Goal: Task Accomplishment & Management: Complete application form

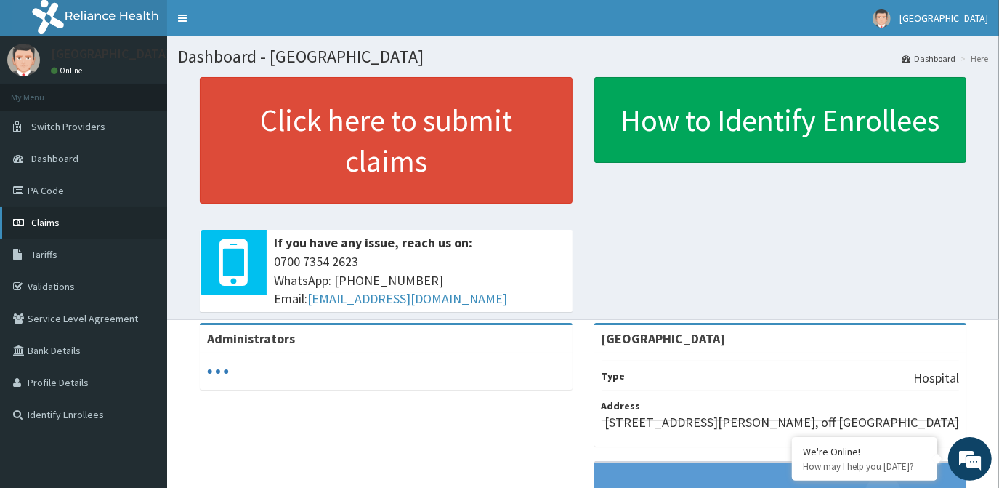
click at [54, 218] on span "Claims" at bounding box center [45, 222] width 28 height 13
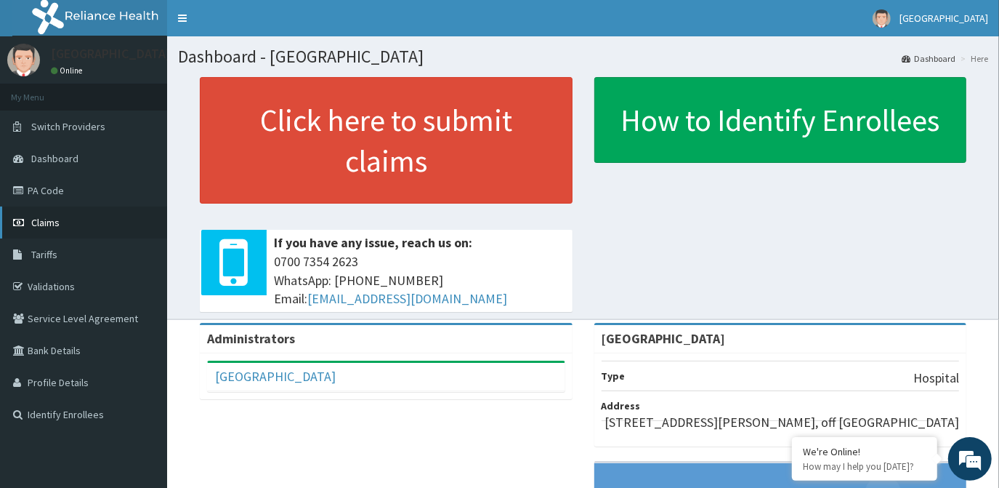
click at [23, 218] on icon at bounding box center [20, 222] width 15 height 10
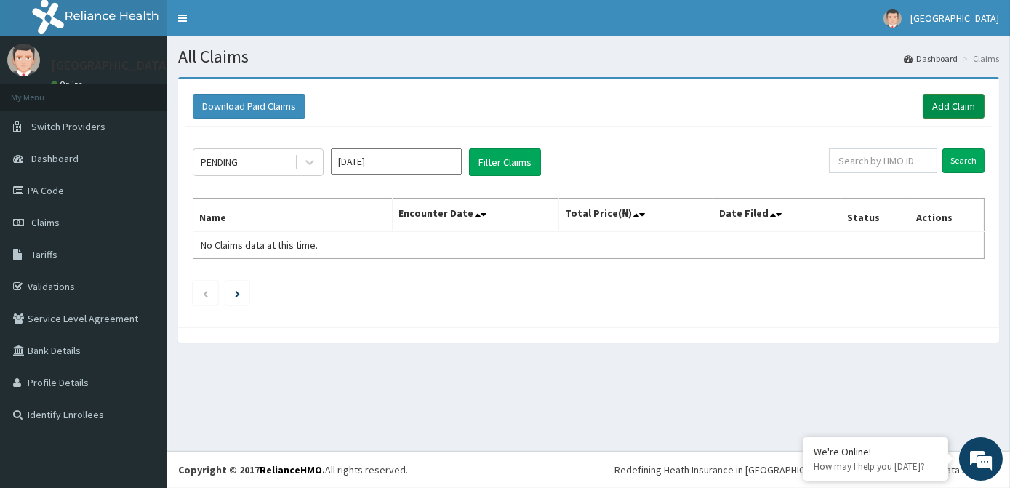
click at [967, 106] on link "Add Claim" at bounding box center [953, 106] width 62 height 25
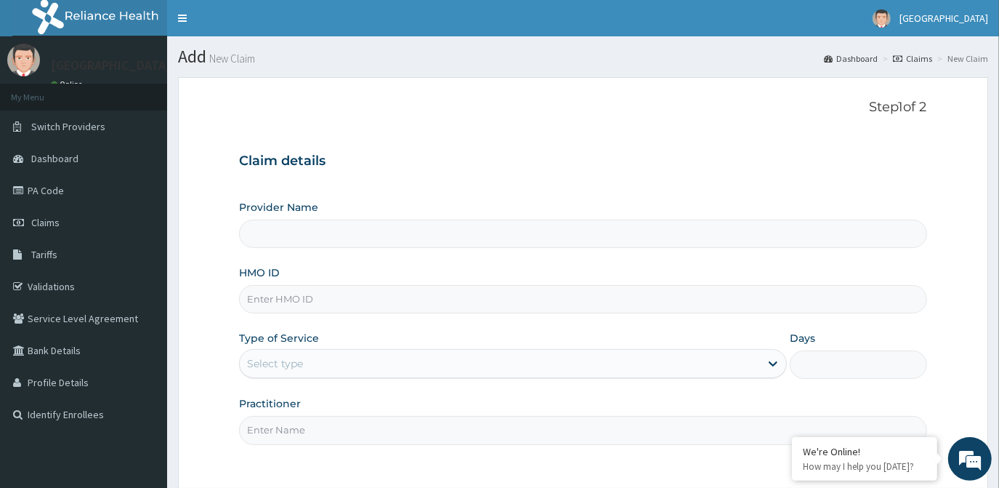
type input "[GEOGRAPHIC_DATA]"
click at [317, 309] on input "HMO ID" at bounding box center [583, 299] width 688 height 28
type input "ago/10168/d"
click at [377, 368] on div "Select type" at bounding box center [500, 363] width 520 height 23
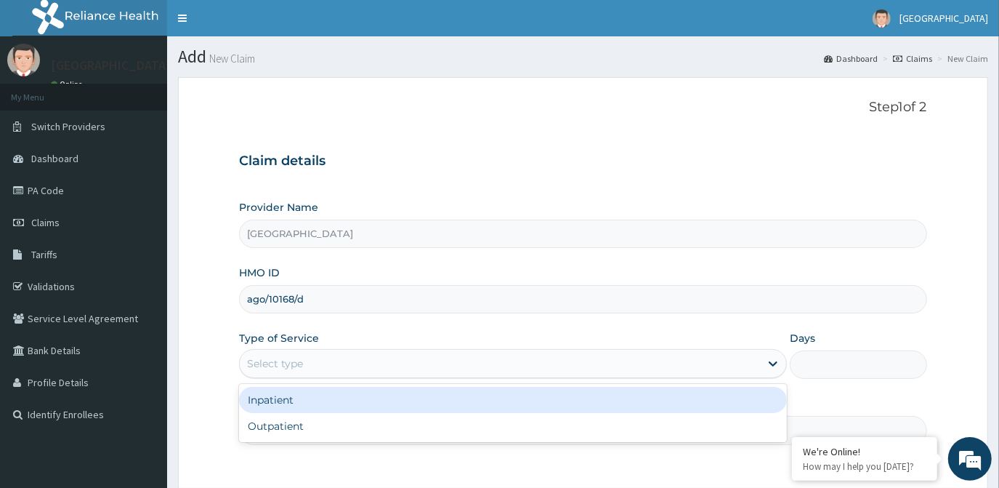
click at [347, 400] on div "Inpatient" at bounding box center [513, 400] width 548 height 26
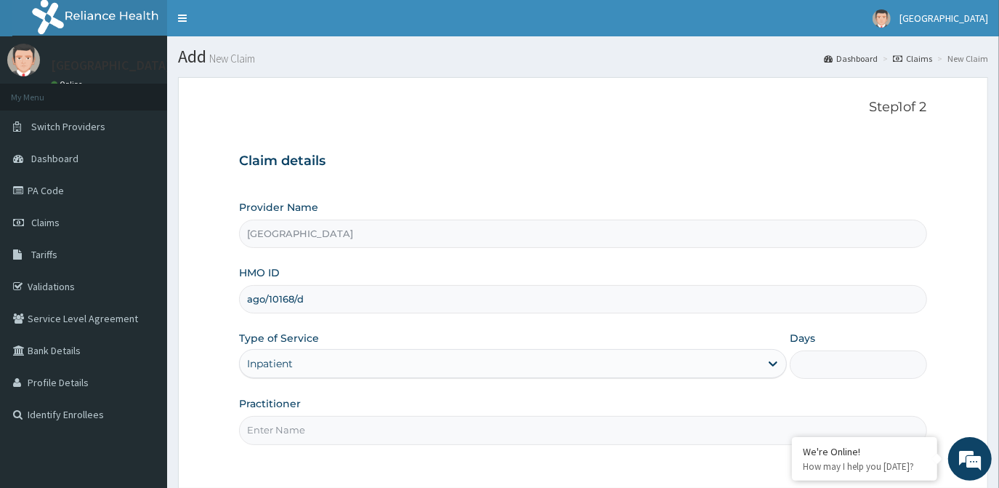
scroll to position [65, 0]
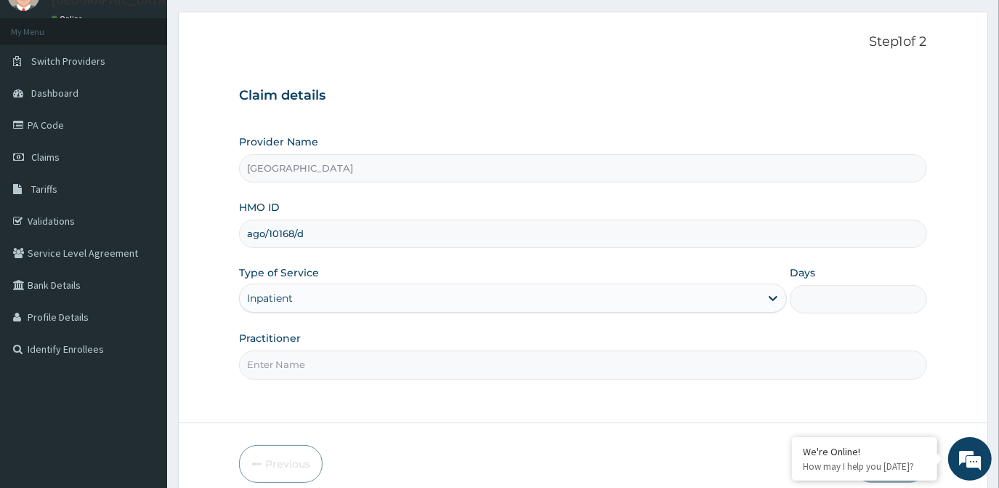
click at [381, 355] on input "Practitioner" at bounding box center [583, 364] width 688 height 28
type input "DR. OLA"
click at [837, 305] on input "Days" at bounding box center [858, 299] width 137 height 28
type input "2"
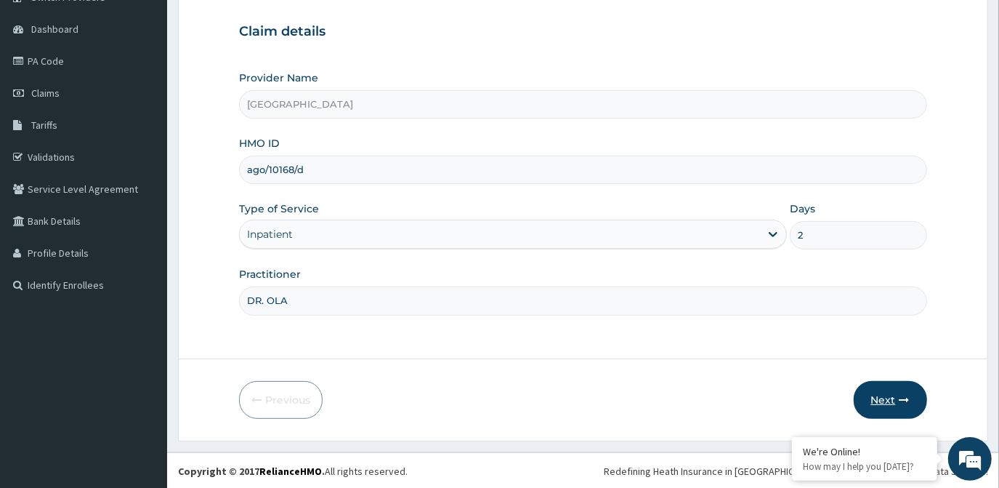
click at [893, 397] on button "Next" at bounding box center [890, 400] width 73 height 38
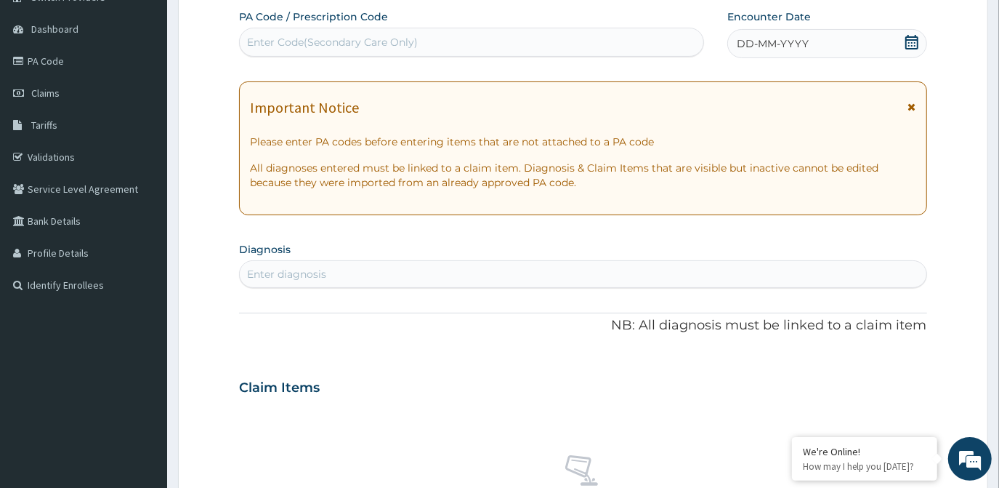
click at [460, 43] on div "Enter Code(Secondary Care Only)" at bounding box center [472, 42] width 464 height 23
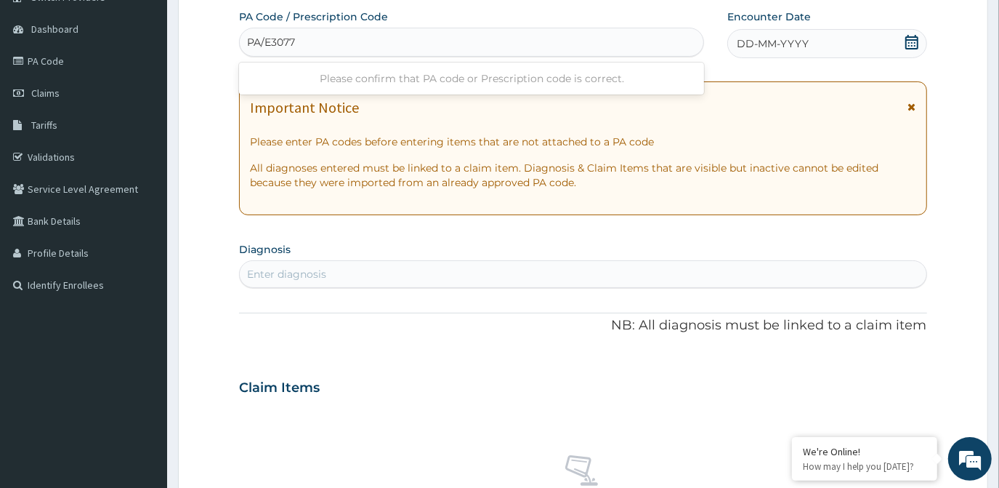
type input "PA/E3077C"
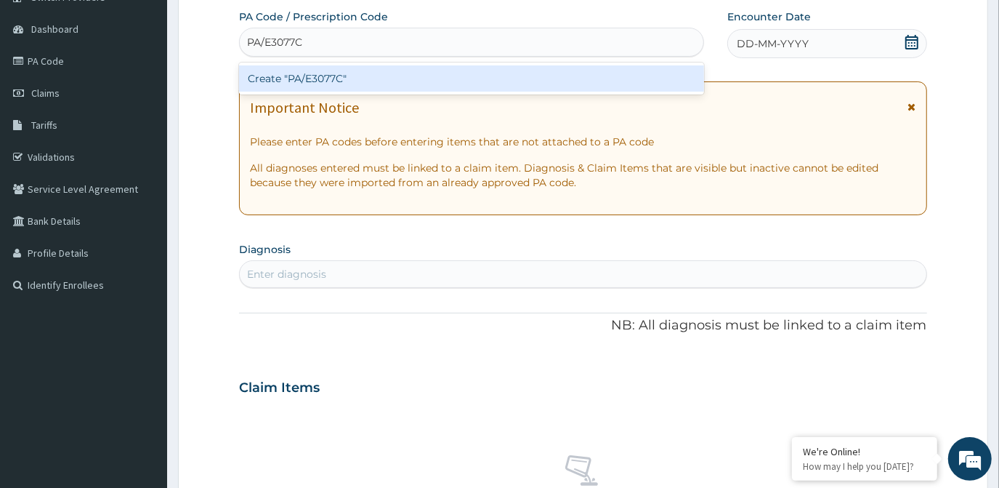
click at [453, 74] on div "Create "PA/E3077C"" at bounding box center [471, 78] width 465 height 26
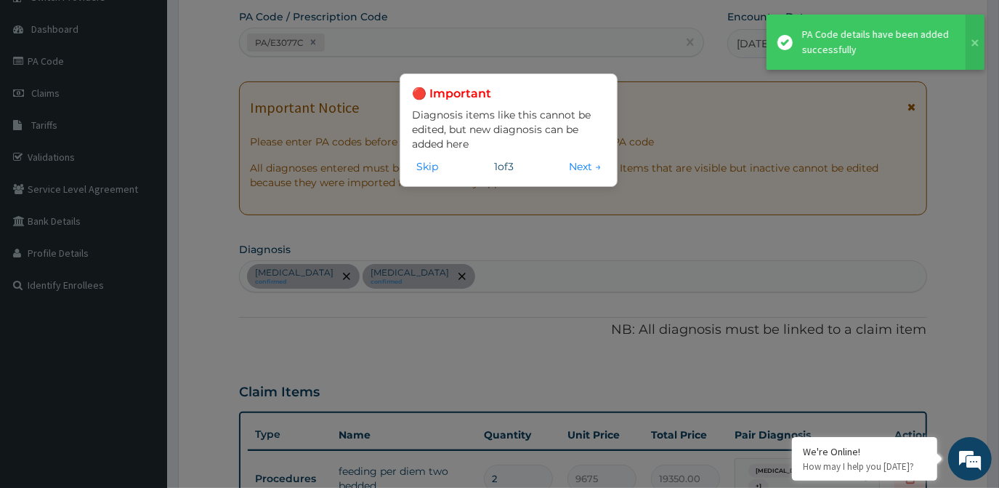
scroll to position [409, 0]
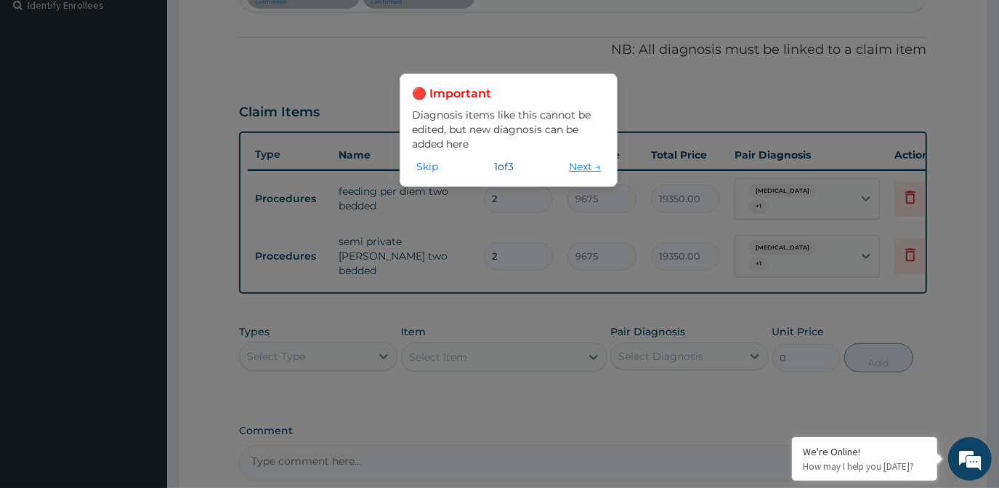
click at [571, 164] on button "Next →" at bounding box center [585, 166] width 41 height 16
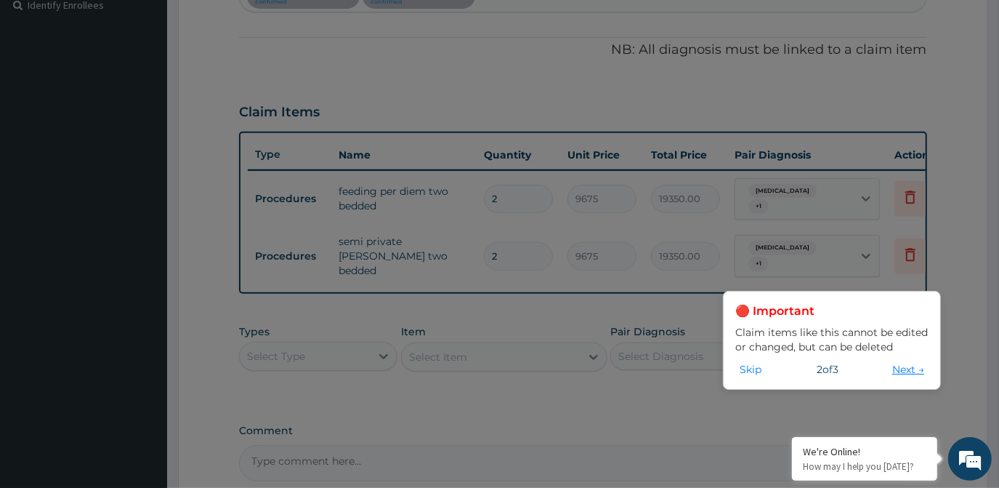
click at [899, 373] on button "Next →" at bounding box center [908, 369] width 41 height 16
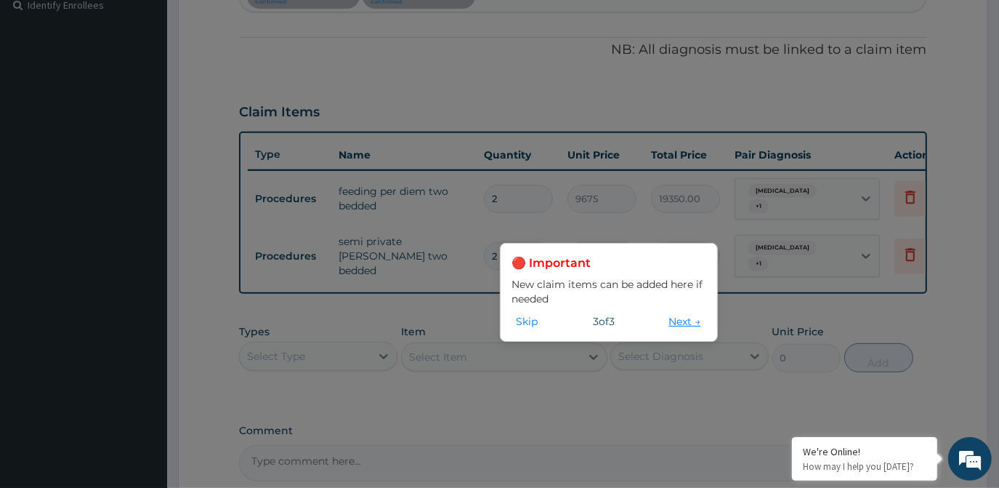
click at [673, 319] on button "Next →" at bounding box center [685, 321] width 41 height 16
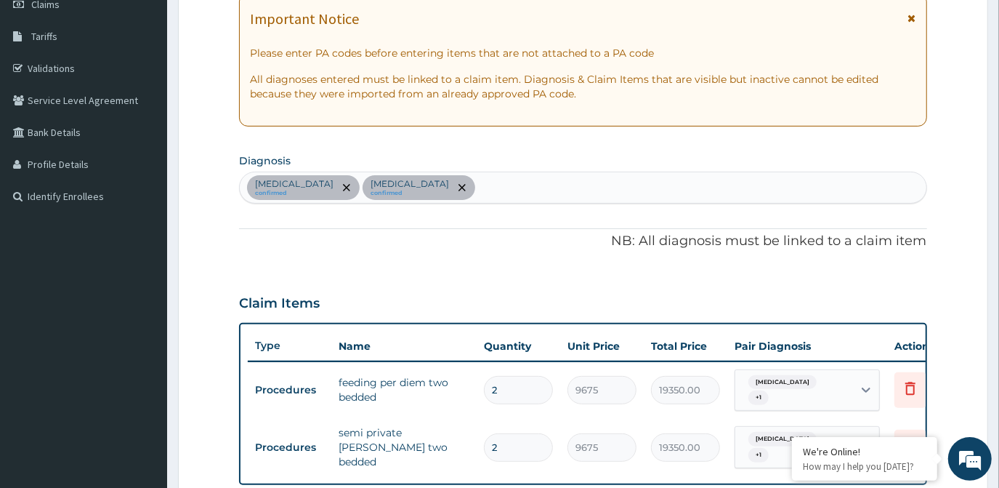
scroll to position [145, 0]
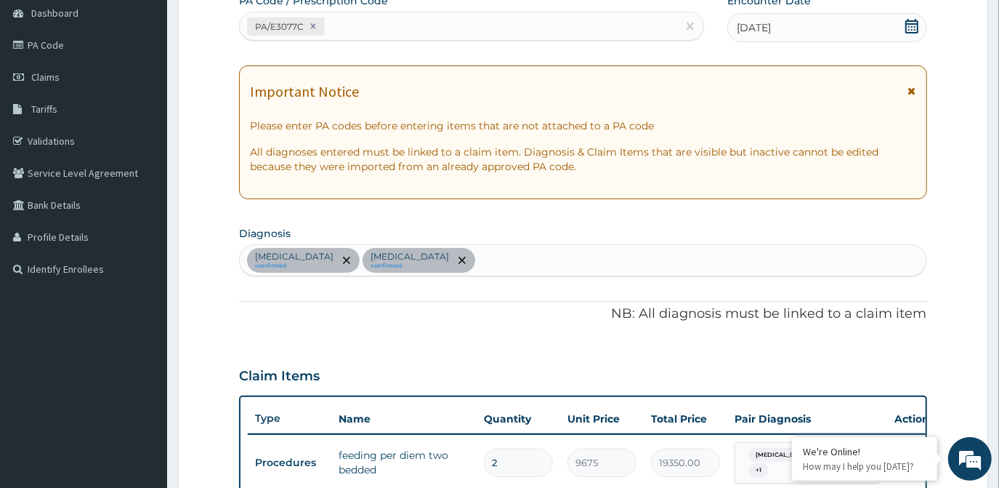
click at [416, 262] on div "[MEDICAL_DATA] confirmed [MEDICAL_DATA] confirmed" at bounding box center [583, 260] width 686 height 31
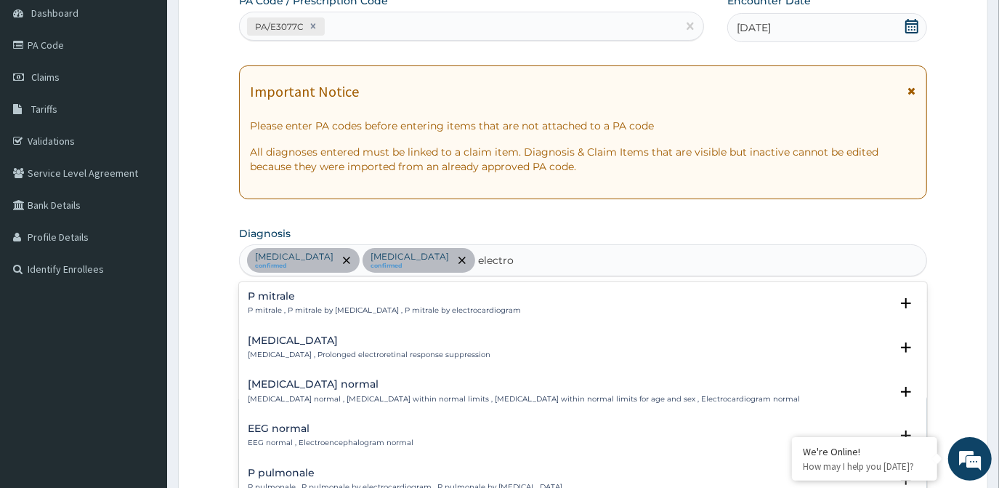
type input "electrol"
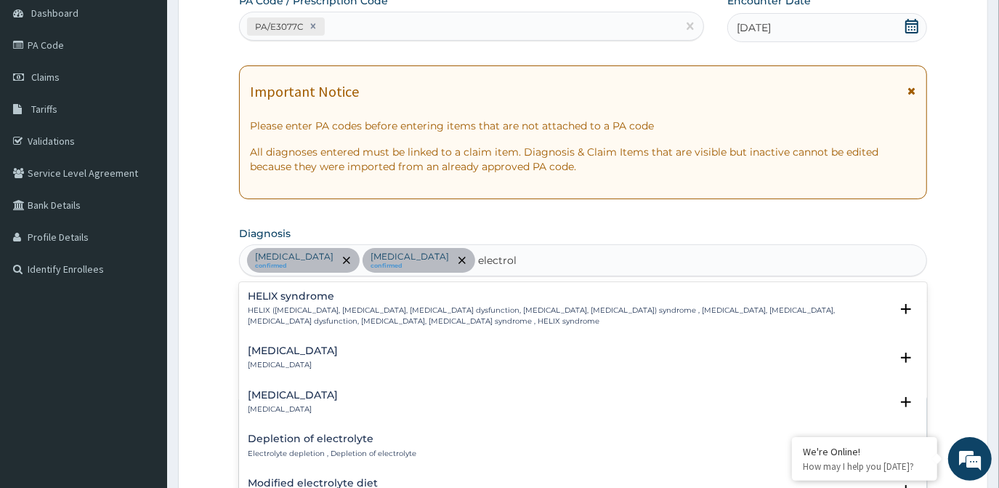
click at [306, 360] on p "[MEDICAL_DATA]" at bounding box center [293, 365] width 90 height 10
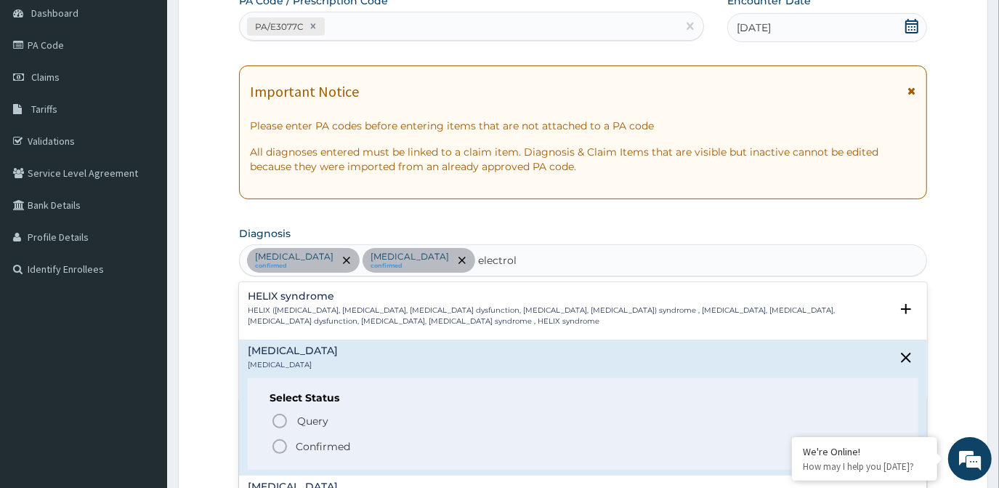
click at [278, 447] on icon "status option filled" at bounding box center [279, 446] width 17 height 17
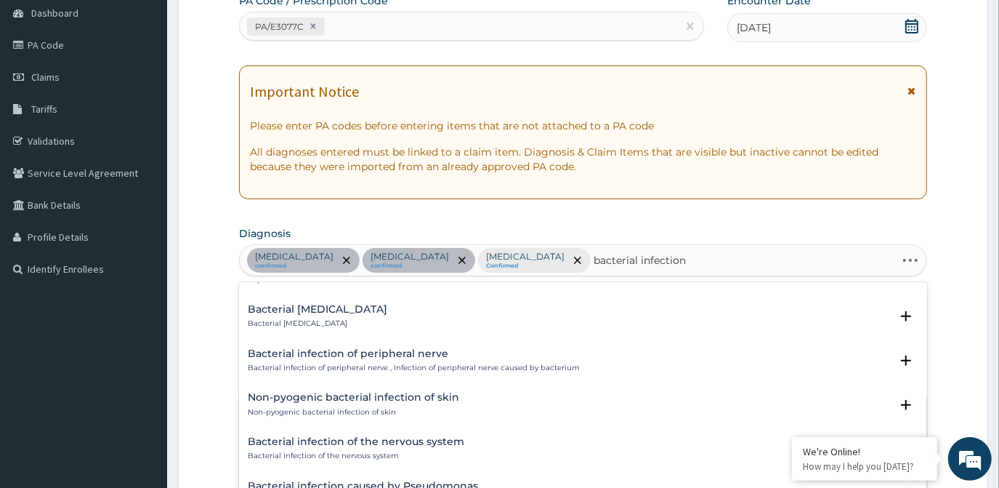
scroll to position [1266, 0]
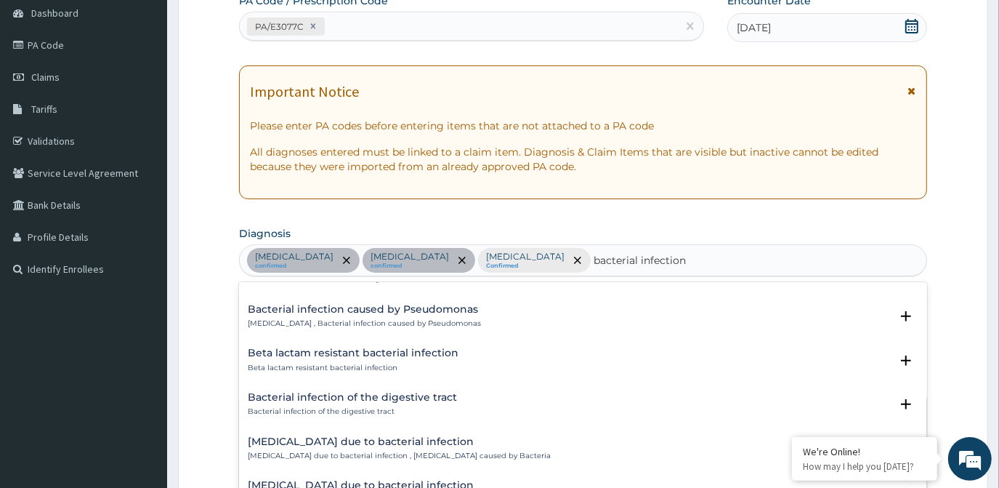
type input "bacterial infection"
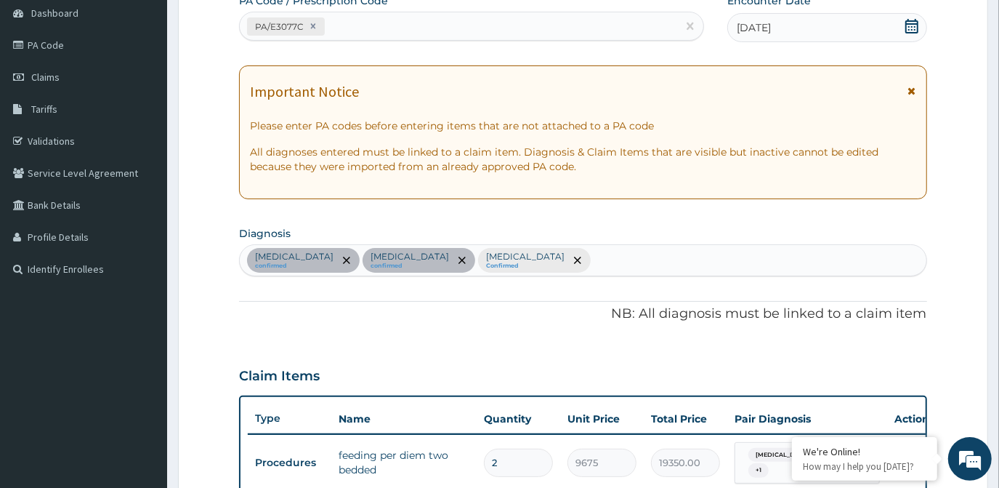
click at [564, 259] on div "Malaria confirmed Sepsis confirmed Electrolyte imbalance Confirmed" at bounding box center [583, 260] width 686 height 31
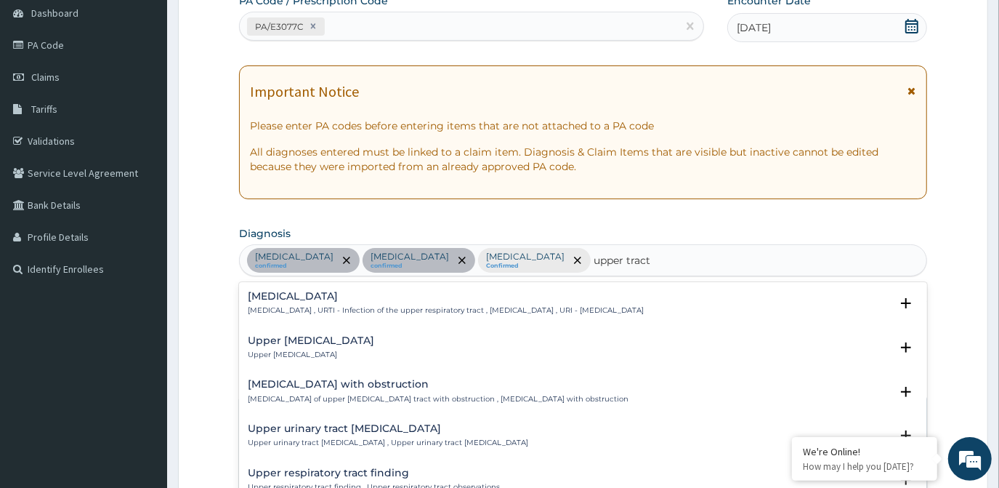
type input "upper tract"
click at [362, 301] on div "Upper respiratory infection Upper respiratory infection , URTI - Infection of t…" at bounding box center [446, 303] width 396 height 25
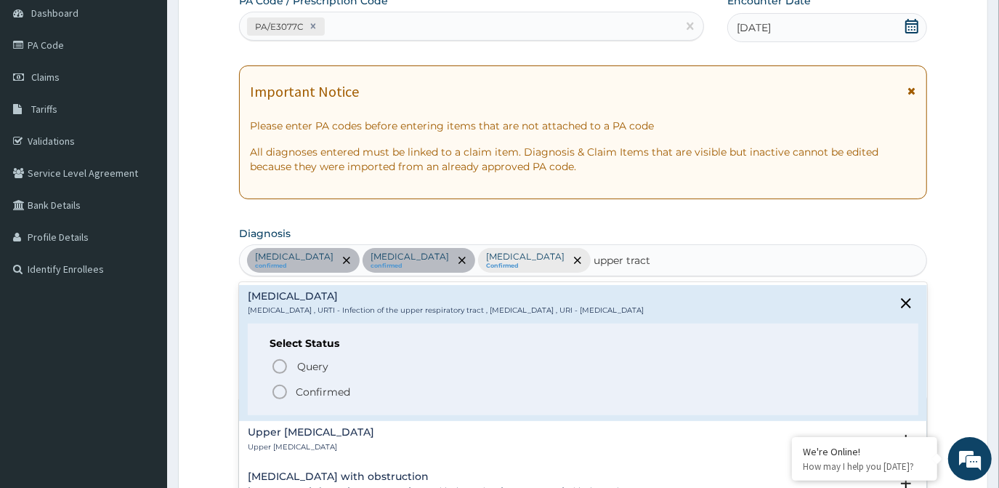
click at [339, 393] on p "Confirmed" at bounding box center [323, 392] width 55 height 15
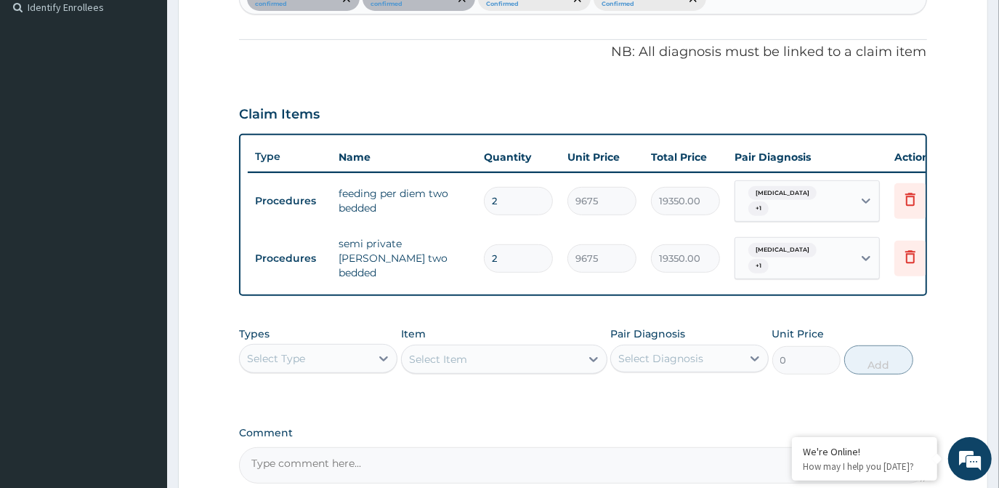
scroll to position [409, 0]
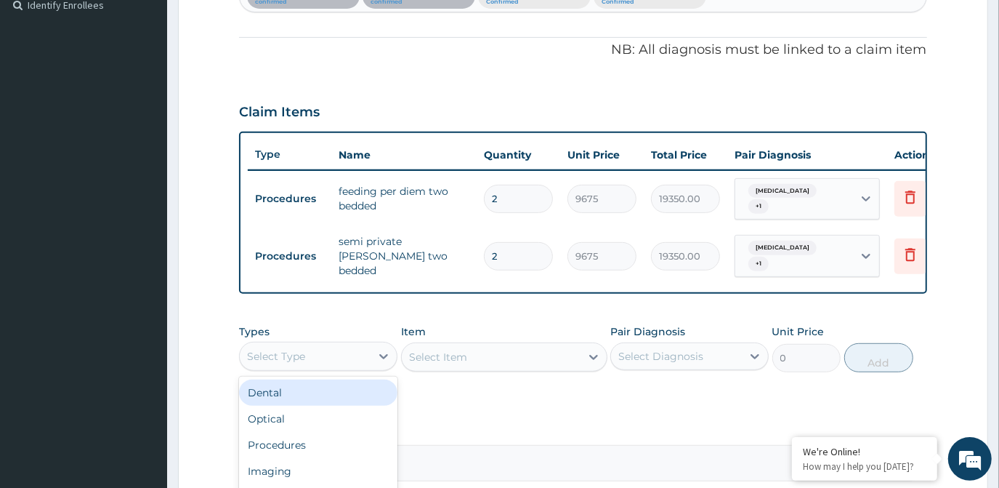
click at [333, 353] on div "Select Type" at bounding box center [305, 356] width 131 height 23
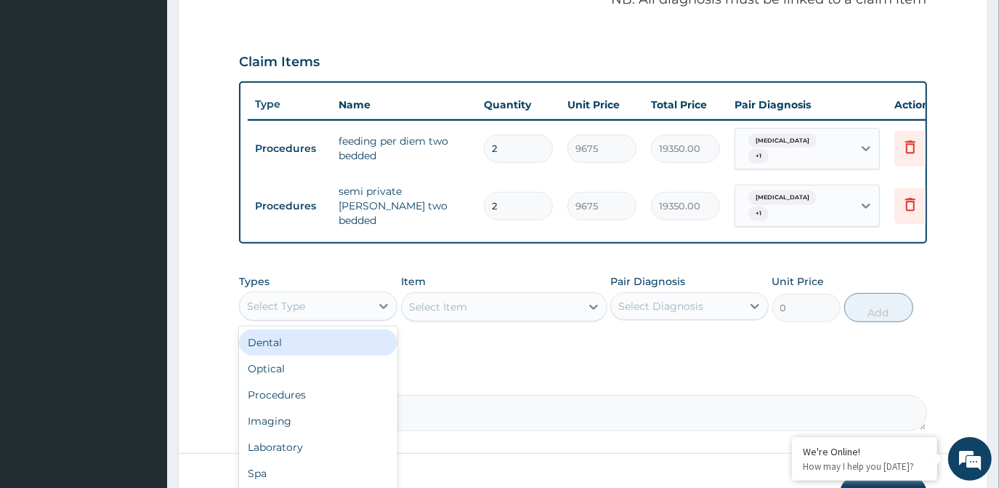
scroll to position [542, 0]
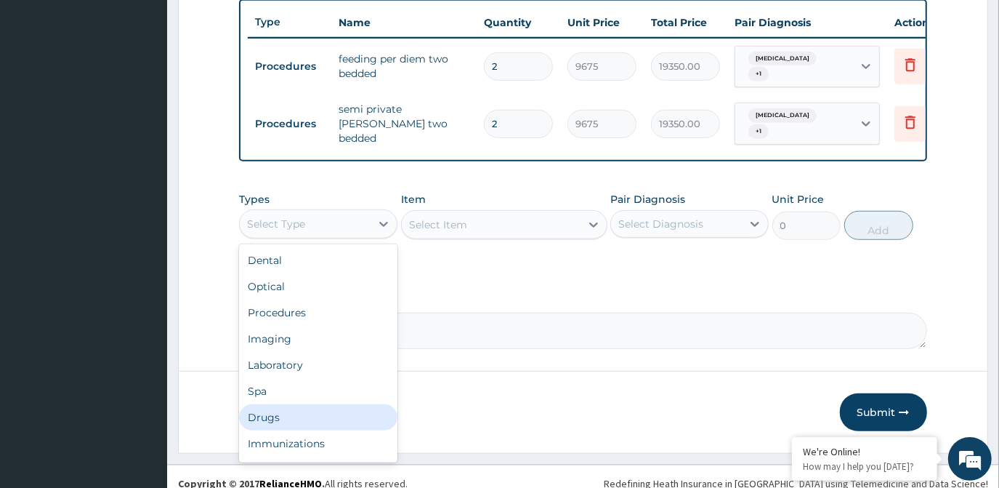
click at [310, 410] on div "Drugs" at bounding box center [318, 417] width 158 height 26
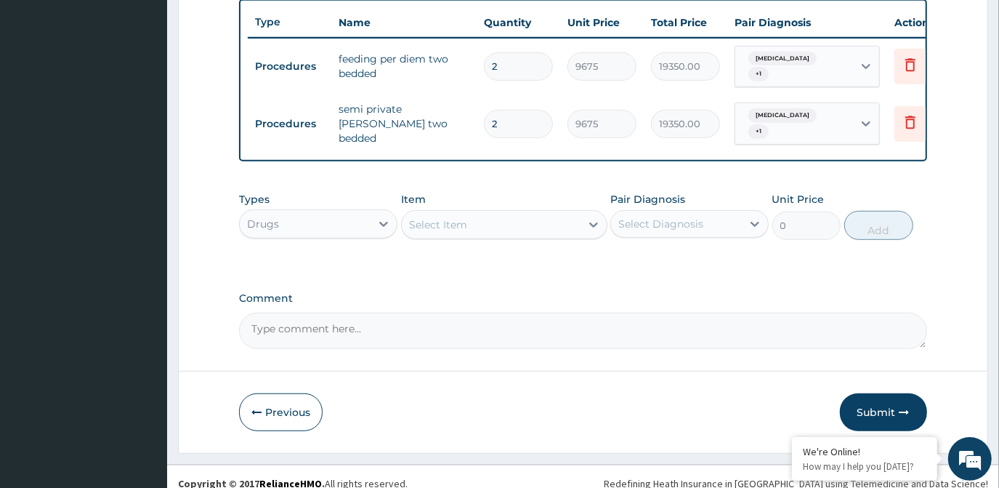
click at [575, 218] on div "Select Item" at bounding box center [491, 224] width 179 height 23
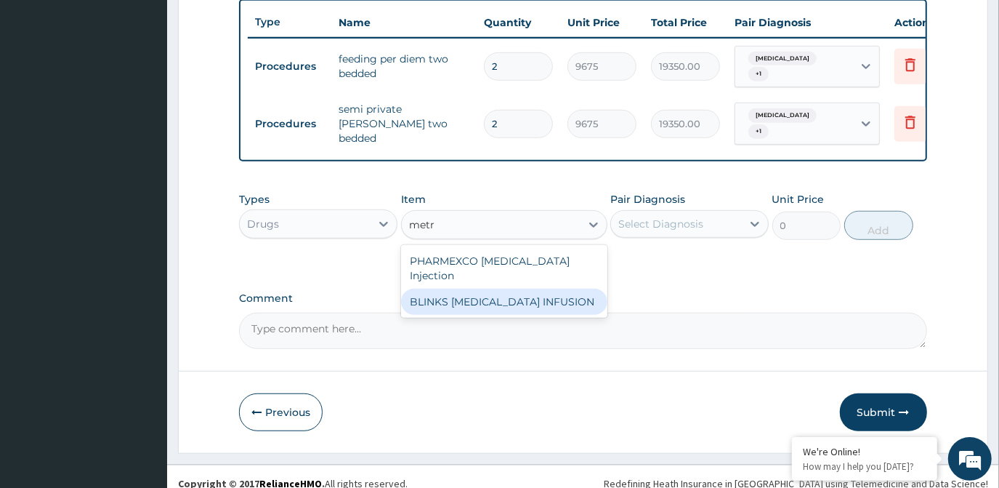
type input "met"
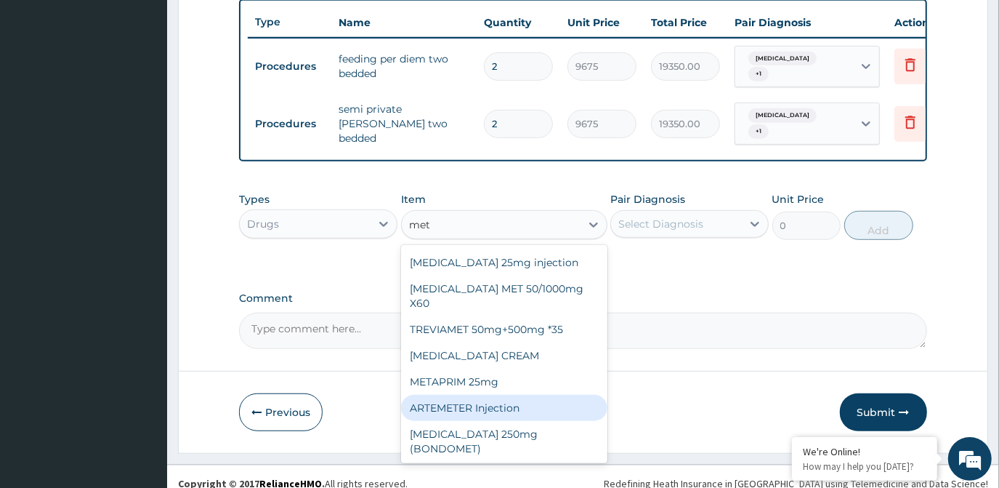
scroll to position [132, 0]
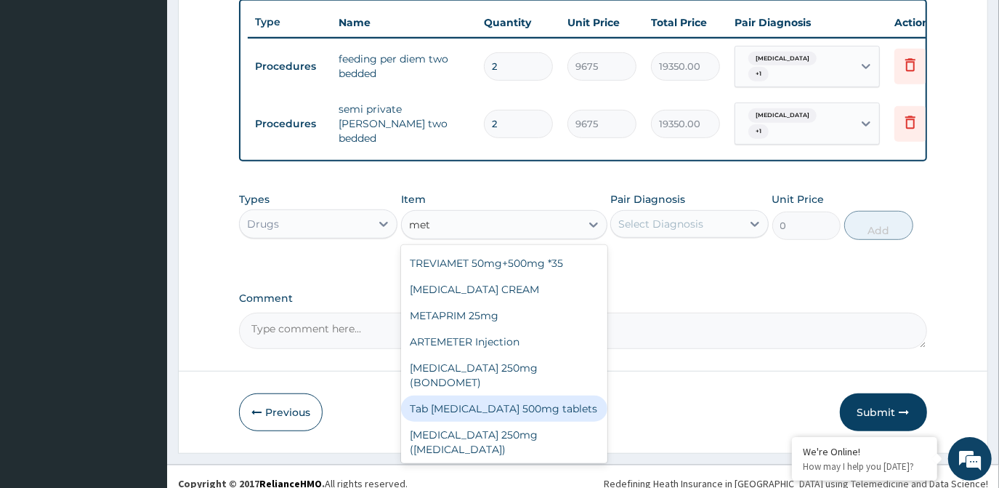
click at [531, 402] on div "Tab Methyldopa 500mg tablets" at bounding box center [504, 408] width 206 height 26
type input "82.775"
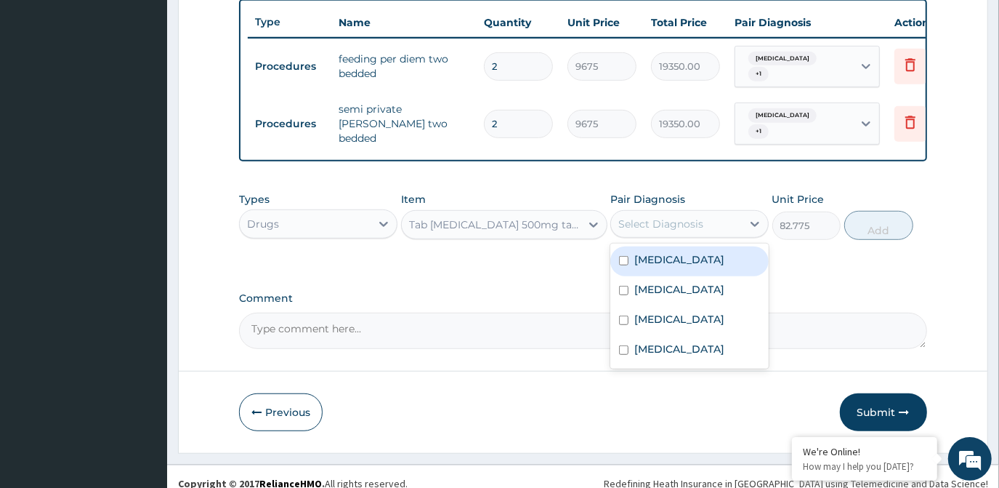
click at [659, 217] on div "Select Diagnosis" at bounding box center [661, 224] width 85 height 15
click at [707, 249] on div "Malaria" at bounding box center [690, 261] width 158 height 30
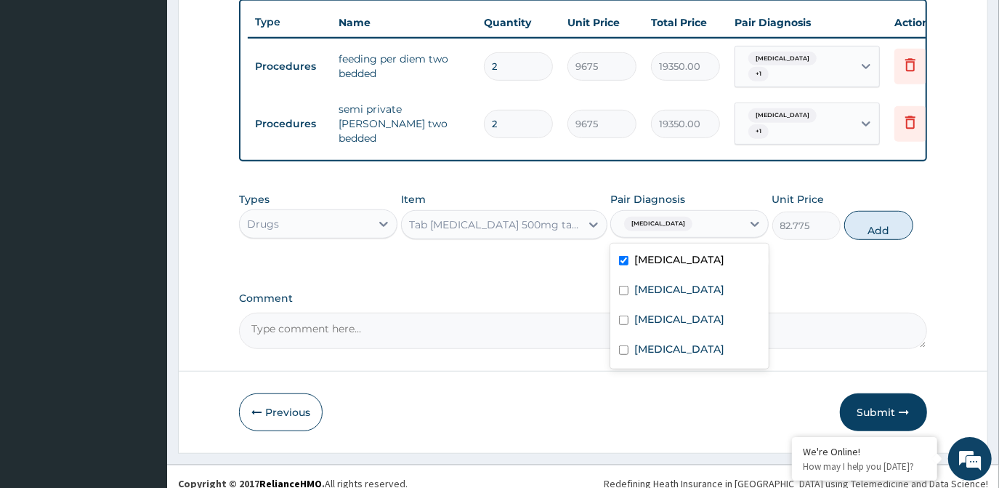
drag, startPoint x: 699, startPoint y: 269, endPoint x: 696, endPoint y: 284, distance: 15.5
click at [699, 270] on div "Malaria" at bounding box center [690, 261] width 158 height 30
checkbox input "false"
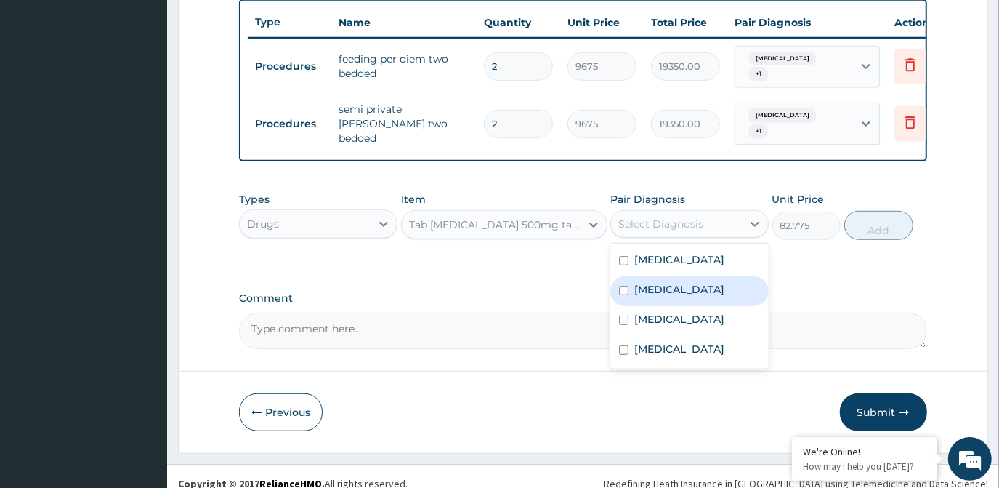
click at [696, 286] on div "Sepsis" at bounding box center [690, 291] width 158 height 30
checkbox input "true"
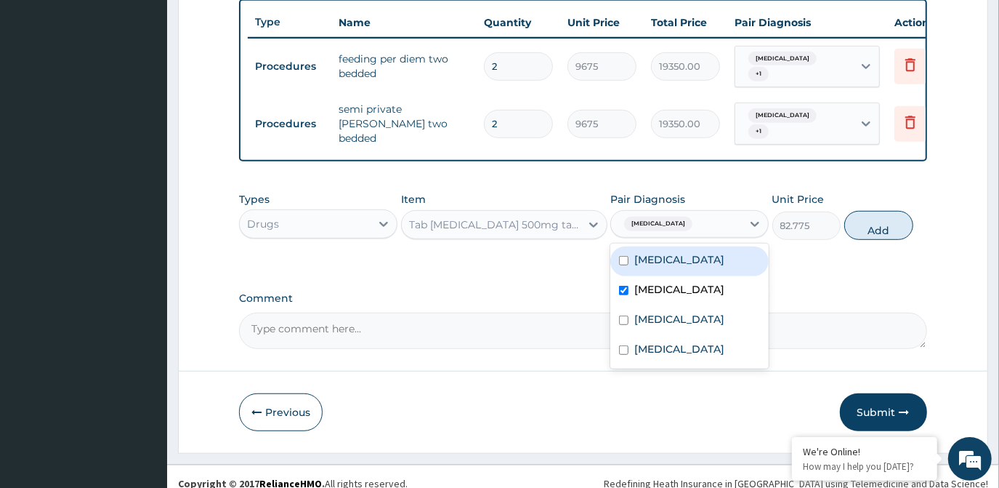
click at [687, 251] on div "Malaria" at bounding box center [690, 261] width 158 height 30
checkbox input "true"
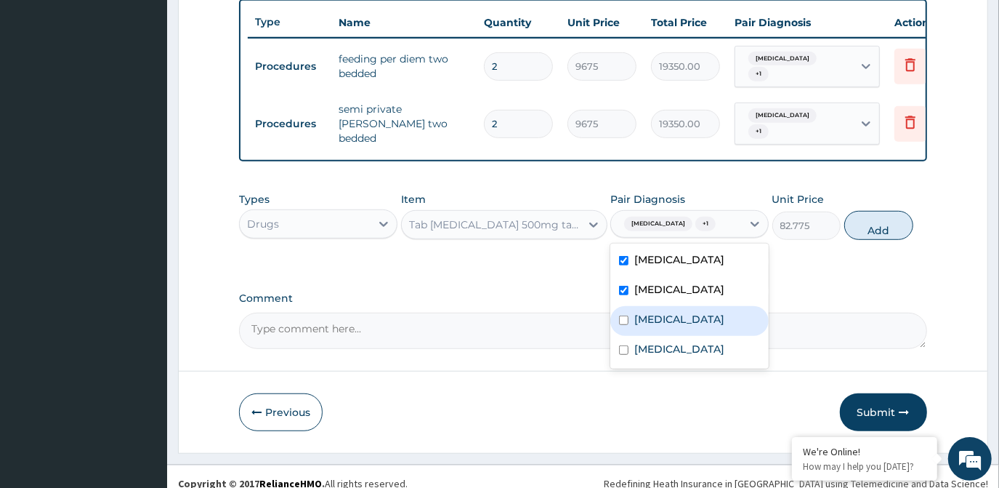
drag, startPoint x: 678, startPoint y: 323, endPoint x: 661, endPoint y: 357, distance: 38.4
click at [677, 323] on div "Electrolyte imbalance" at bounding box center [690, 321] width 158 height 30
checkbox input "true"
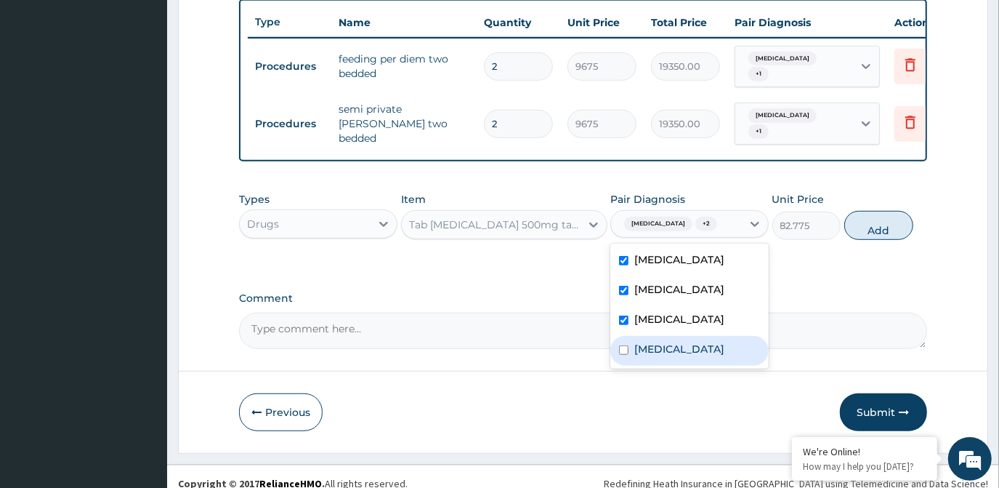
click at [661, 356] on label "Upper respiratory infection" at bounding box center [680, 349] width 90 height 15
checkbox input "true"
click at [870, 224] on button "Add" at bounding box center [879, 225] width 69 height 29
type input "0"
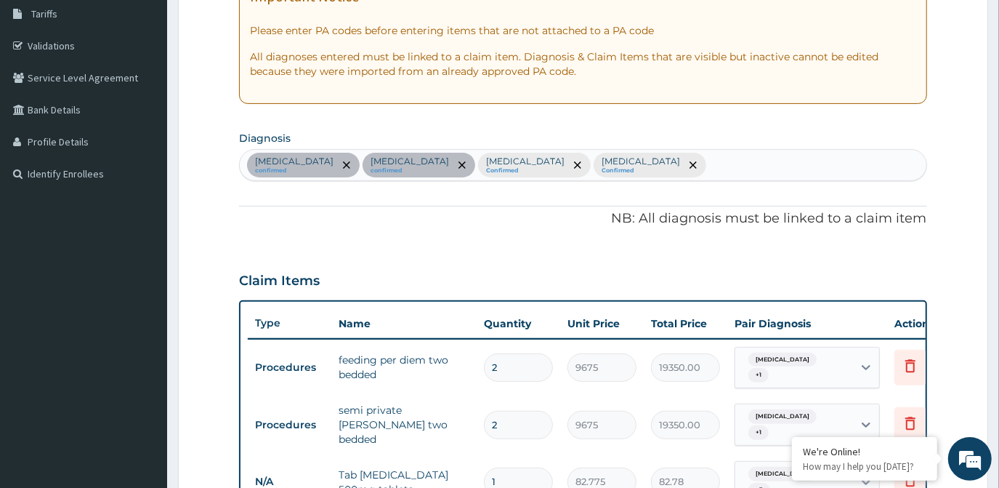
scroll to position [211, 0]
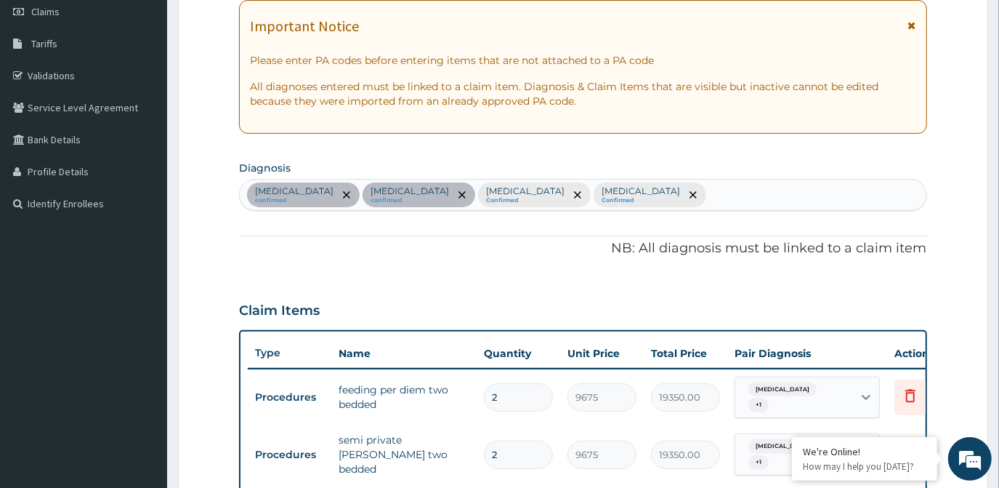
click at [704, 204] on div "Malaria confirmed Sepsis confirmed Electrolyte imbalance Confirmed Upper respir…" at bounding box center [583, 195] width 686 height 31
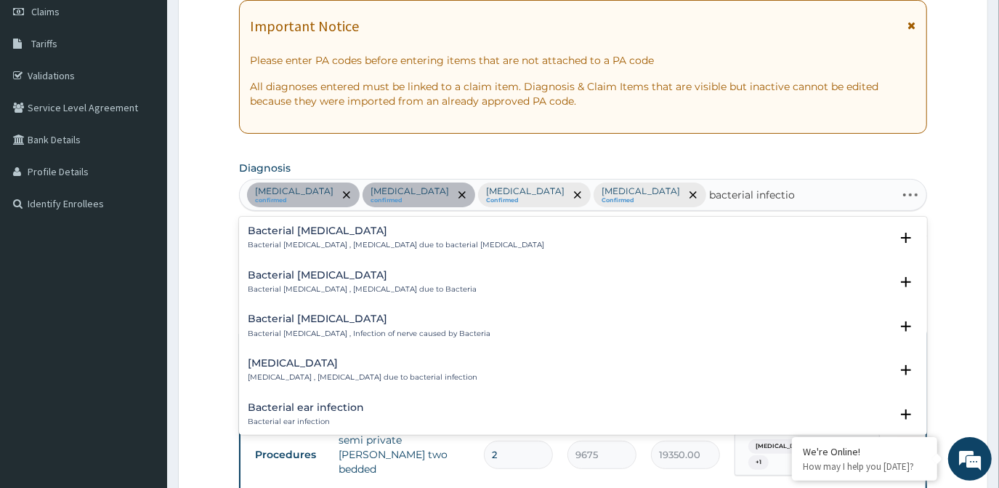
type input "bacterial infection"
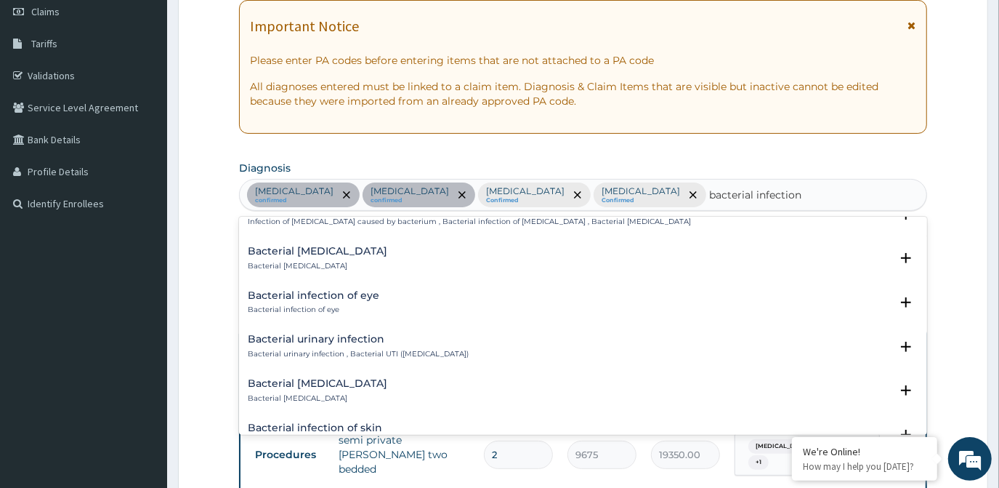
scroll to position [264, 0]
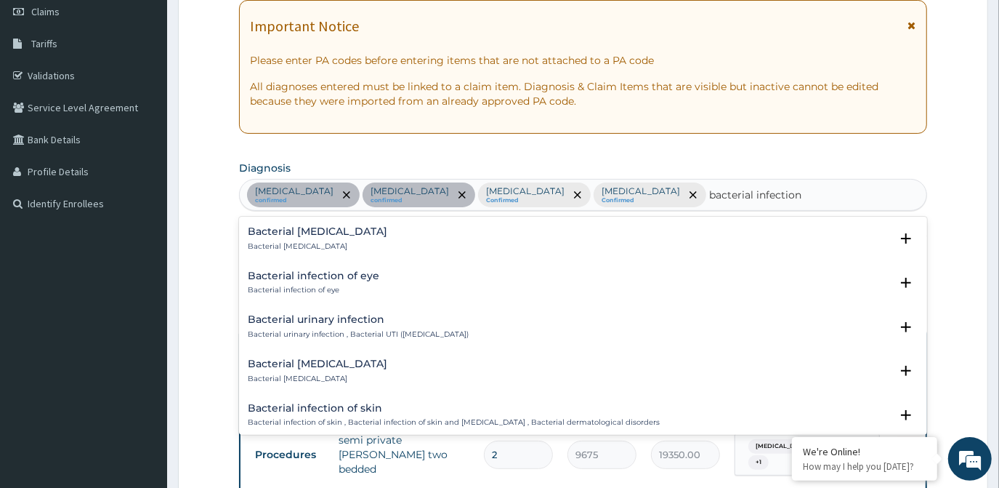
click at [345, 330] on p "Bacterial urinary infection , Bacterial UTI (urinary tract infection)" at bounding box center [358, 334] width 221 height 10
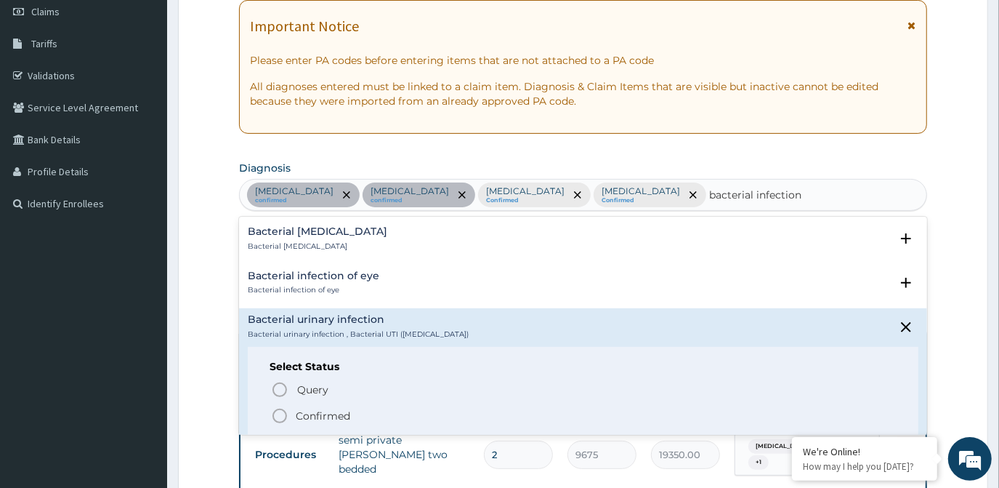
click at [327, 412] on p "Confirmed" at bounding box center [323, 415] width 55 height 15
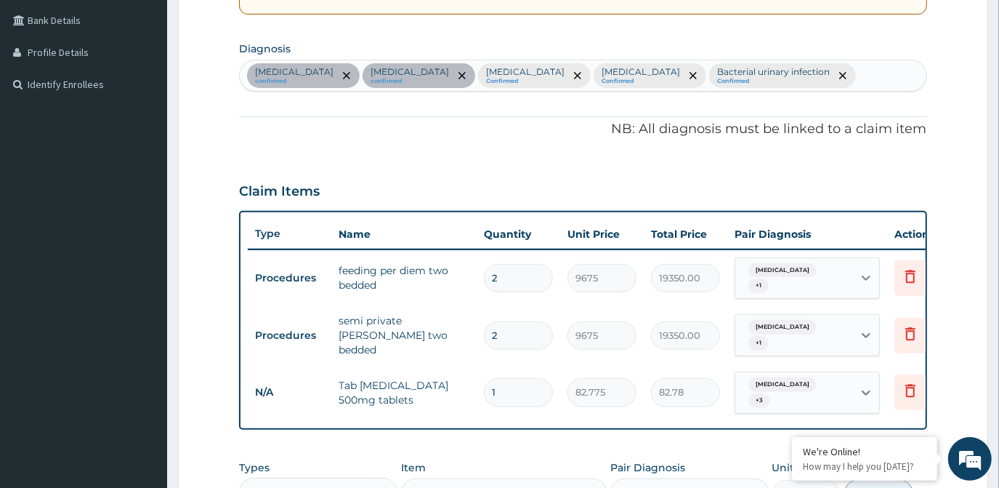
scroll to position [475, 0]
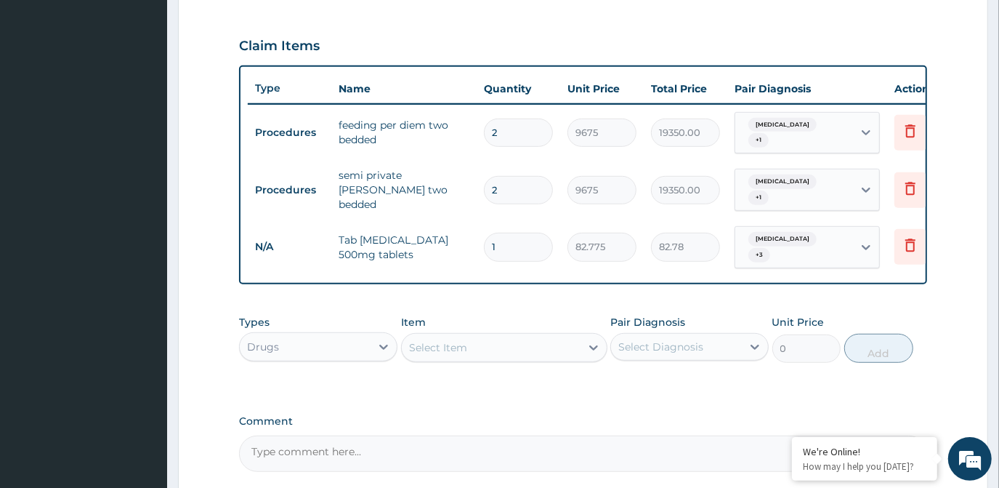
click at [488, 336] on div "Select Item" at bounding box center [491, 347] width 179 height 23
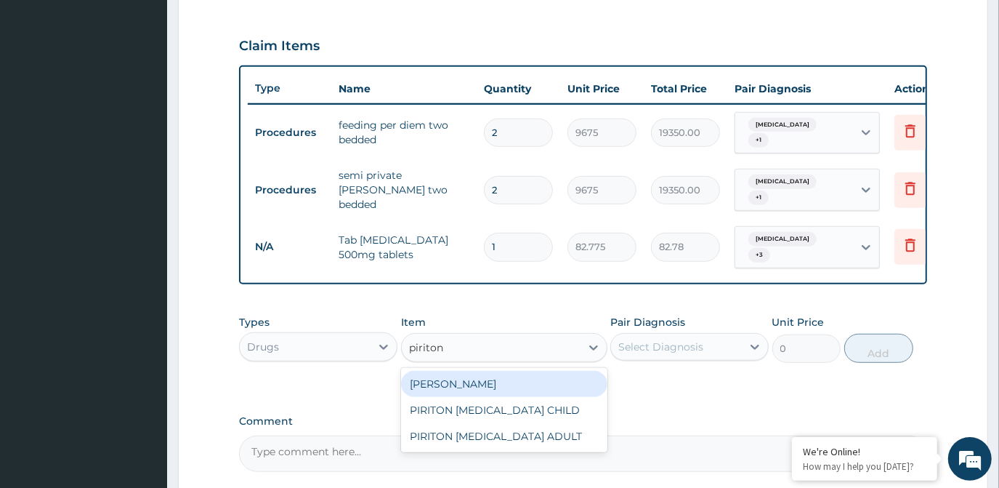
type input "piriton"
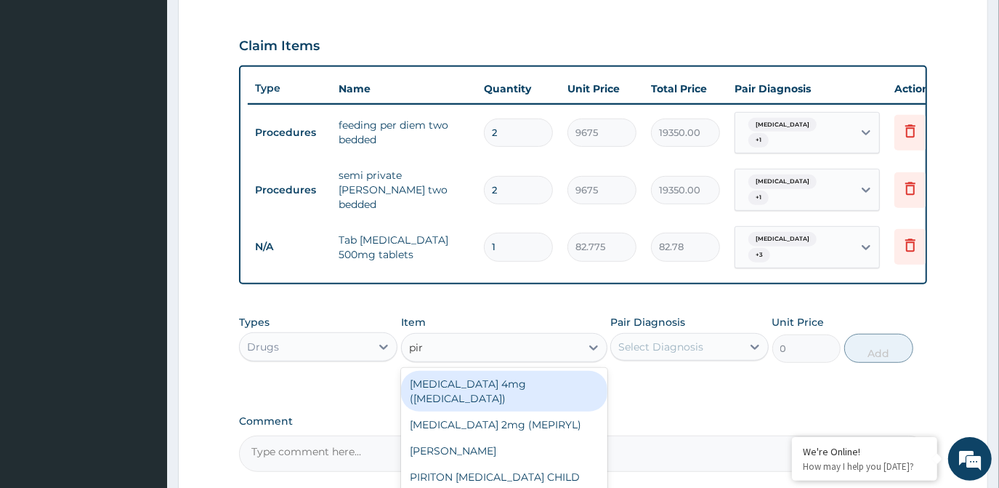
type input "piri"
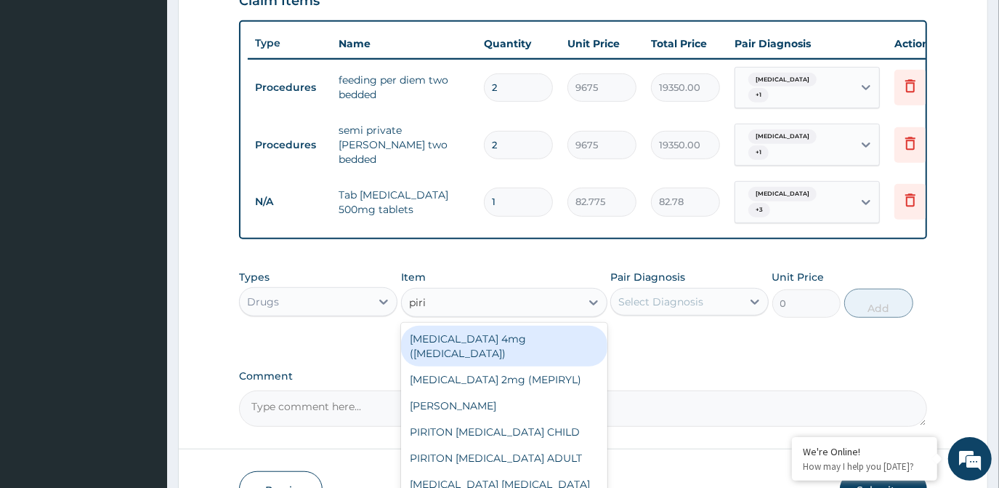
scroll to position [542, 0]
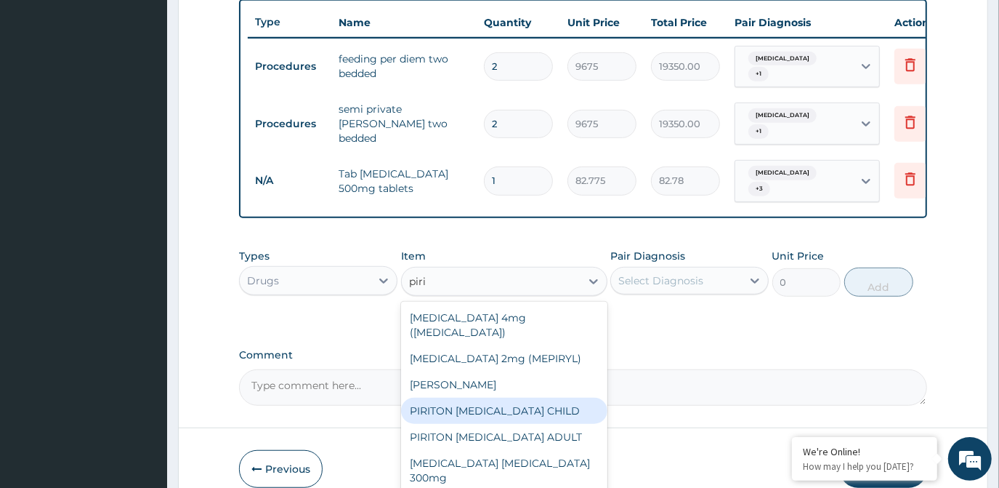
click at [513, 398] on div "PIRITON EXPECTORANT CHILD" at bounding box center [504, 411] width 206 height 26
type input "1182.5"
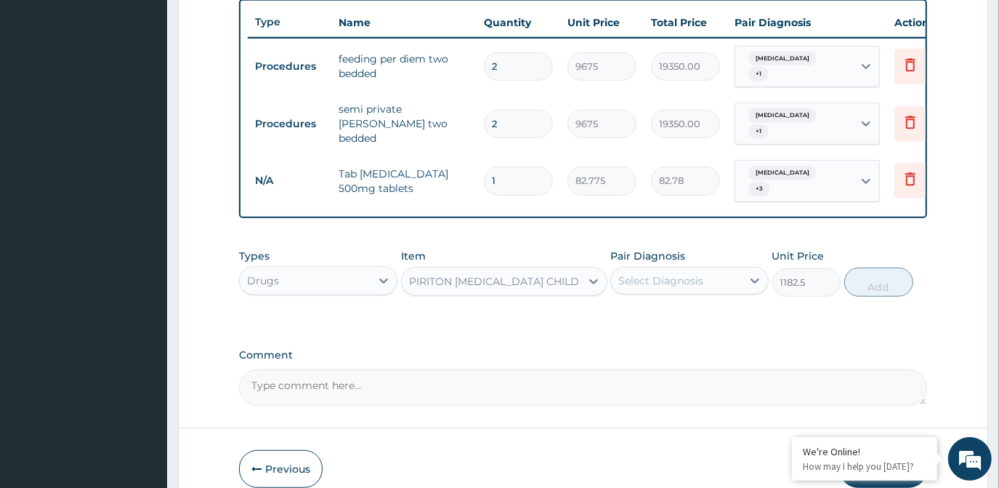
click at [688, 269] on div "Select Diagnosis" at bounding box center [676, 280] width 131 height 23
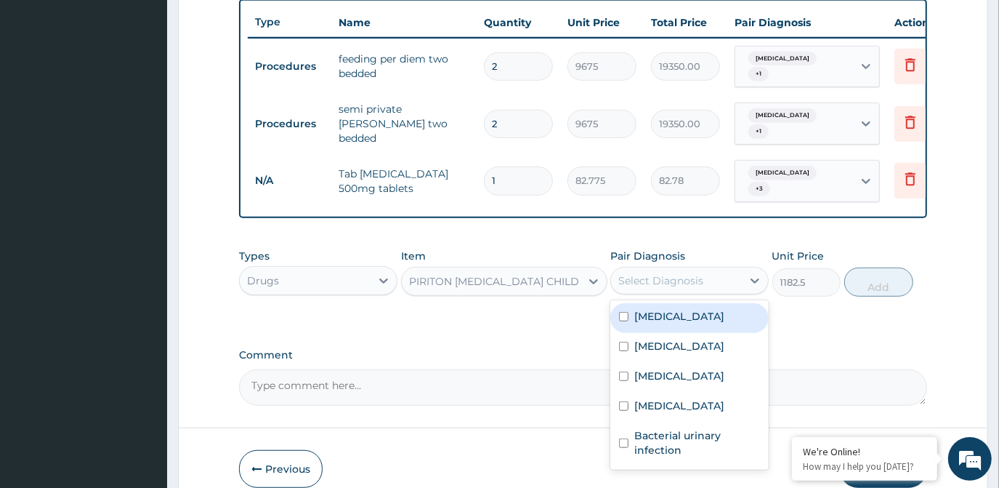
click at [681, 303] on div "Malaria" at bounding box center [690, 318] width 158 height 30
checkbox input "true"
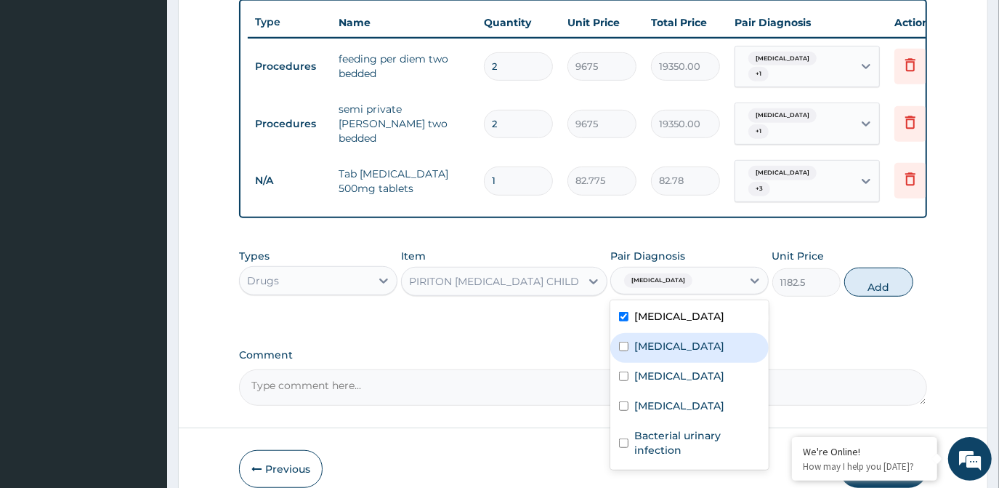
click at [670, 338] on div "Sepsis" at bounding box center [690, 348] width 158 height 30
checkbox input "true"
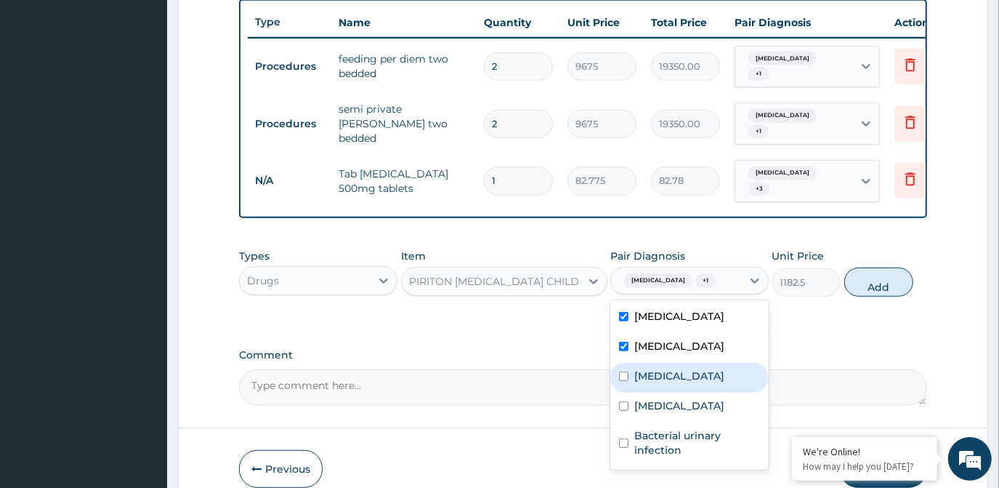
click at [668, 369] on label "Electrolyte imbalance" at bounding box center [680, 376] width 90 height 15
checkbox input "true"
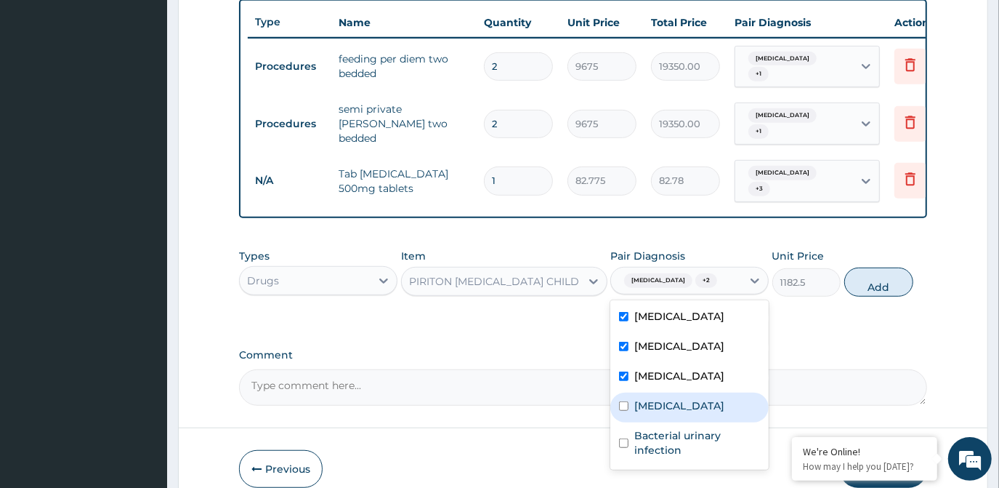
click at [660, 398] on label "Upper respiratory infection" at bounding box center [680, 405] width 90 height 15
checkbox input "true"
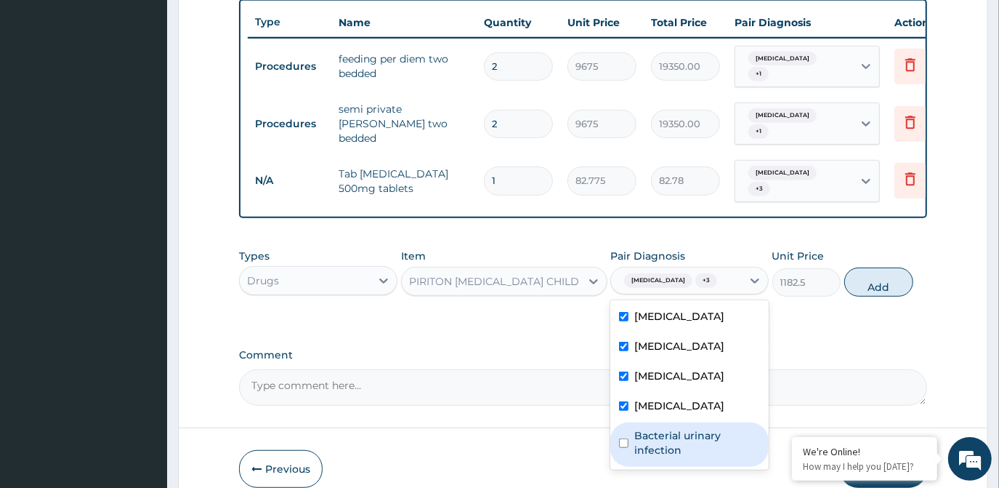
click at [699, 450] on label "Bacterial urinary infection" at bounding box center [698, 442] width 126 height 29
checkbox input "true"
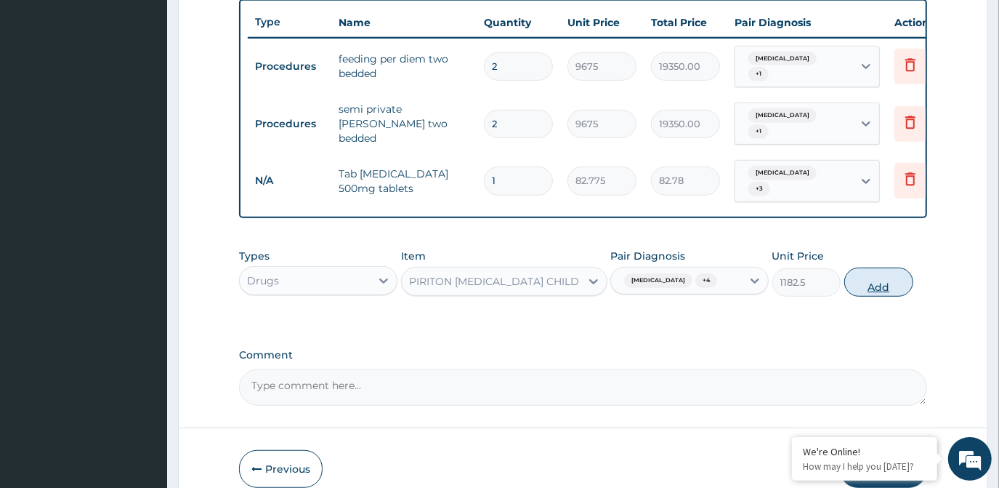
click at [886, 276] on button "Add" at bounding box center [879, 281] width 69 height 29
type input "0"
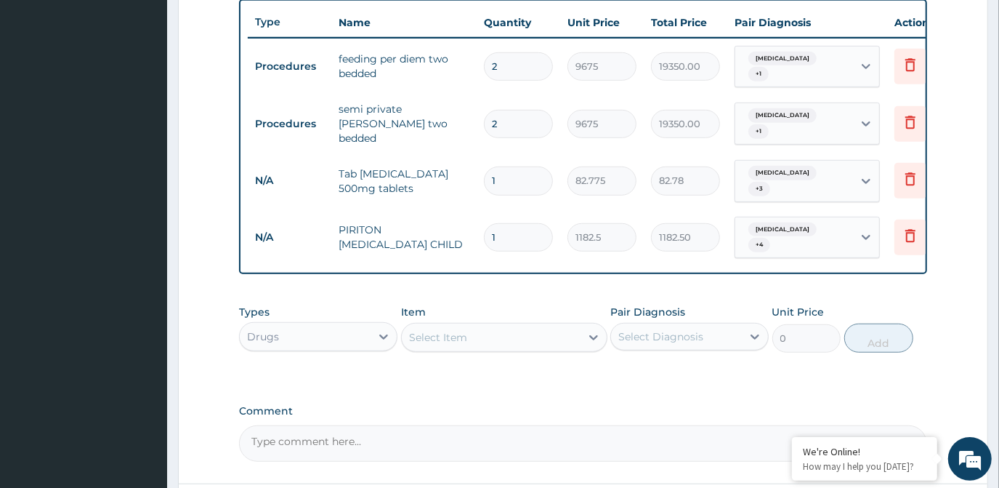
click at [536, 326] on div "Select Item" at bounding box center [491, 337] width 179 height 23
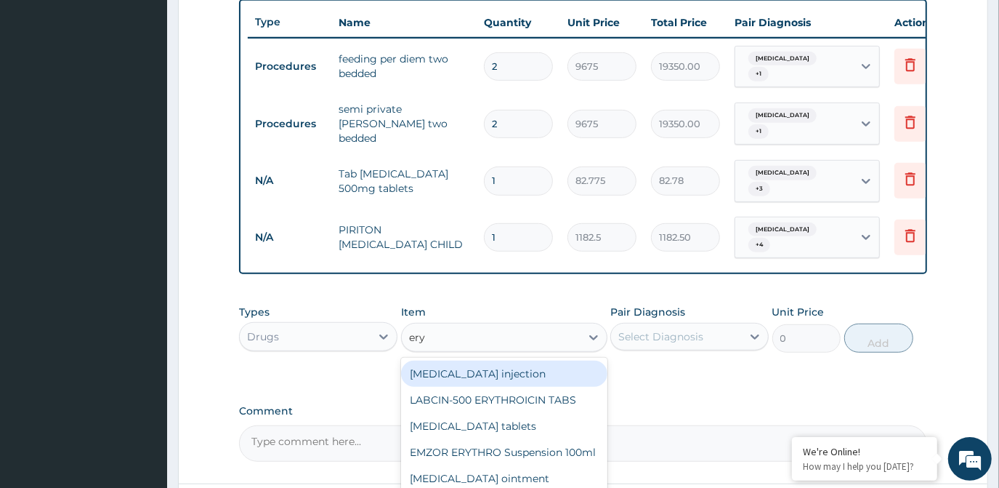
type input "eryt"
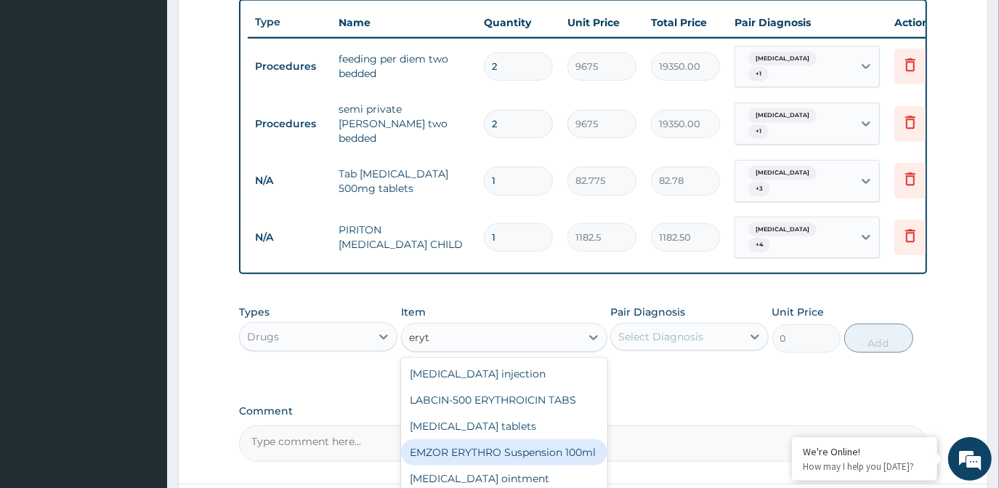
click at [539, 439] on div "EMZOR ERYTHRO Suspension 100ml" at bounding box center [504, 452] width 206 height 26
type input "2601.5"
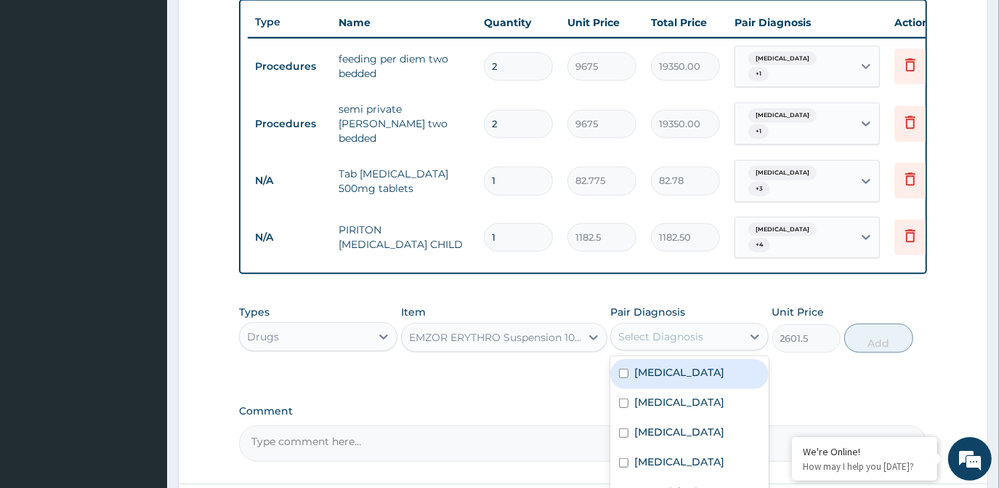
click at [649, 329] on div "Select Diagnosis" at bounding box center [661, 336] width 85 height 15
click at [647, 365] on label "Malaria" at bounding box center [680, 372] width 90 height 15
checkbox input "true"
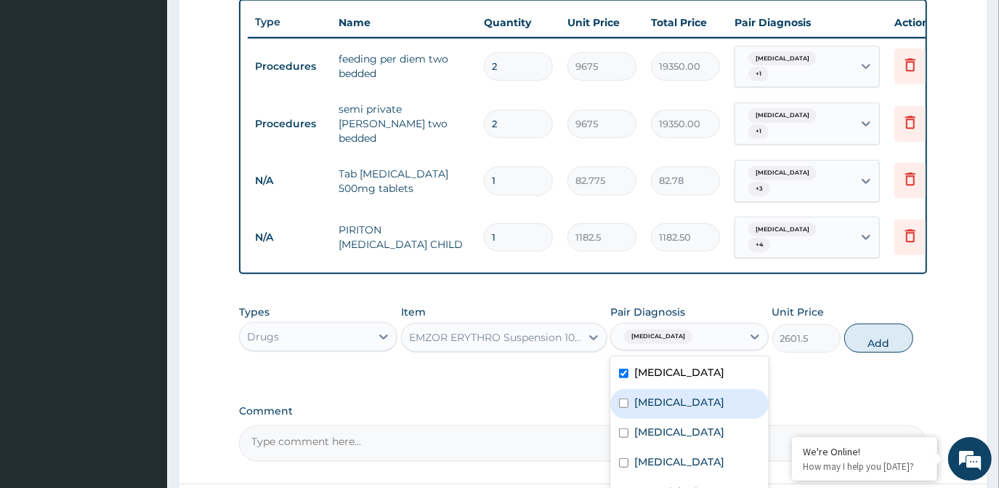
click at [643, 395] on label "Sepsis" at bounding box center [680, 402] width 90 height 15
checkbox input "true"
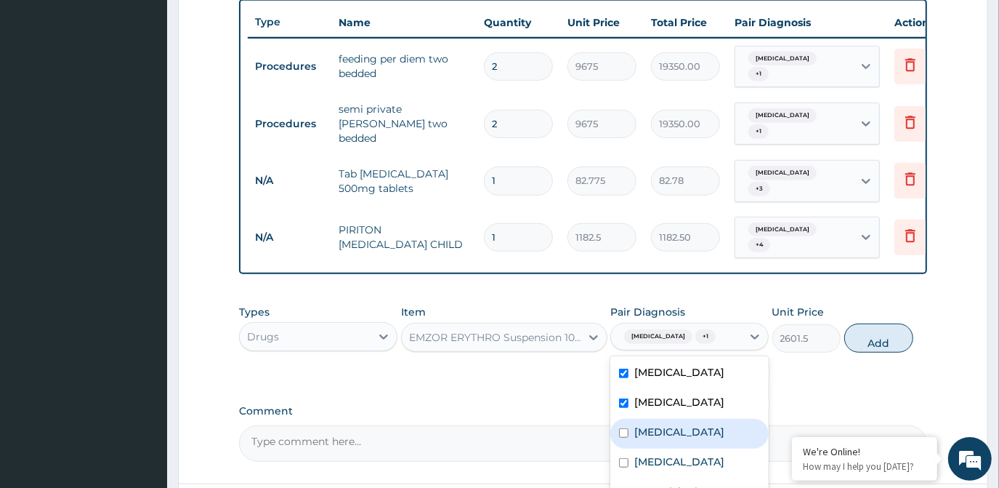
click at [636, 424] on label "Electrolyte imbalance" at bounding box center [680, 431] width 90 height 15
checkbox input "true"
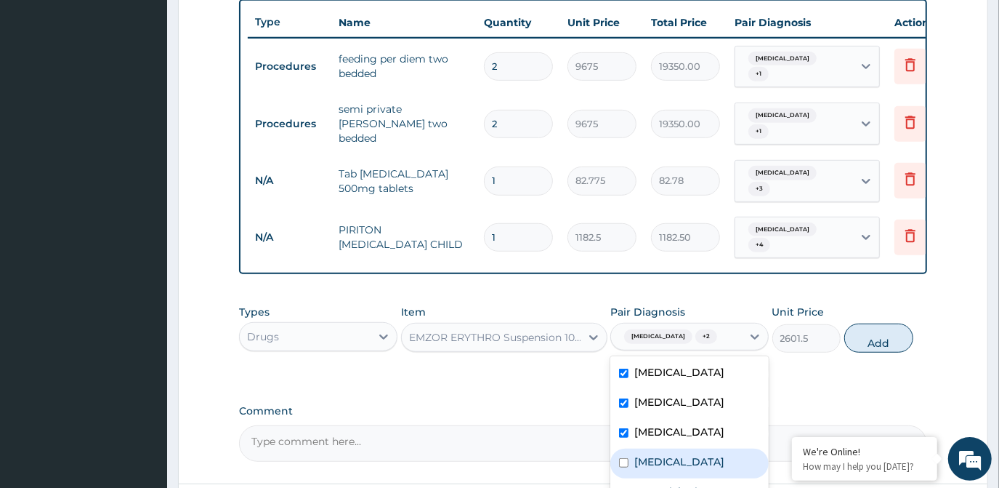
click at [638, 454] on label "Upper respiratory infection" at bounding box center [680, 461] width 90 height 15
checkbox input "true"
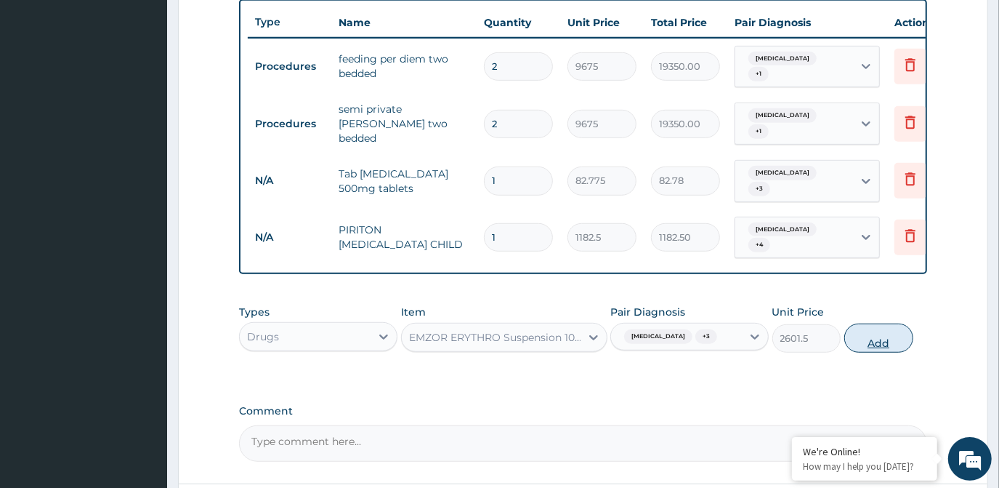
click at [860, 323] on button "Add" at bounding box center [879, 337] width 69 height 29
type input "0"
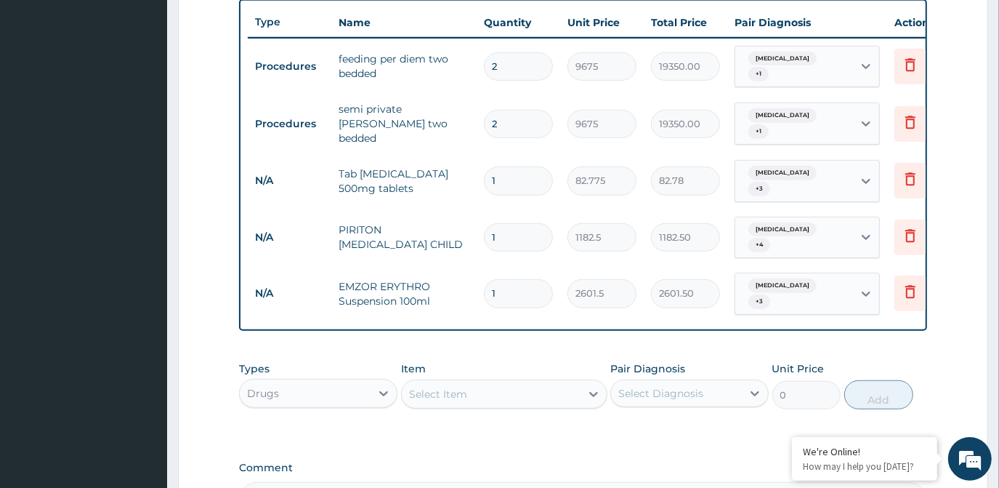
click at [573, 382] on div "Select Item" at bounding box center [491, 393] width 179 height 23
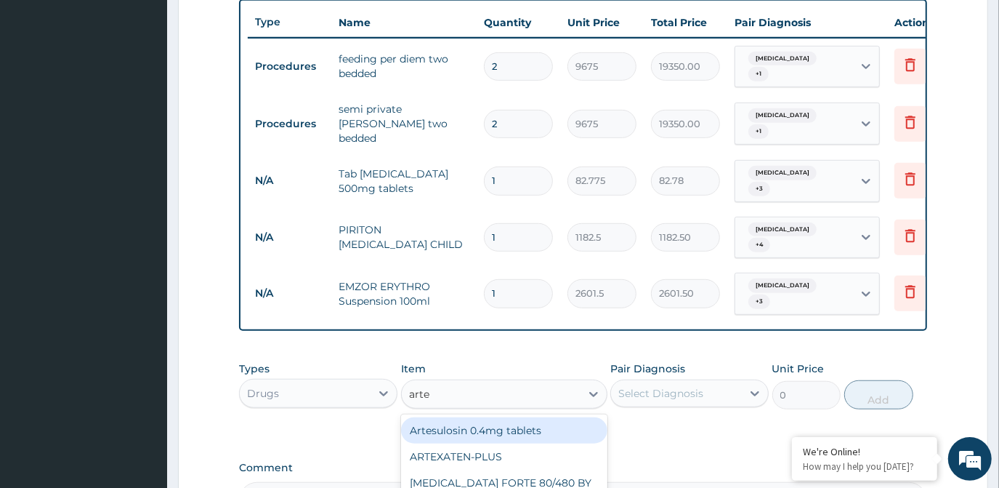
type input "artem"
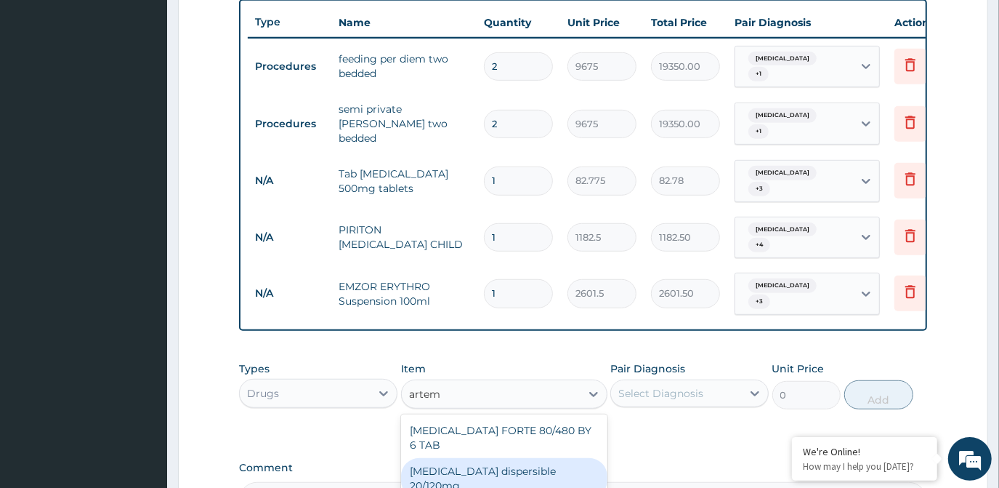
click at [562, 458] on div "Coartem dispersible 20/120mg" at bounding box center [504, 478] width 206 height 41
type input "112.3375"
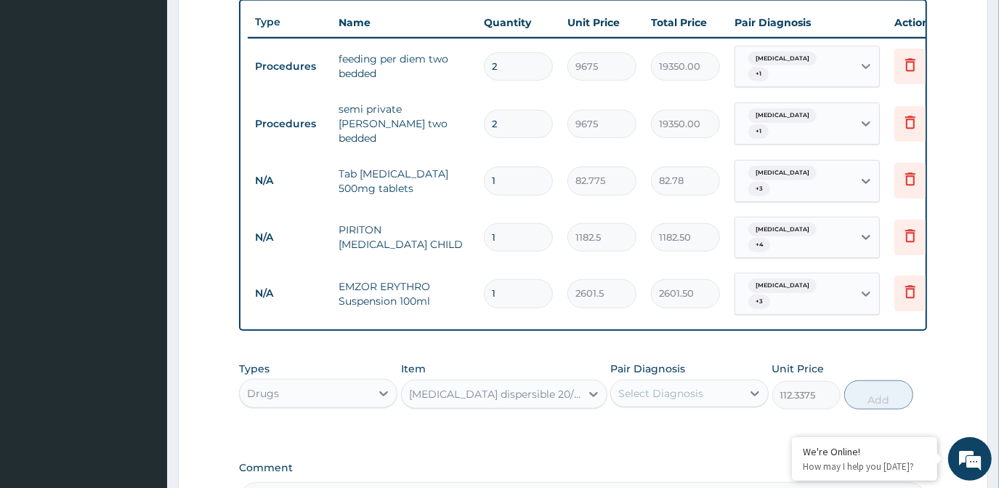
click at [696, 386] on div "Select Diagnosis" at bounding box center [661, 393] width 85 height 15
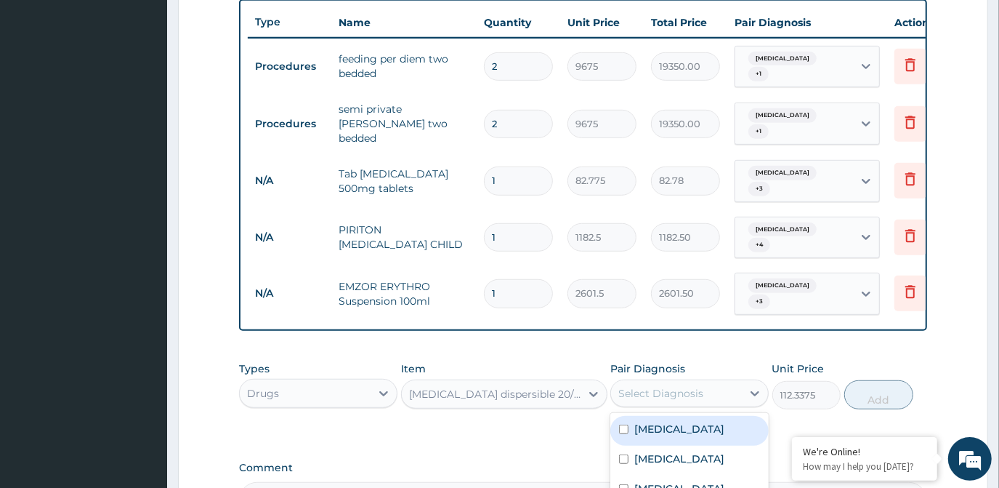
click at [683, 416] on div "Malaria" at bounding box center [690, 431] width 158 height 30
checkbox input "true"
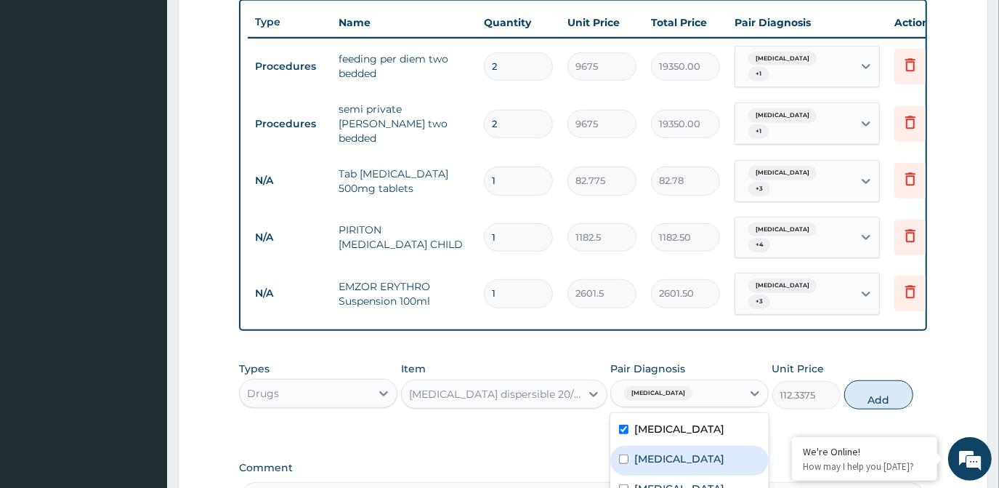
drag, startPoint x: 683, startPoint y: 436, endPoint x: 675, endPoint y: 472, distance: 36.5
click at [680, 446] on div "Sepsis" at bounding box center [690, 461] width 158 height 30
checkbox input "true"
click at [675, 481] on label "Electrolyte imbalance" at bounding box center [680, 488] width 90 height 15
checkbox input "true"
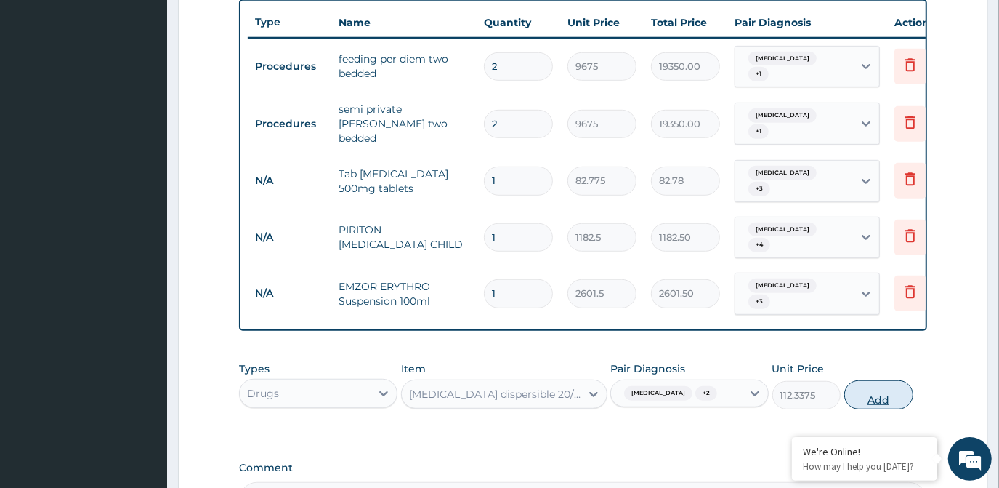
click at [880, 380] on button "Add" at bounding box center [879, 394] width 69 height 29
type input "0"
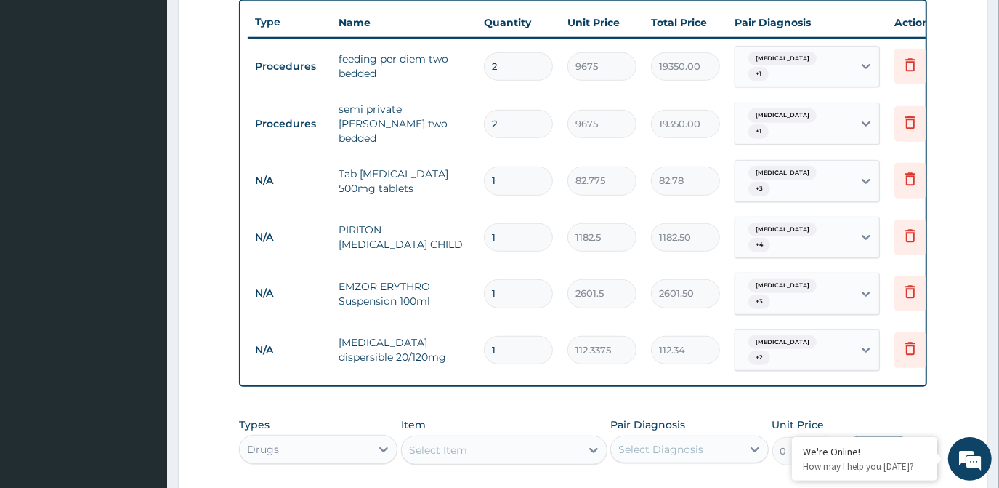
type input "12"
type input "1348.05"
type input "12"
click at [587, 443] on icon at bounding box center [594, 450] width 15 height 15
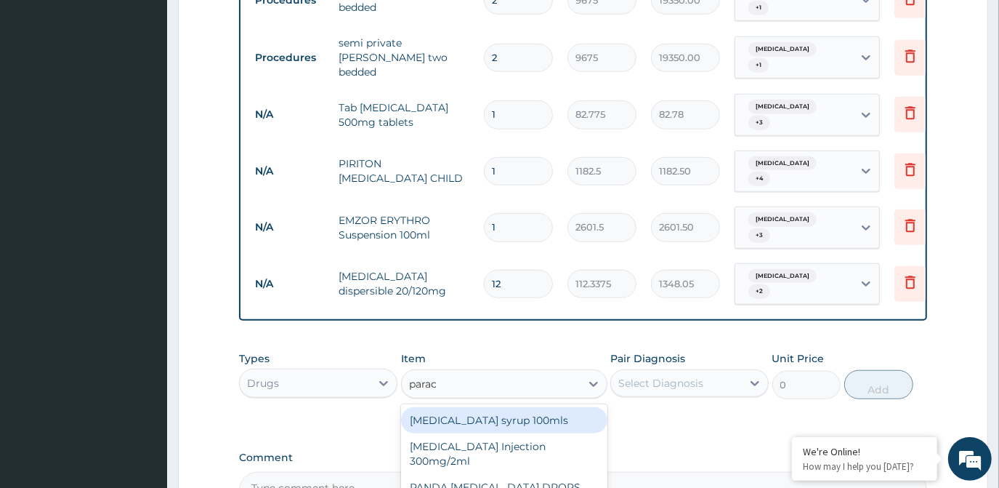
type input "parace"
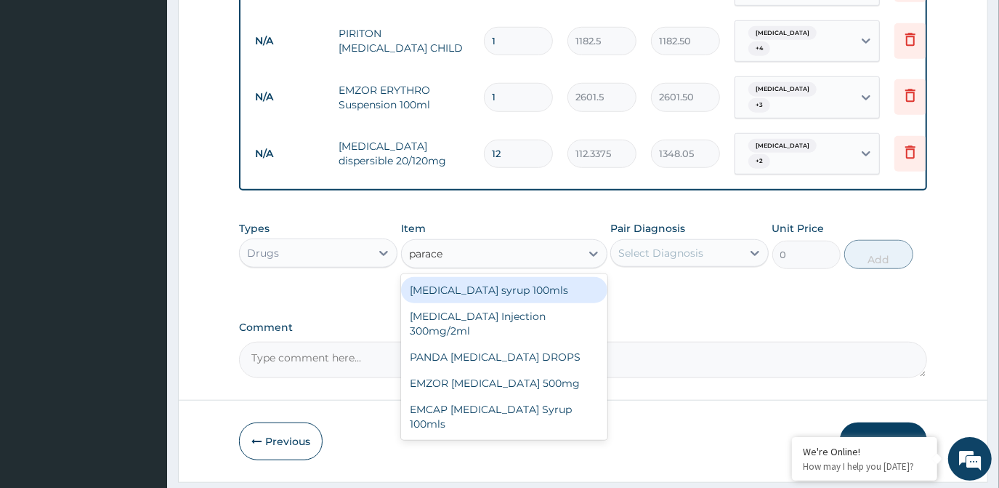
scroll to position [740, 0]
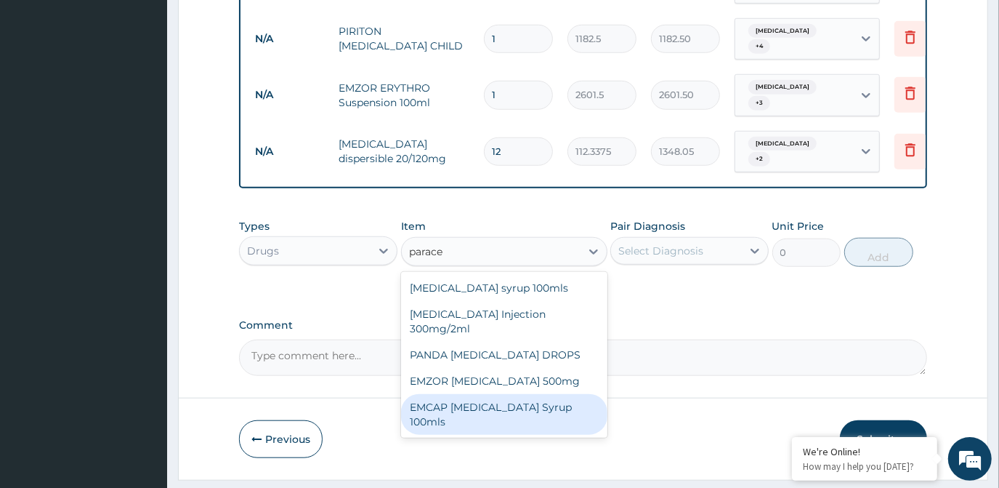
click at [512, 394] on div "EMCAP PARACETAMOL Syrup 100mls" at bounding box center [504, 414] width 206 height 41
type input "591.25"
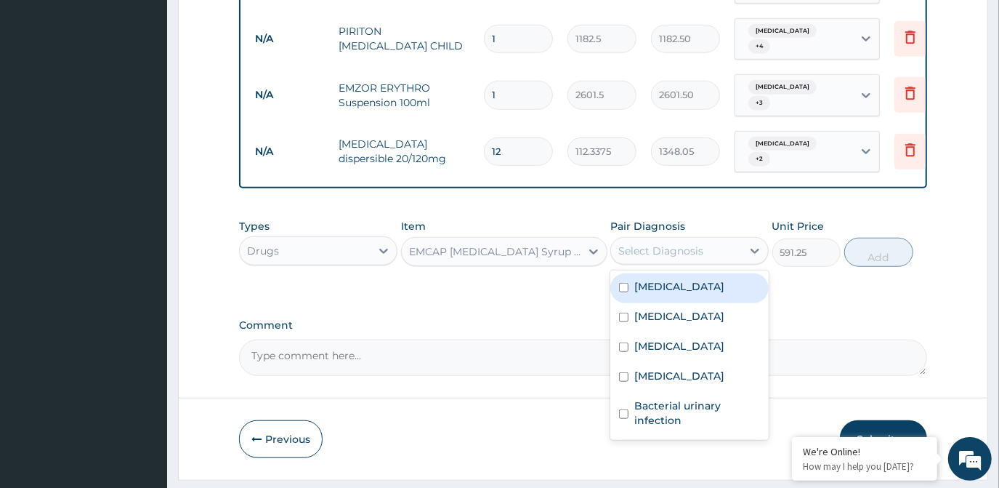
click at [663, 243] on div "Select Diagnosis" at bounding box center [661, 250] width 85 height 15
click at [653, 279] on label "Malaria" at bounding box center [680, 286] width 90 height 15
checkbox input "true"
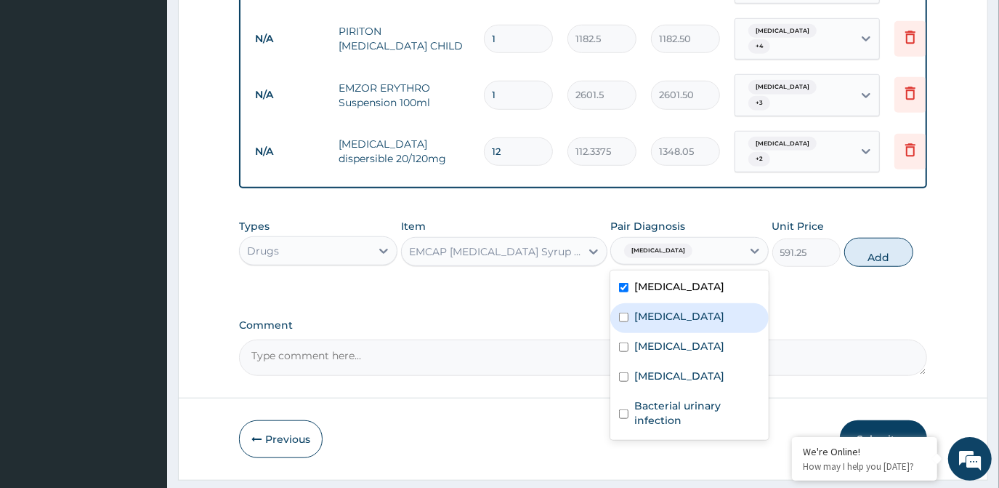
click at [643, 303] on div "Sepsis" at bounding box center [690, 318] width 158 height 30
checkbox input "true"
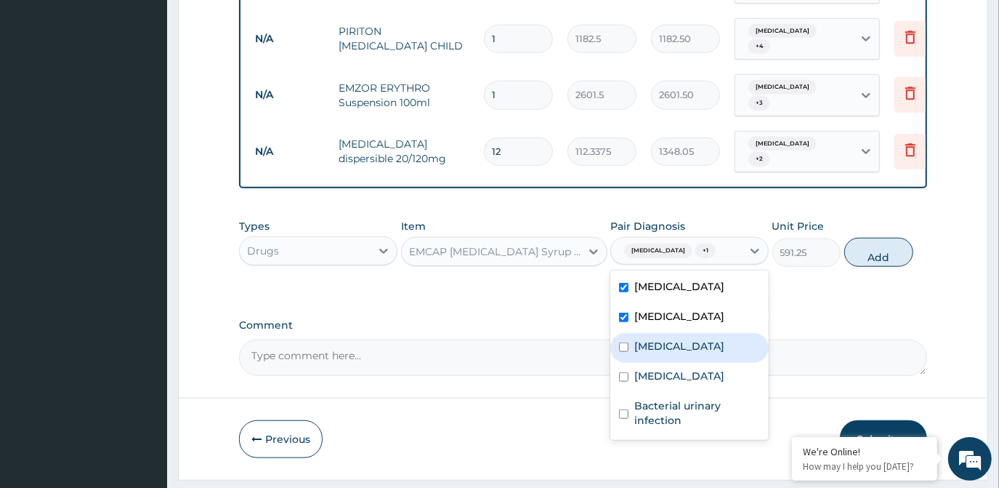
click at [641, 339] on label "Electrolyte imbalance" at bounding box center [680, 346] width 90 height 15
checkbox input "true"
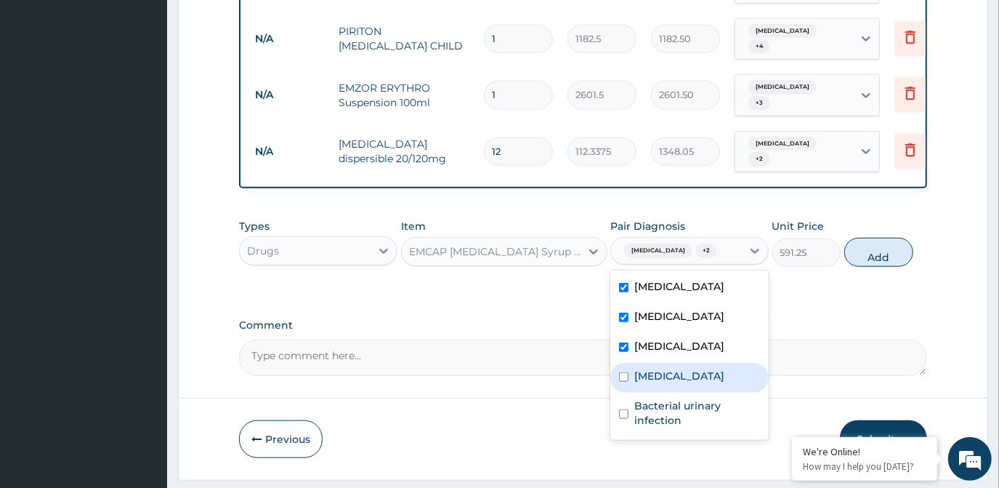
click at [645, 369] on label "Upper respiratory infection" at bounding box center [680, 376] width 90 height 15
checkbox input "true"
click at [854, 238] on button "Add" at bounding box center [879, 252] width 69 height 29
type input "0"
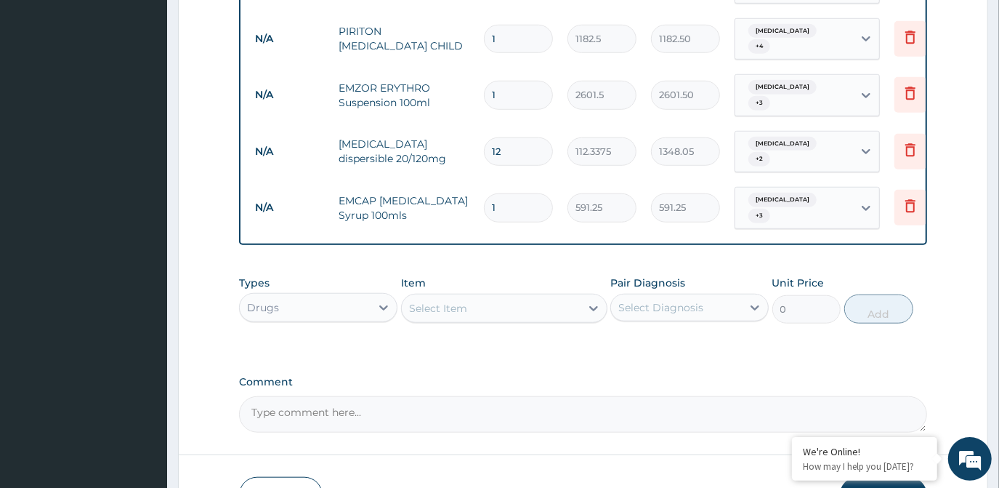
click at [577, 297] on div "Select Item" at bounding box center [491, 308] width 179 height 23
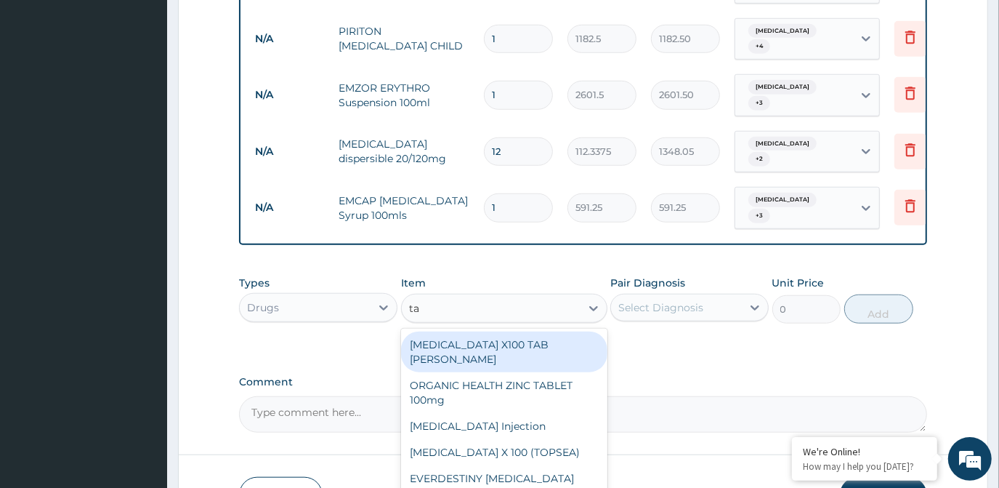
type input "t"
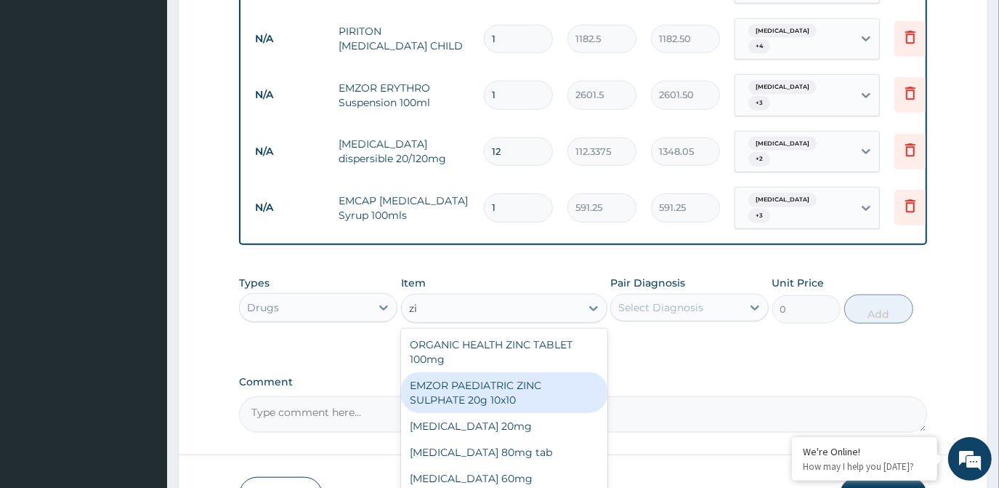
type input "z"
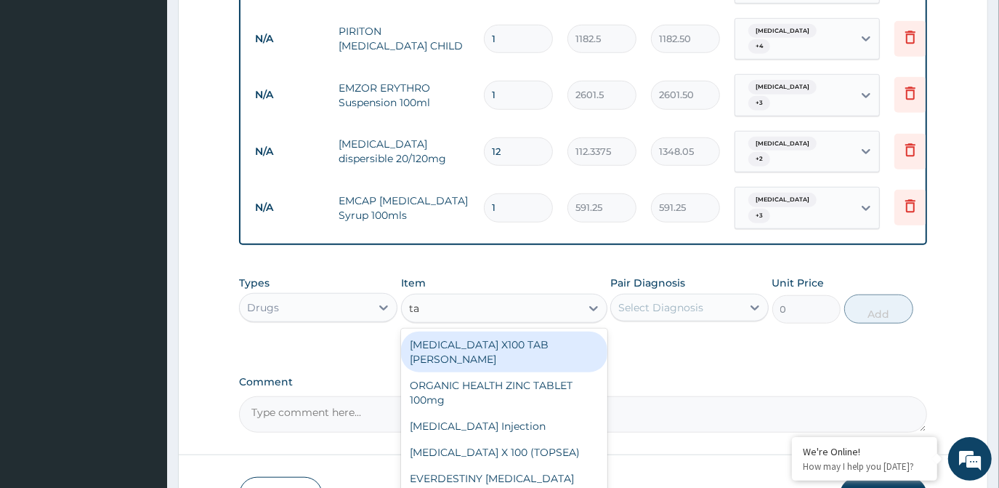
type input "t"
type input "zinc"
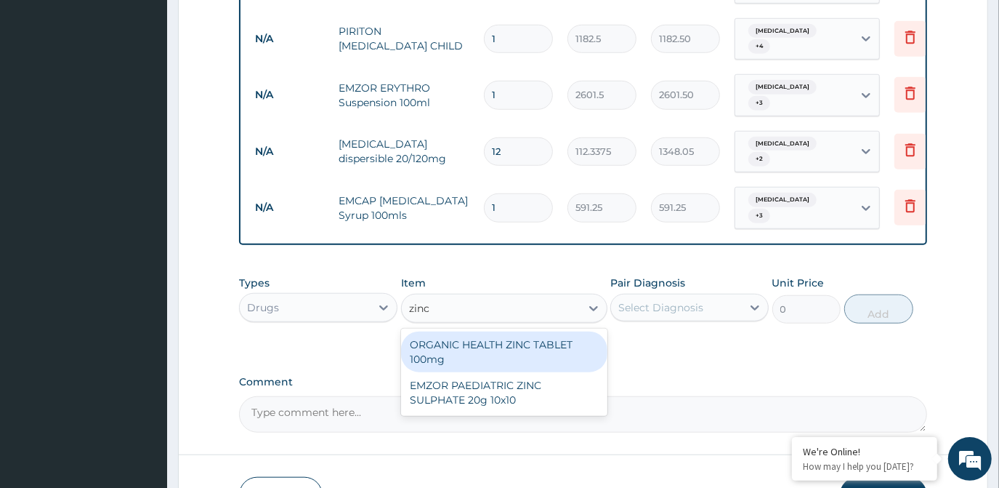
click at [538, 331] on div "ORGANIC HEALTH ZINC TABLET 100mg" at bounding box center [504, 351] width 206 height 41
type input "53.2125"
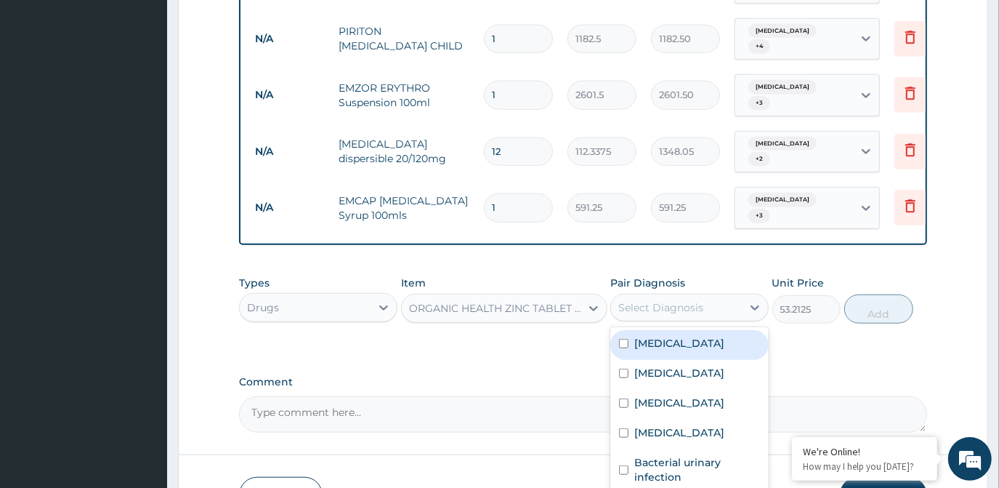
click at [672, 300] on div "Select Diagnosis" at bounding box center [661, 307] width 85 height 15
click at [670, 336] on label "Malaria" at bounding box center [680, 343] width 90 height 15
checkbox input "true"
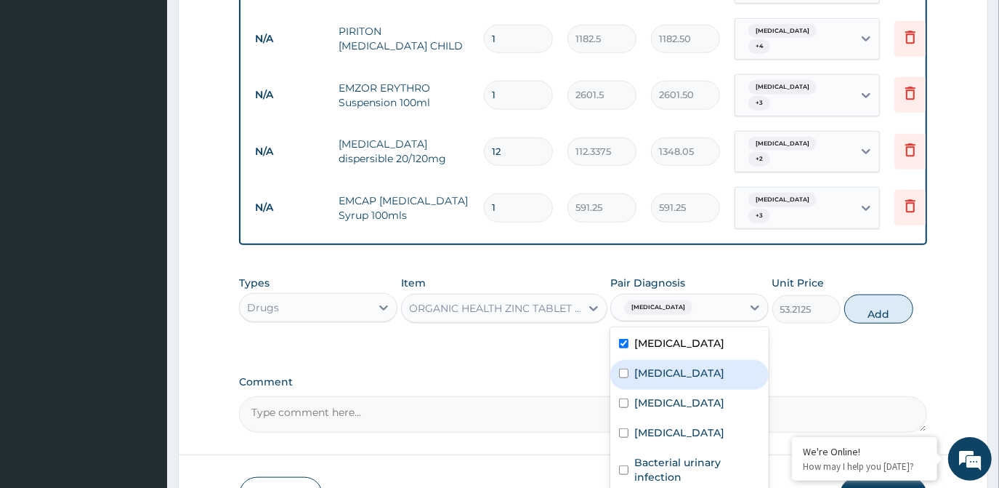
click at [663, 366] on label "Sepsis" at bounding box center [680, 373] width 90 height 15
checkbox input "true"
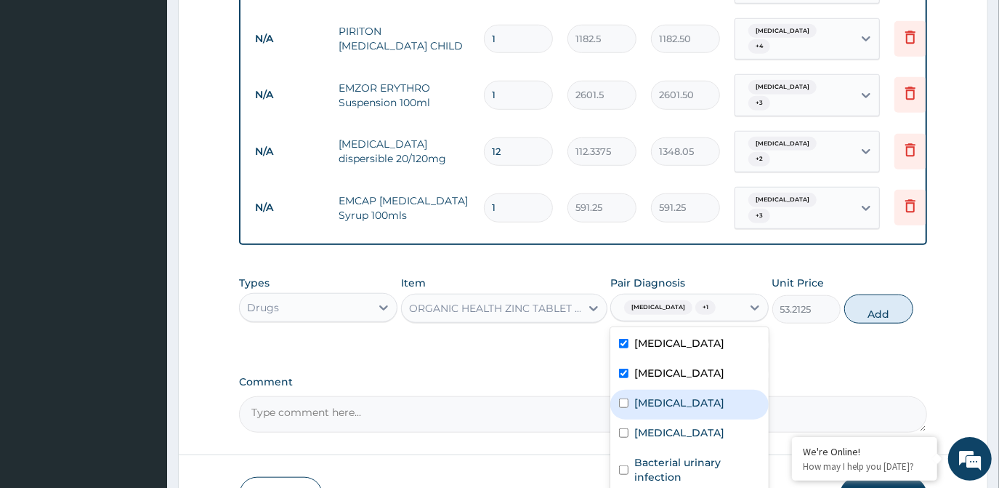
click at [662, 395] on label "Electrolyte imbalance" at bounding box center [680, 402] width 90 height 15
checkbox input "true"
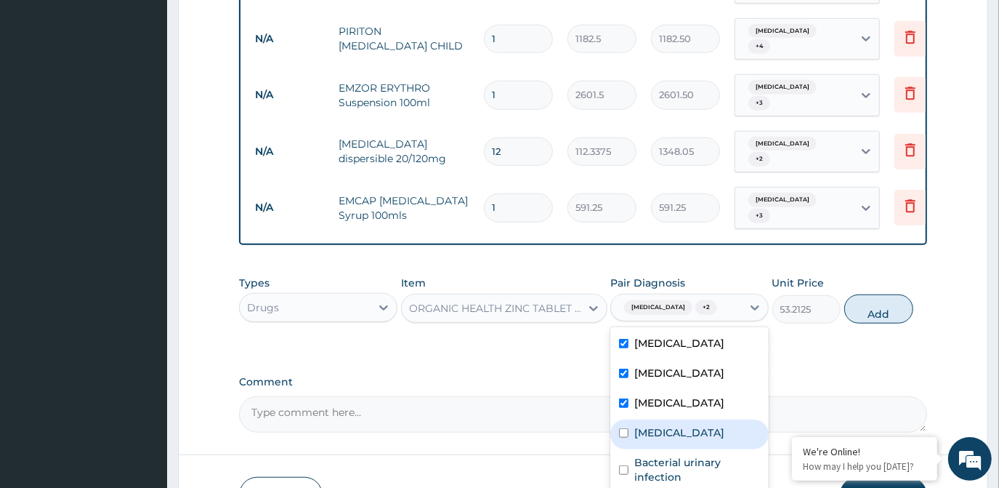
click at [664, 425] on label "Upper respiratory infection" at bounding box center [680, 432] width 90 height 15
checkbox input "true"
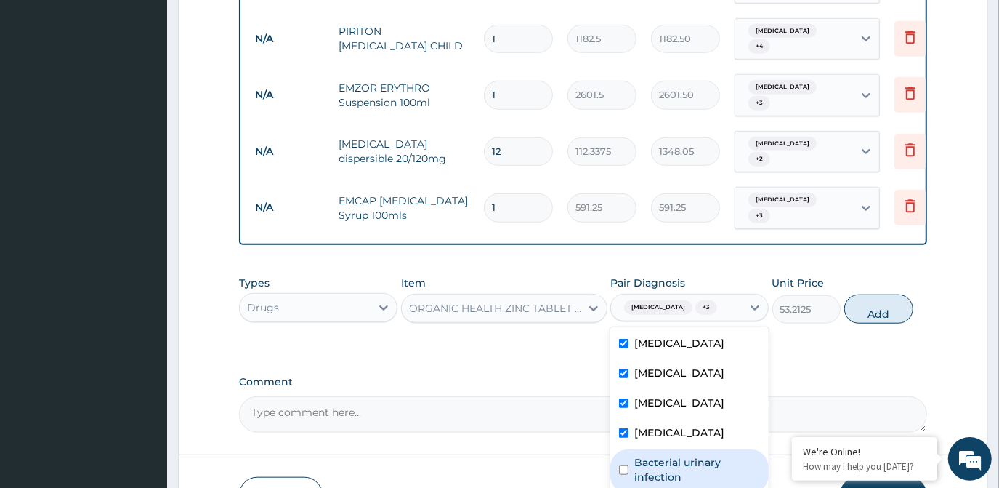
click at [667, 449] on div "Bacterial urinary infection" at bounding box center [690, 471] width 158 height 44
checkbox input "true"
click at [880, 294] on button "Add" at bounding box center [879, 308] width 69 height 29
type input "0"
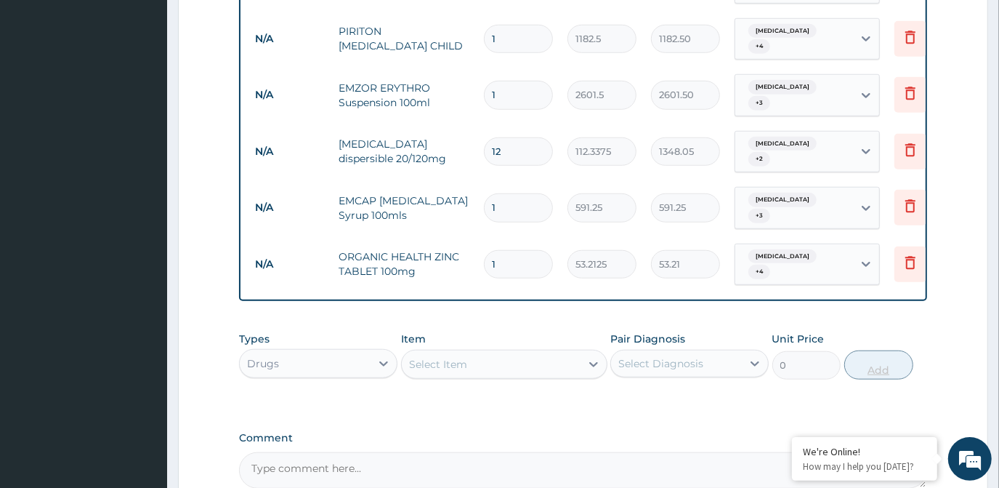
type input "0.00"
type input "5"
type input "266.06"
type input "5"
click at [553, 350] on div "Select Item" at bounding box center [504, 364] width 206 height 29
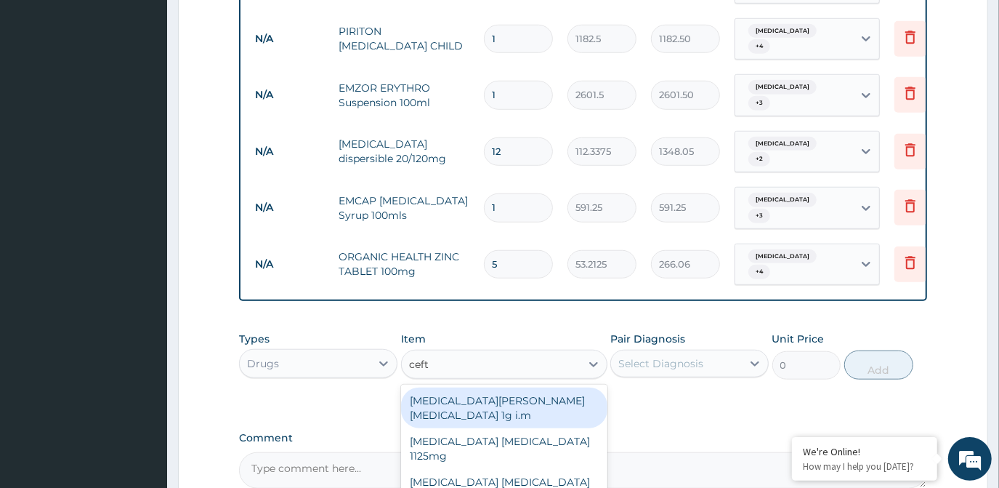
type input "ceftr"
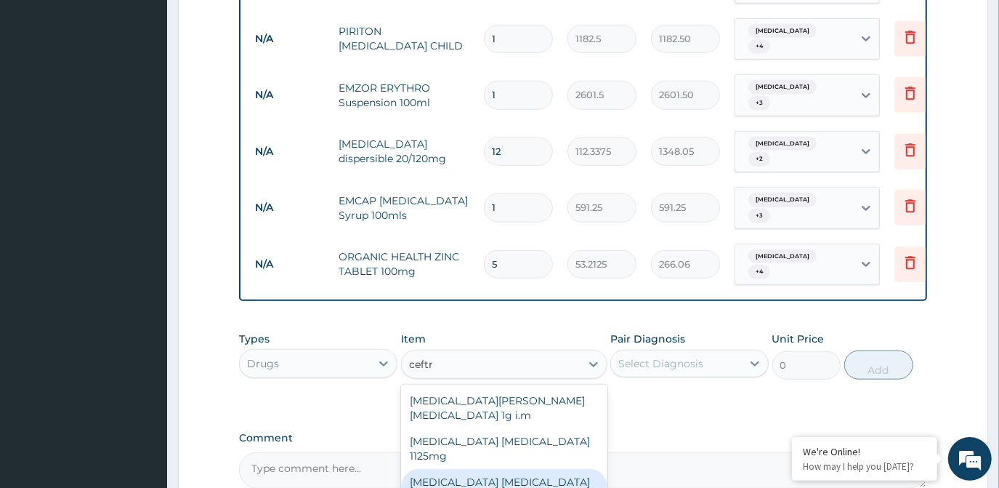
click at [560, 469] on div "Ceftriaxone sulbactam 1.5g" at bounding box center [504, 489] width 206 height 41
type input "1419"
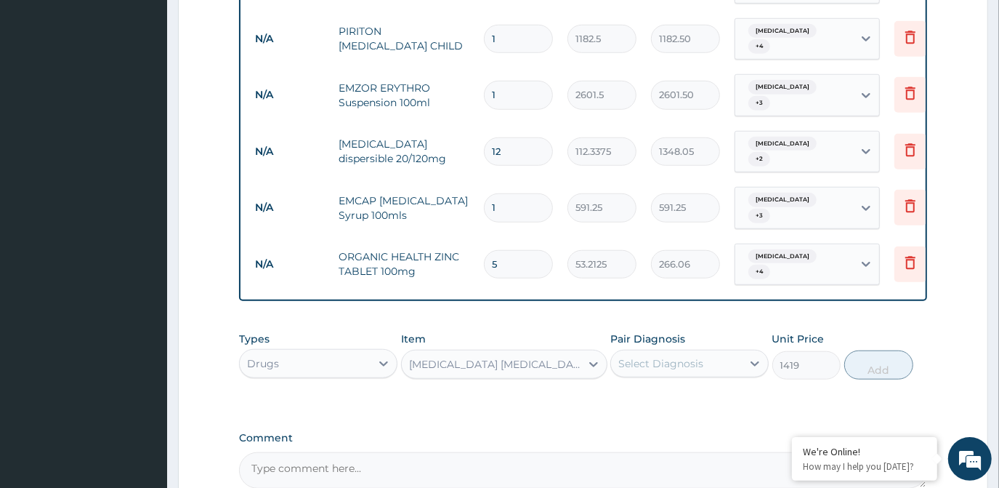
click at [629, 356] on div "Select Diagnosis" at bounding box center [661, 363] width 85 height 15
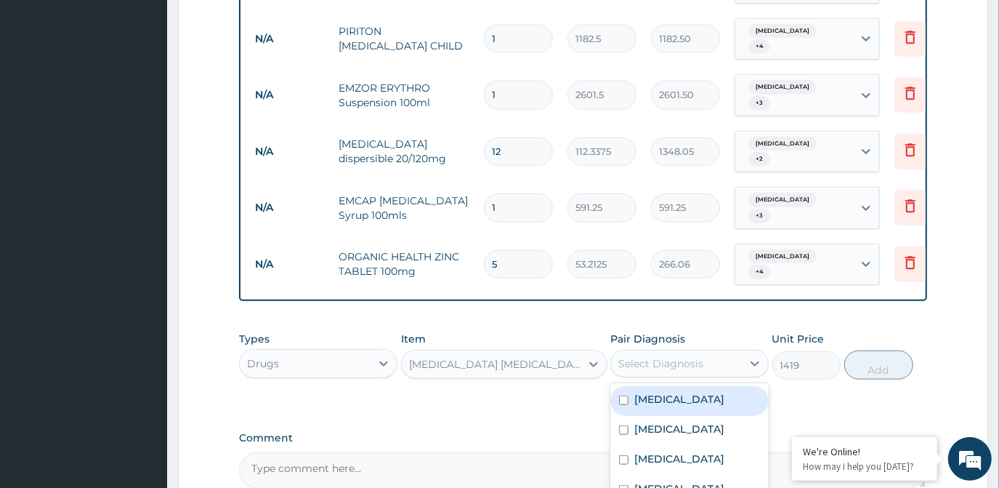
drag, startPoint x: 635, startPoint y: 369, endPoint x: 640, endPoint y: 398, distance: 28.7
click at [635, 386] on div "Malaria" at bounding box center [690, 401] width 158 height 30
checkbox input "true"
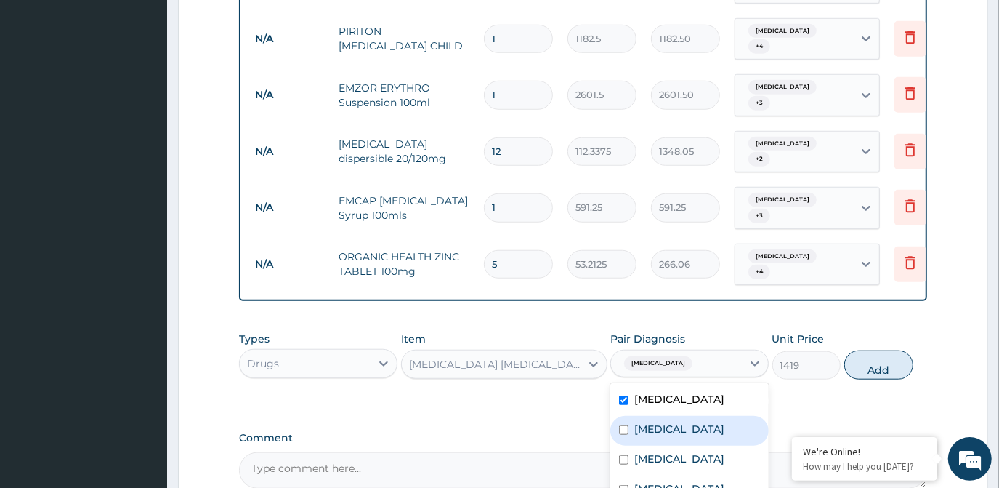
click at [640, 416] on div "Sepsis" at bounding box center [690, 431] width 158 height 30
checkbox input "true"
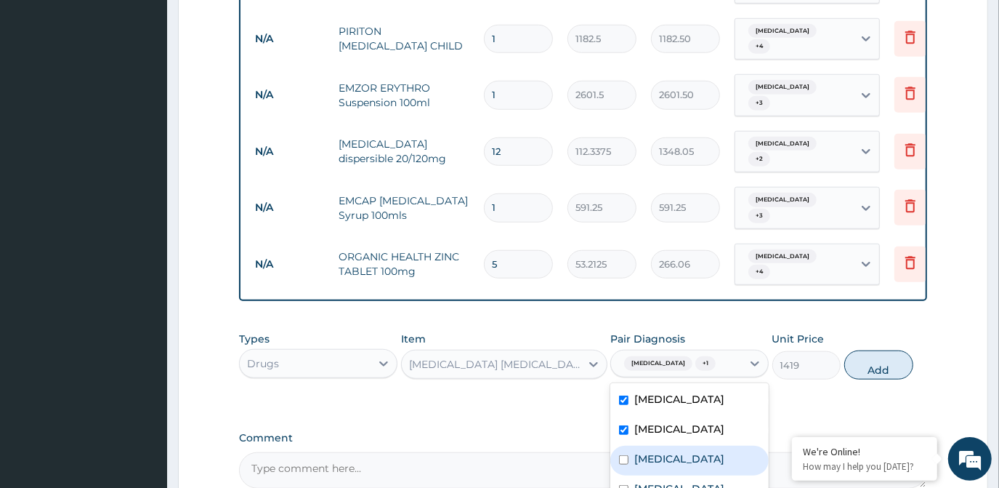
click at [640, 451] on label "Electrolyte imbalance" at bounding box center [680, 458] width 90 height 15
checkbox input "true"
click at [641, 481] on label "Upper respiratory infection" at bounding box center [680, 488] width 90 height 15
checkbox input "true"
click at [864, 350] on button "Add" at bounding box center [879, 364] width 69 height 29
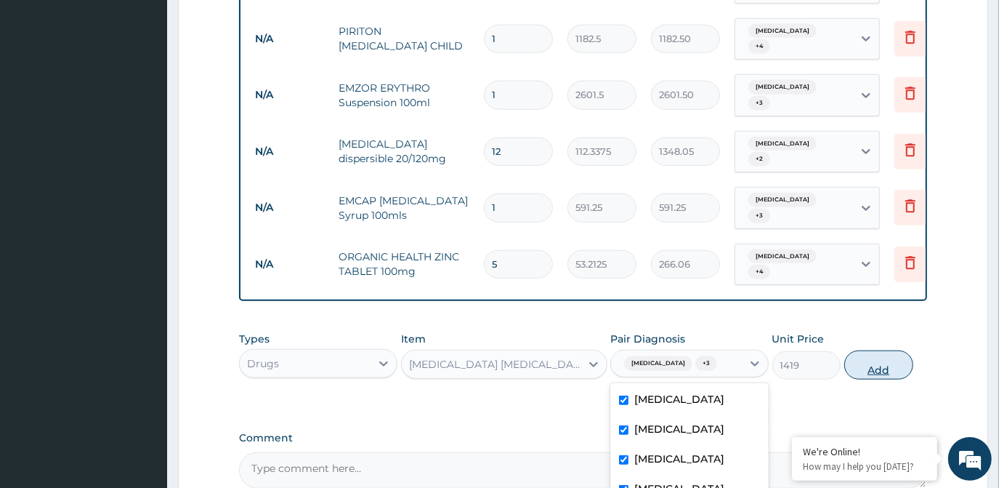
type input "0"
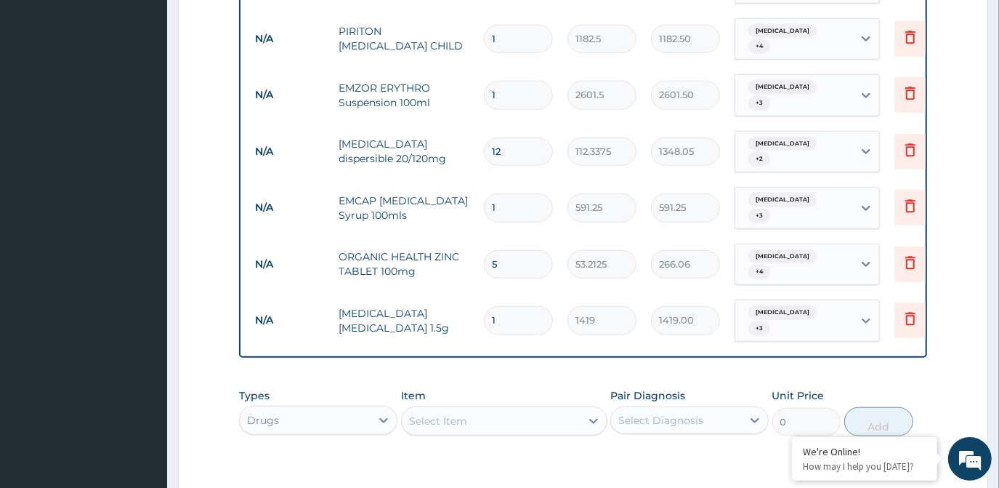
type input "0.00"
type input "4"
type input "5676.00"
type input "4"
click at [572, 409] on div "Select Item" at bounding box center [491, 420] width 179 height 23
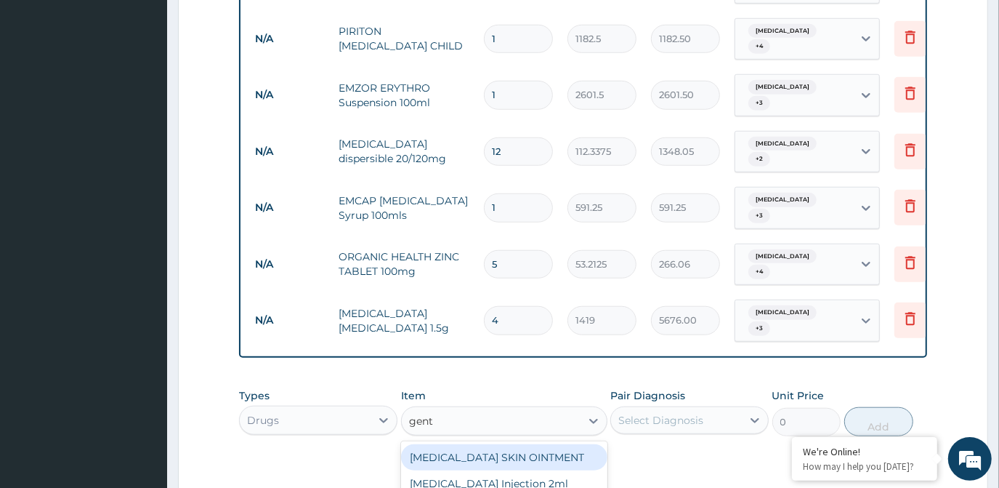
type input "genta"
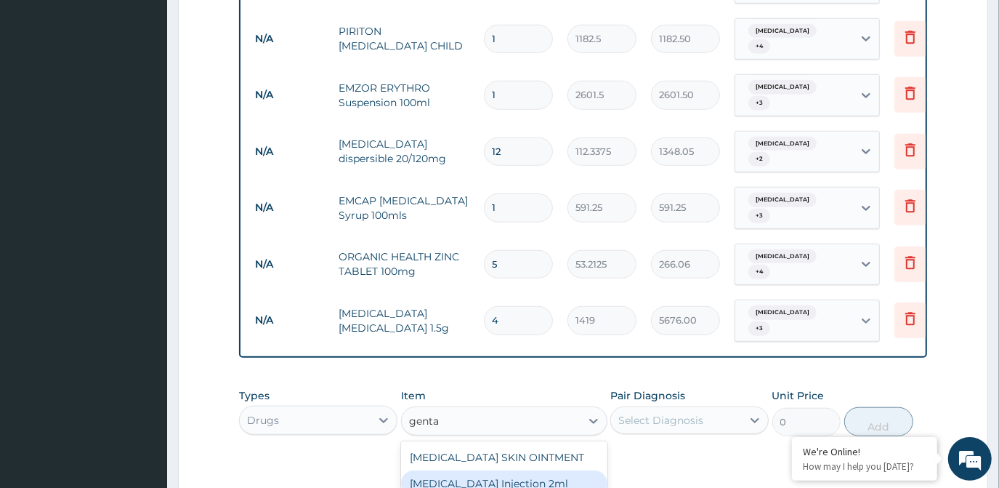
click at [560, 470] on div "GENTAMICIN Injection 2ml" at bounding box center [504, 483] width 206 height 26
type input "331.1"
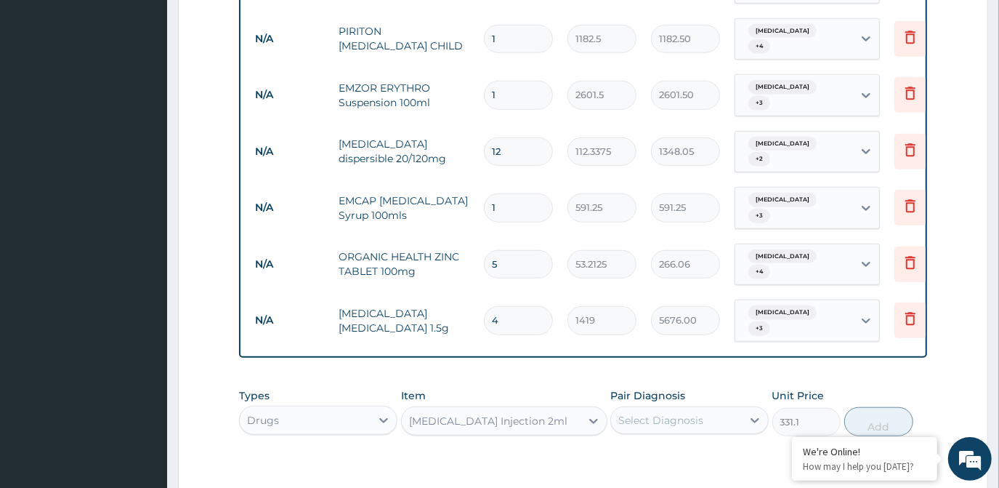
click at [653, 408] on div "Select Diagnosis" at bounding box center [676, 419] width 131 height 23
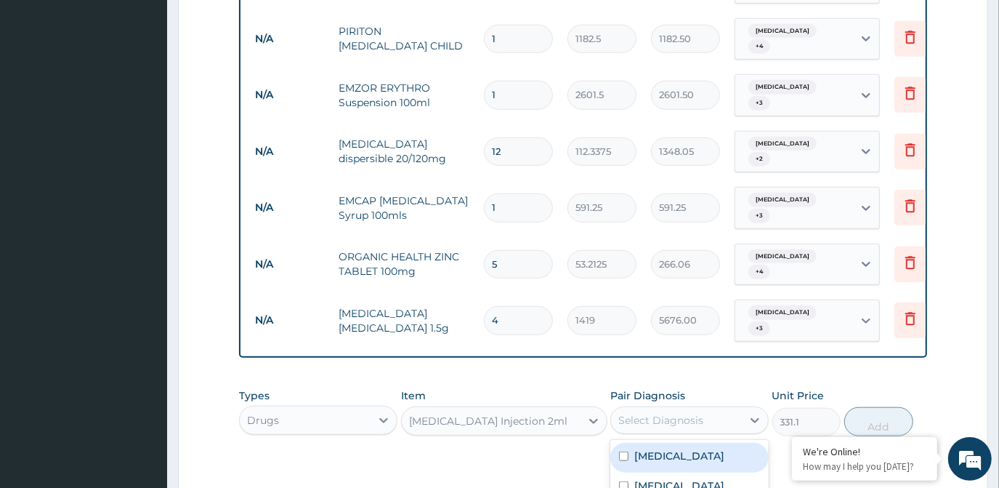
click at [662, 448] on label "Malaria" at bounding box center [680, 455] width 90 height 15
checkbox input "true"
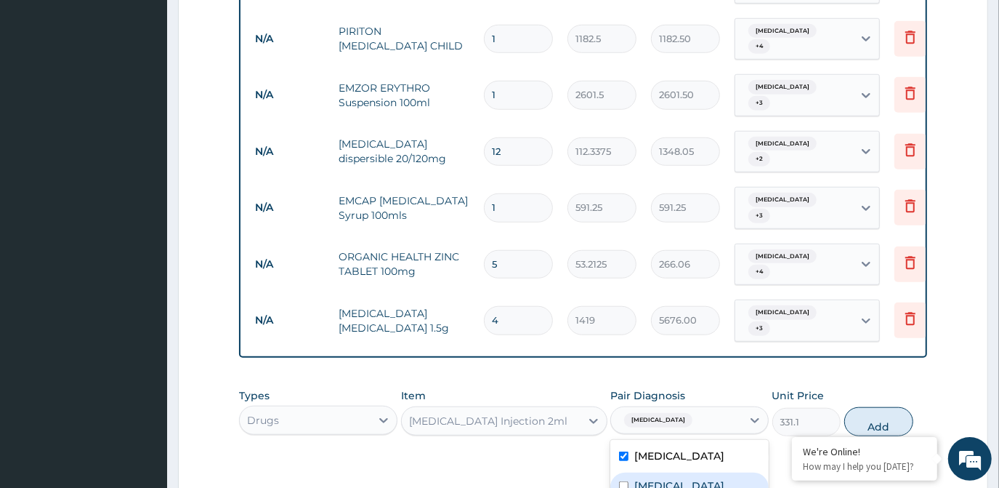
click at [662, 478] on label "Sepsis" at bounding box center [680, 485] width 90 height 15
checkbox input "true"
click at [865, 407] on button "Add" at bounding box center [879, 421] width 69 height 29
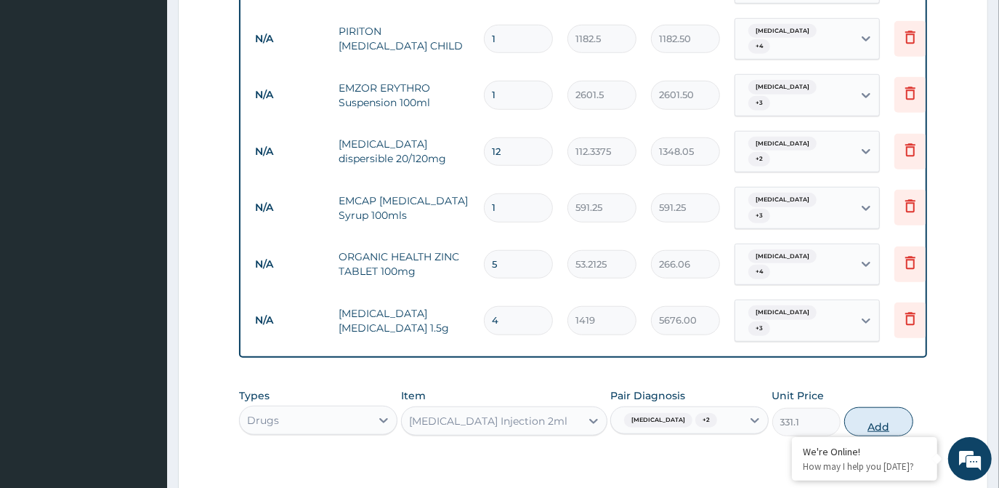
type input "0"
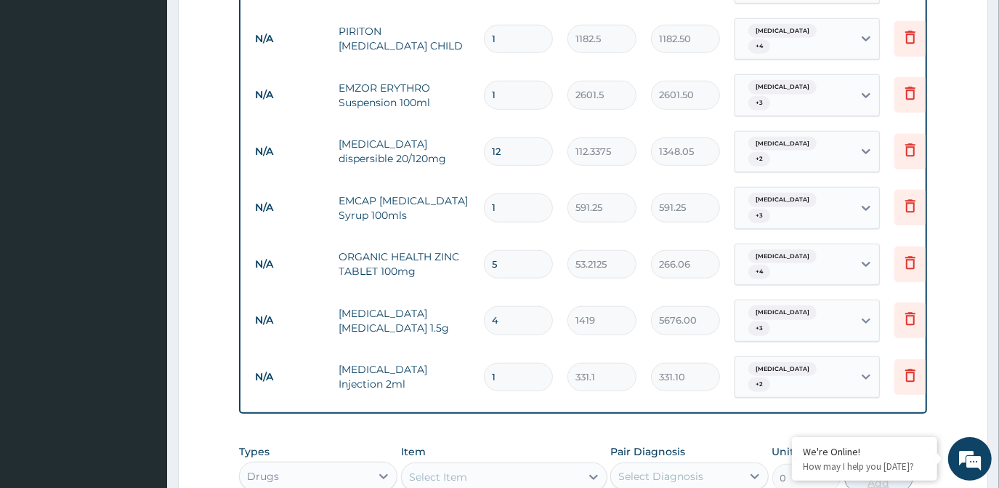
type input "0.00"
type input "4"
type input "1324.40"
type input "4"
click at [503, 465] on div "Select Item" at bounding box center [491, 476] width 179 height 23
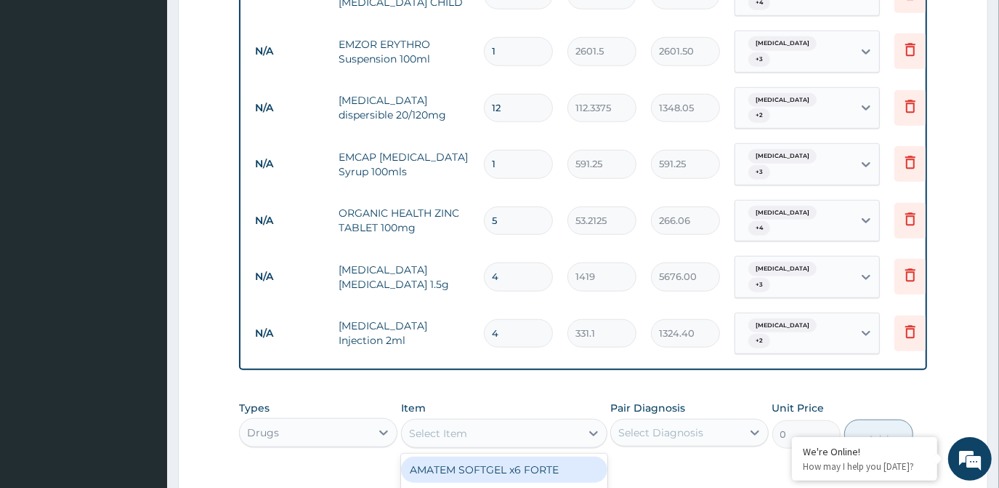
scroll to position [872, 0]
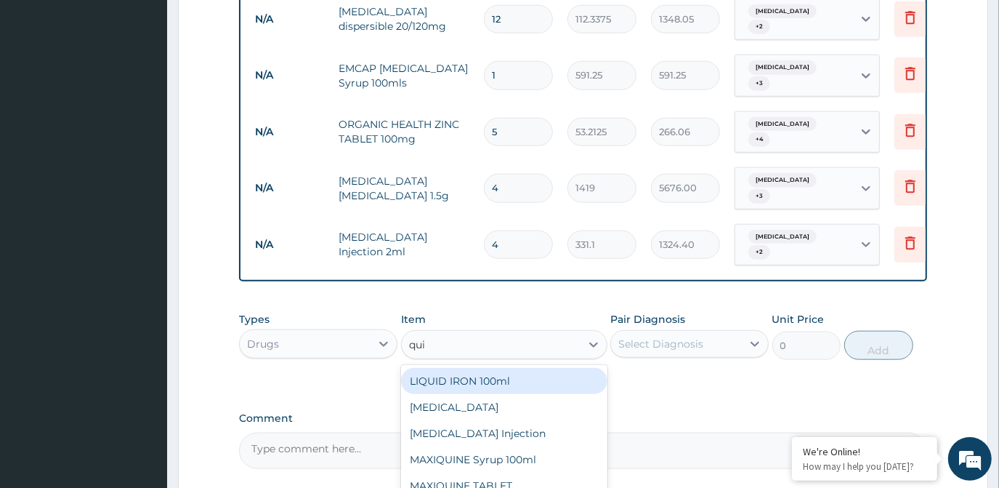
type input "quin"
click at [538, 368] on div "QUININE Injection" at bounding box center [504, 381] width 206 height 26
type input "591.25"
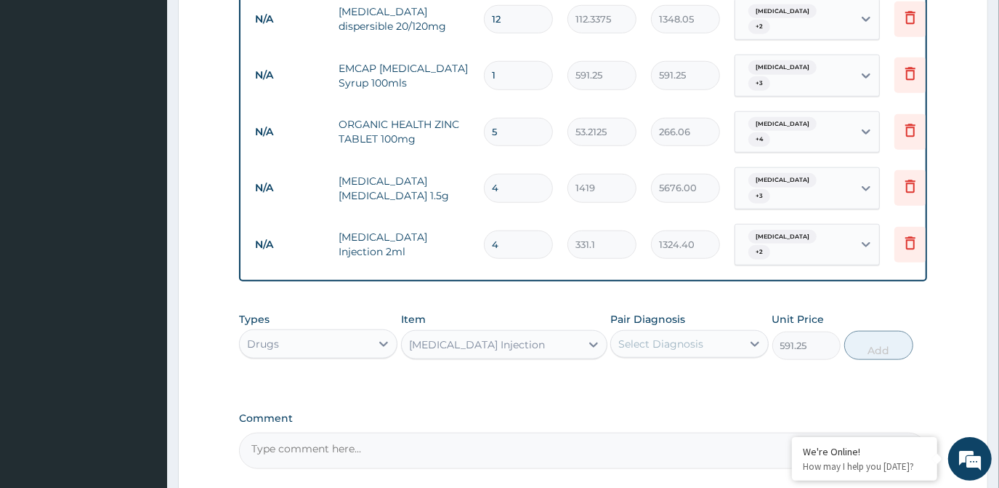
click at [676, 337] on div "Select Diagnosis" at bounding box center [661, 344] width 85 height 15
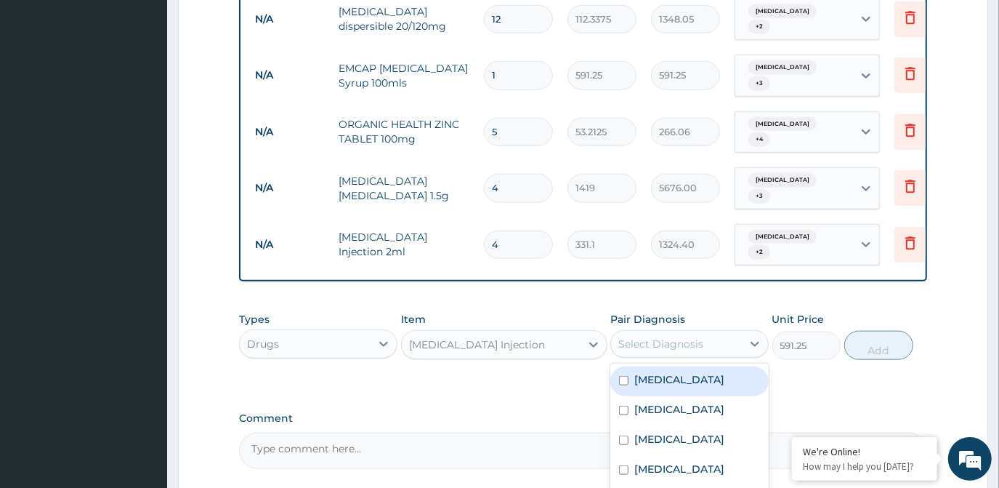
click at [657, 366] on div "Malaria" at bounding box center [690, 381] width 158 height 30
checkbox input "true"
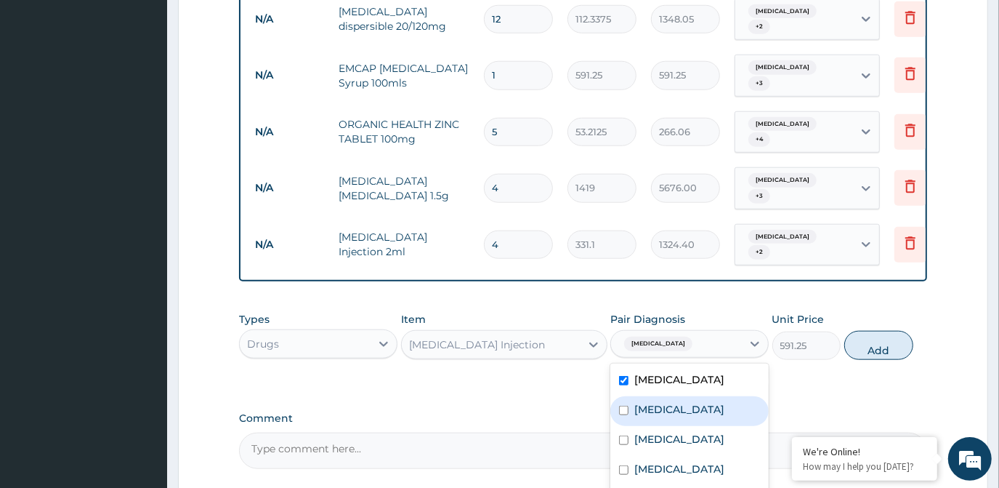
click at [656, 402] on label "Sepsis" at bounding box center [680, 409] width 90 height 15
checkbox input "true"
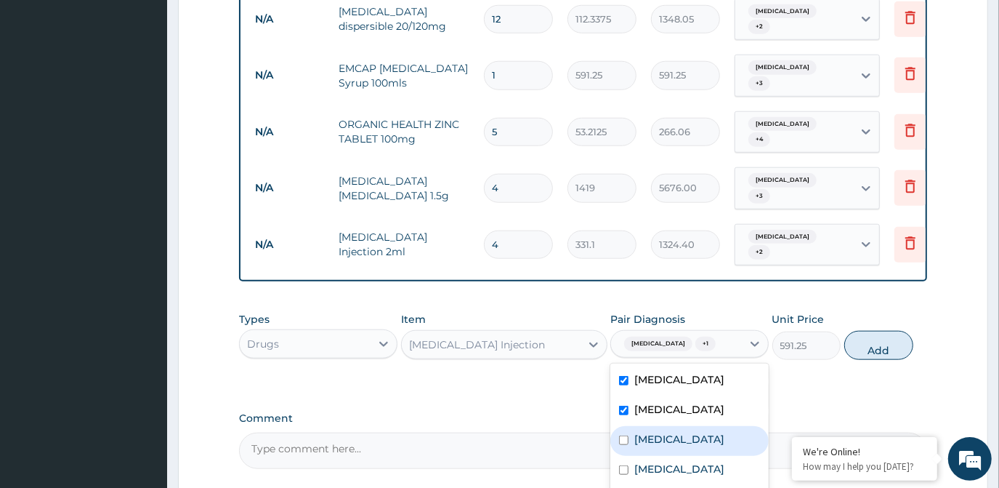
click at [655, 432] on label "Electrolyte imbalance" at bounding box center [680, 439] width 90 height 15
checkbox input "true"
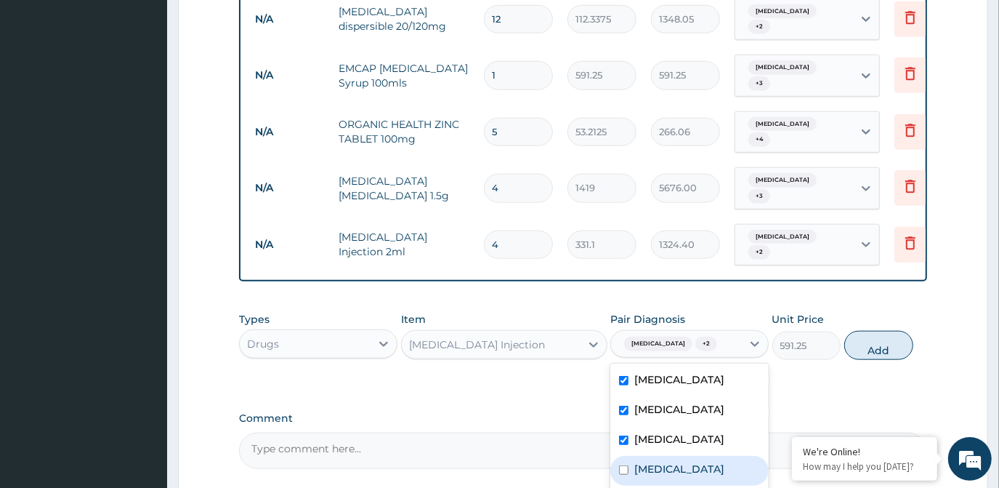
drag, startPoint x: 659, startPoint y: 408, endPoint x: 661, endPoint y: 444, distance: 36.4
click at [659, 456] on div "Upper respiratory infection" at bounding box center [690, 471] width 158 height 30
checkbox input "true"
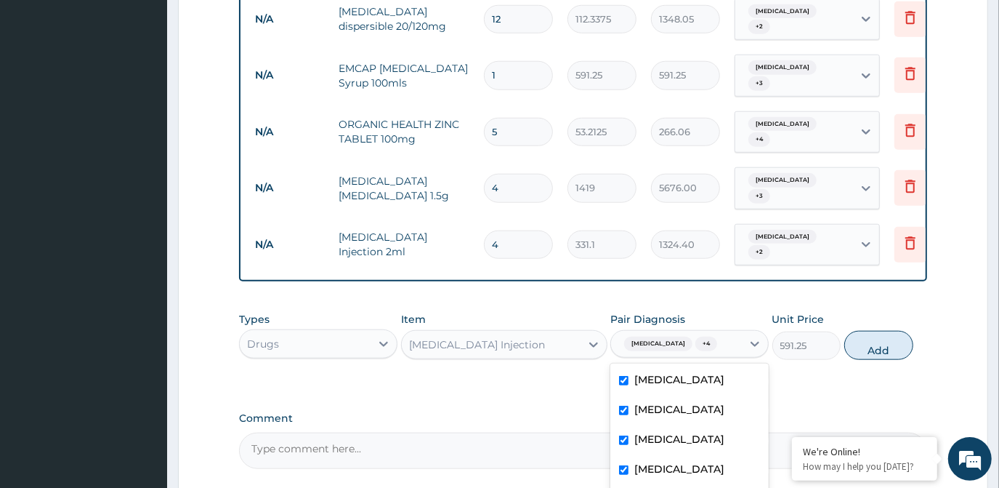
click at [877, 305] on div "Types Drugs Item QUININE Injection Pair Diagnosis option Bacterial urinary infe…" at bounding box center [583, 336] width 688 height 63
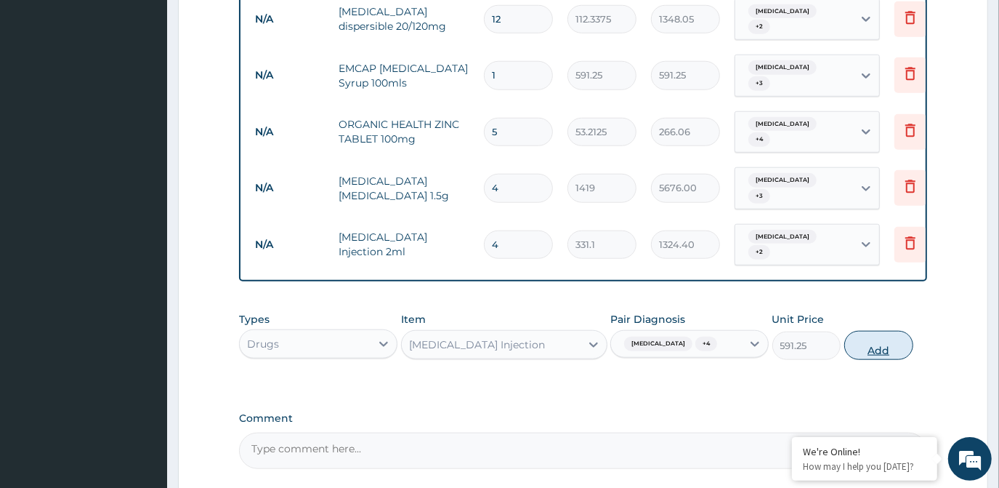
click at [872, 331] on button "Add" at bounding box center [879, 345] width 69 height 29
type input "0"
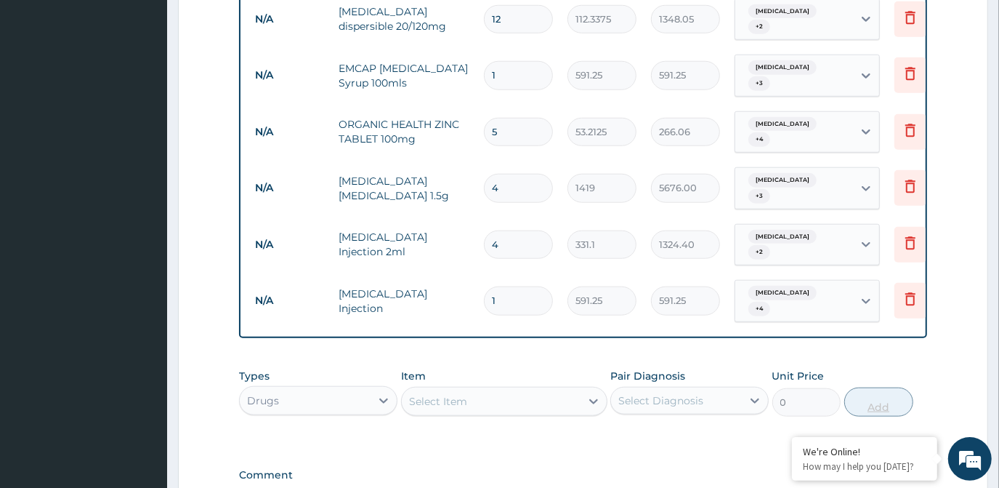
type input "0.00"
drag, startPoint x: 872, startPoint y: 289, endPoint x: 526, endPoint y: 237, distance: 350.6
click at [526, 286] on input "number" at bounding box center [518, 300] width 69 height 28
type input "3"
type input "1773.75"
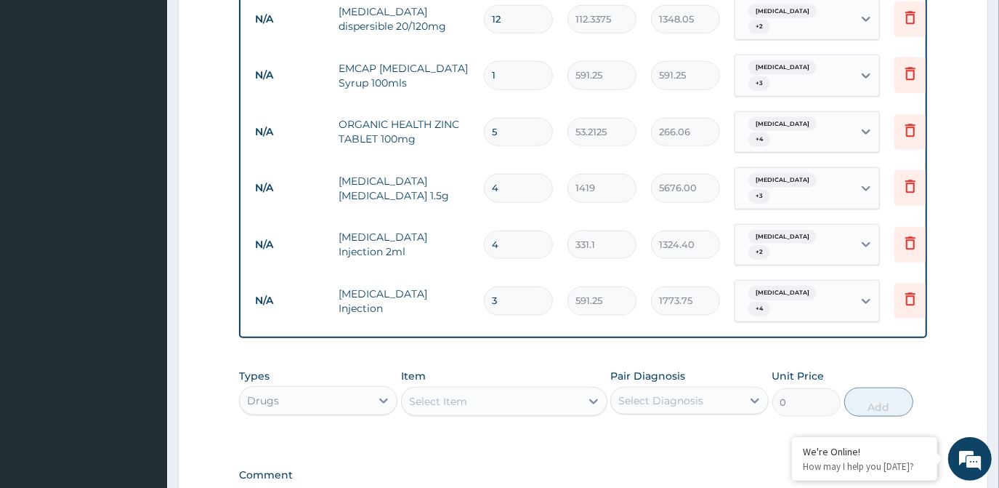
type input "3"
click at [544, 390] on div "Select Item" at bounding box center [491, 401] width 179 height 23
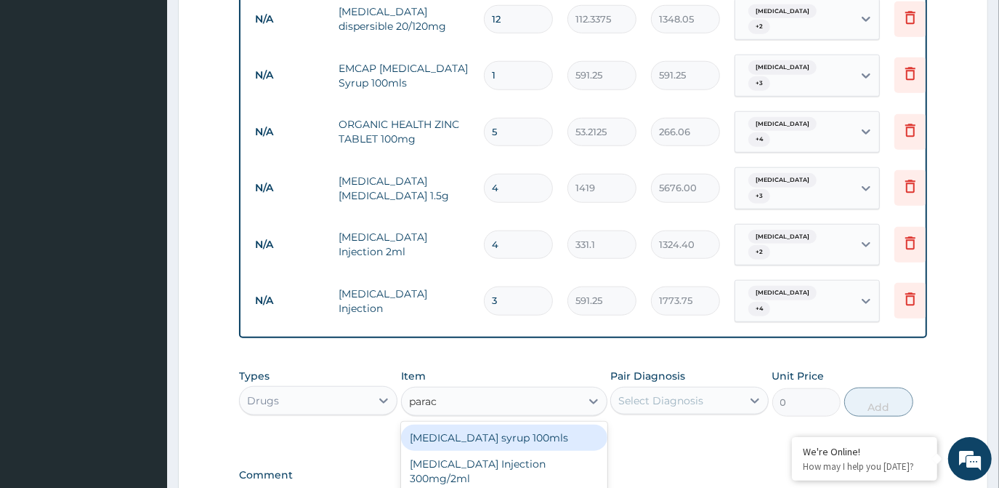
type input "parace"
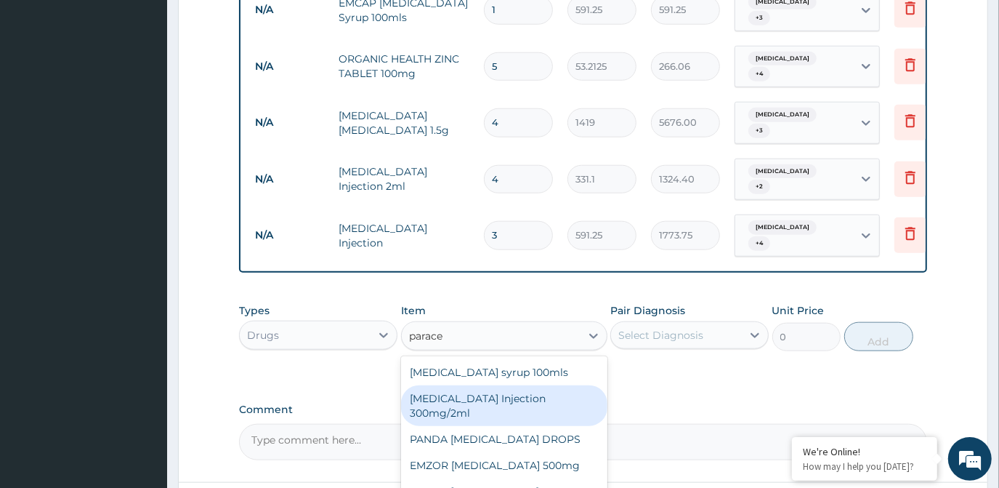
click at [522, 385] on div "PARACETAMOL Injection 300mg/2ml" at bounding box center [504, 405] width 206 height 41
type input "260.15"
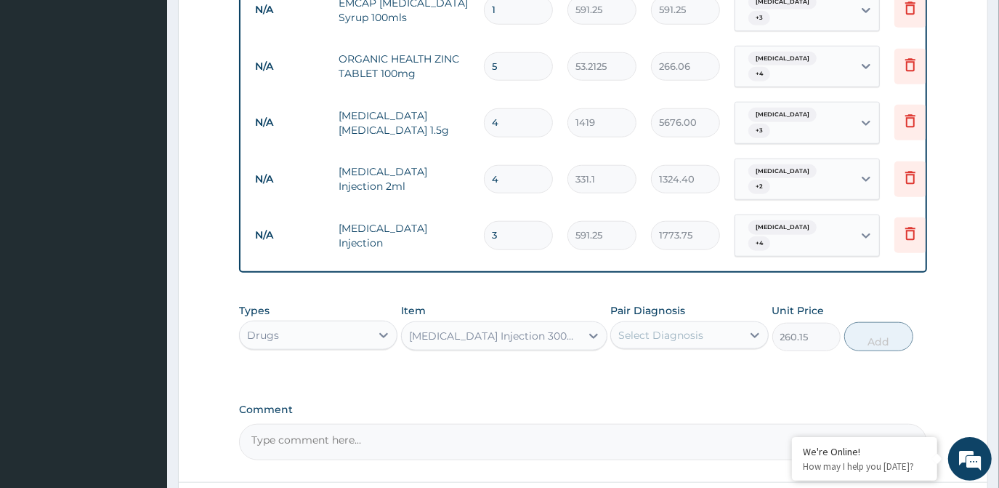
click at [648, 328] on div "Select Diagnosis" at bounding box center [661, 335] width 85 height 15
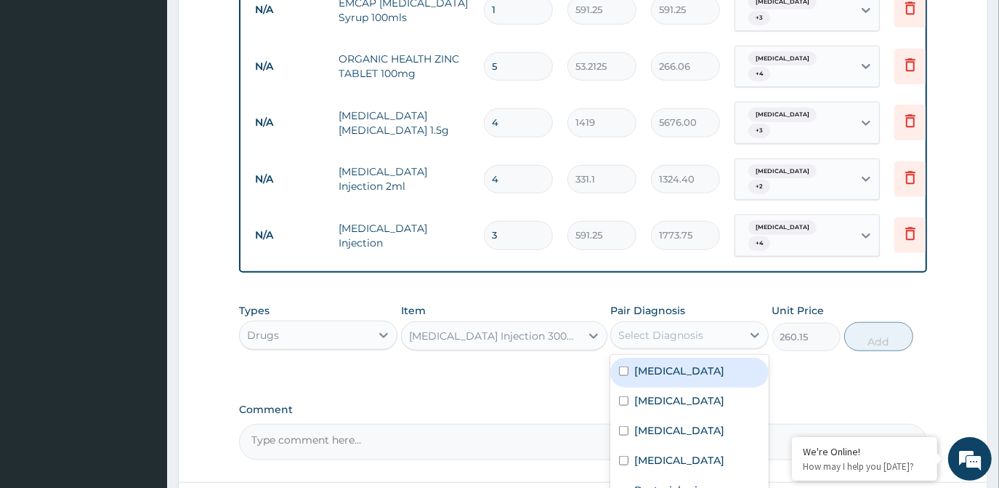
click at [631, 358] on div "Malaria" at bounding box center [690, 373] width 158 height 30
checkbox input "true"
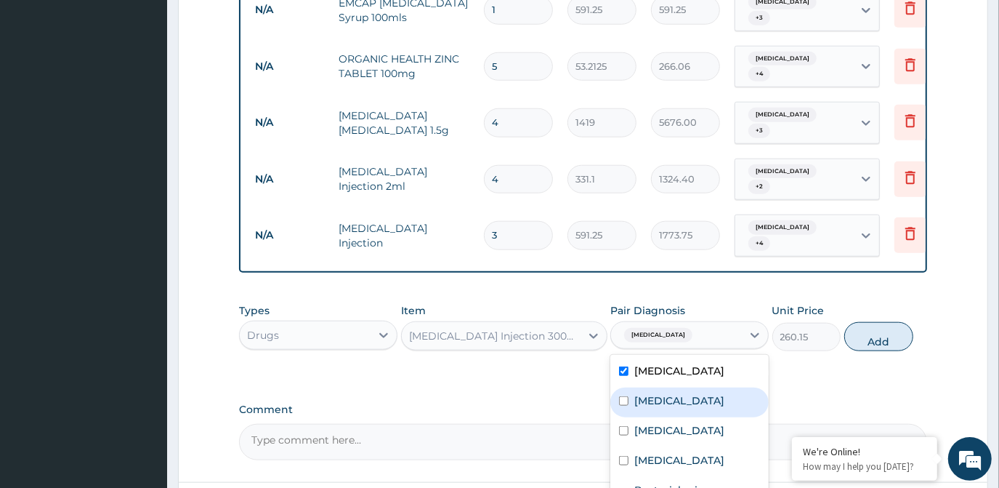
click at [673, 387] on div "Sepsis" at bounding box center [690, 402] width 158 height 30
checkbox input "true"
click at [882, 322] on button "Add" at bounding box center [879, 336] width 69 height 29
type input "0"
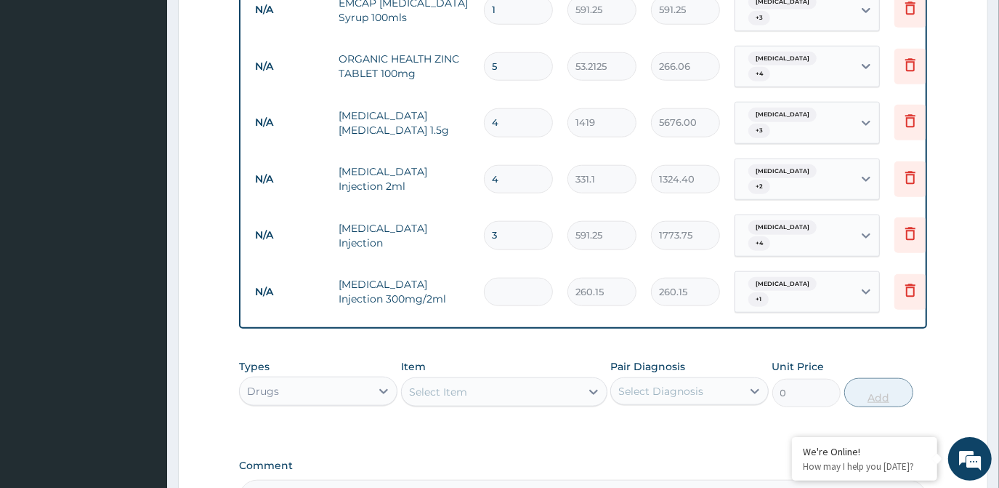
type input "0.00"
type input "8"
type input "2081.20"
type input "8"
click at [572, 380] on div "Select Item" at bounding box center [491, 391] width 179 height 23
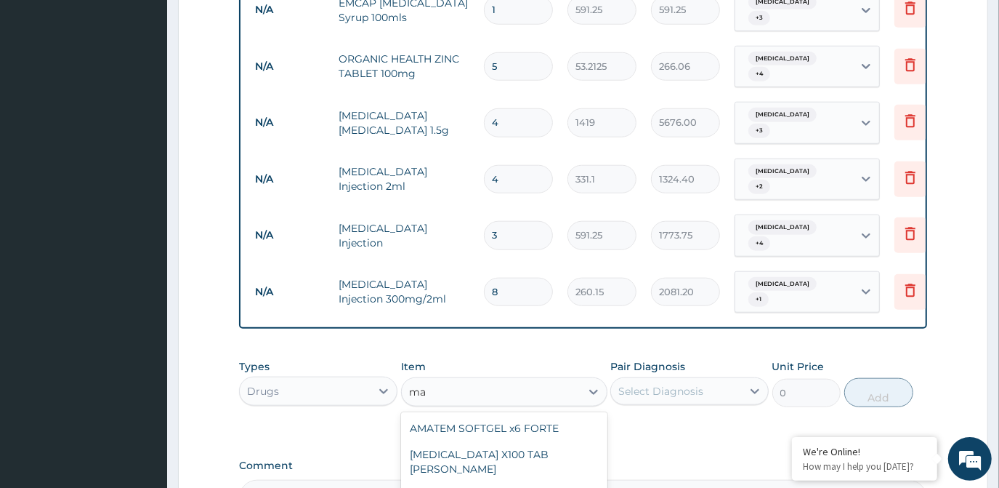
type input "m"
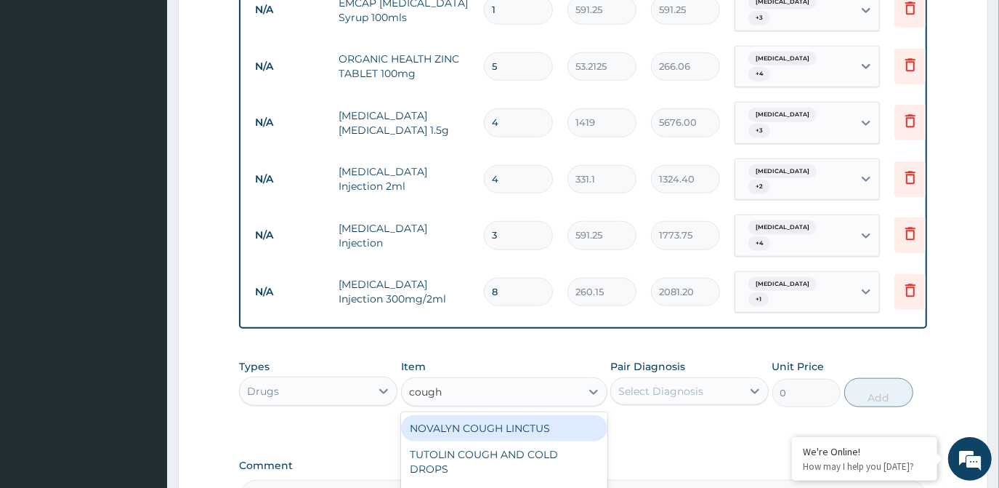
type input "cough"
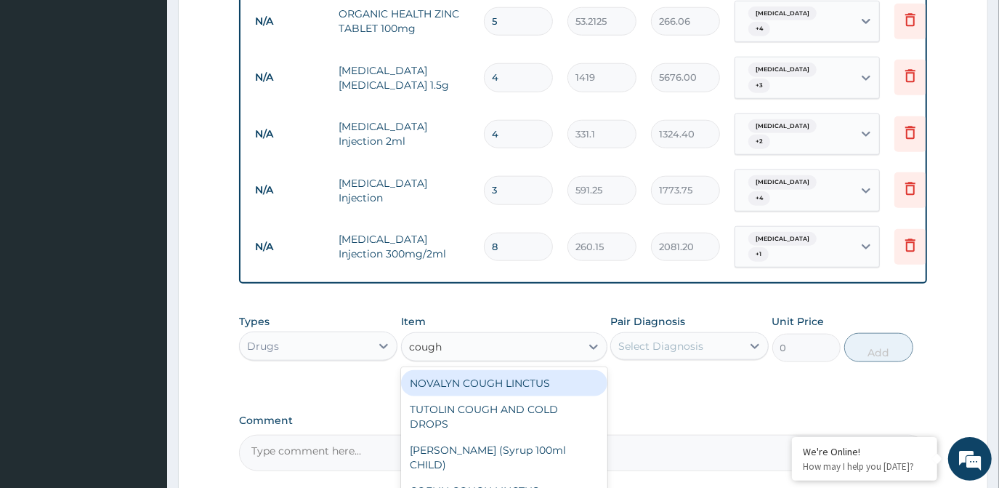
scroll to position [1004, 0]
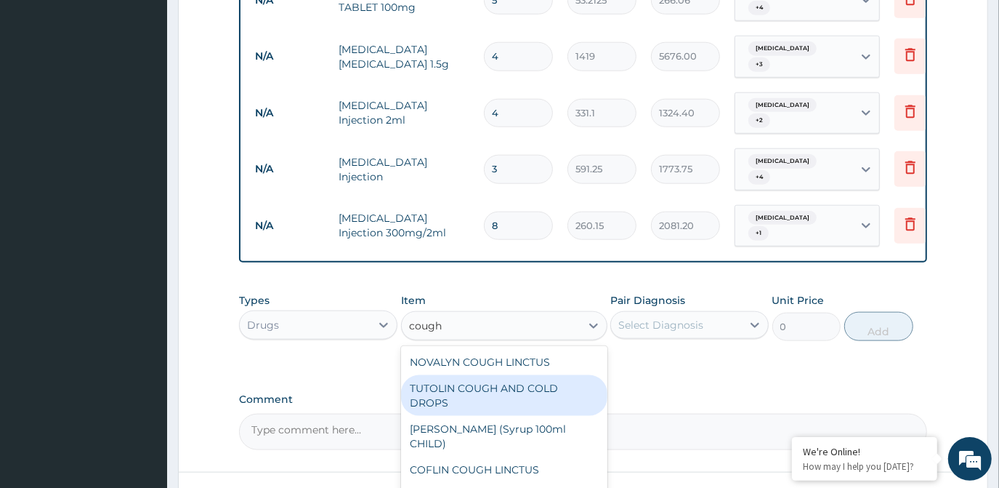
click at [518, 375] on div "TUTOLIN COUGH AND COLD DROPS" at bounding box center [504, 395] width 206 height 41
type input "1478.125"
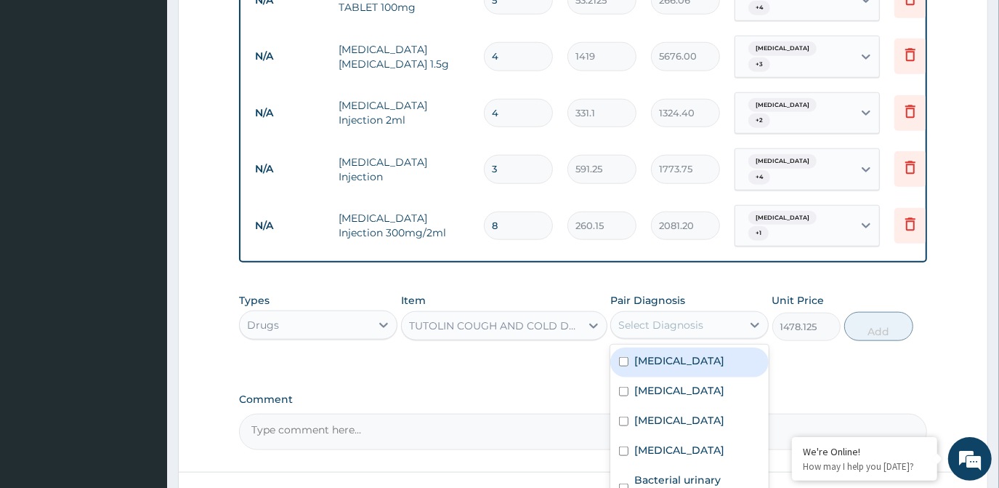
click at [741, 313] on div "Select Diagnosis" at bounding box center [676, 324] width 131 height 23
click at [690, 347] on div "Malaria" at bounding box center [690, 362] width 158 height 30
checkbox input "true"
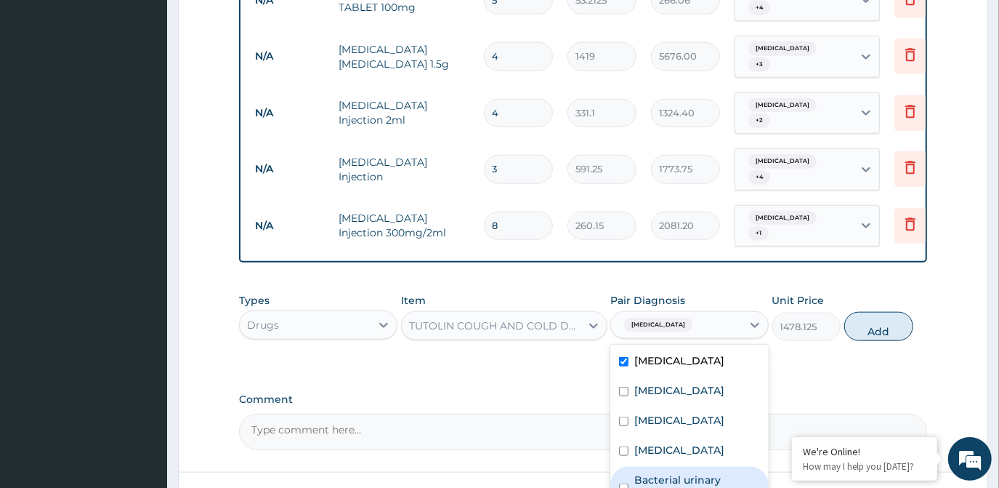
click at [669, 472] on label "Bacterial urinary infection" at bounding box center [698, 486] width 126 height 29
checkbox input "true"
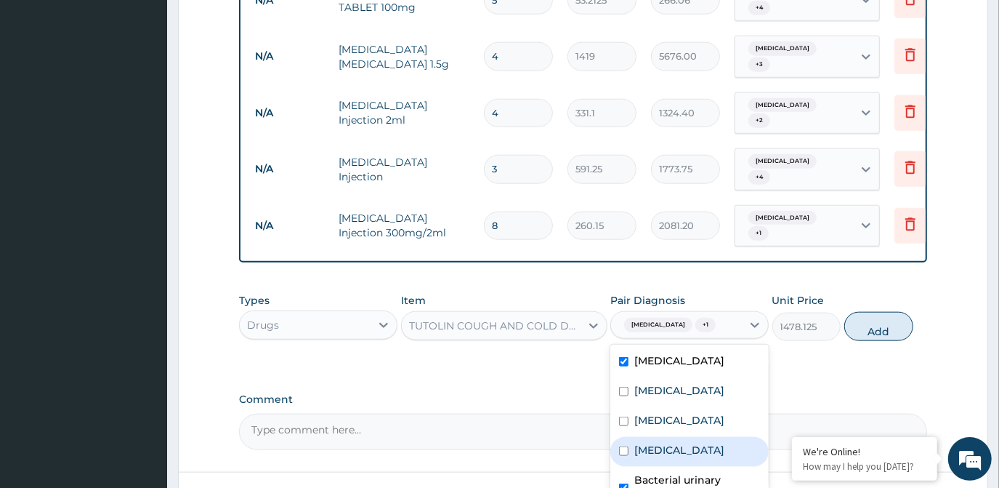
click at [675, 443] on label "Upper respiratory infection" at bounding box center [680, 450] width 90 height 15
checkbox input "true"
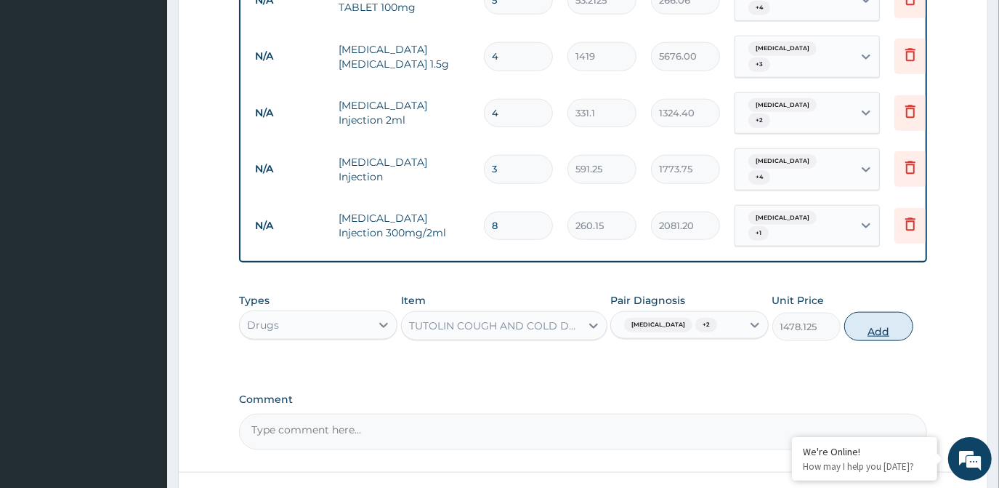
drag, startPoint x: 906, startPoint y: 261, endPoint x: 802, endPoint y: 257, distance: 104.0
click at [905, 312] on button "Add" at bounding box center [879, 326] width 69 height 29
type input "0"
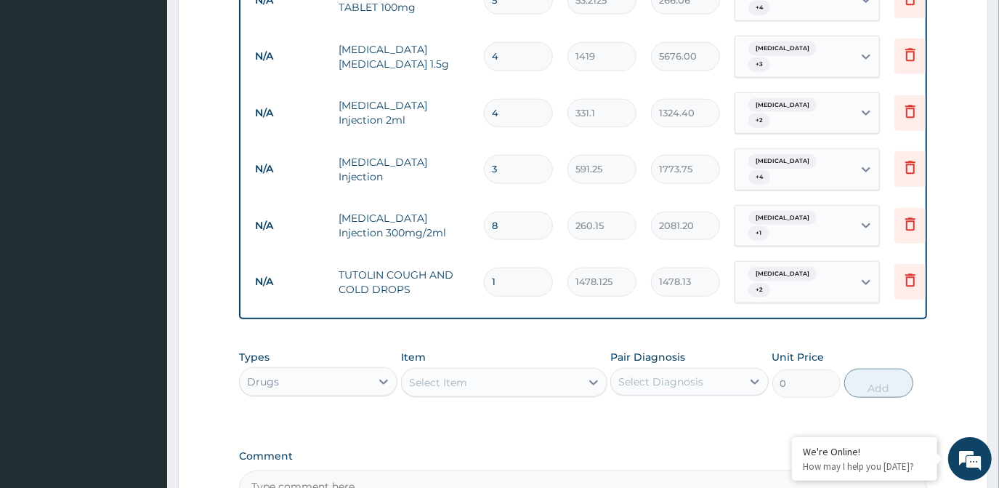
click at [565, 371] on div "Select Item" at bounding box center [491, 382] width 179 height 23
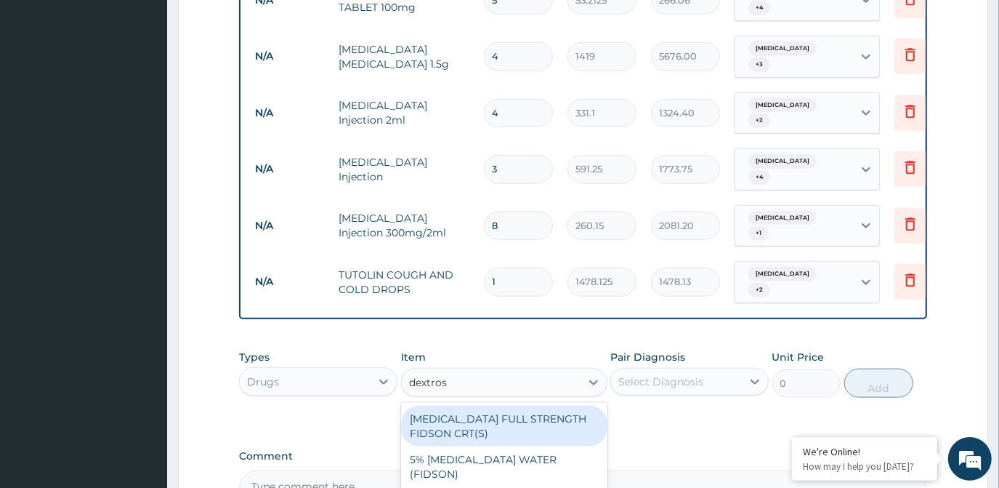
type input "dextrose"
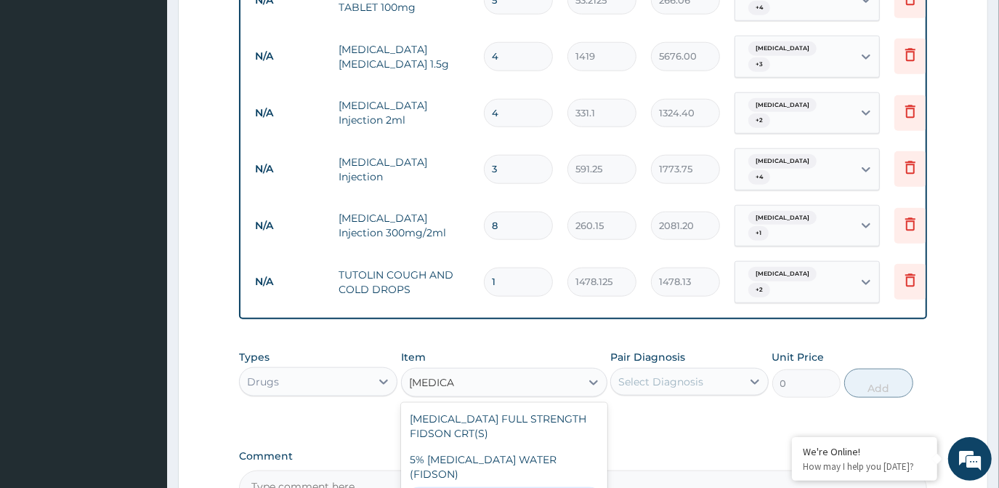
type input "1773.75"
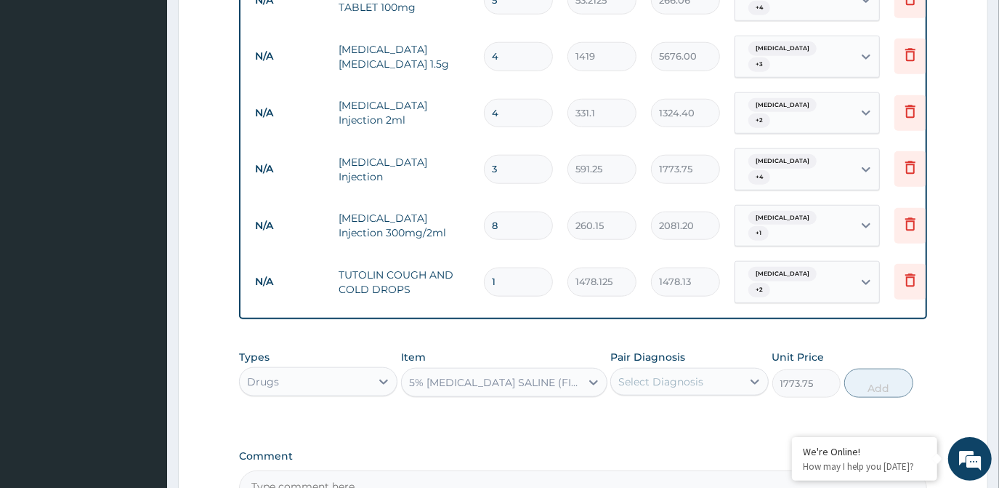
click at [678, 370] on div "Select Diagnosis" at bounding box center [676, 381] width 131 height 23
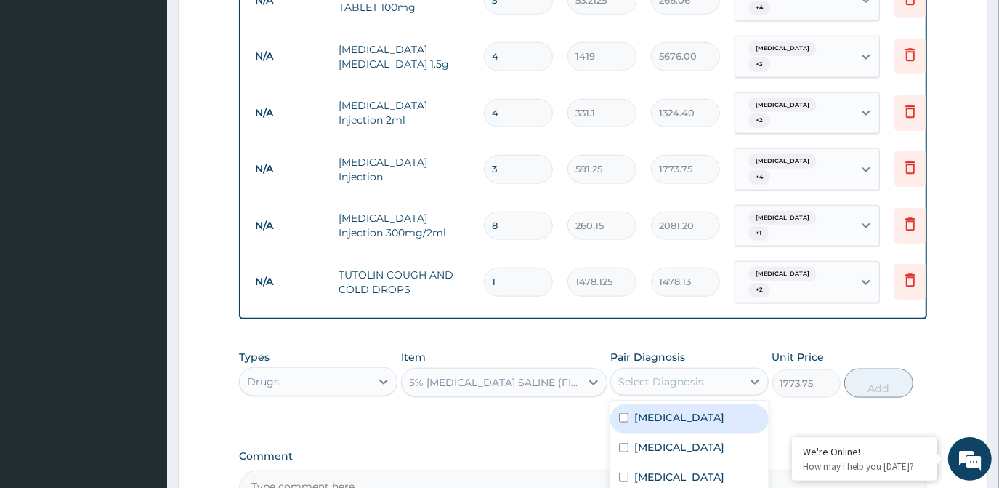
click at [677, 404] on div "Malaria" at bounding box center [690, 419] width 158 height 30
checkbox input "true"
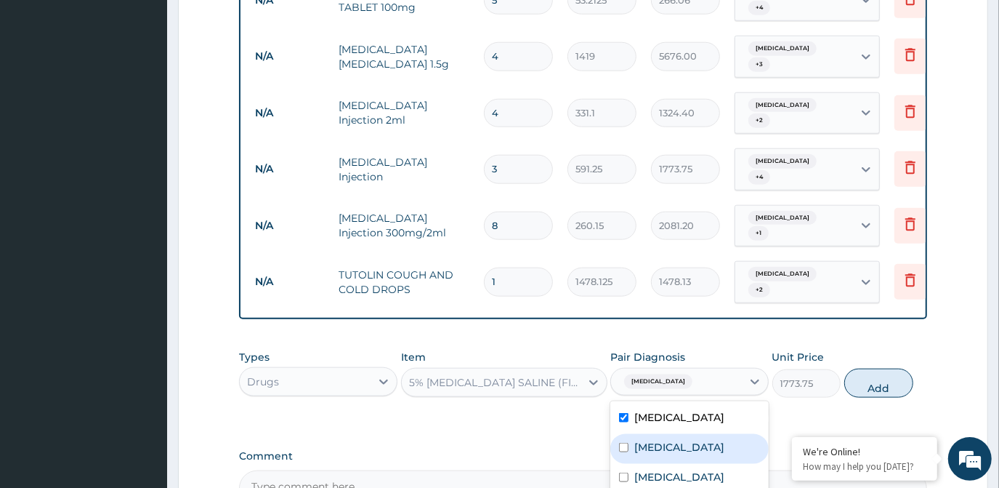
click at [664, 440] on label "Sepsis" at bounding box center [680, 447] width 90 height 15
checkbox input "true"
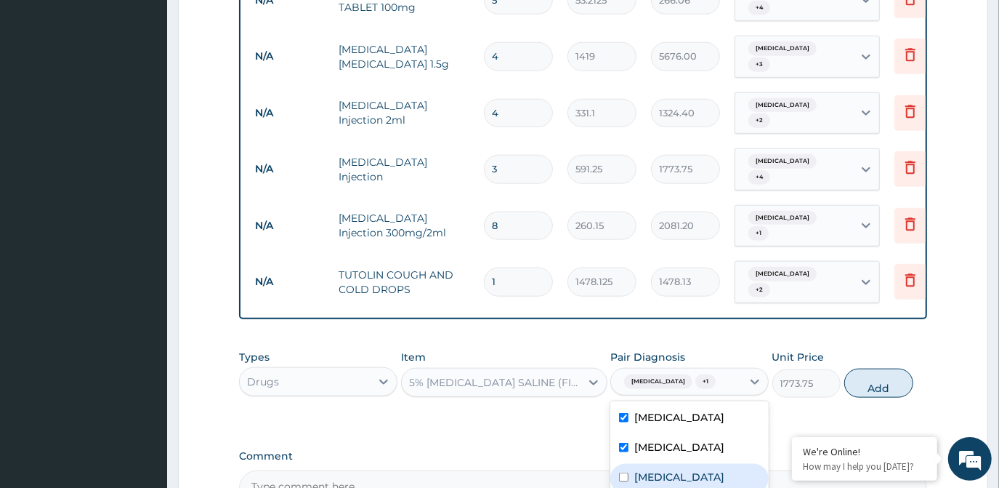
click at [664, 470] on label "Electrolyte imbalance" at bounding box center [680, 477] width 90 height 15
checkbox input "true"
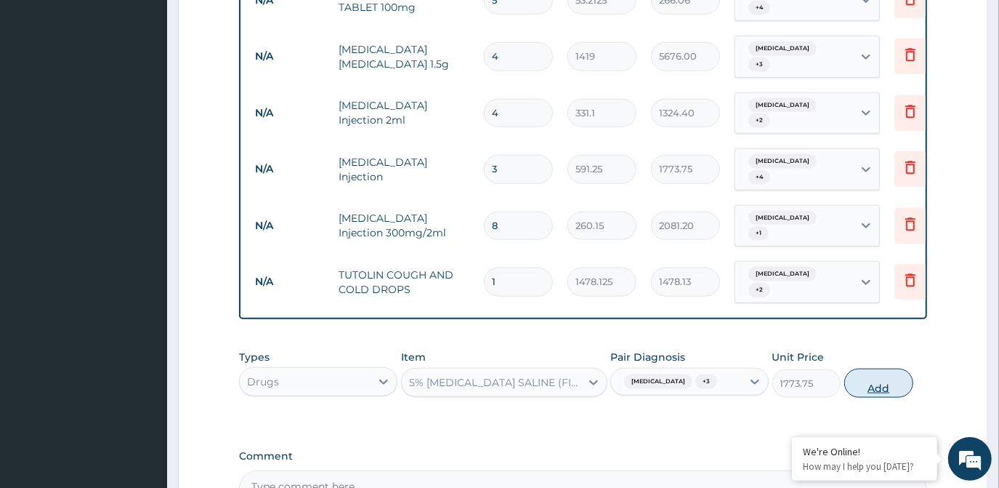
click at [885, 369] on button "Add" at bounding box center [879, 383] width 69 height 29
type input "0"
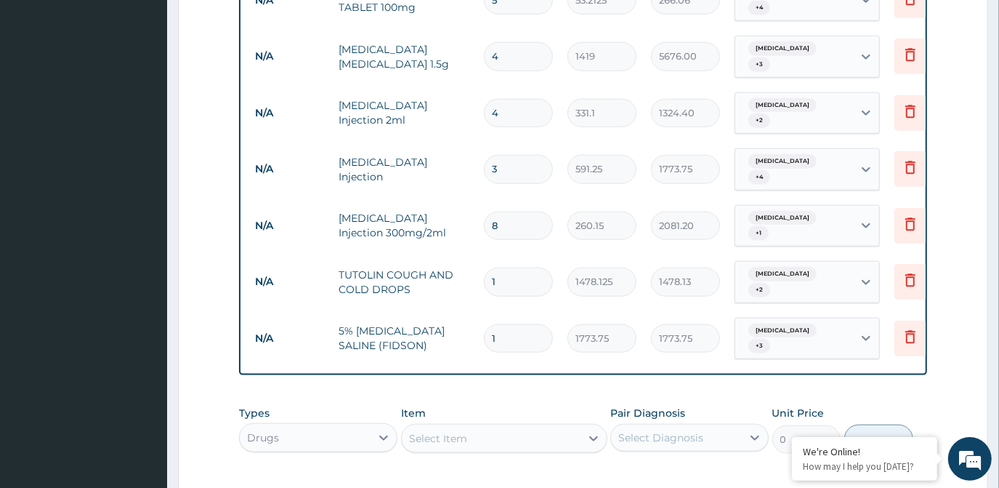
type input "0.00"
type input "4"
type input "7095.00"
type input "4"
click at [305, 426] on div "Drugs" at bounding box center [305, 437] width 131 height 23
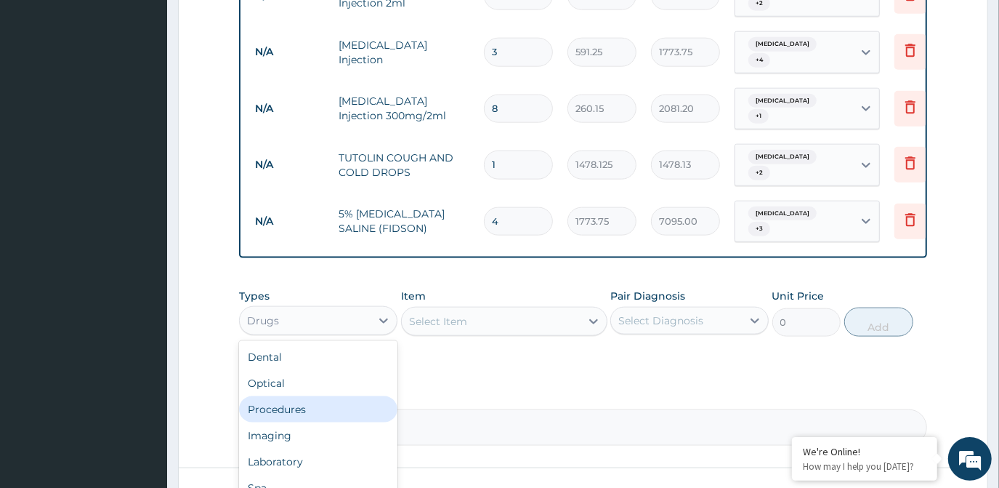
scroll to position [1136, 0]
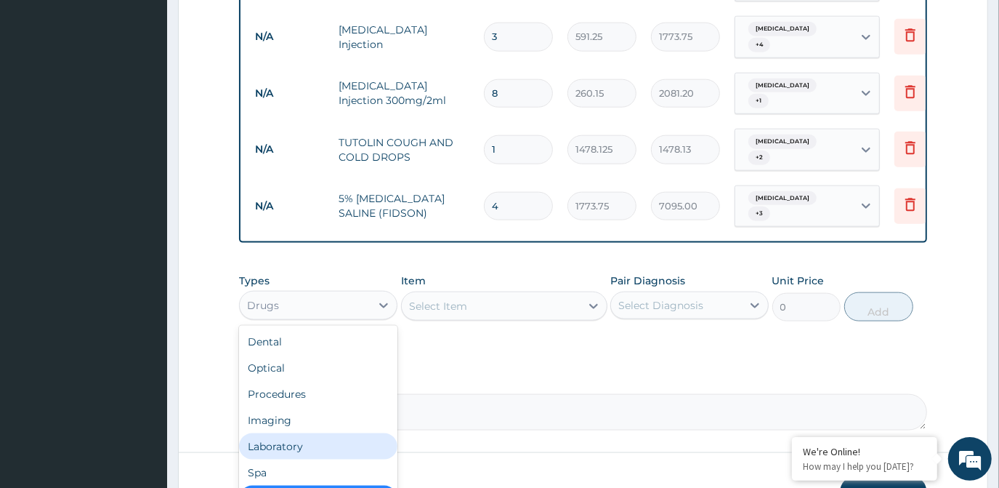
click at [331, 433] on div "Laboratory" at bounding box center [318, 446] width 158 height 26
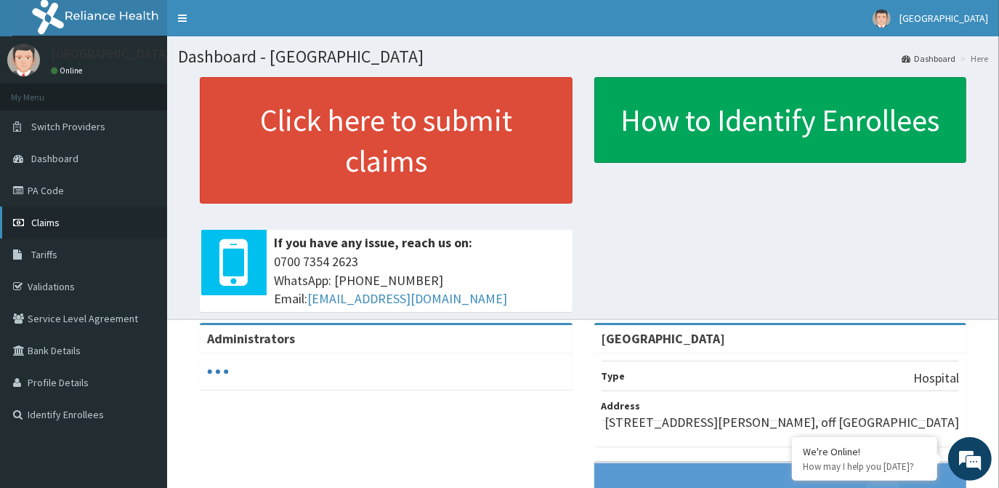
click at [42, 220] on span "Claims" at bounding box center [45, 222] width 28 height 13
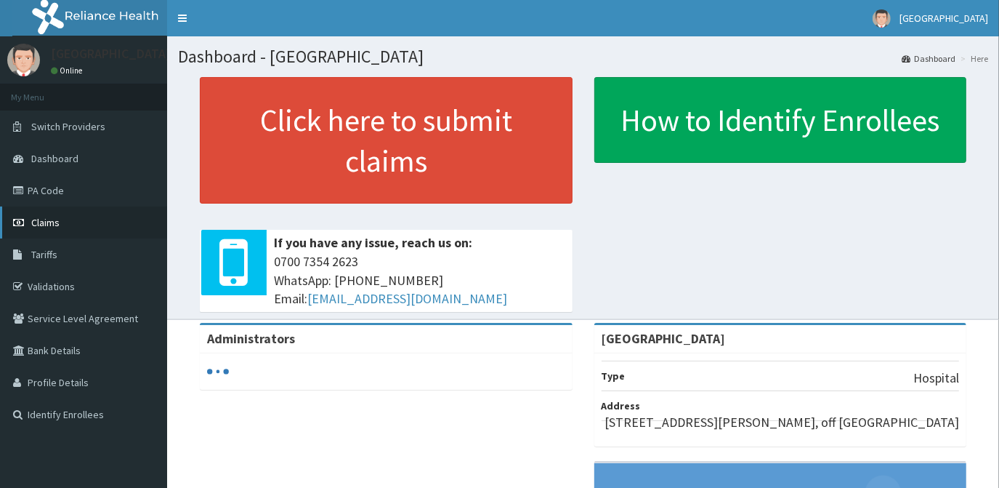
click at [59, 230] on link "Claims" at bounding box center [83, 222] width 167 height 32
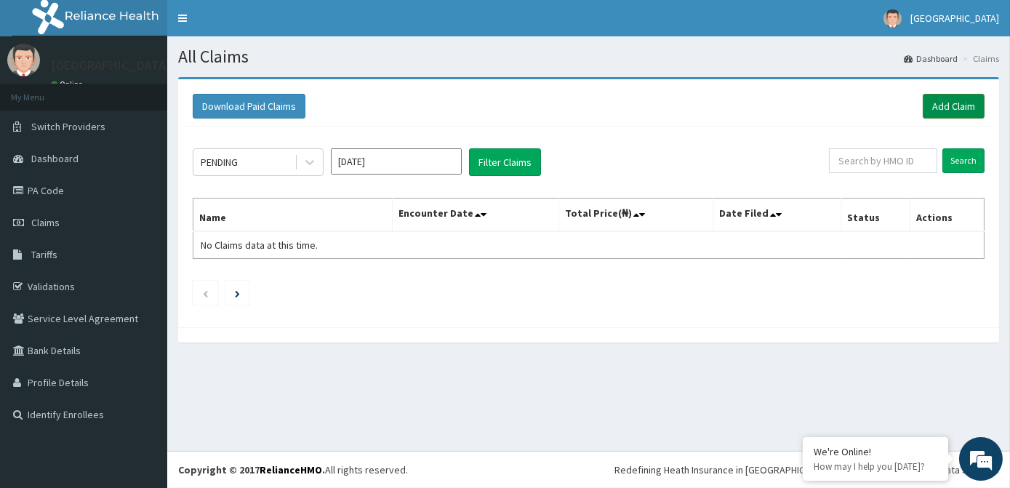
click at [929, 94] on link "Add Claim" at bounding box center [953, 106] width 62 height 25
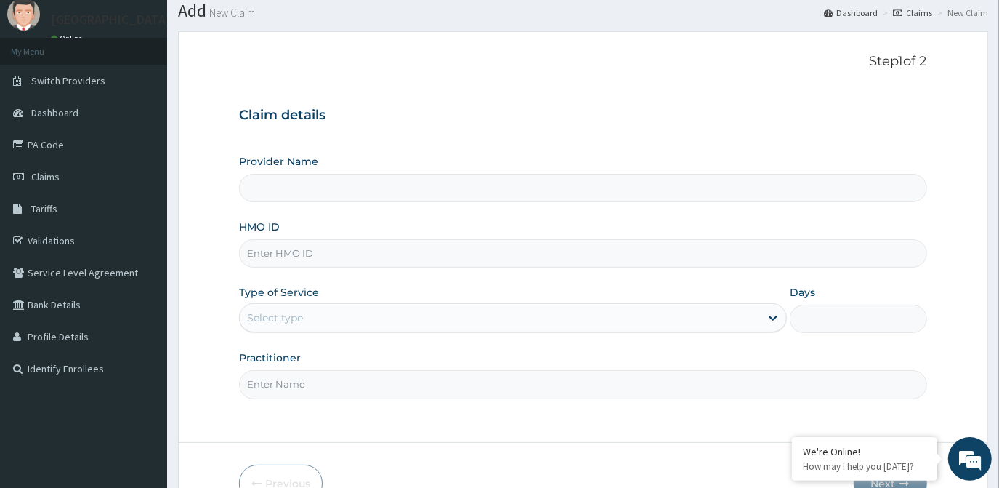
scroll to position [129, 0]
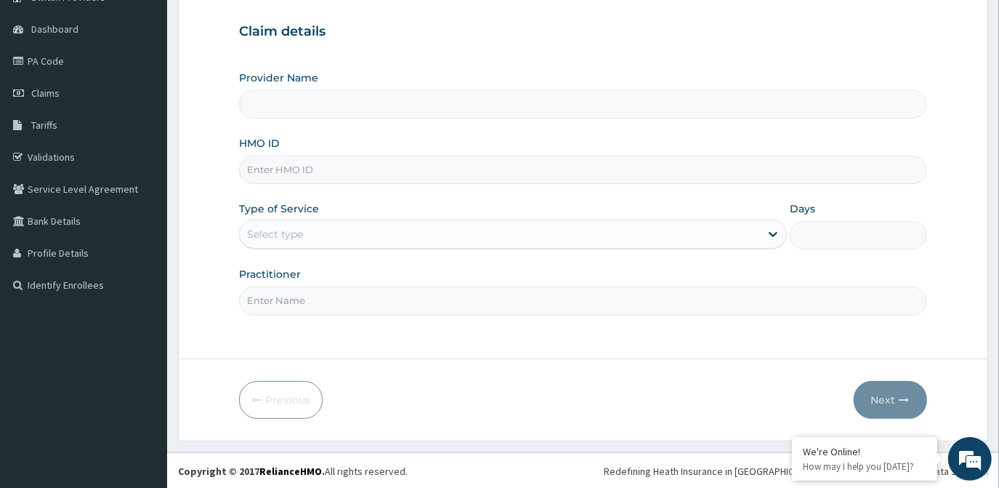
type input "[GEOGRAPHIC_DATA]"
click at [314, 173] on input "HMO ID" at bounding box center [583, 170] width 688 height 28
type input "AGO/10168/D"
click at [273, 267] on label "Practitioner" at bounding box center [270, 274] width 62 height 15
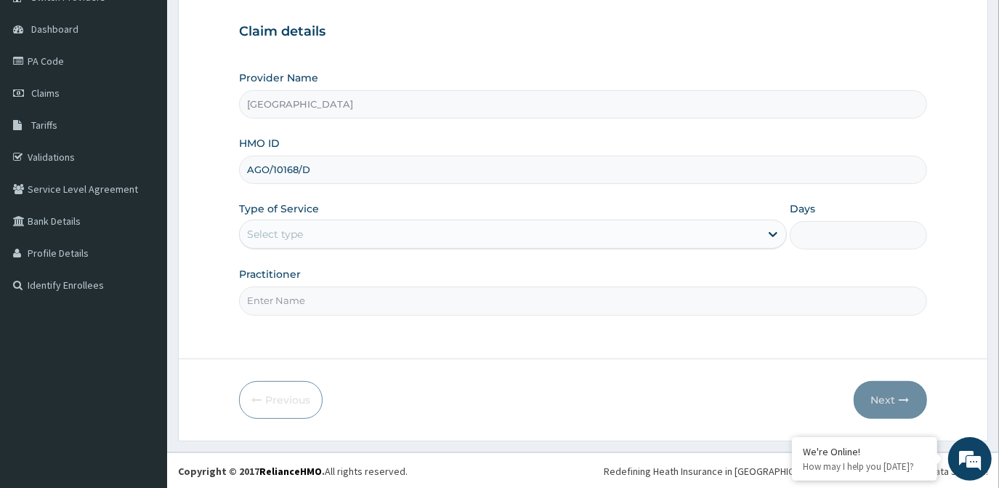
click at [273, 286] on input "Practitioner" at bounding box center [583, 300] width 688 height 28
click at [286, 241] on div "Select type" at bounding box center [500, 233] width 520 height 23
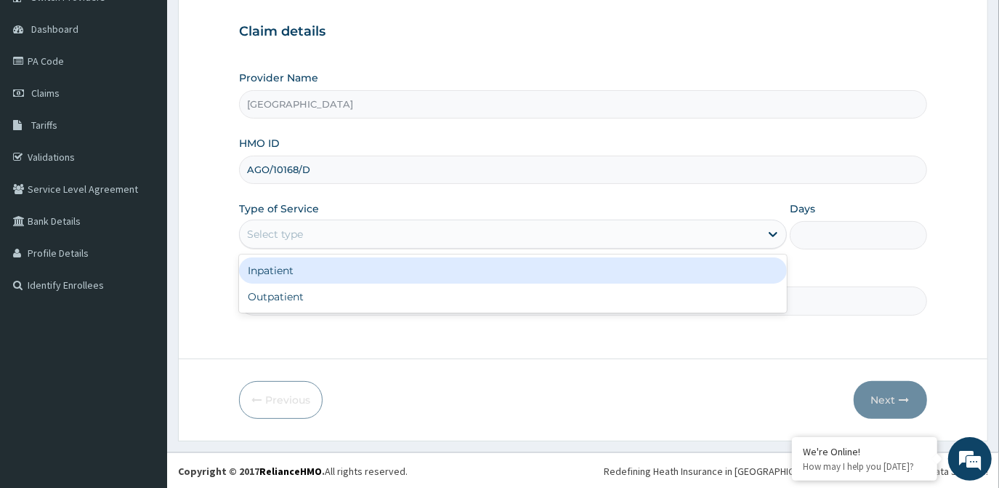
click at [297, 275] on div "Inpatient" at bounding box center [513, 270] width 548 height 26
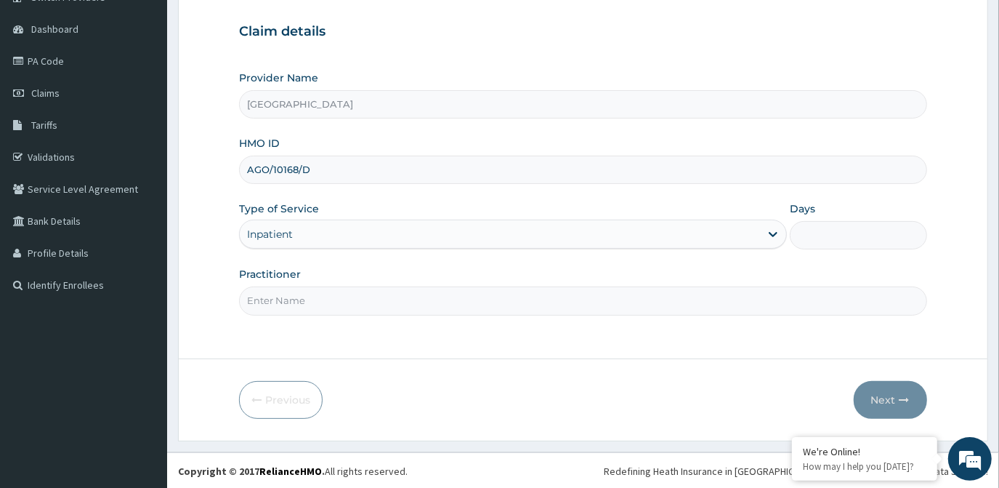
click at [824, 236] on input "Days" at bounding box center [858, 235] width 137 height 28
type input "2"
click at [656, 294] on input "Practitioner" at bounding box center [583, 300] width 688 height 28
type input "DR. OLA"
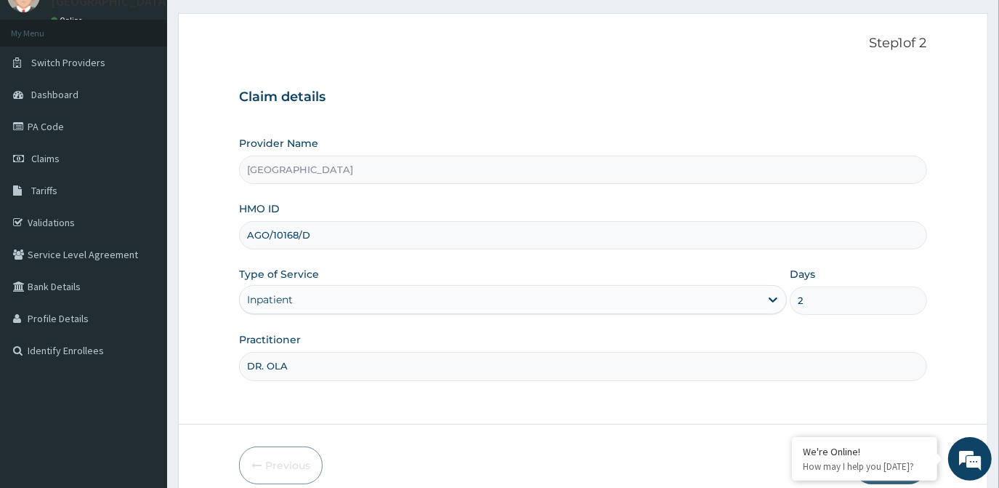
scroll to position [129, 0]
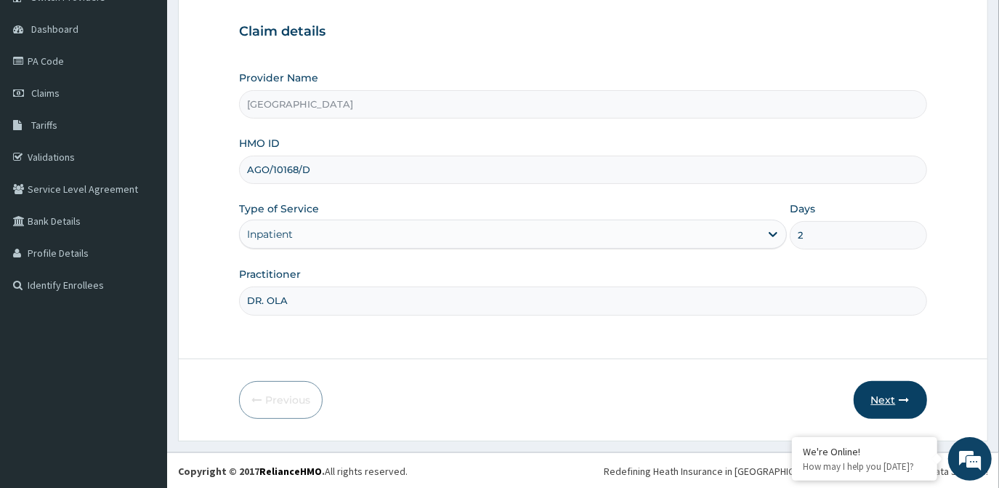
click at [888, 391] on button "Next" at bounding box center [890, 400] width 73 height 38
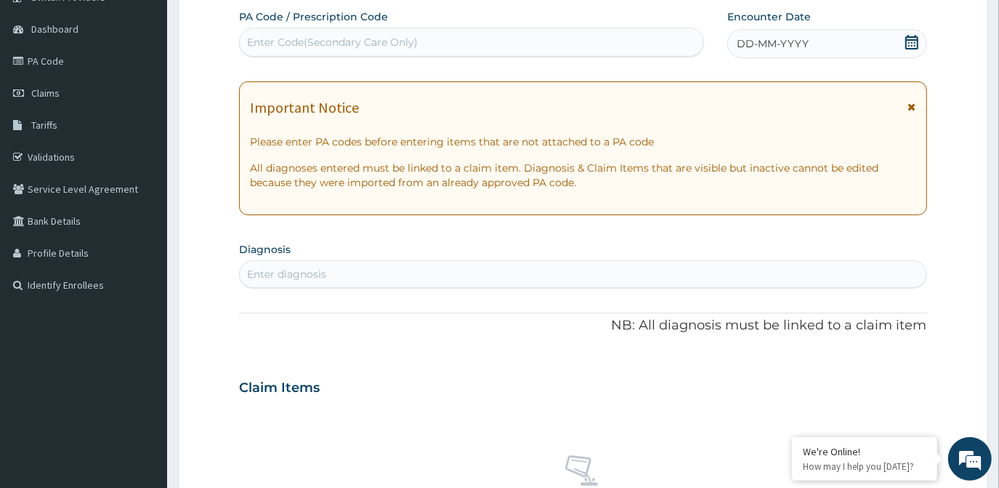
click at [451, 28] on div "Enter Code(Secondary Care Only)" at bounding box center [471, 42] width 465 height 29
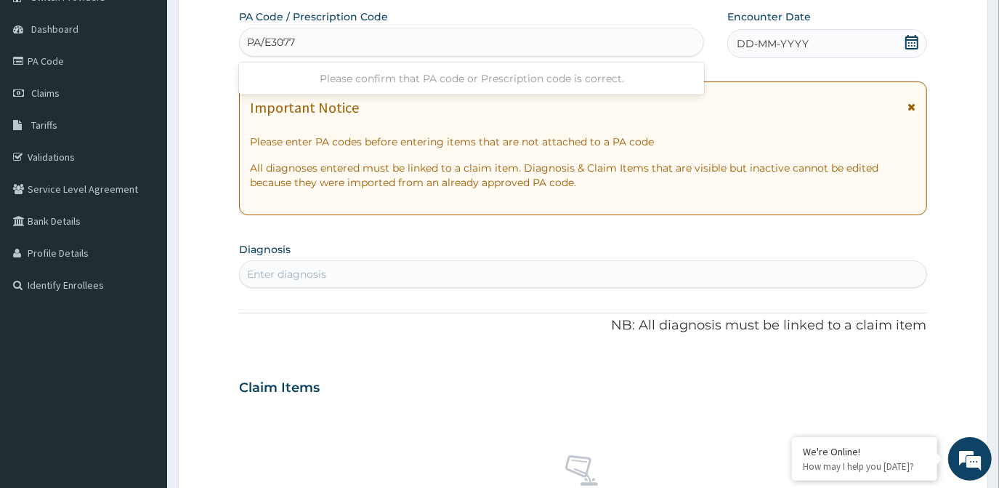
type input "PA/E3077C"
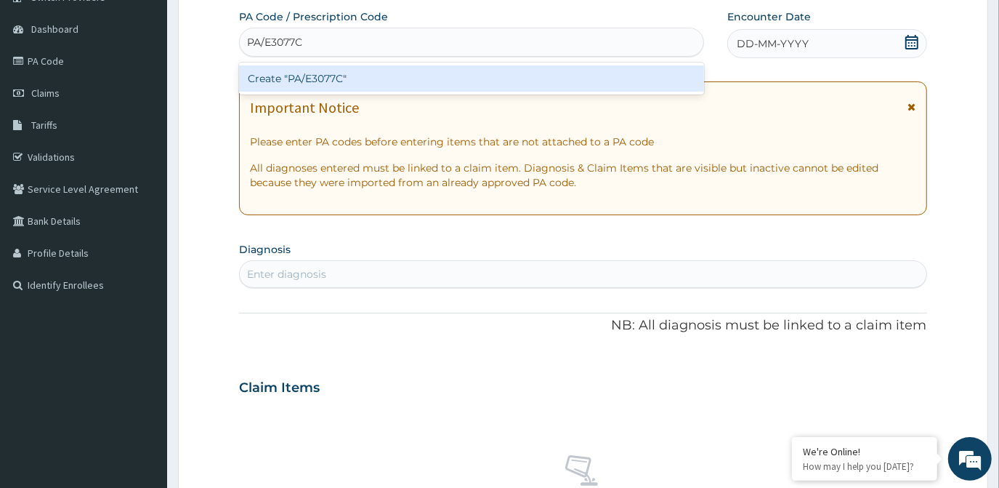
click at [406, 74] on div "Create "PA/E3077C"" at bounding box center [471, 78] width 465 height 26
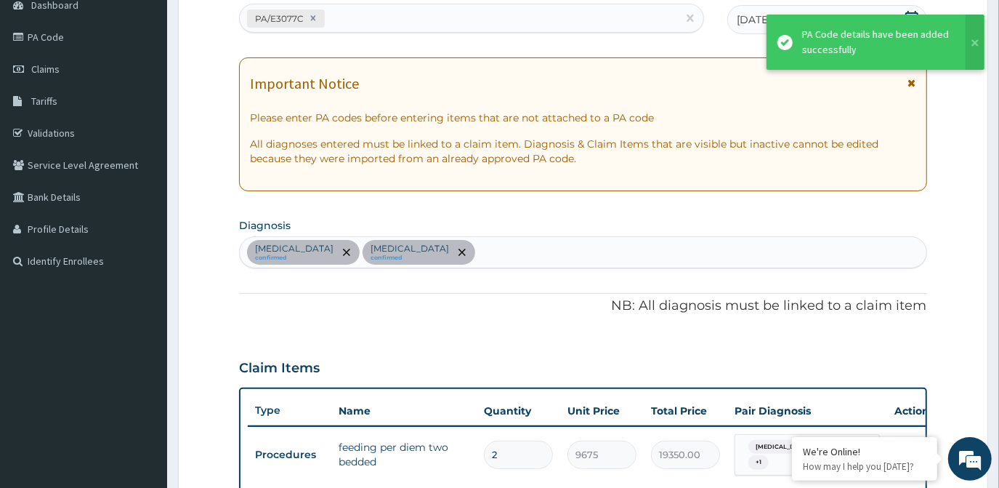
scroll to position [211, 0]
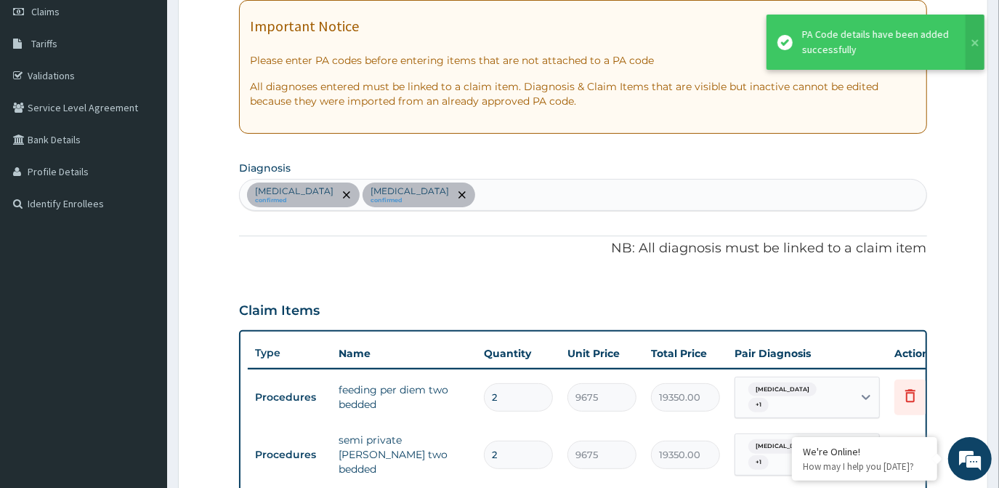
click at [434, 195] on div "Malaria confirmed Sepsis confirmed" at bounding box center [583, 195] width 686 height 31
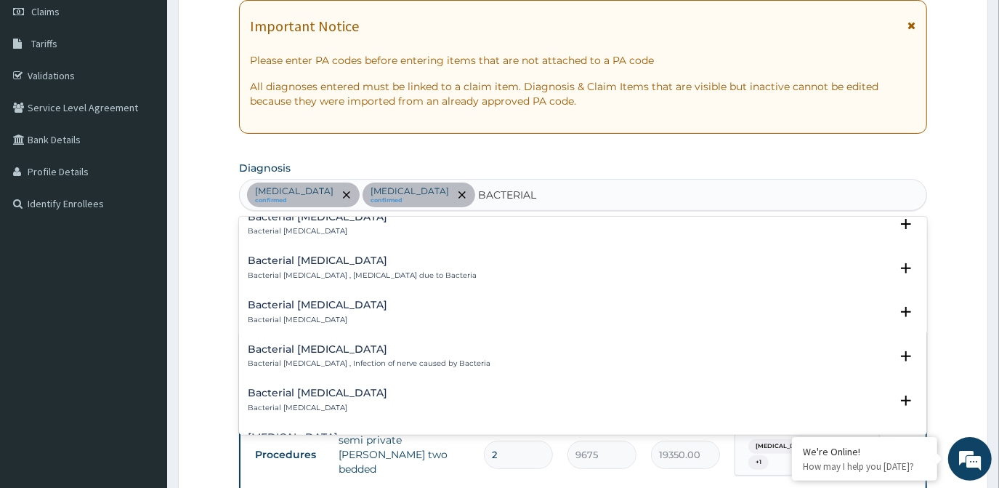
scroll to position [198, 0]
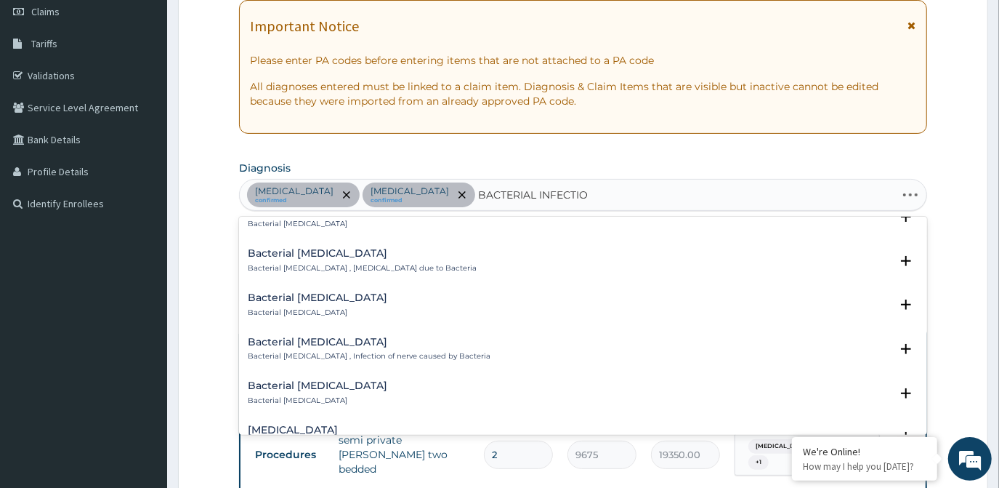
type input "BACTERIAL INFECTION"
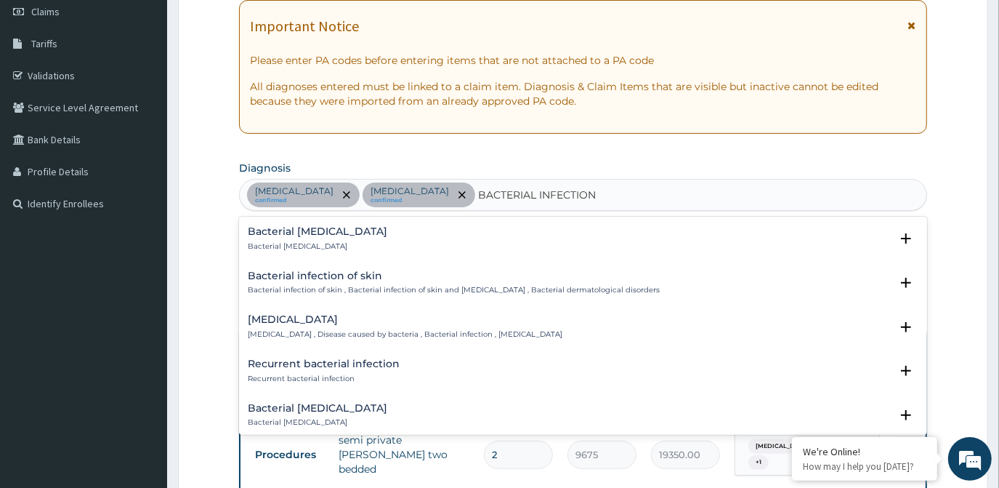
scroll to position [462, 0]
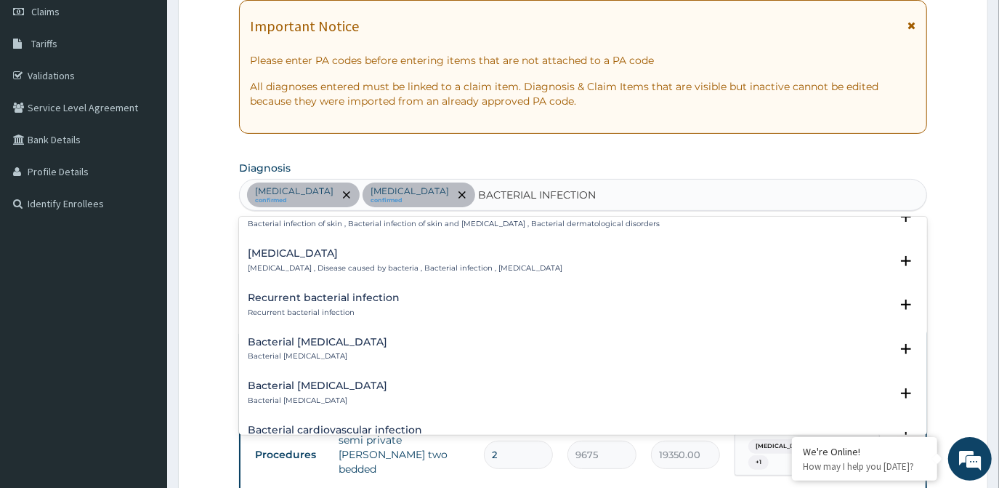
click at [341, 307] on p "Recurrent bacterial infection" at bounding box center [324, 312] width 152 height 10
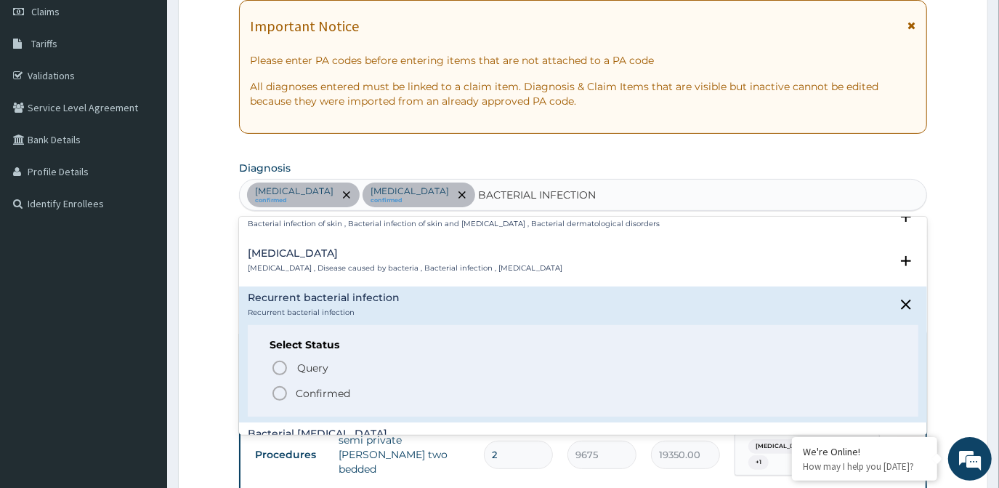
click at [312, 394] on p "Confirmed" at bounding box center [323, 393] width 55 height 15
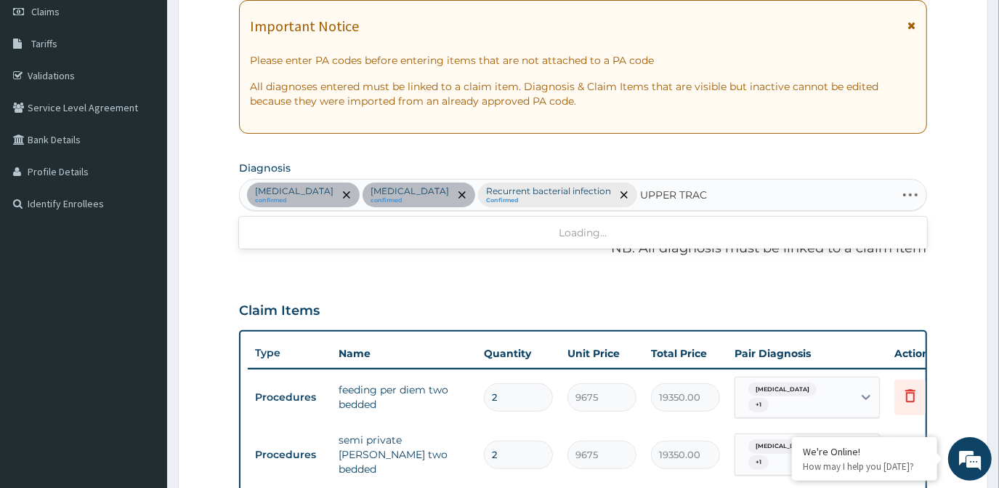
type input "UPPER TRACT"
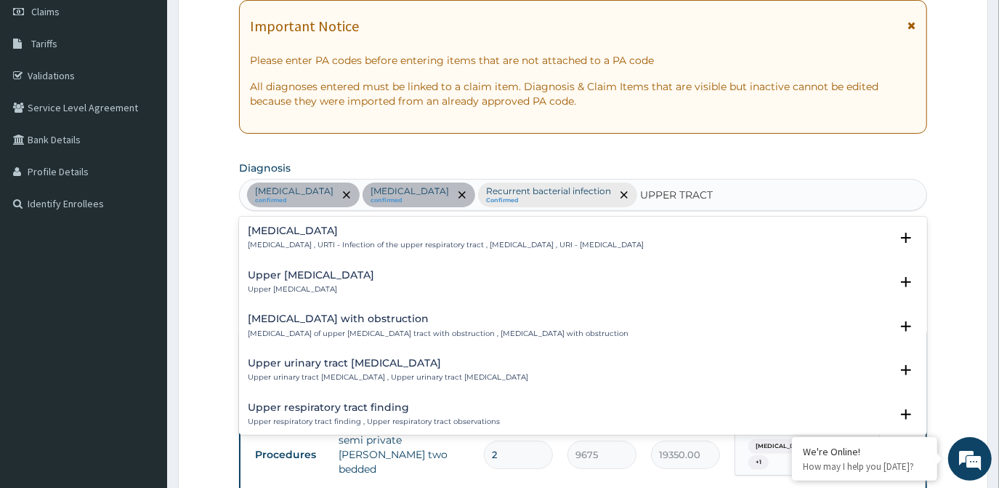
click at [335, 240] on p "Upper respiratory infection , URTI - Infection of the upper respiratory tract ,…" at bounding box center [446, 245] width 396 height 10
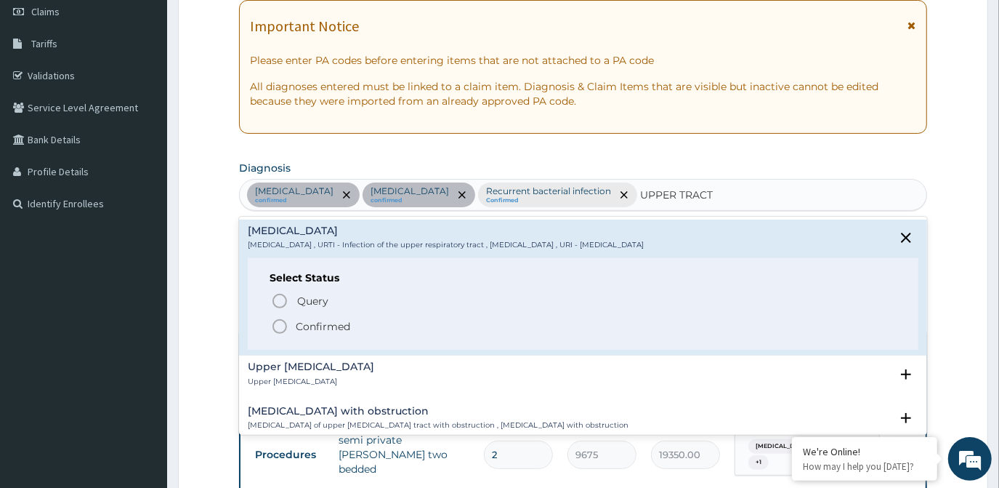
click at [314, 329] on p "Confirmed" at bounding box center [323, 326] width 55 height 15
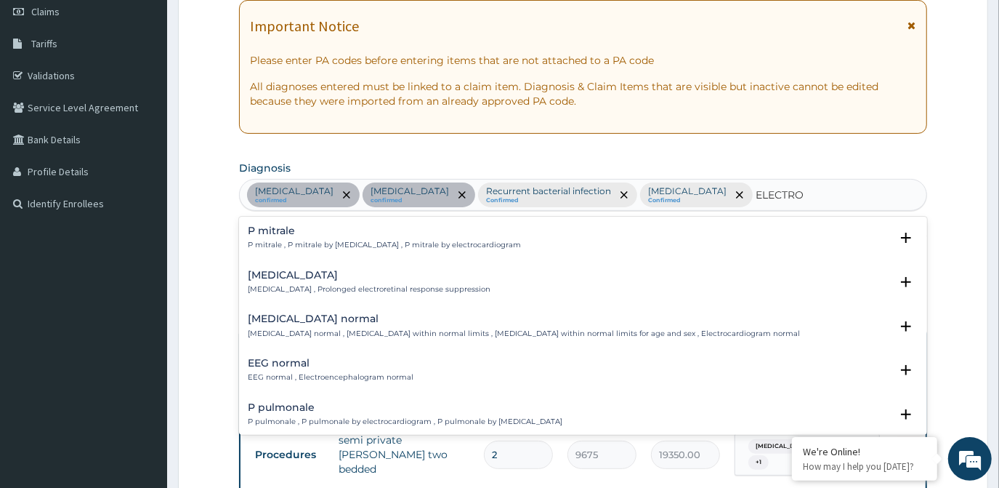
type input "ELECTROL"
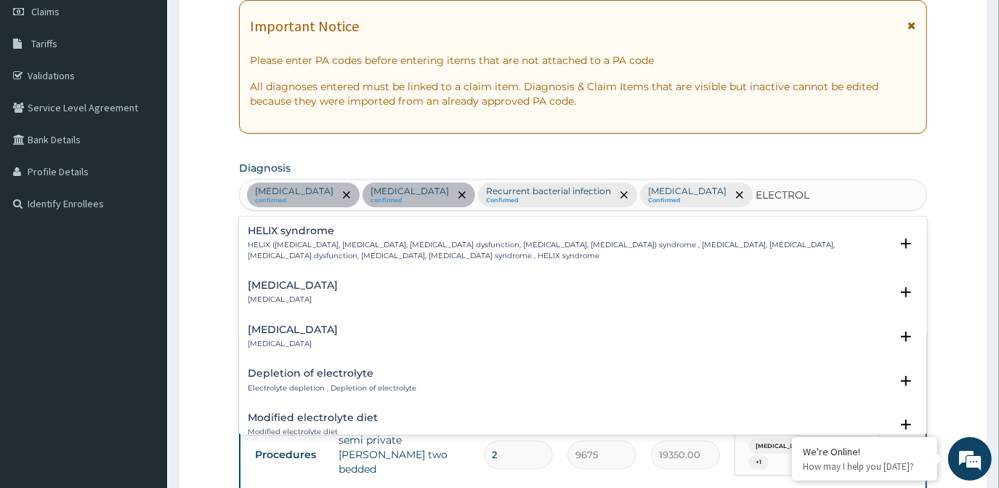
click at [273, 291] on div "Electrolyte imbalance Electrolyte imbalance" at bounding box center [293, 292] width 90 height 25
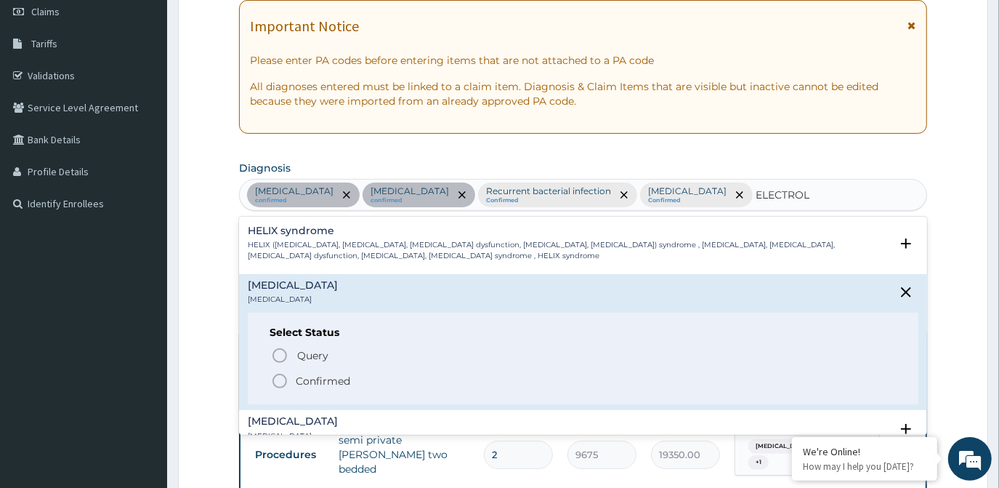
click at [278, 380] on icon "status option filled" at bounding box center [279, 380] width 17 height 17
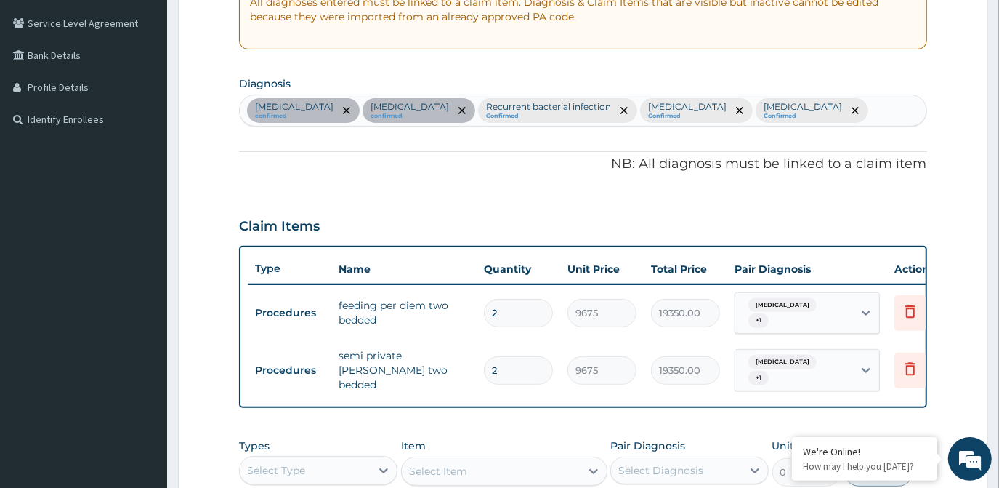
scroll to position [409, 0]
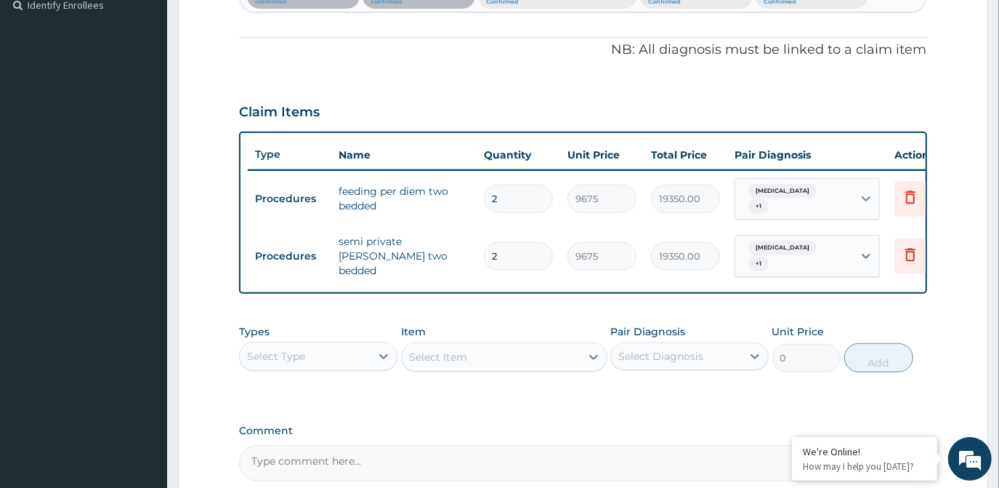
click at [351, 361] on div "Select Type" at bounding box center [305, 356] width 131 height 23
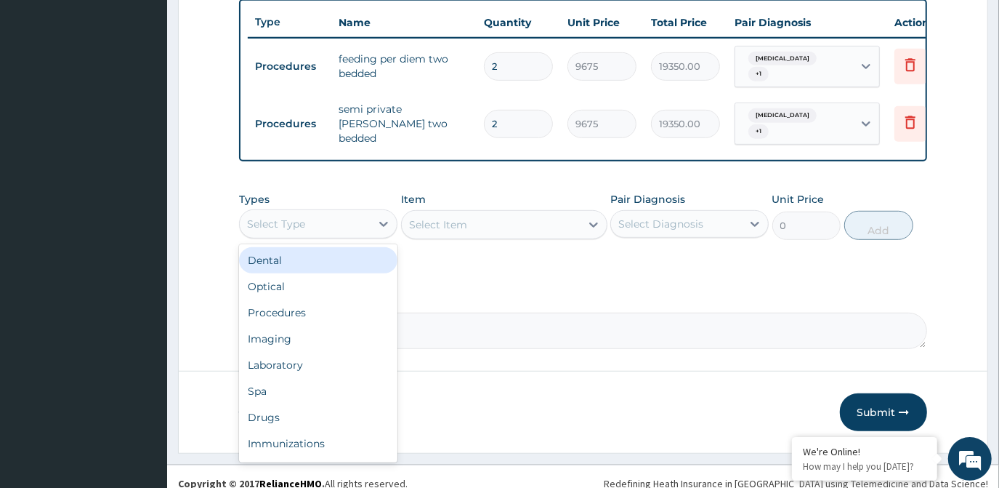
scroll to position [548, 0]
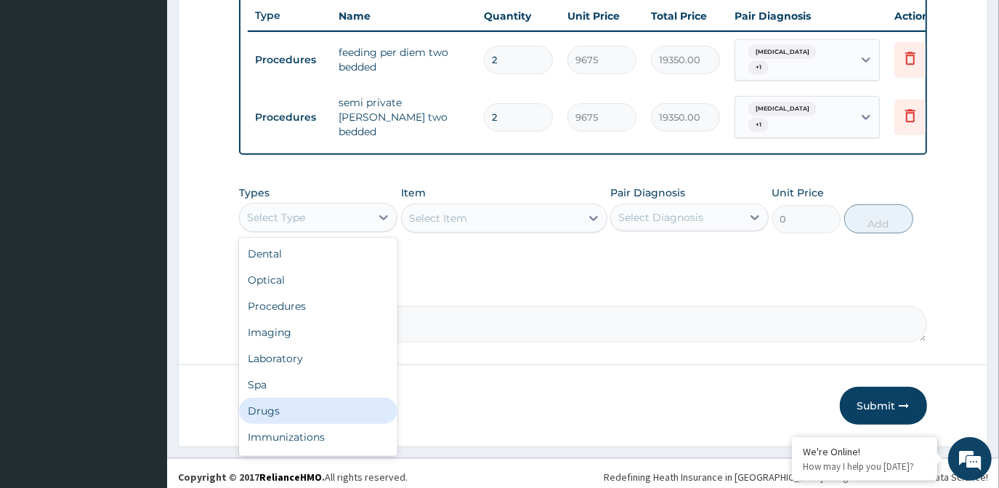
click at [296, 406] on div "Drugs" at bounding box center [318, 411] width 158 height 26
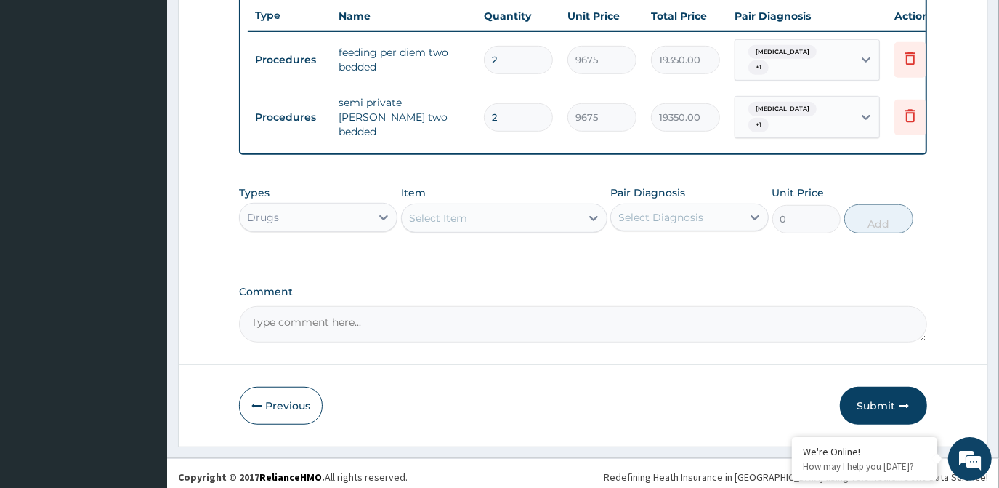
click at [548, 206] on div "Select Item" at bounding box center [491, 217] width 179 height 23
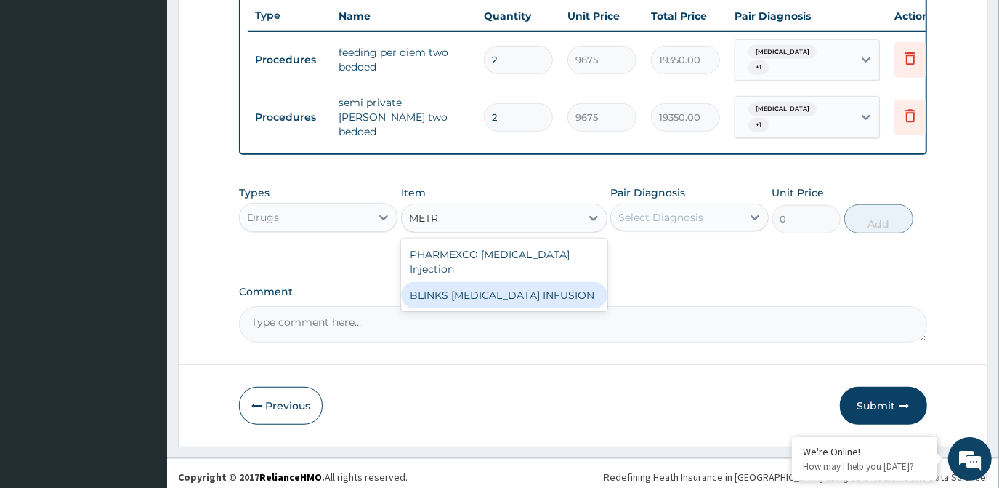
type input "MET"
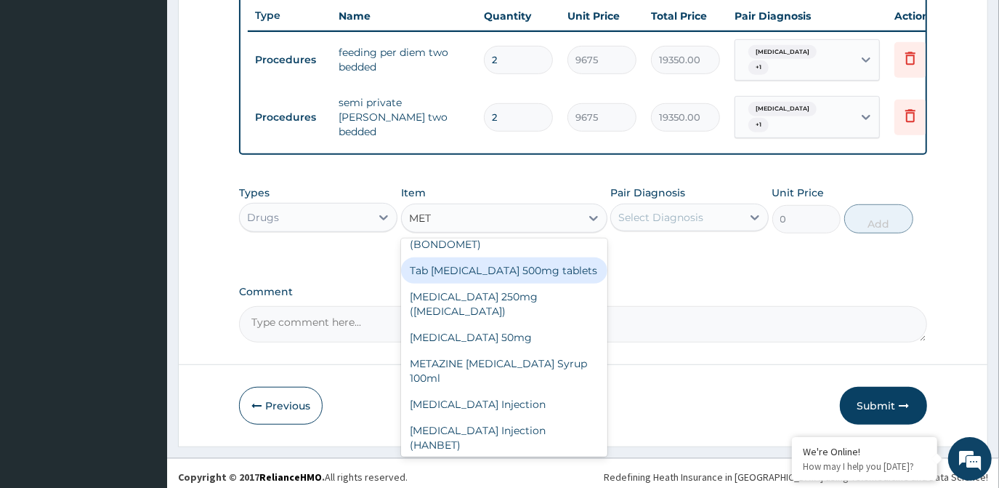
scroll to position [264, 0]
click at [547, 265] on div "Tab Methyldopa 500mg tablets" at bounding box center [504, 270] width 206 height 26
type input "82.775"
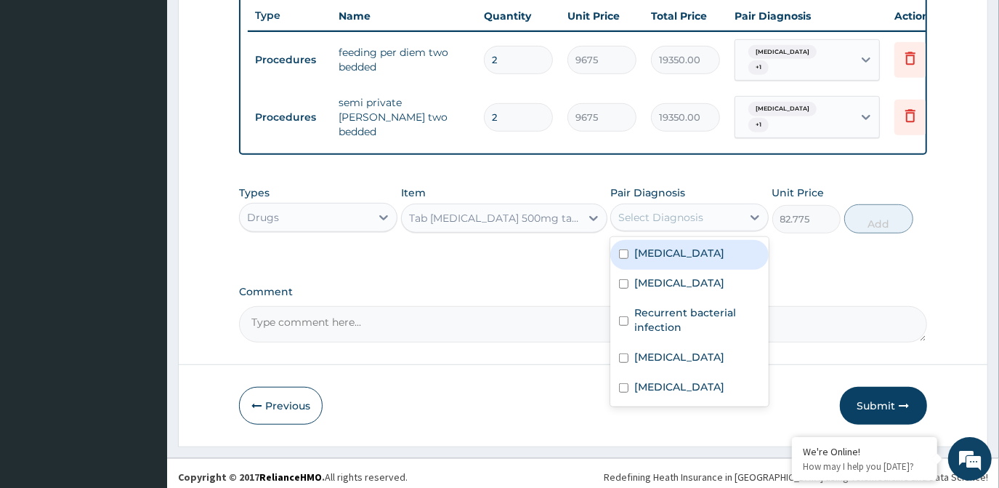
click at [677, 212] on div "Select Diagnosis" at bounding box center [661, 217] width 85 height 15
click at [676, 249] on div "Malaria" at bounding box center [690, 255] width 158 height 30
checkbox input "true"
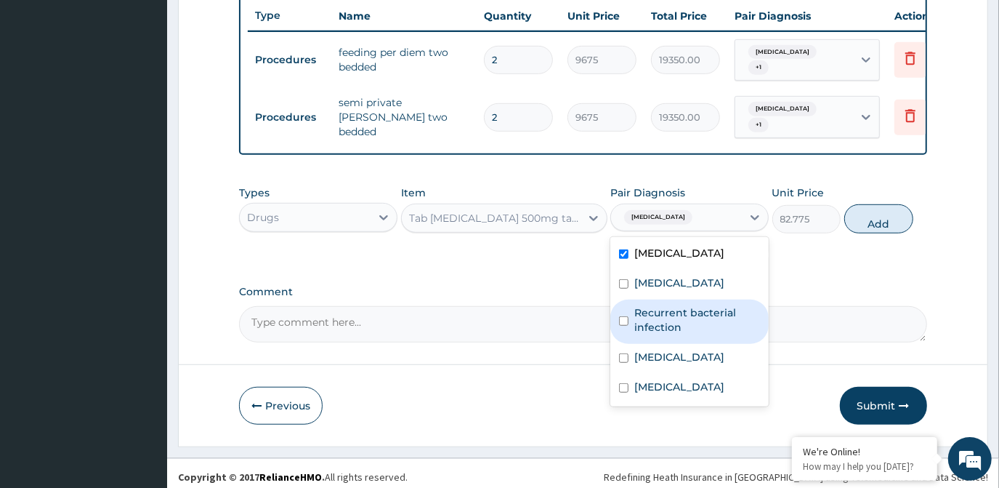
click at [674, 305] on label "Recurrent bacterial infection" at bounding box center [698, 319] width 126 height 29
checkbox input "true"
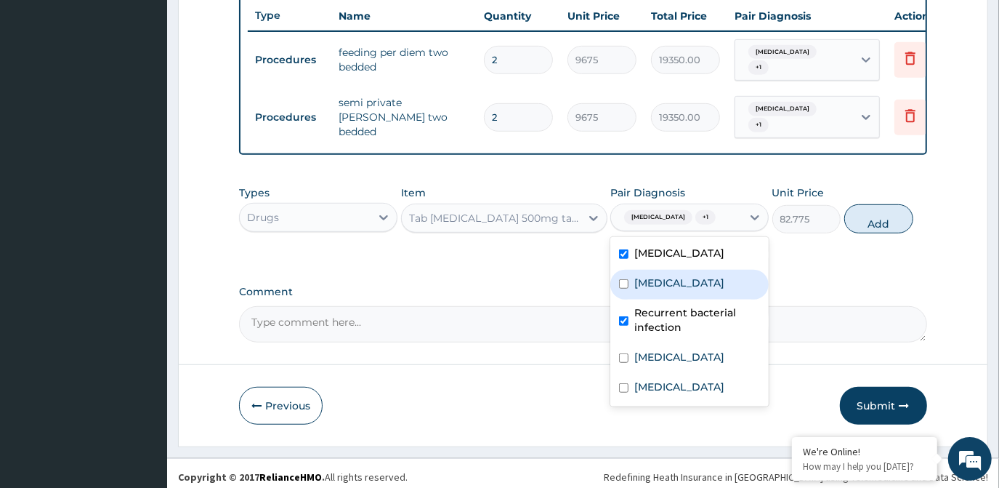
click at [680, 273] on div "Sepsis" at bounding box center [690, 285] width 158 height 30
checkbox input "true"
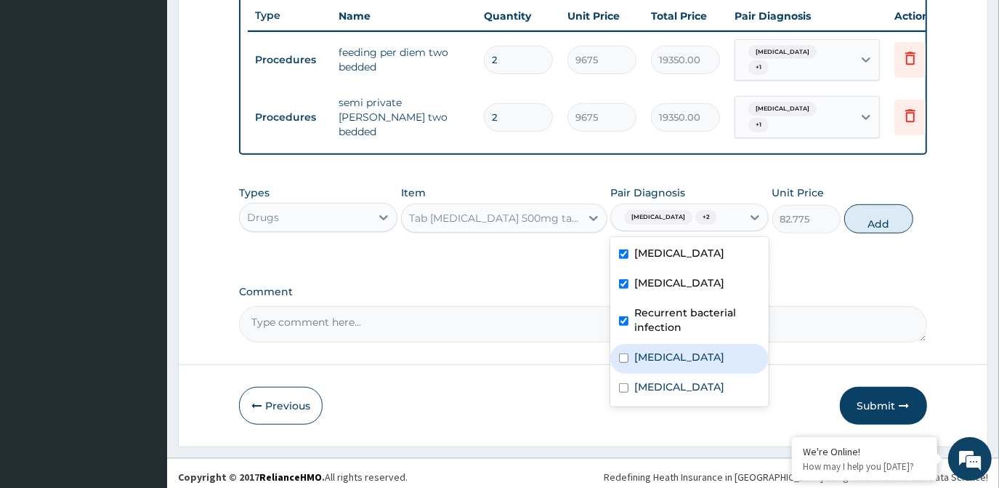
click at [661, 355] on label "Upper respiratory infection" at bounding box center [680, 357] width 90 height 15
checkbox input "true"
click at [884, 209] on button "Add" at bounding box center [879, 218] width 69 height 29
type input "0"
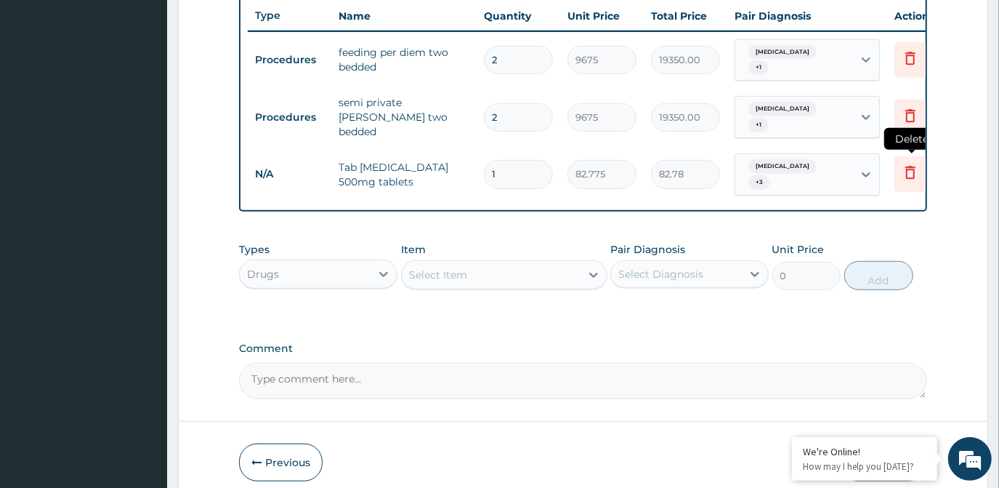
click at [914, 166] on icon at bounding box center [911, 172] width 10 height 13
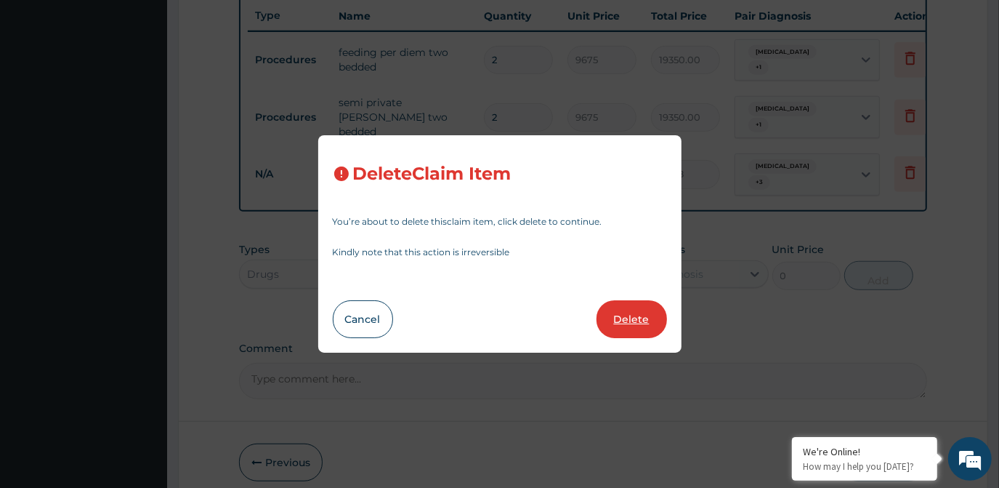
click at [637, 324] on button "Delete" at bounding box center [632, 319] width 71 height 38
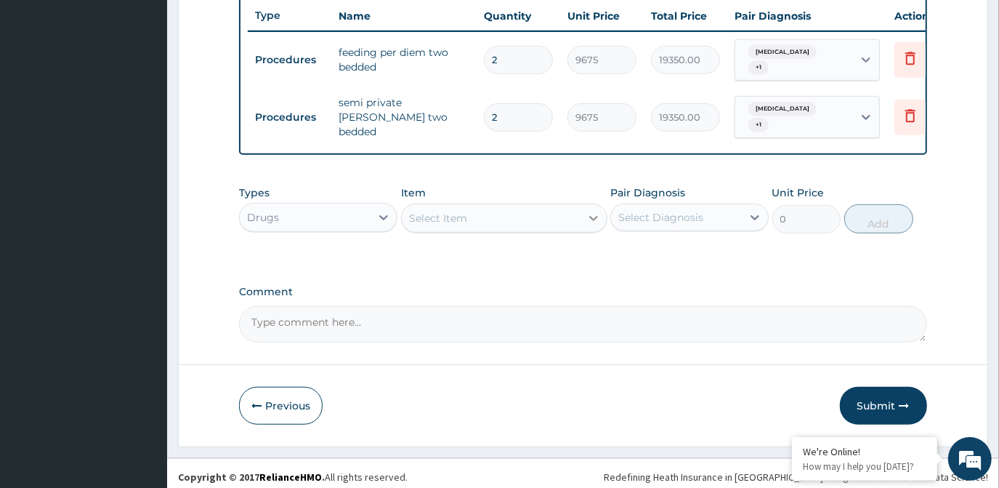
click at [582, 211] on div at bounding box center [594, 218] width 26 height 26
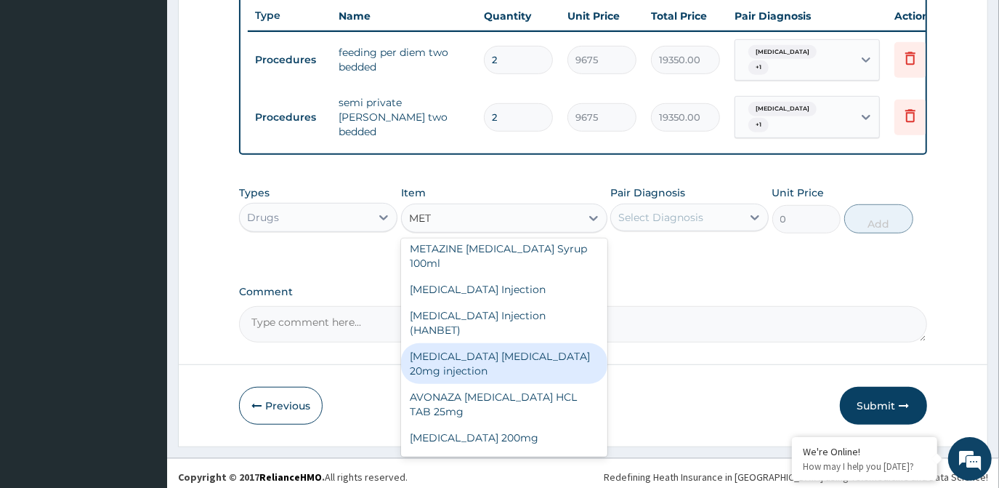
scroll to position [396, 0]
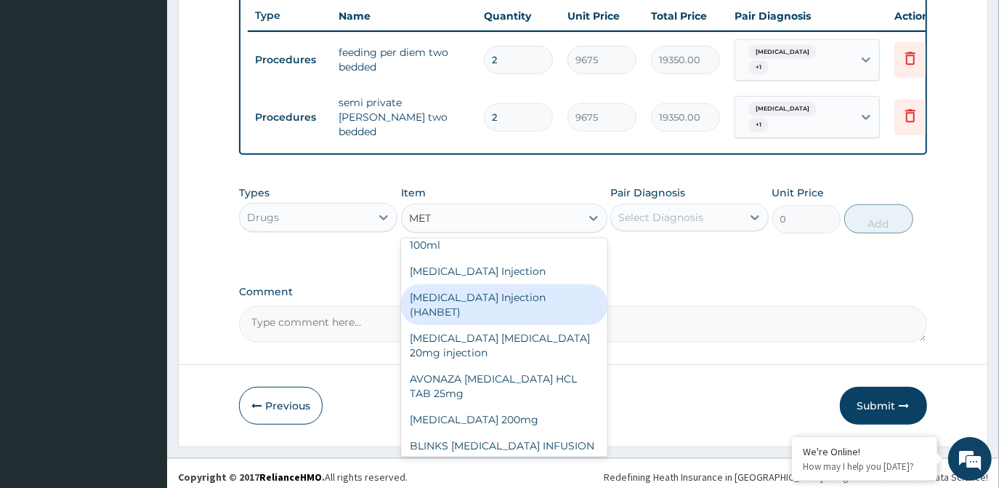
type input "MET"
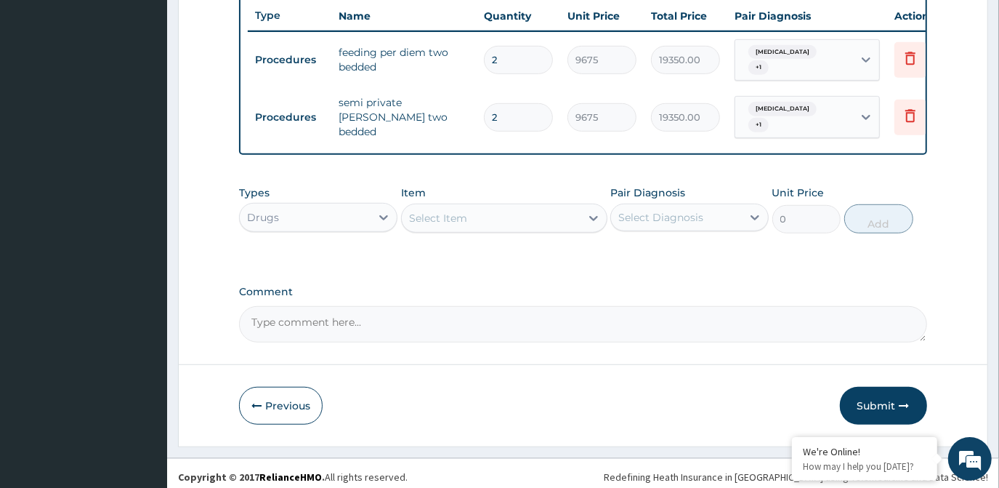
type input "M"
click at [486, 210] on div "Select Item" at bounding box center [491, 217] width 179 height 23
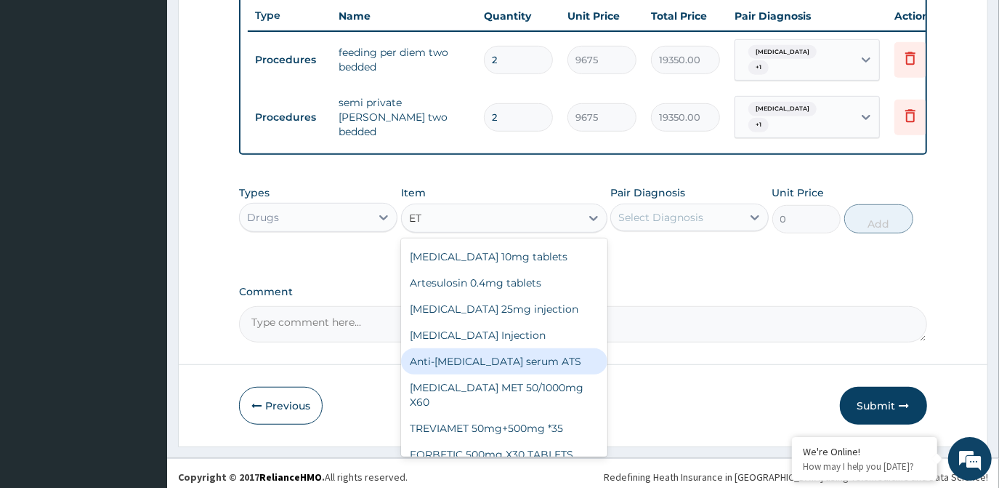
scroll to position [198, 0]
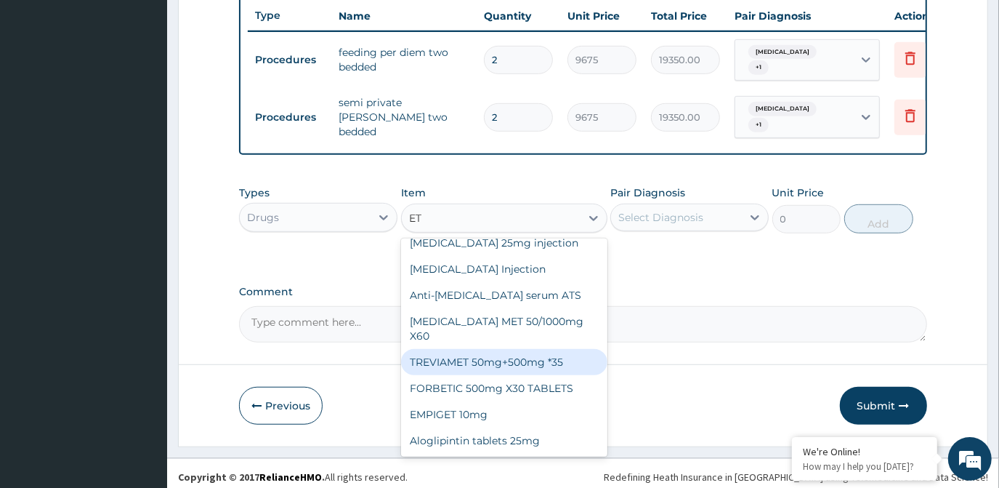
type input "E"
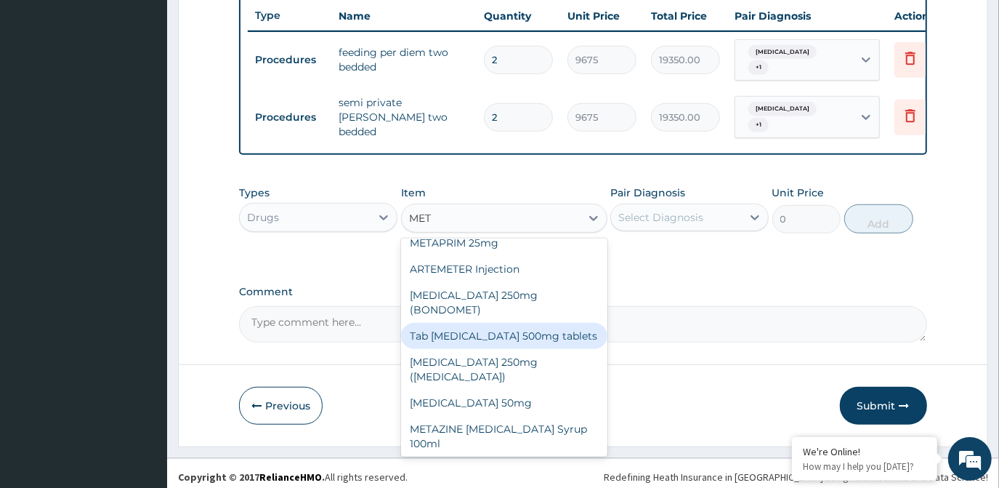
scroll to position [264, 0]
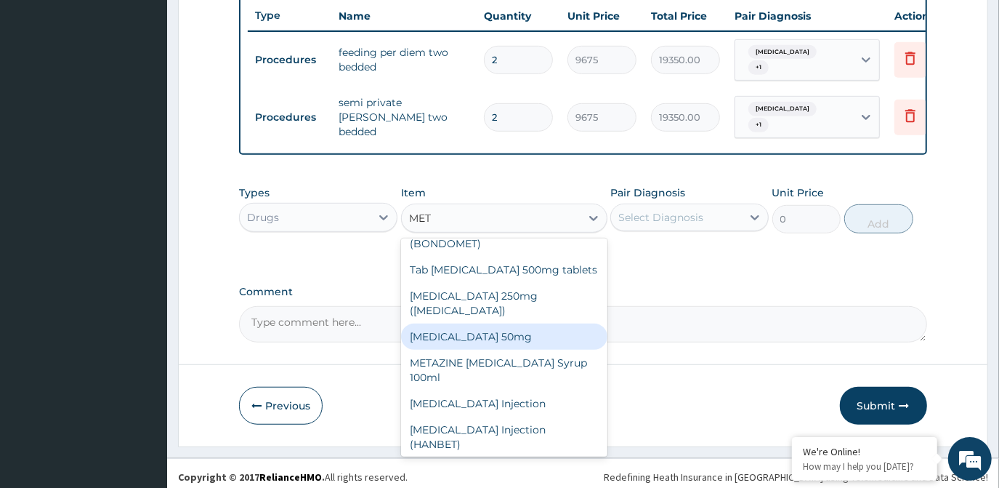
type input "MET"
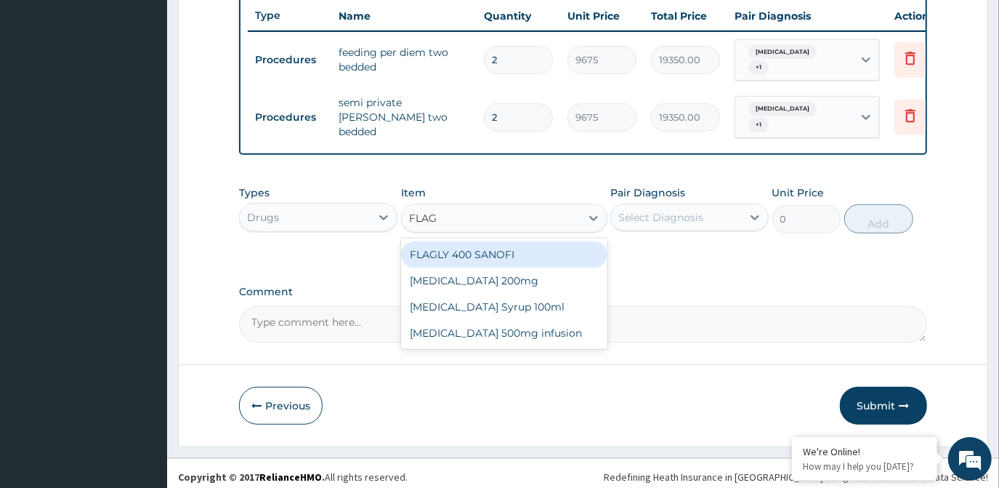
type input "FLAGY"
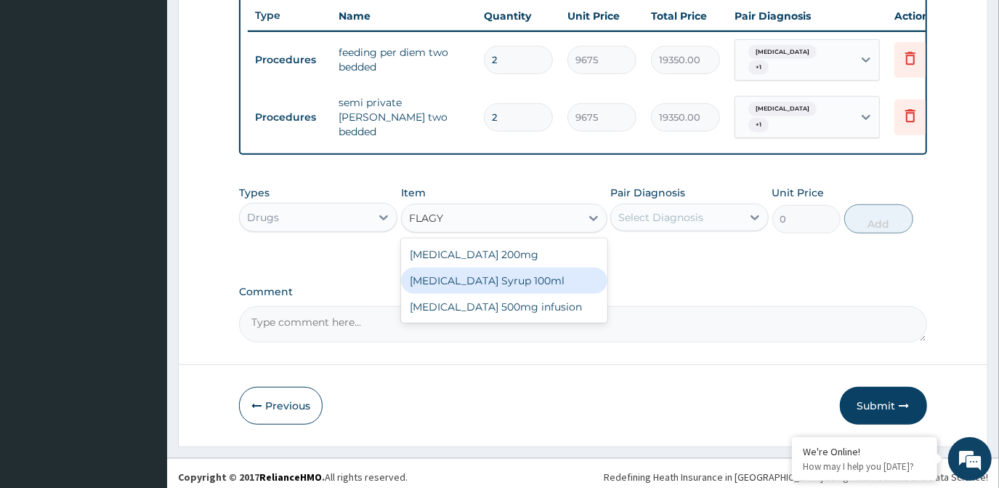
click at [479, 274] on div "FLAGYL Syrup 100ml" at bounding box center [504, 280] width 206 height 26
type input "1064.25"
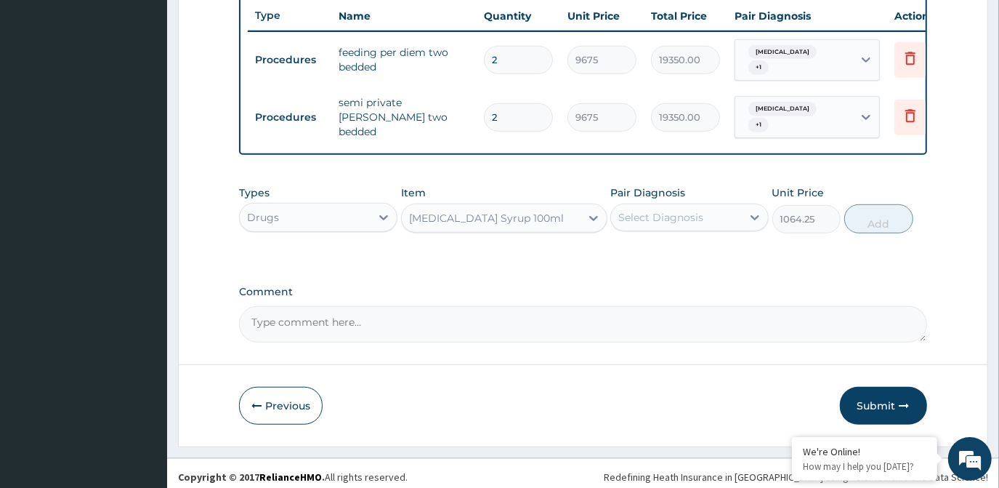
click at [695, 216] on div "Select Diagnosis" at bounding box center [661, 217] width 85 height 15
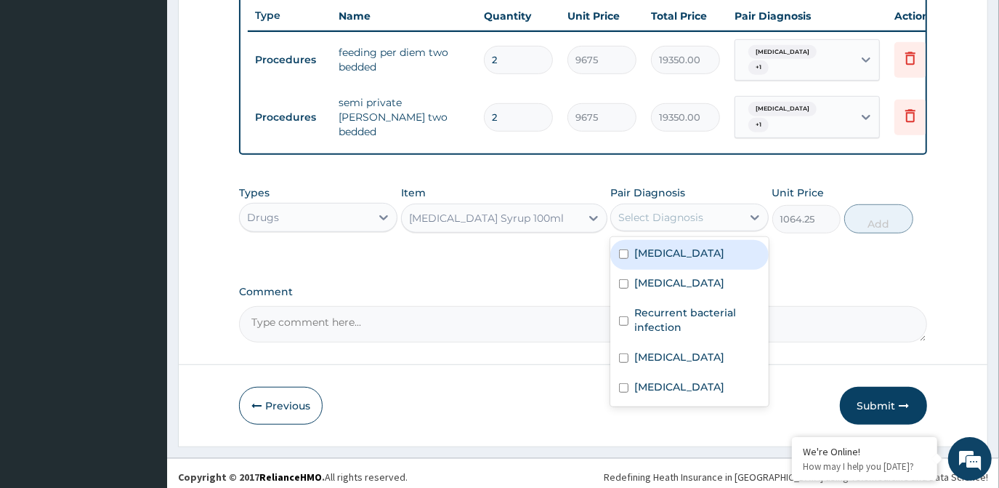
click at [696, 247] on div "Malaria" at bounding box center [690, 255] width 158 height 30
checkbox input "true"
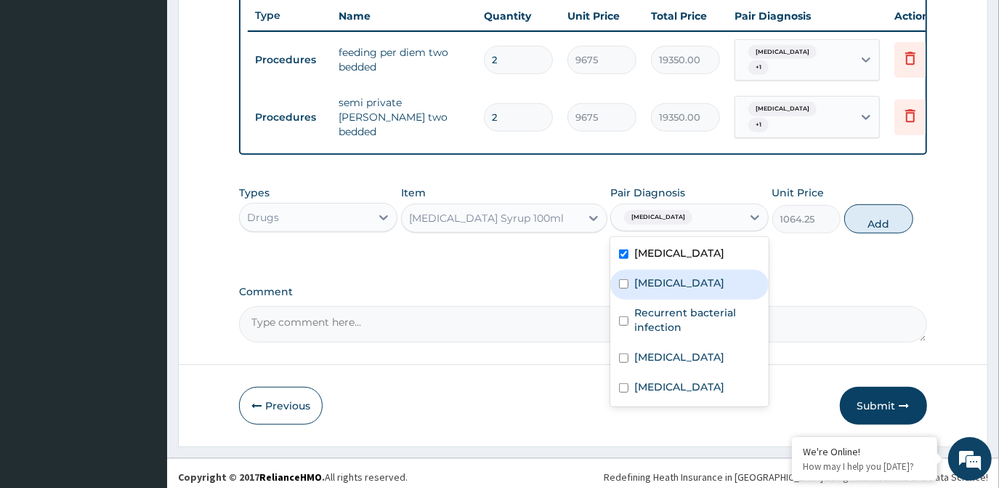
click at [696, 272] on div "Sepsis" at bounding box center [690, 285] width 158 height 30
checkbox input "true"
drag, startPoint x: 697, startPoint y: 291, endPoint x: 697, endPoint y: 302, distance: 10.2
click at [697, 294] on div "Malaria Sepsis Recurrent bacterial infection Upper respiratory infection Electr…" at bounding box center [690, 321] width 158 height 169
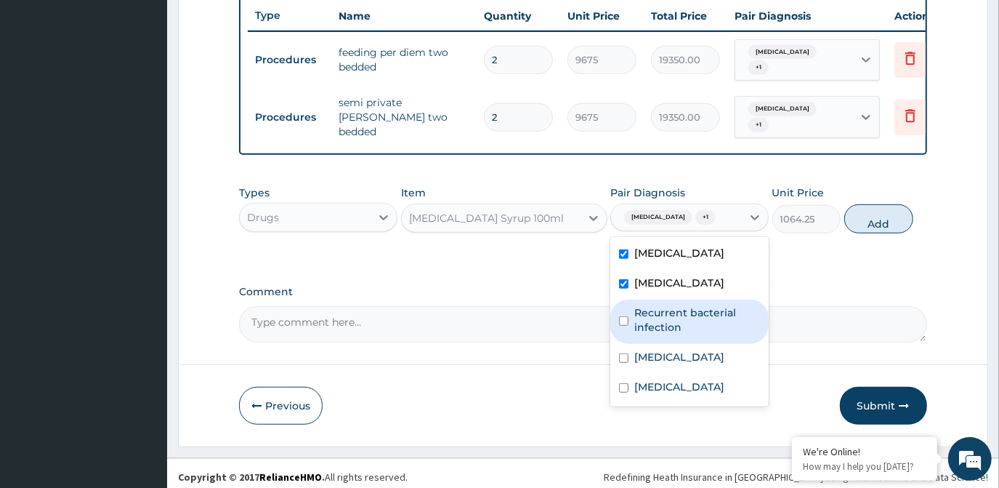
drag, startPoint x: 696, startPoint y: 308, endPoint x: 696, endPoint y: 340, distance: 32.0
click at [696, 313] on label "Recurrent bacterial infection" at bounding box center [698, 319] width 126 height 29
checkbox input "true"
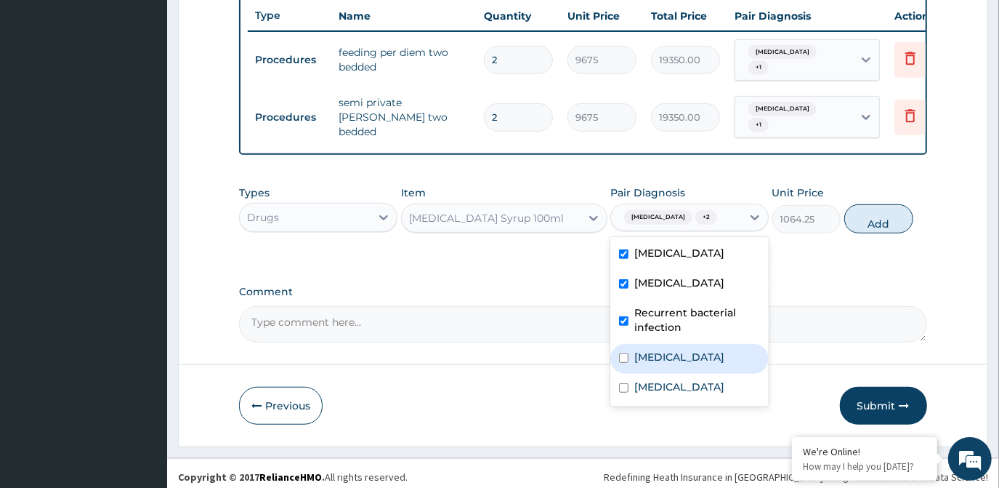
click at [691, 350] on label "Upper respiratory infection" at bounding box center [680, 357] width 90 height 15
checkbox input "true"
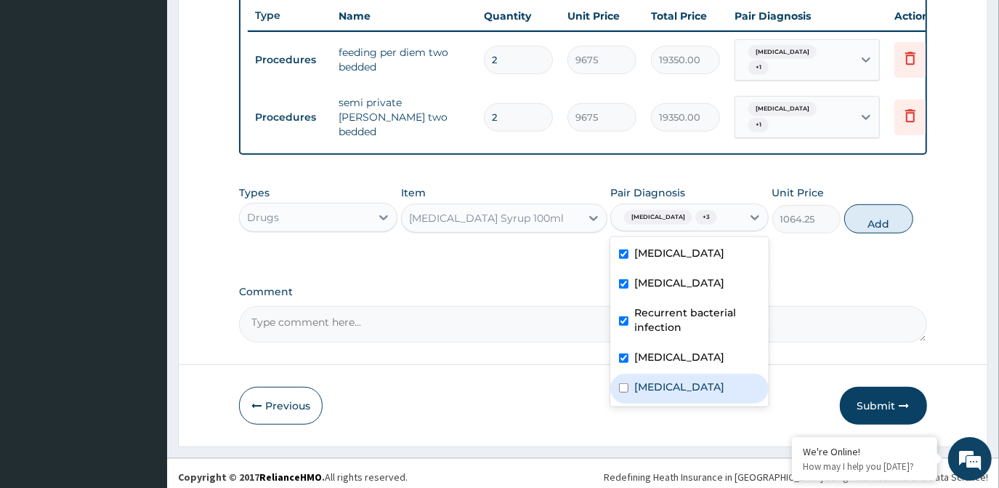
click at [690, 386] on div "Electrolyte imbalance" at bounding box center [690, 389] width 158 height 30
checkbox input "true"
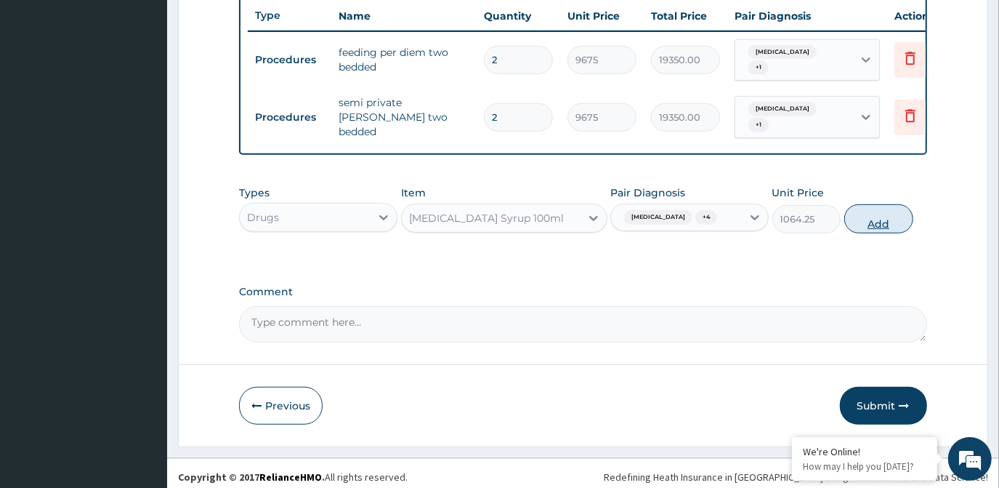
click at [876, 209] on button "Add" at bounding box center [879, 218] width 69 height 29
type input "0"
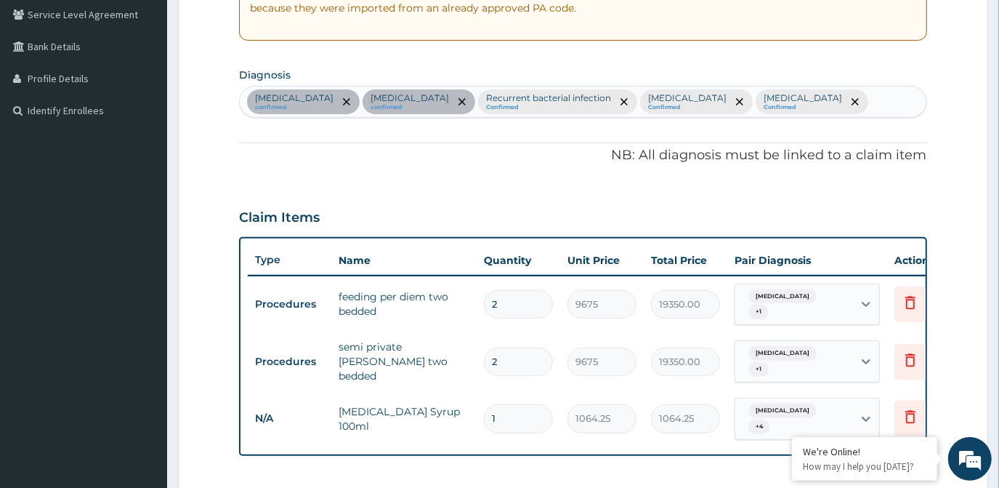
scroll to position [218, 0]
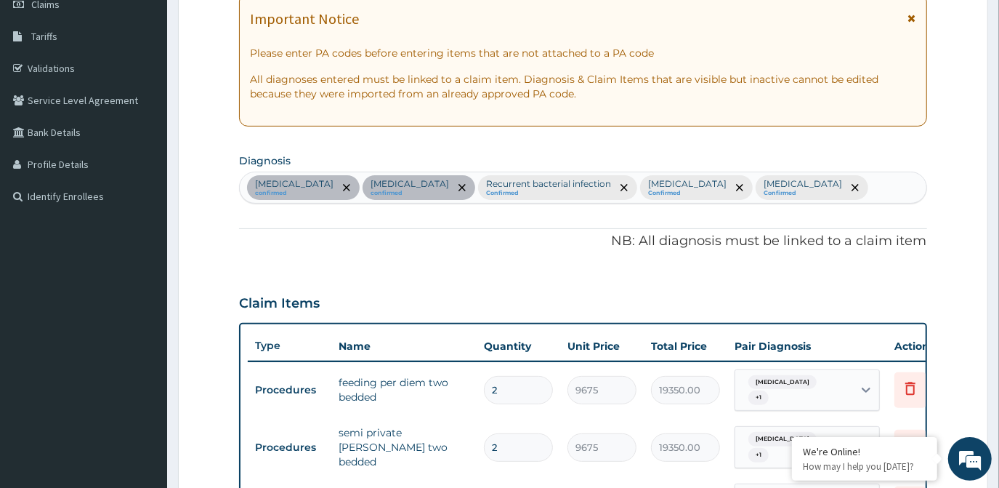
click at [853, 186] on div "Malaria confirmed Sepsis confirmed Recurrent bacterial infection Confirmed Uppe…" at bounding box center [583, 187] width 686 height 31
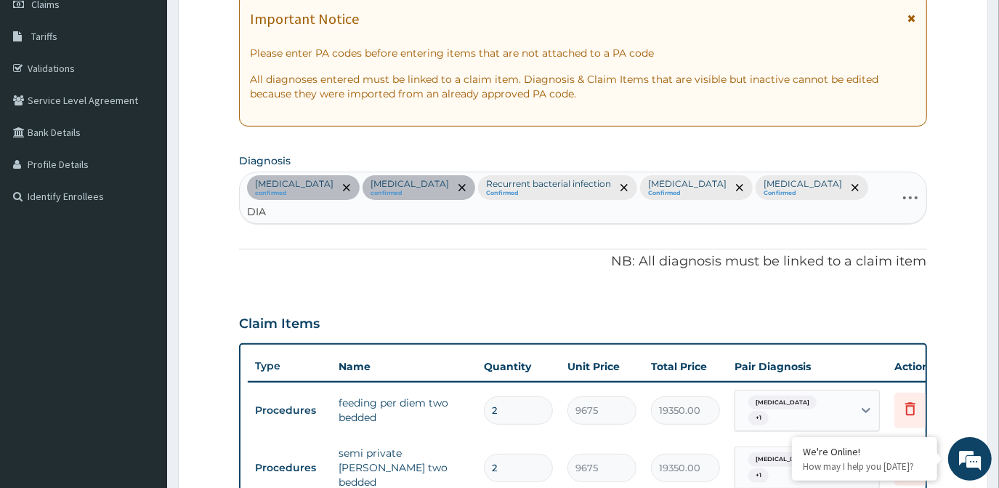
type input "DIAR"
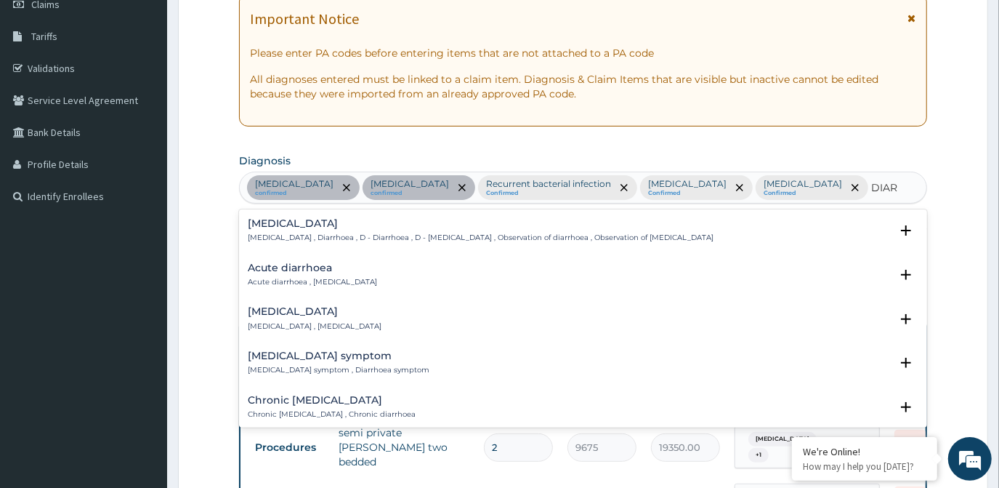
click at [544, 233] on p "Diarrhea , Diarrhoea , D - Diarrhoea , D - Diarrhea , Observation of diarrhoea …" at bounding box center [481, 238] width 466 height 10
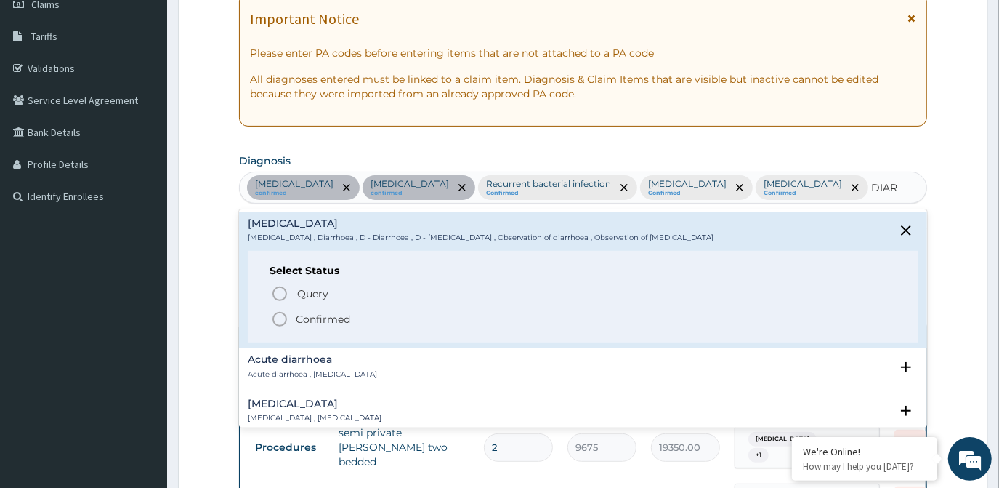
click at [430, 316] on span "Confirmed" at bounding box center [583, 318] width 625 height 17
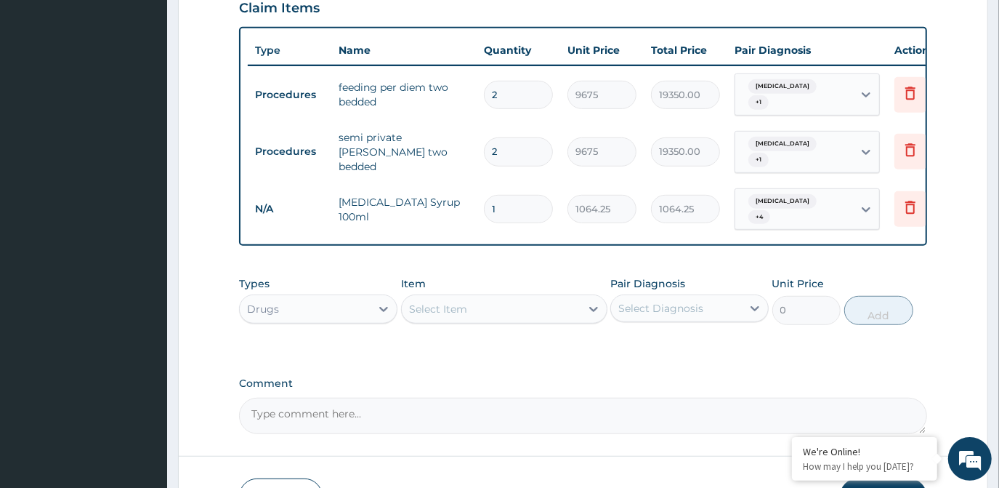
scroll to position [599, 0]
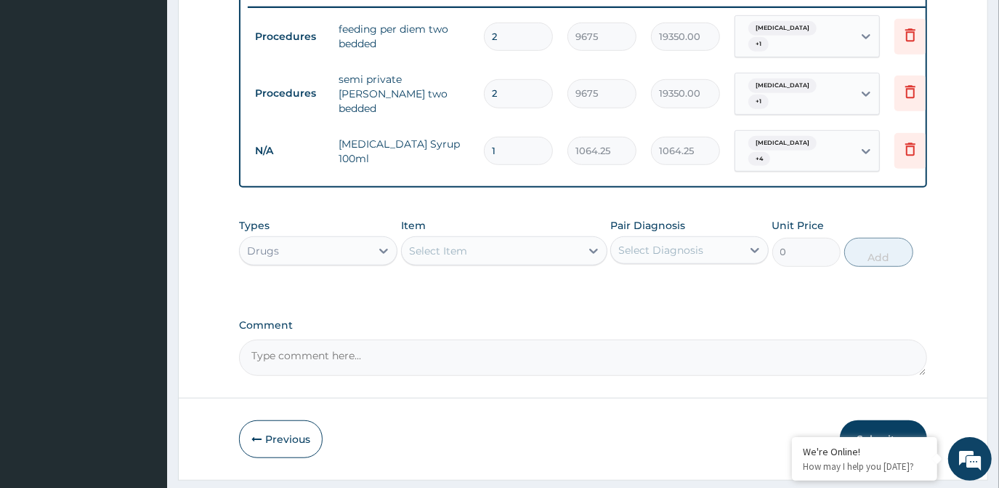
click at [529, 239] on div "Select Item" at bounding box center [491, 250] width 179 height 23
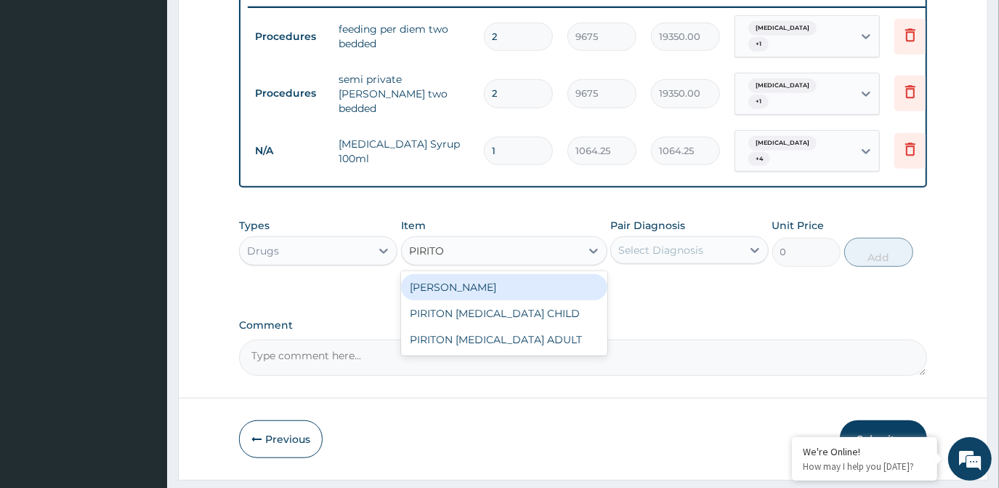
type input "PIRITON"
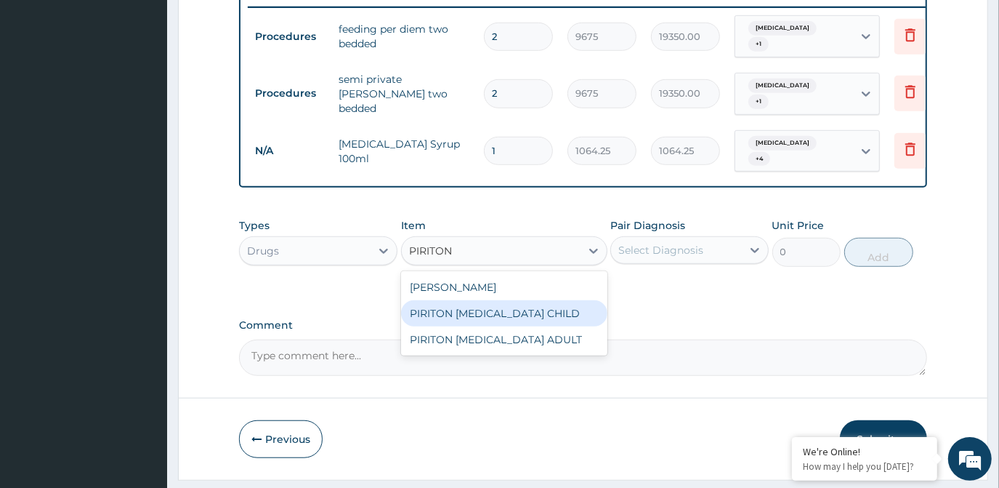
click at [558, 300] on div "PIRITON EXPECTORANT CHILD" at bounding box center [504, 313] width 206 height 26
type input "1182.5"
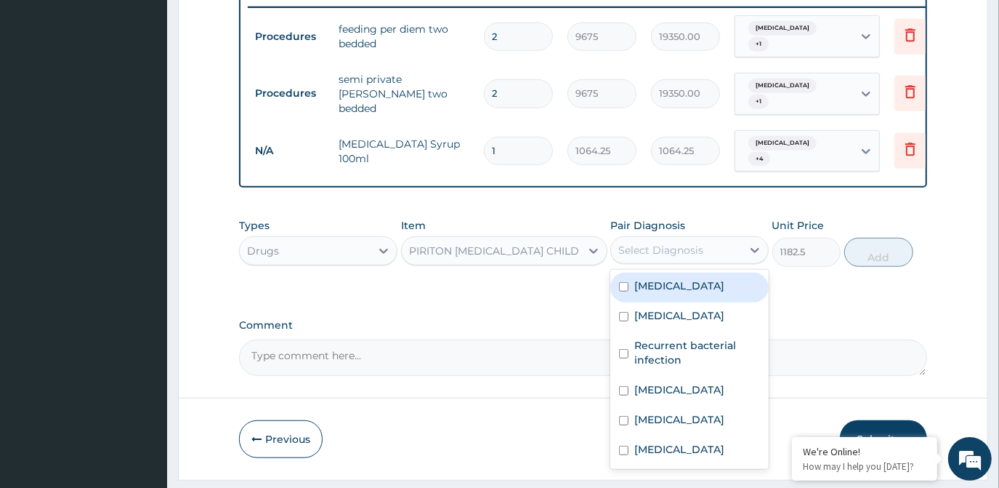
click at [675, 243] on div "Select Diagnosis" at bounding box center [661, 250] width 85 height 15
click at [671, 273] on div "Malaria" at bounding box center [690, 288] width 158 height 30
checkbox input "true"
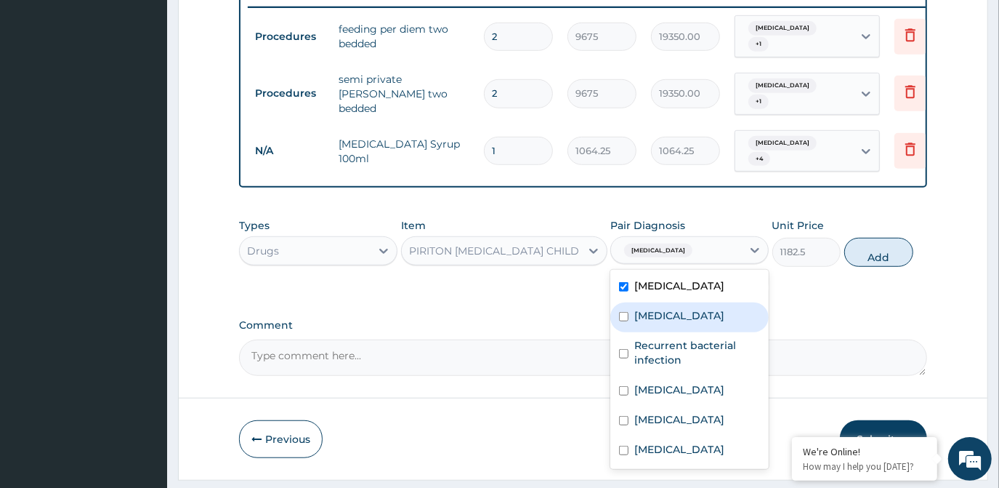
click at [657, 308] on label "Sepsis" at bounding box center [680, 315] width 90 height 15
checkbox input "true"
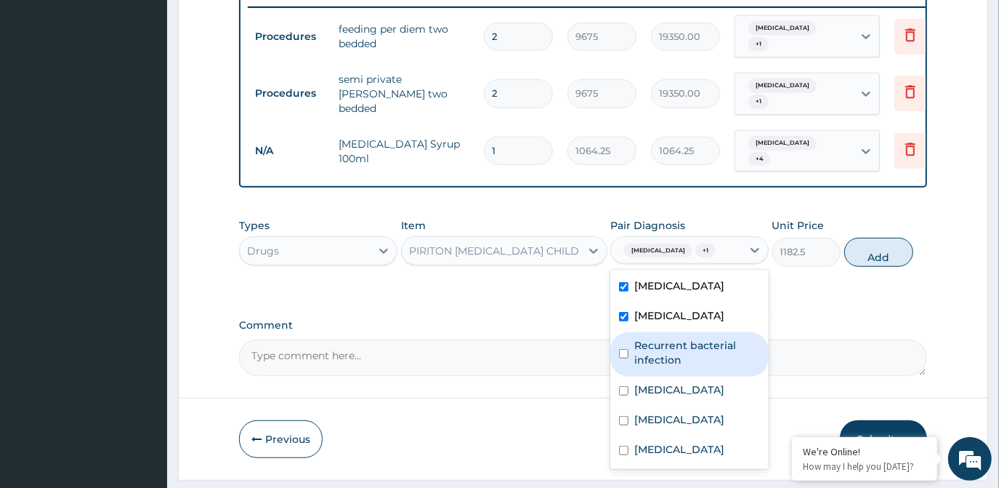
click at [649, 338] on label "Recurrent bacterial infection" at bounding box center [698, 352] width 126 height 29
checkbox input "true"
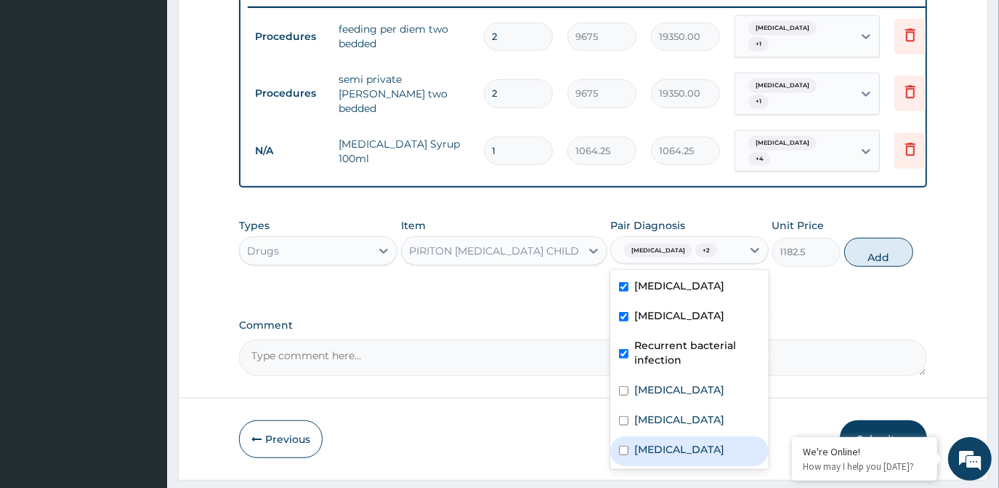
click at [656, 442] on label "Diarrhea" at bounding box center [680, 449] width 90 height 15
checkbox input "true"
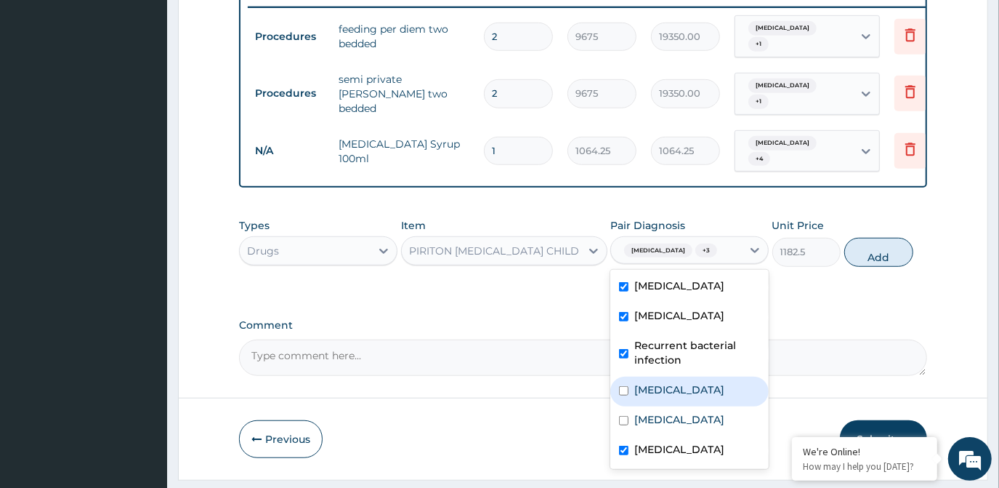
click at [691, 382] on label "Upper respiratory infection" at bounding box center [680, 389] width 90 height 15
checkbox input "true"
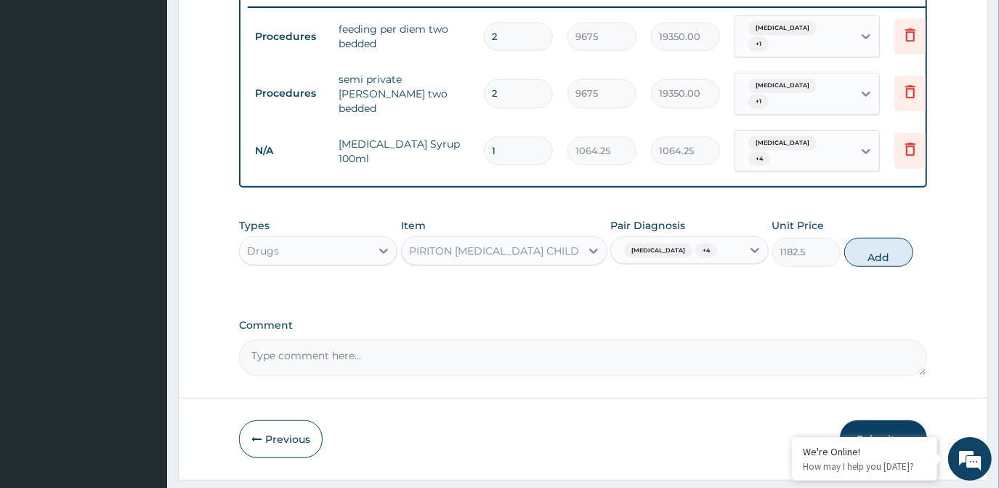
drag, startPoint x: 890, startPoint y: 212, endPoint x: 696, endPoint y: 246, distance: 197.1
click at [886, 238] on button "Add" at bounding box center [879, 252] width 69 height 29
type input "0"
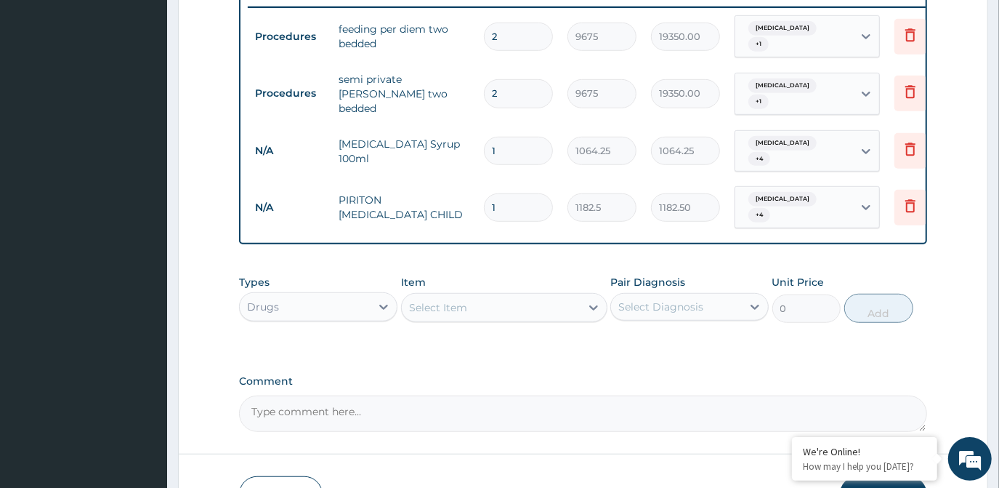
click at [530, 296] on div "Select Item" at bounding box center [491, 307] width 179 height 23
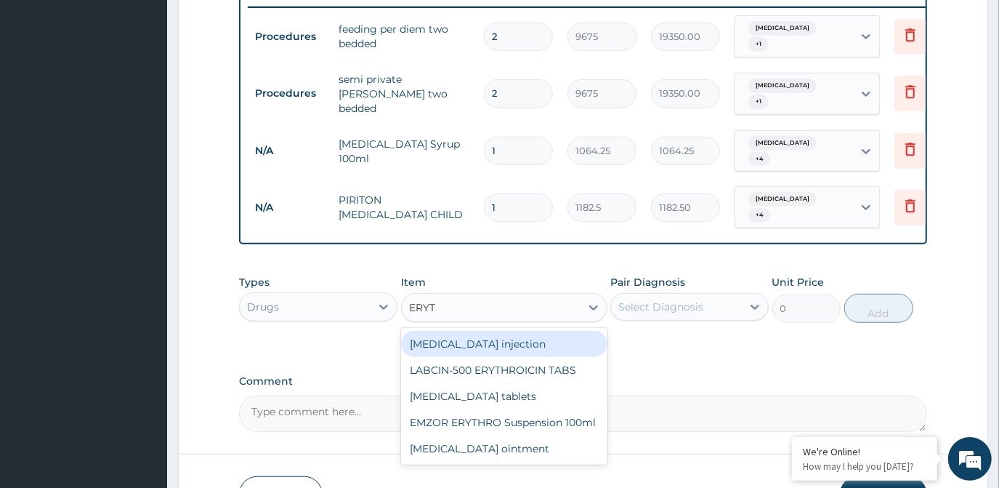
type input "ERYTH"
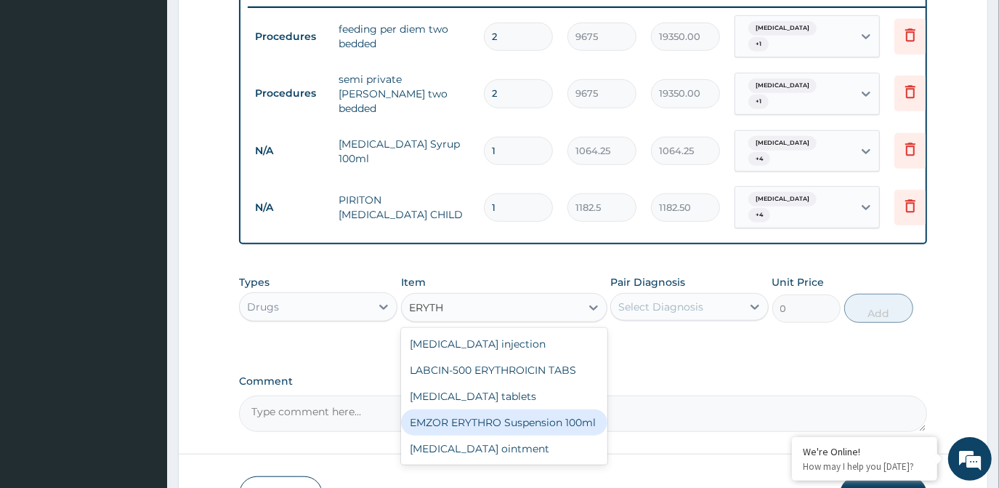
click at [528, 409] on div "EMZOR ERYTHRO Suspension 100ml" at bounding box center [504, 422] width 206 height 26
type input "2601.5"
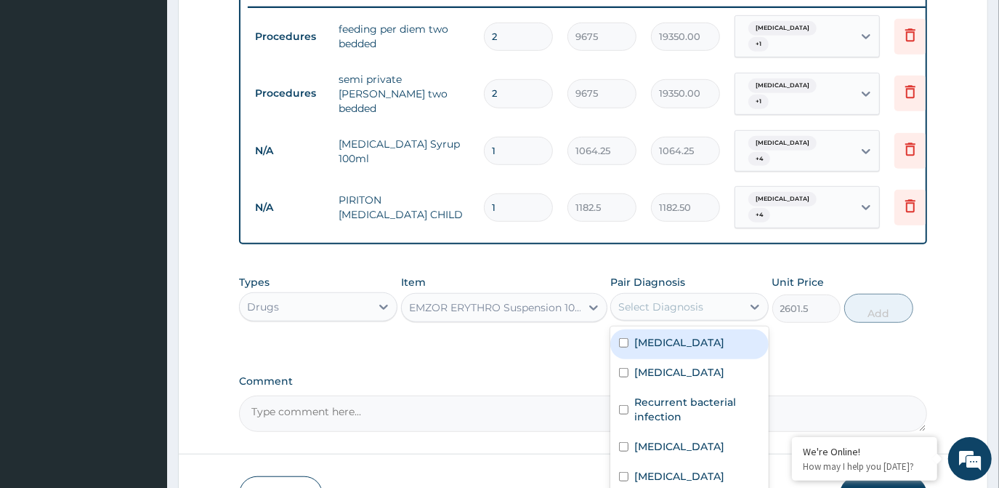
click at [676, 299] on div "Select Diagnosis" at bounding box center [661, 306] width 85 height 15
click at [669, 335] on label "Malaria" at bounding box center [680, 342] width 90 height 15
checkbox input "true"
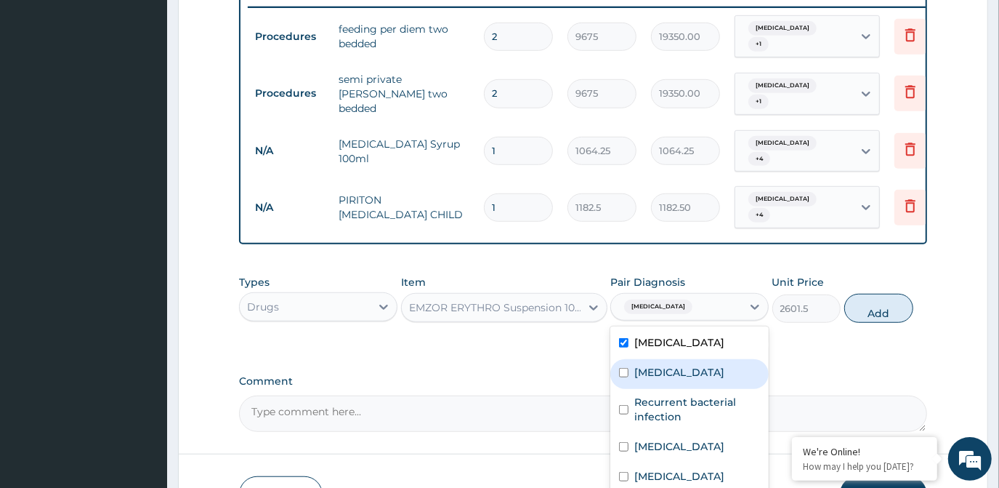
click at [667, 365] on label "Sepsis" at bounding box center [680, 372] width 90 height 15
checkbox input "true"
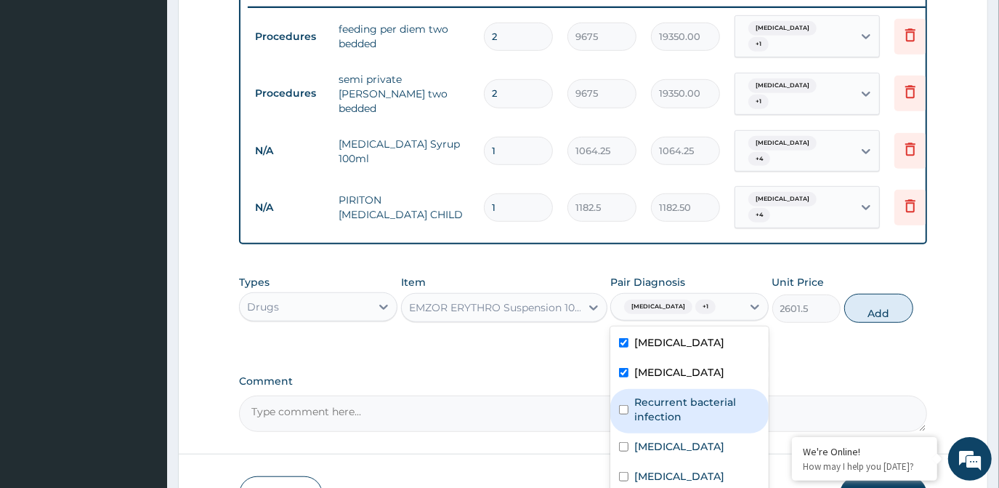
click at [669, 395] on label "Recurrent bacterial infection" at bounding box center [698, 409] width 126 height 29
checkbox input "true"
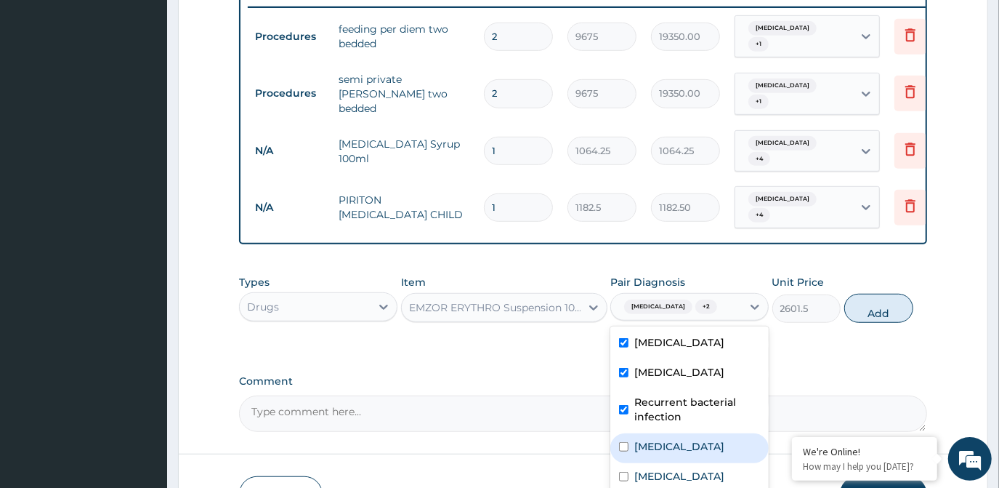
click at [669, 439] on label "Upper respiratory infection" at bounding box center [680, 446] width 90 height 15
checkbox input "true"
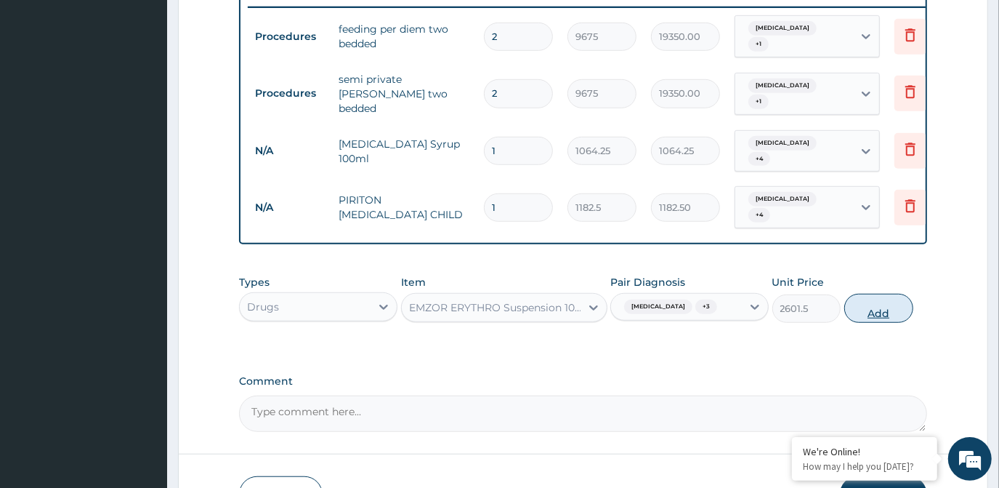
click at [882, 294] on button "Add" at bounding box center [879, 308] width 69 height 29
type input "0"
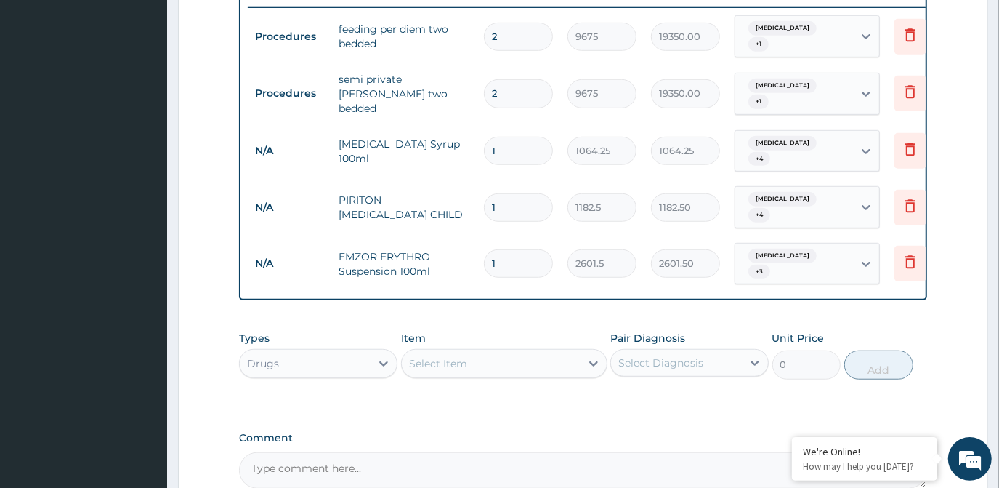
click at [526, 352] on div "Select Item" at bounding box center [491, 363] width 179 height 23
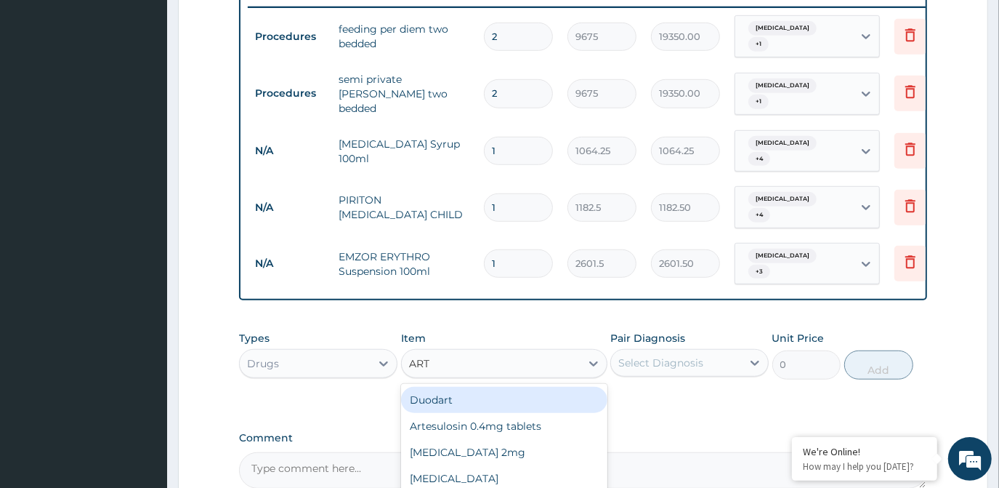
type input "ARTE"
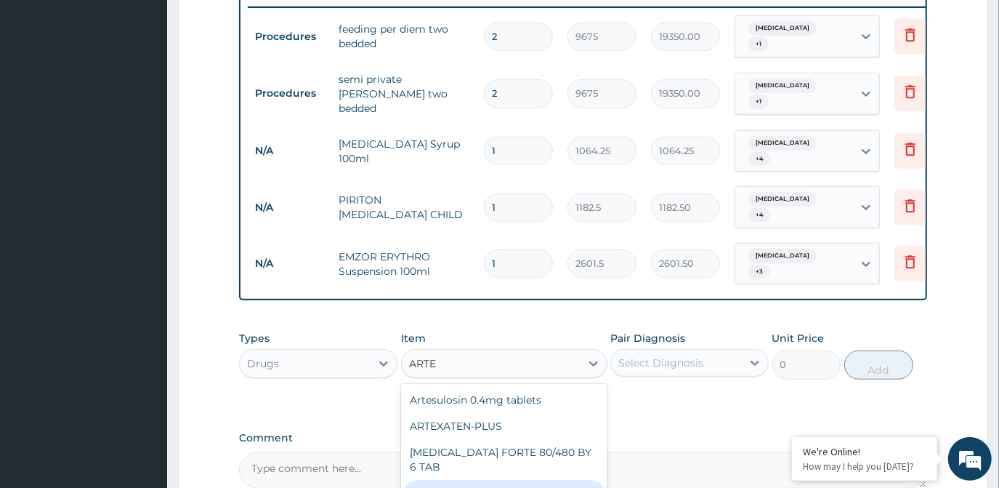
type input "112.3375"
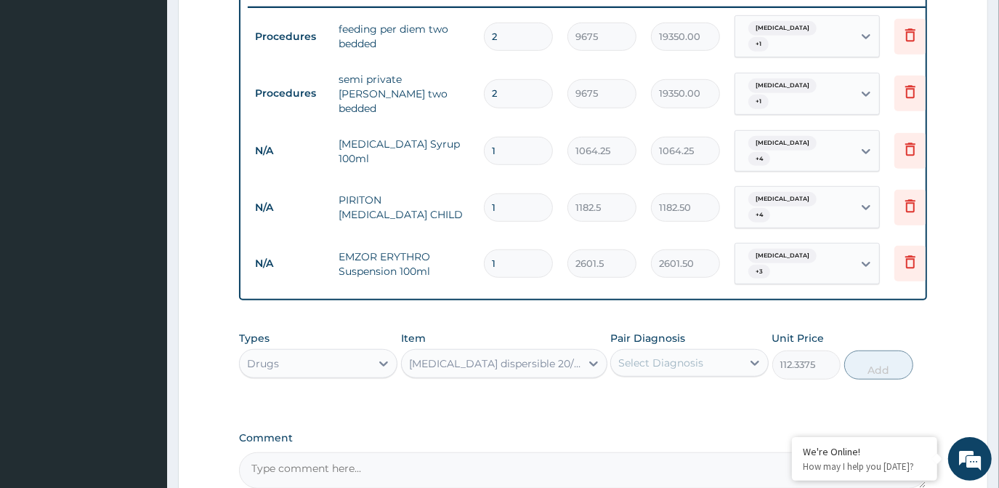
click at [657, 351] on div "Select Diagnosis" at bounding box center [676, 362] width 131 height 23
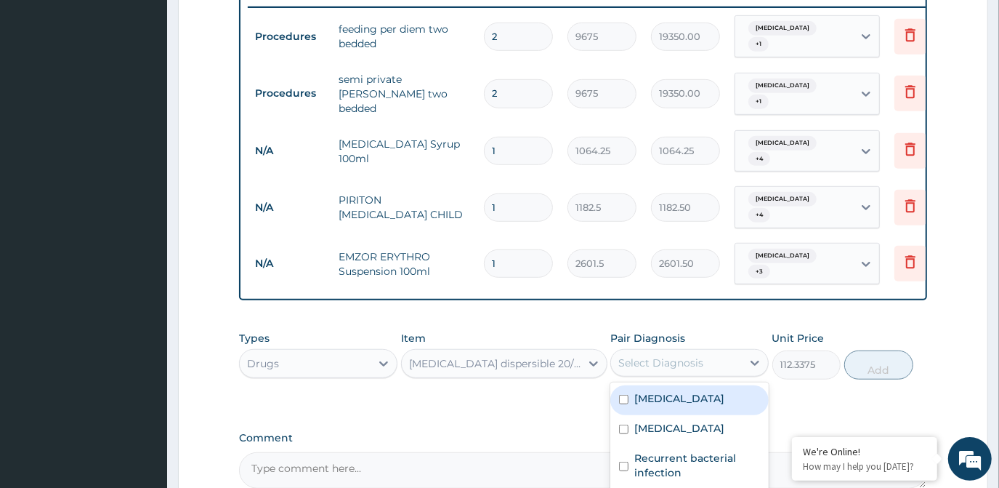
click at [659, 391] on label "Malaria" at bounding box center [680, 398] width 90 height 15
checkbox input "true"
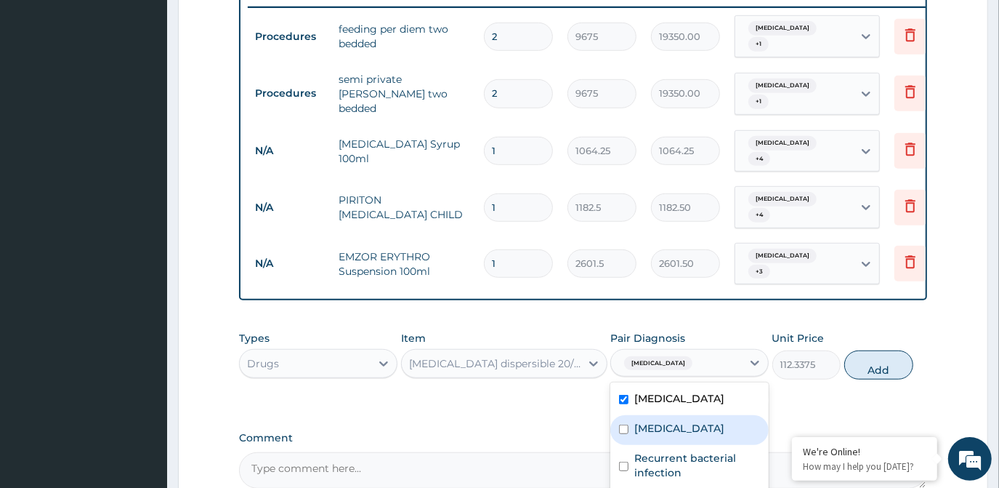
click at [661, 421] on label "Sepsis" at bounding box center [680, 428] width 90 height 15
checkbox input "true"
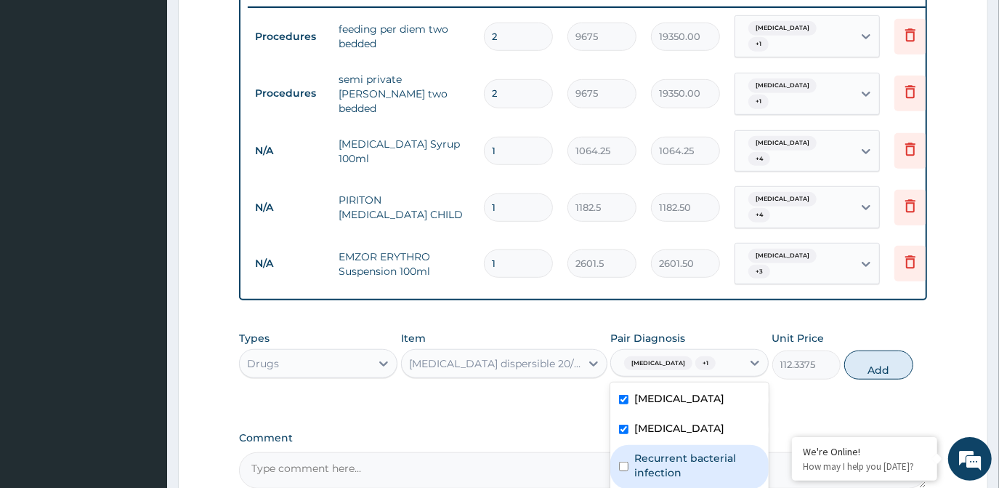
click at [661, 451] on label "Recurrent bacterial infection" at bounding box center [698, 465] width 126 height 29
checkbox input "true"
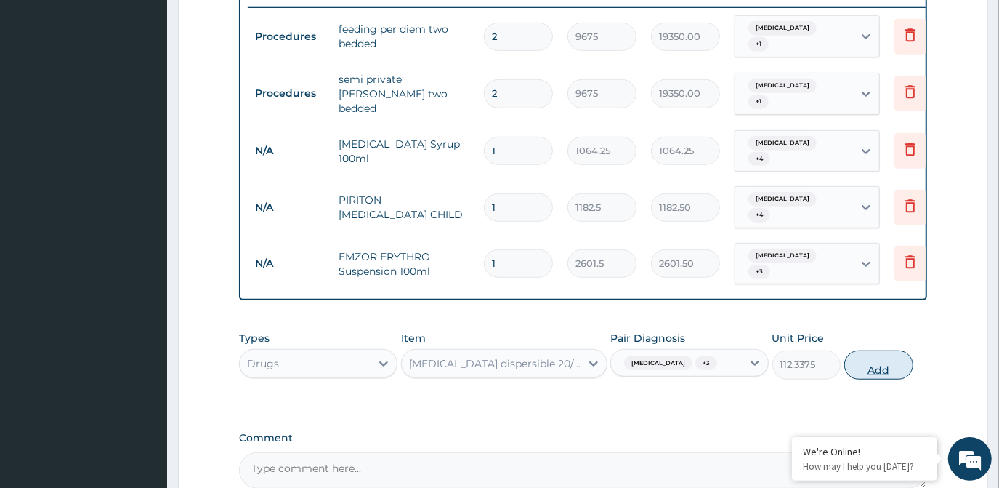
click at [876, 350] on button "Add" at bounding box center [879, 364] width 69 height 29
type input "0"
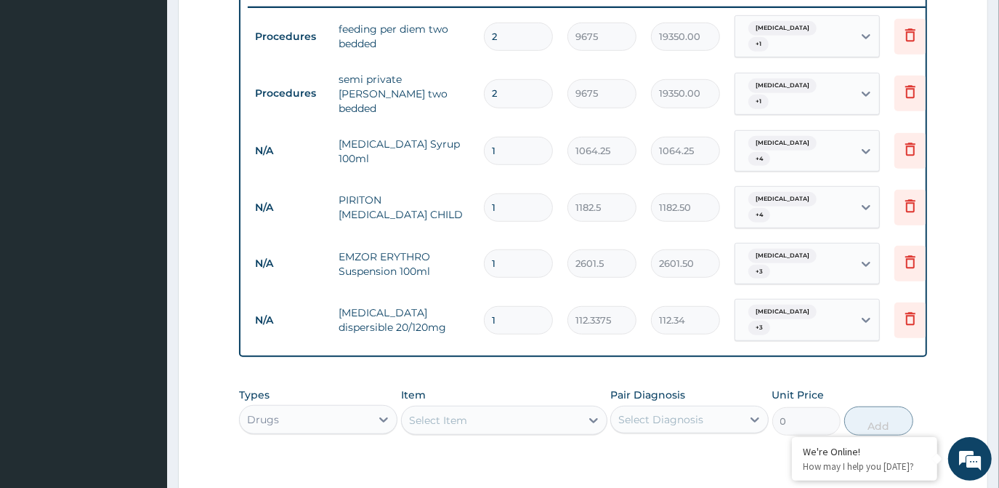
click at [876, 316] on div "PA Code / Prescription Code PA/E3077C Encounter Date 09-09-2025 Important Notic…" at bounding box center [583, 42] width 688 height 1005
click at [515, 306] on input "1" at bounding box center [518, 320] width 69 height 28
type input "12"
type input "1348.05"
type input "12"
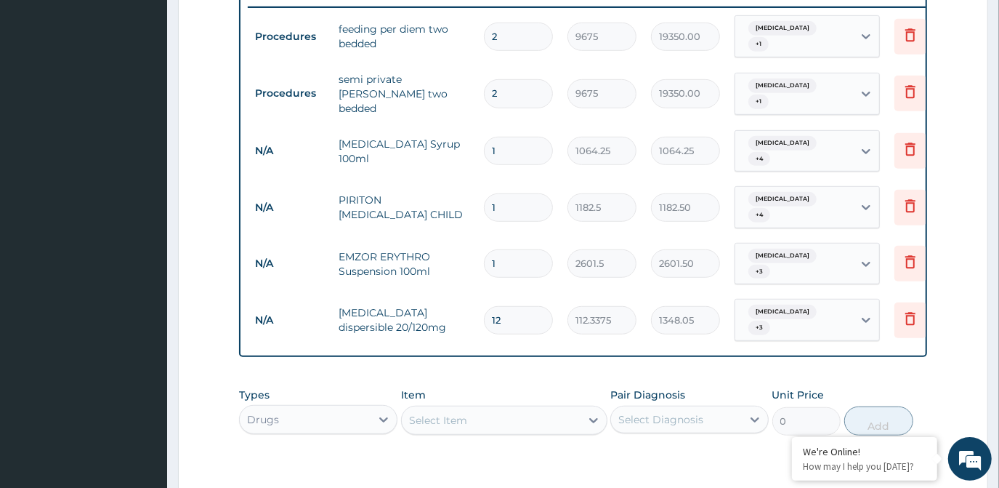
click at [496, 408] on div "Select Item" at bounding box center [491, 419] width 179 height 23
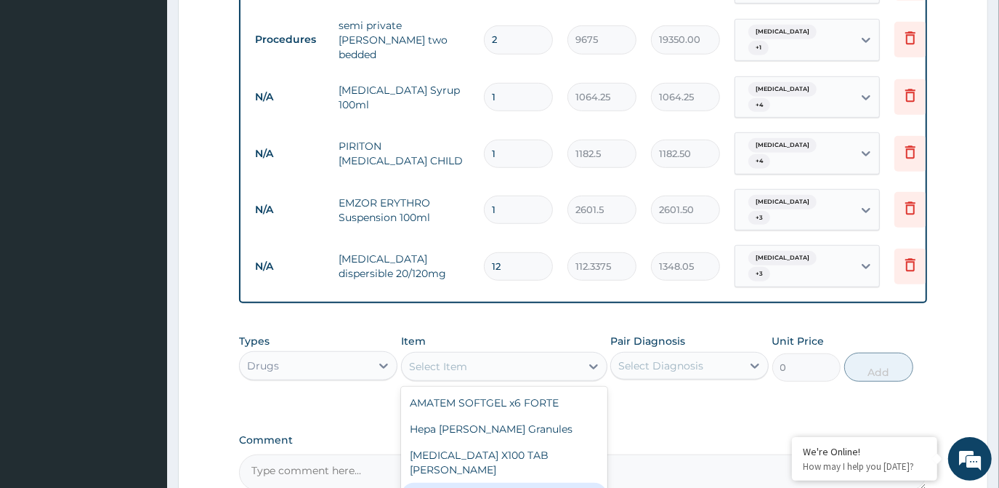
scroll to position [731, 0]
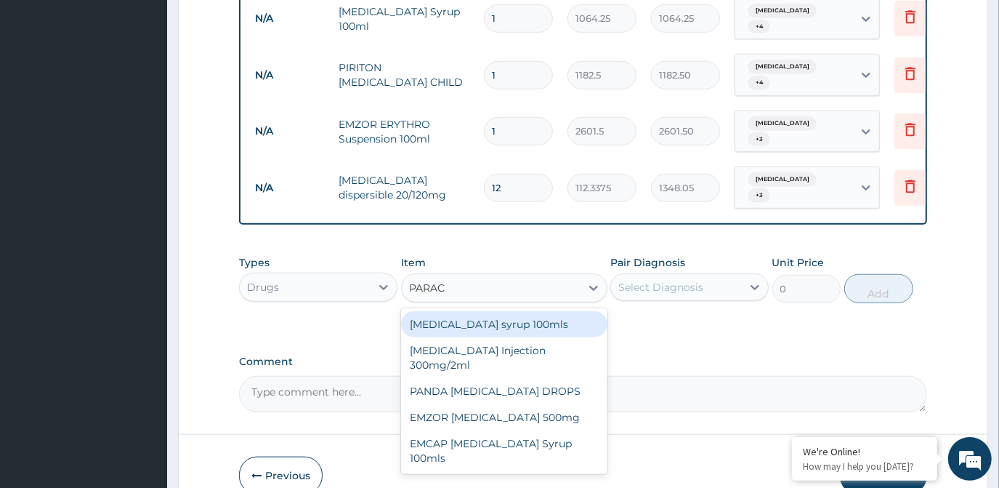
type input "PARACE"
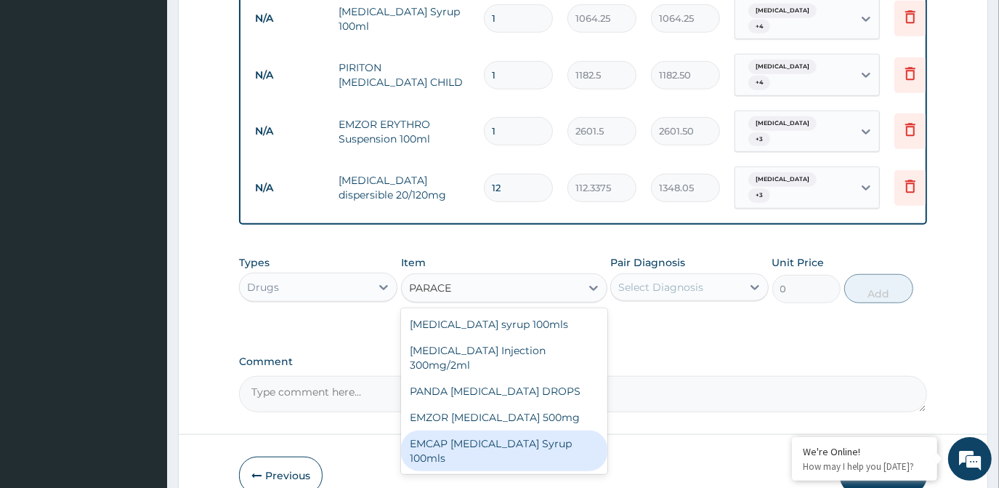
click at [535, 430] on div "EMCAP PARACETAMOL Syrup 100mls" at bounding box center [504, 450] width 206 height 41
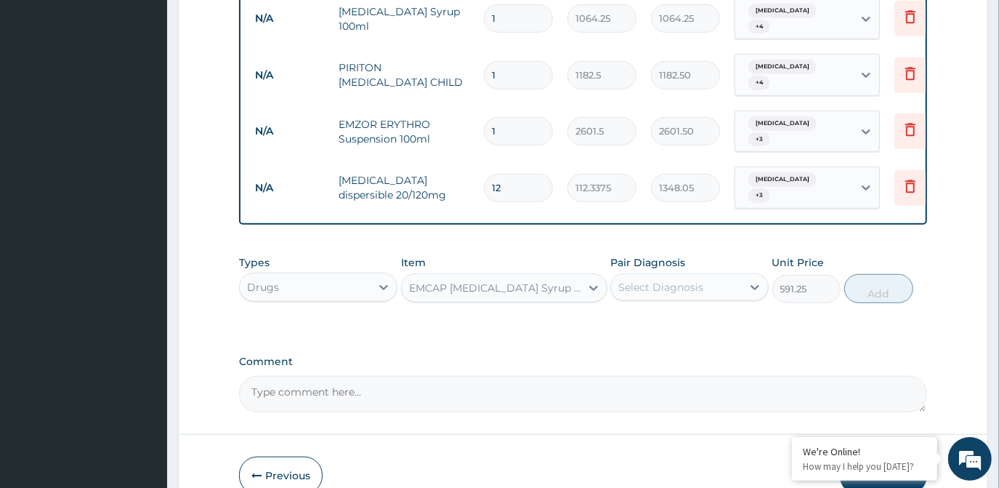
click at [515, 276] on div "EMCAP PARACETAMOL Syrup 100mls" at bounding box center [491, 287] width 179 height 23
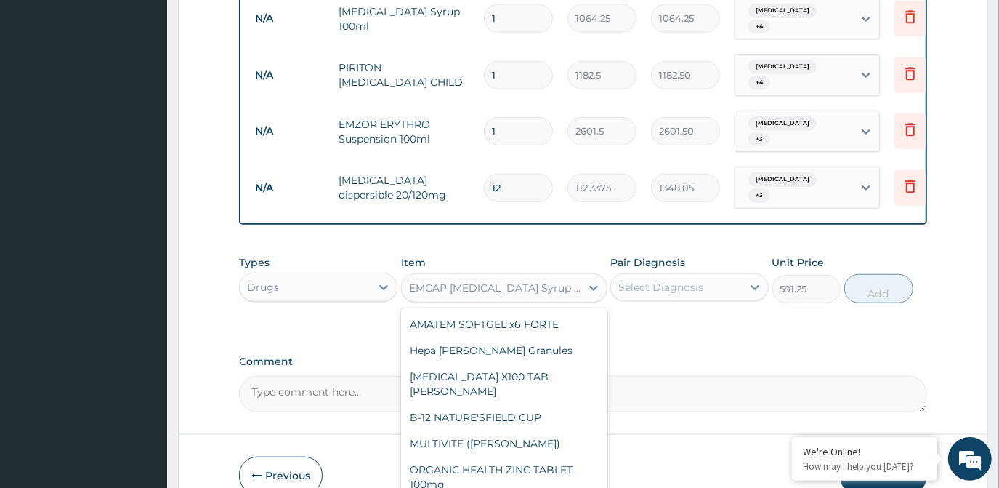
scroll to position [21345, 0]
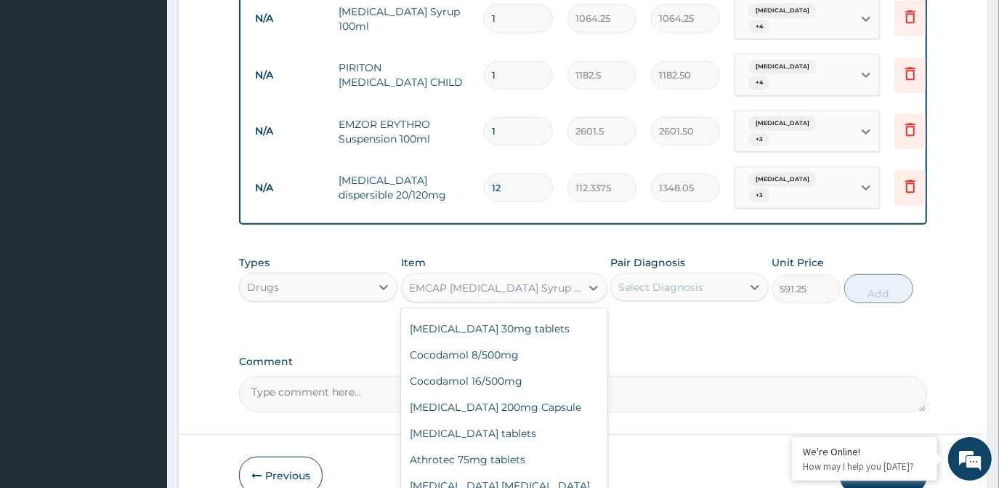
type input "23.65"
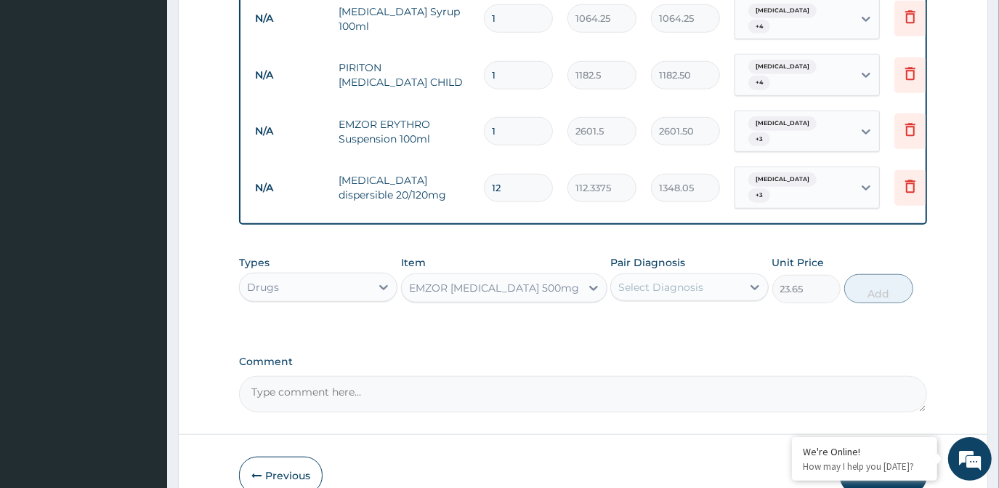
click at [573, 276] on div "EMZOR PARACETAMOL 500mg" at bounding box center [491, 287] width 179 height 23
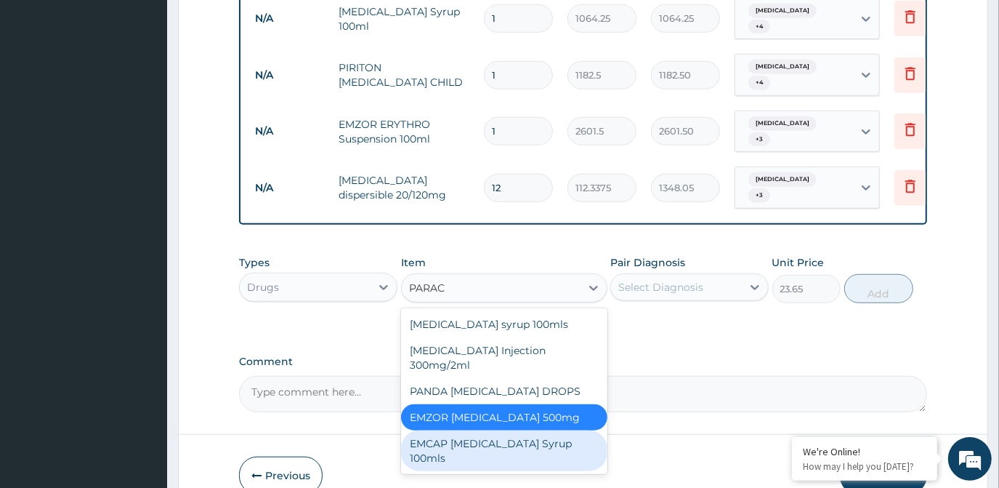
scroll to position [0, 0]
type input "PARACE"
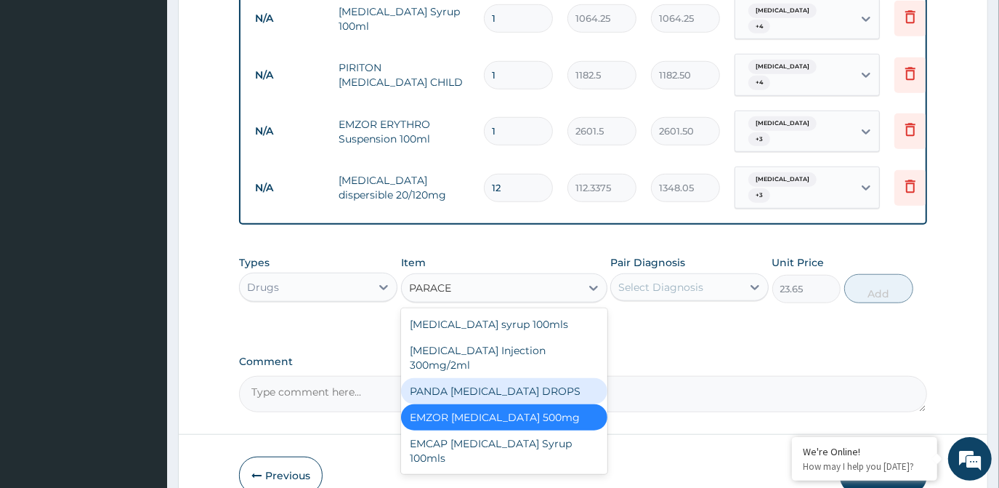
click at [533, 378] on div "PANDA PARACETAMOL DROPS" at bounding box center [504, 391] width 206 height 26
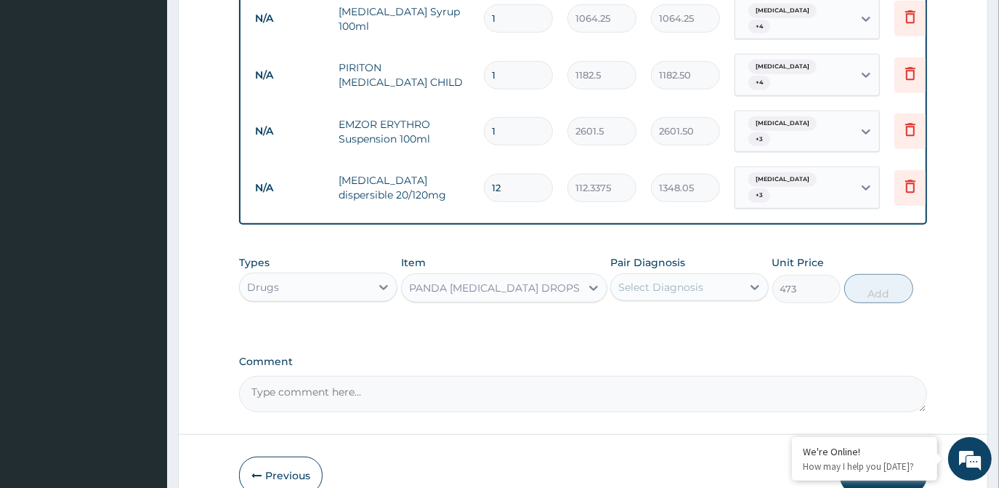
click at [563, 281] on div "PANDA PARACETAMOL DROPS" at bounding box center [494, 288] width 171 height 15
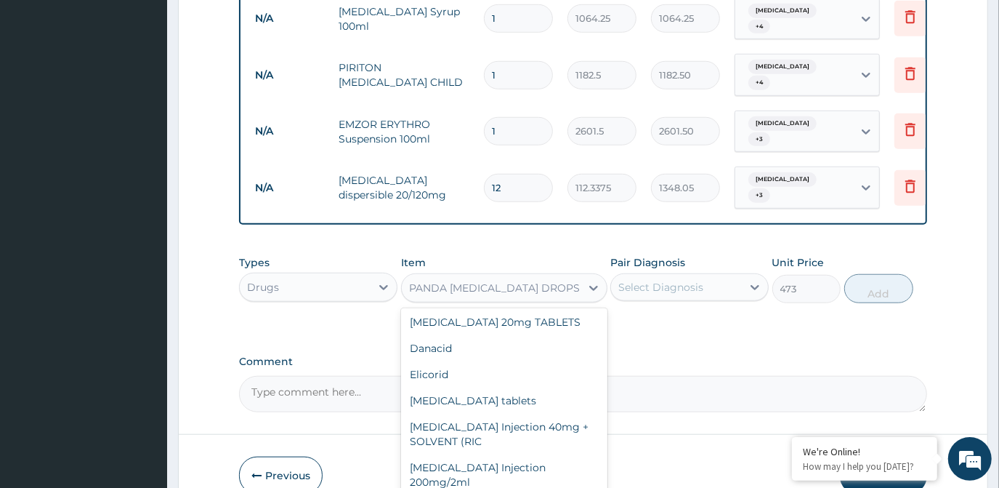
scroll to position [19727, 0]
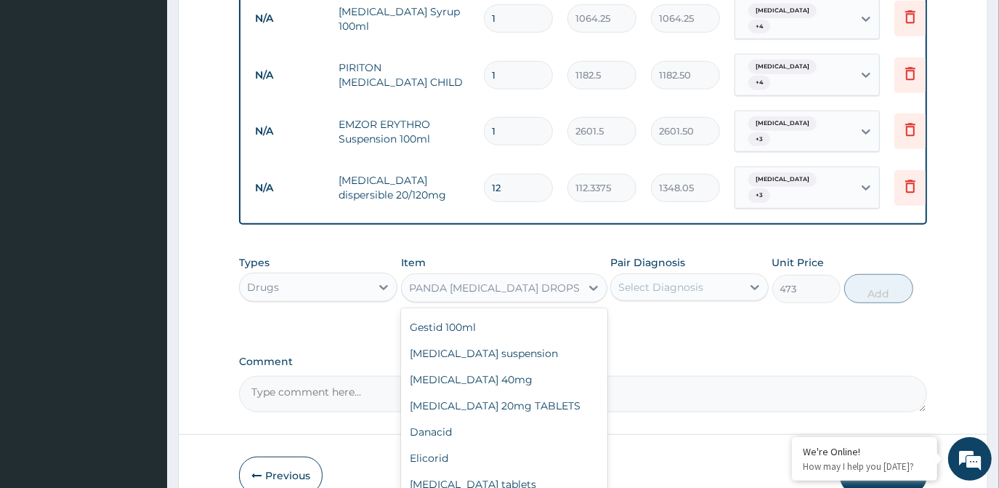
type input "709.5"
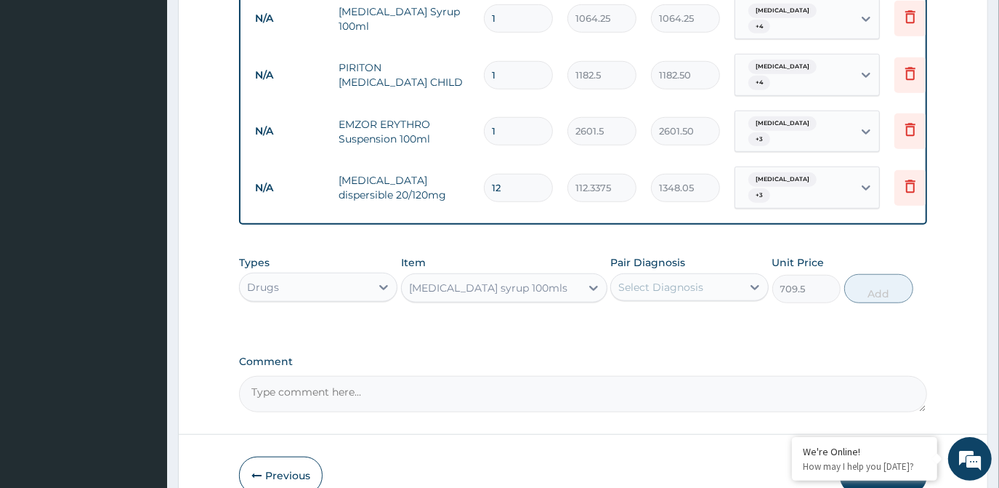
click at [698, 280] on div "Select Diagnosis" at bounding box center [661, 287] width 85 height 15
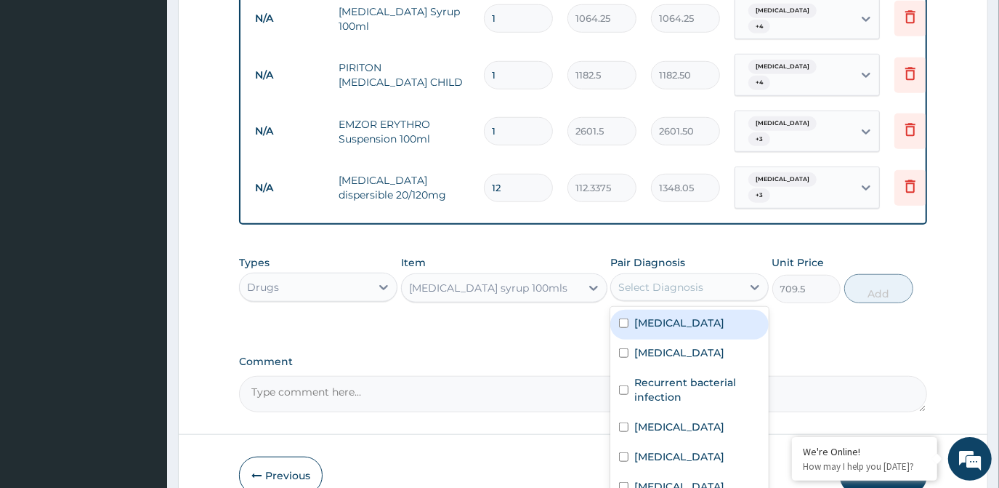
click at [672, 310] on div "Malaria" at bounding box center [690, 325] width 158 height 30
checkbox input "true"
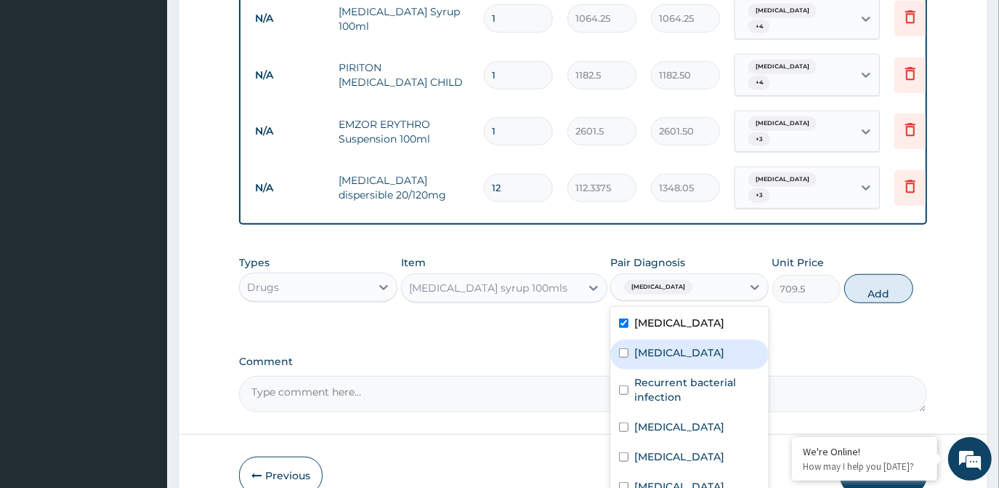
click at [674, 339] on div "Sepsis" at bounding box center [690, 354] width 158 height 30
checkbox input "true"
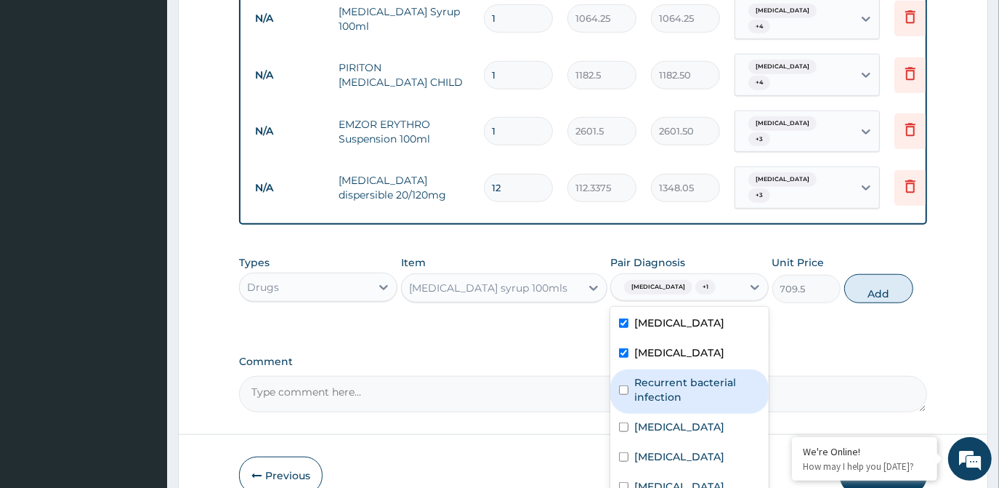
click at [675, 375] on label "Recurrent bacterial infection" at bounding box center [698, 389] width 126 height 29
checkbox input "true"
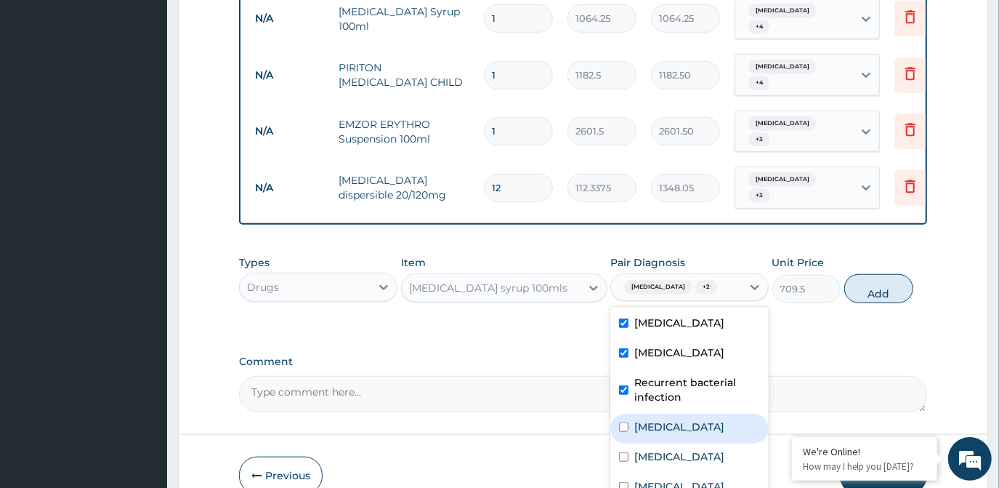
click at [667, 419] on label "Upper respiratory infection" at bounding box center [680, 426] width 90 height 15
checkbox input "true"
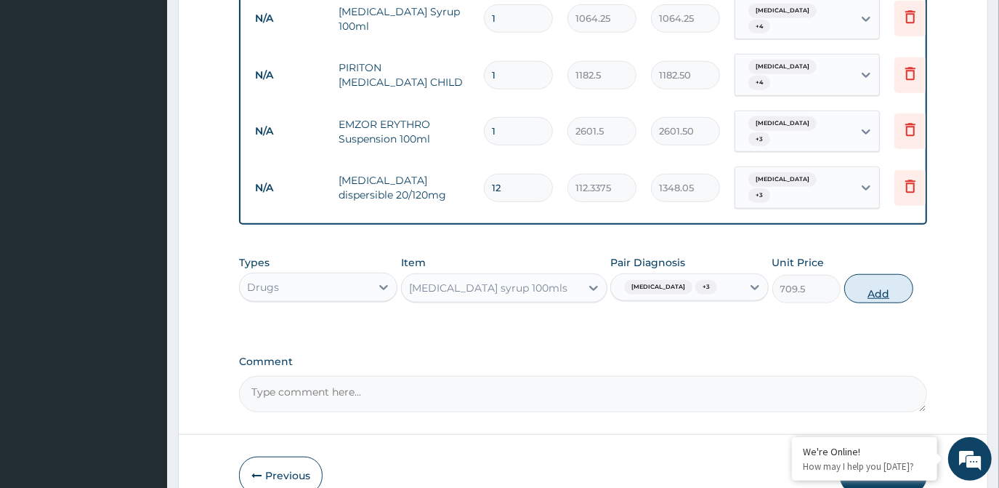
click at [868, 274] on button "Add" at bounding box center [879, 288] width 69 height 29
type input "0"
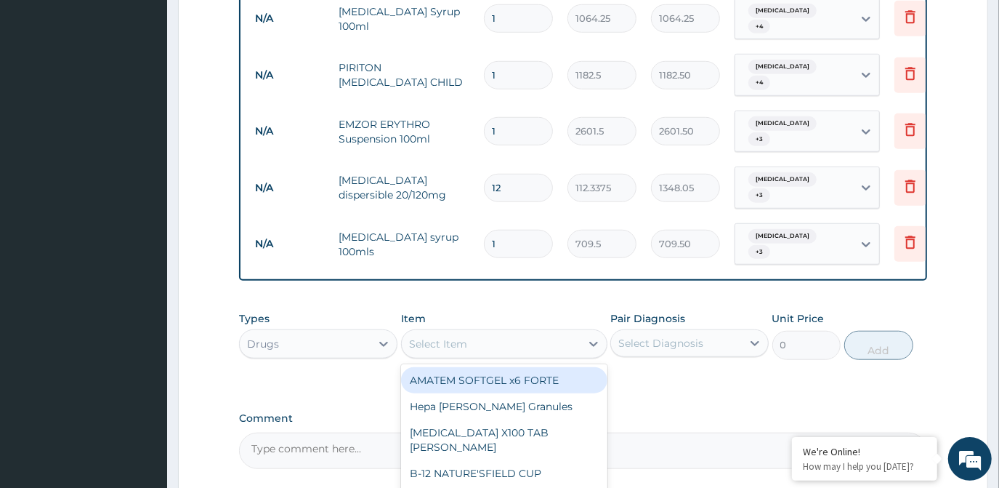
click at [551, 332] on div "Select Item" at bounding box center [491, 343] width 179 height 23
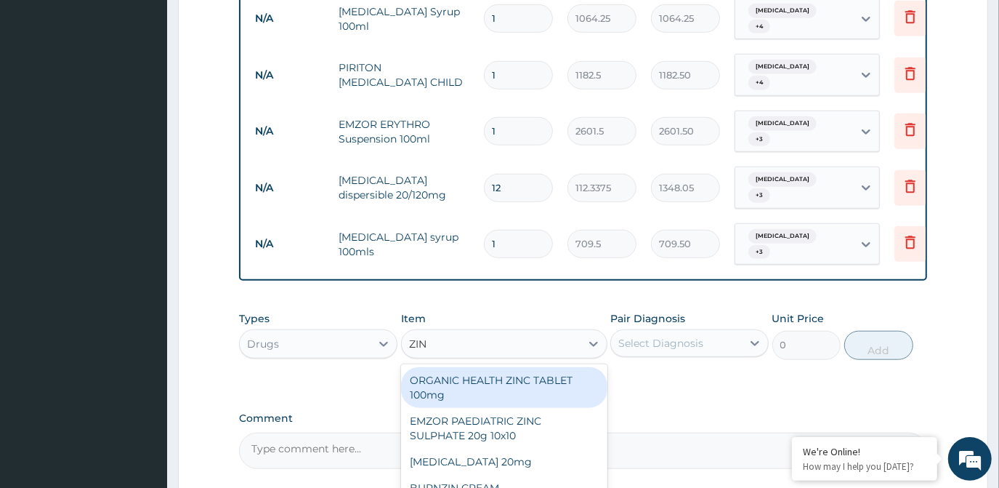
type input "ZINC"
click at [562, 367] on div "ORGANIC HEALTH ZINC TABLET 100mg" at bounding box center [504, 387] width 206 height 41
type input "53.2125"
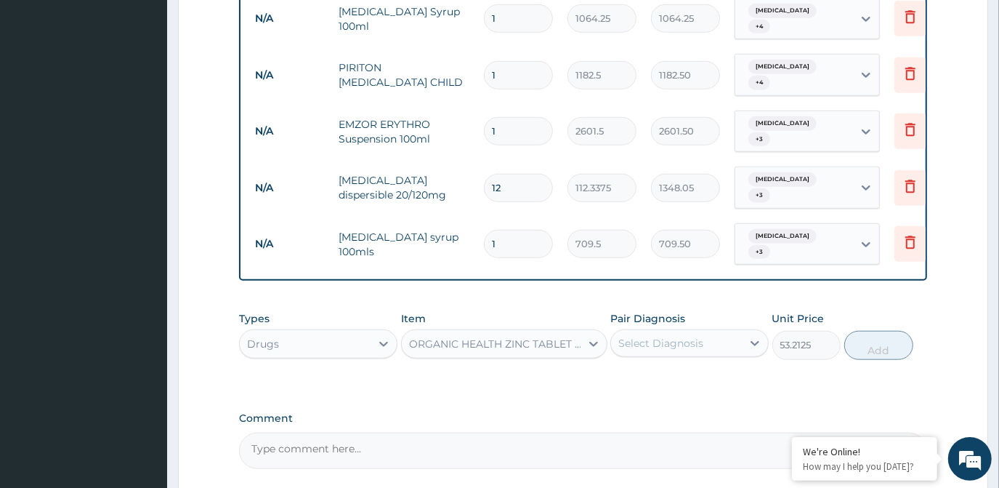
click at [659, 336] on div "Select Diagnosis" at bounding box center [661, 343] width 85 height 15
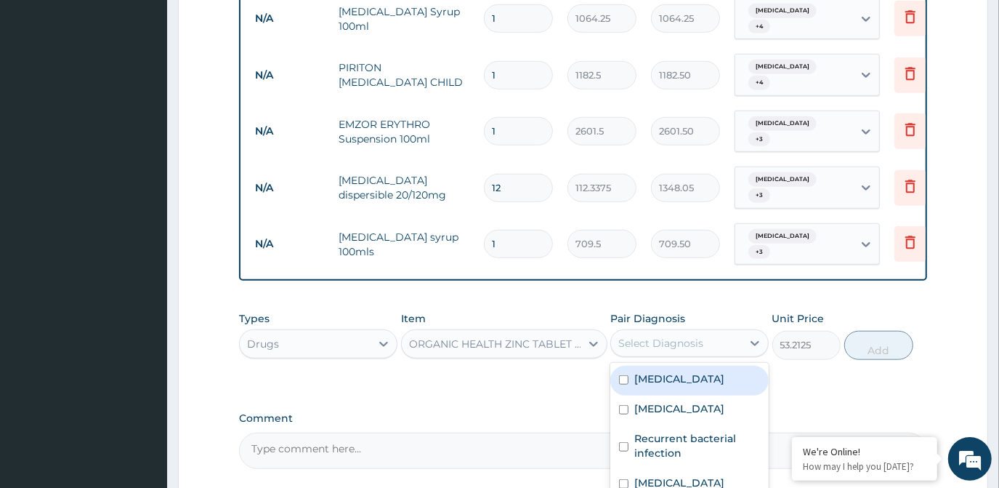
click at [661, 371] on label "Malaria" at bounding box center [680, 378] width 90 height 15
checkbox input "true"
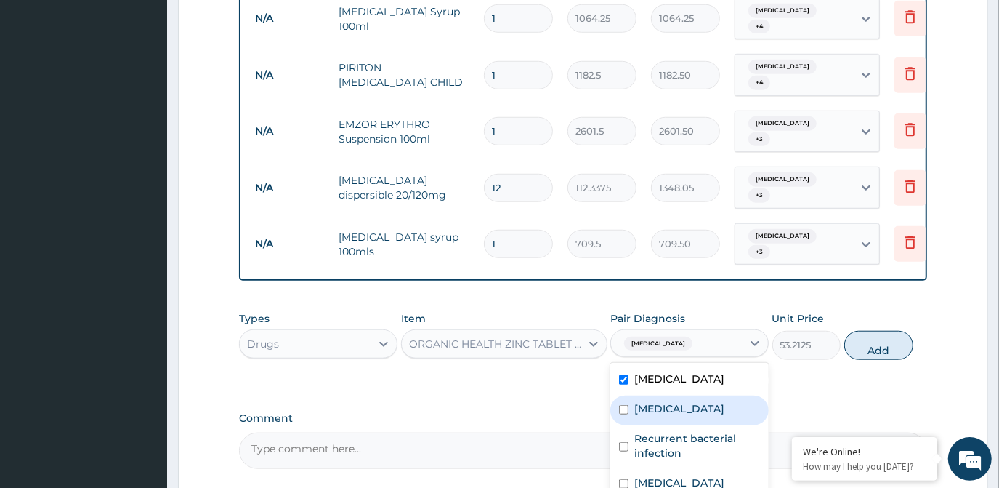
click at [663, 395] on div "Sepsis" at bounding box center [690, 410] width 158 height 30
checkbox input "true"
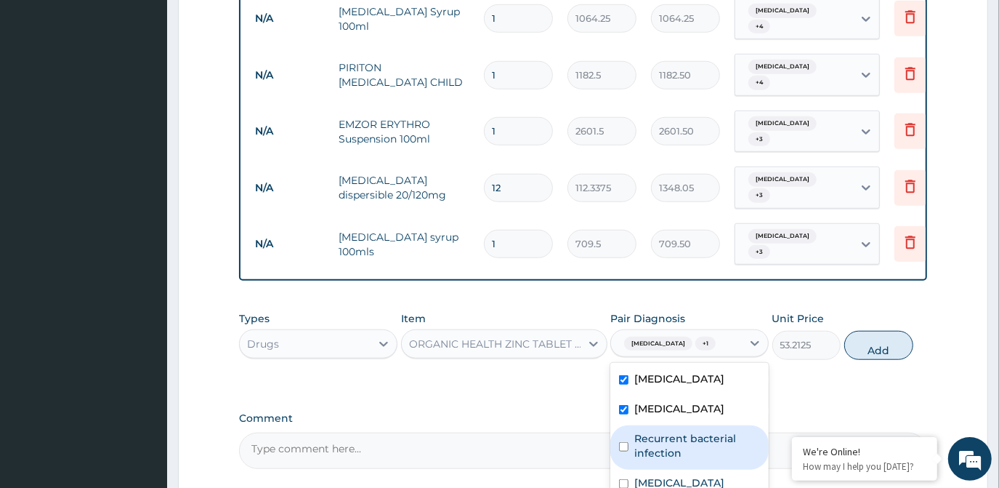
drag, startPoint x: 661, startPoint y: 374, endPoint x: 662, endPoint y: 408, distance: 34.2
click at [661, 431] on label "Recurrent bacterial infection" at bounding box center [698, 445] width 126 height 29
checkbox input "true"
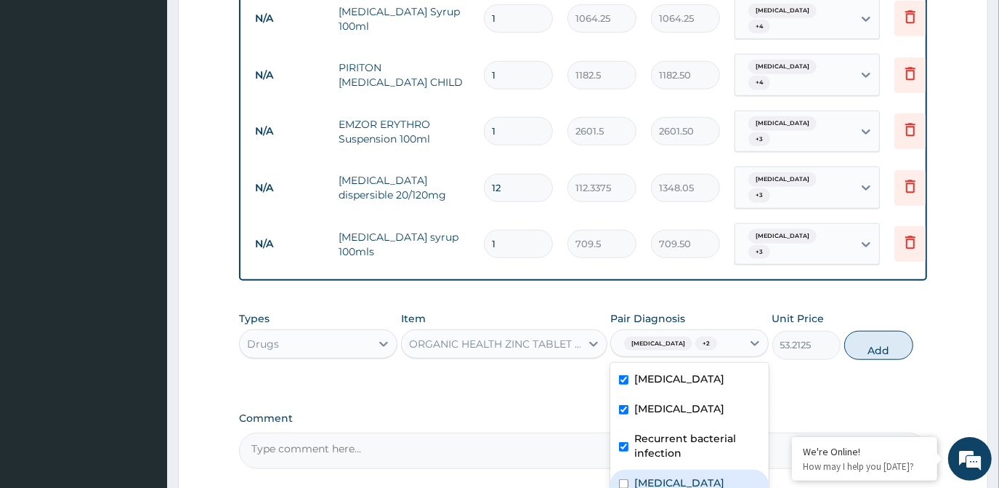
click at [662, 475] on label "Upper respiratory infection" at bounding box center [680, 482] width 90 height 15
checkbox input "true"
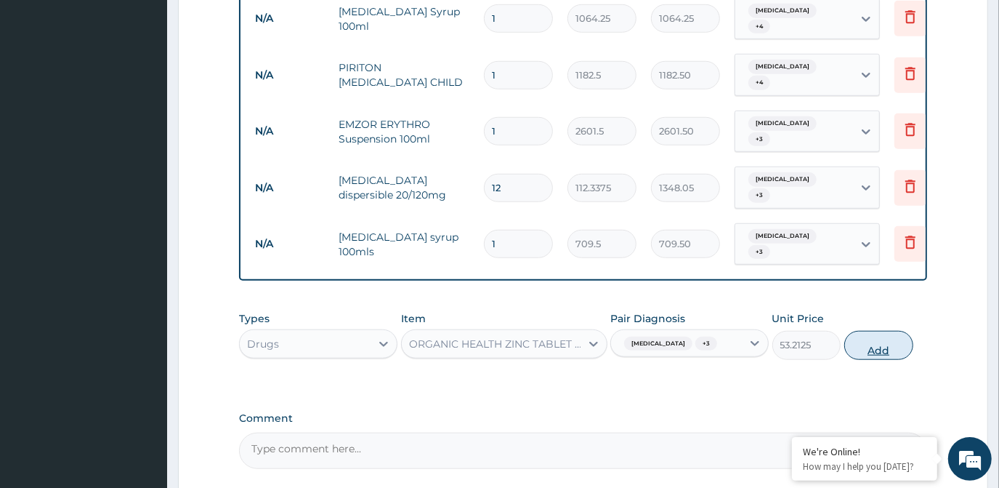
click at [861, 331] on button "Add" at bounding box center [879, 345] width 69 height 29
type input "0"
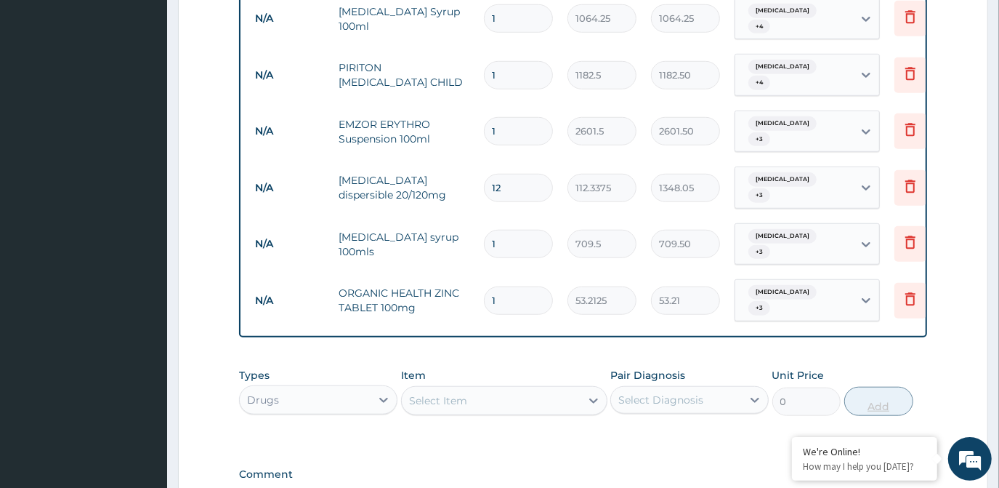
type input "0.00"
type input "5"
type input "266.06"
type input "5"
click at [486, 389] on div "Select Item" at bounding box center [491, 400] width 179 height 23
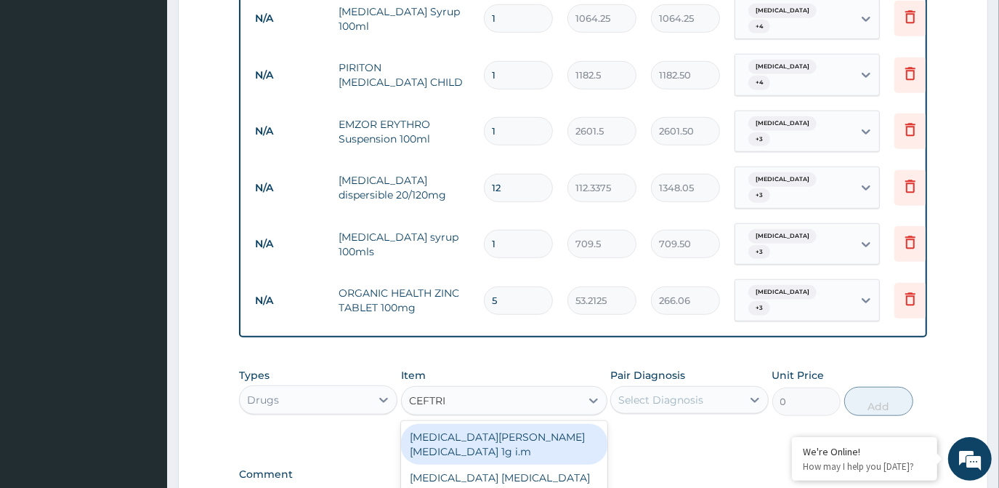
type input "CEFTRIA"
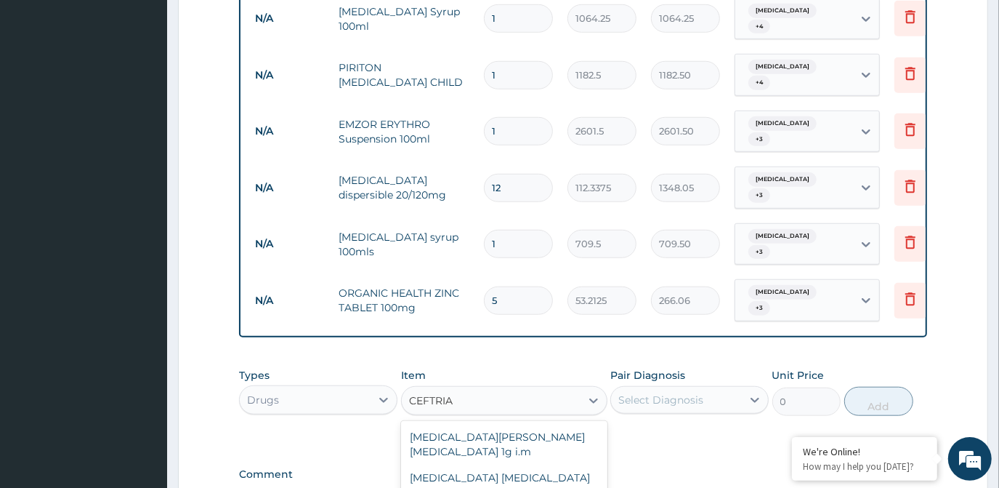
type input "1419"
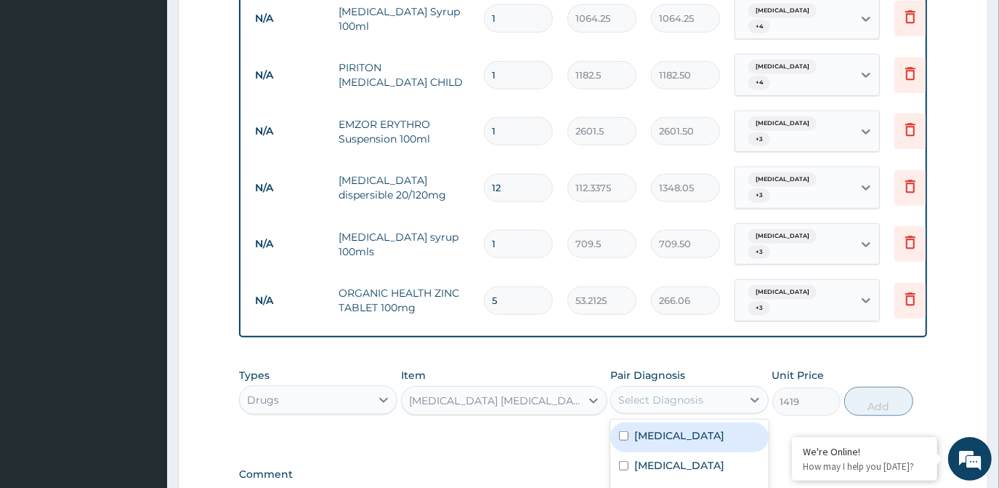
click at [712, 388] on div "Select Diagnosis" at bounding box center [676, 399] width 131 height 23
click at [691, 422] on div "Malaria" at bounding box center [690, 437] width 158 height 30
checkbox input "true"
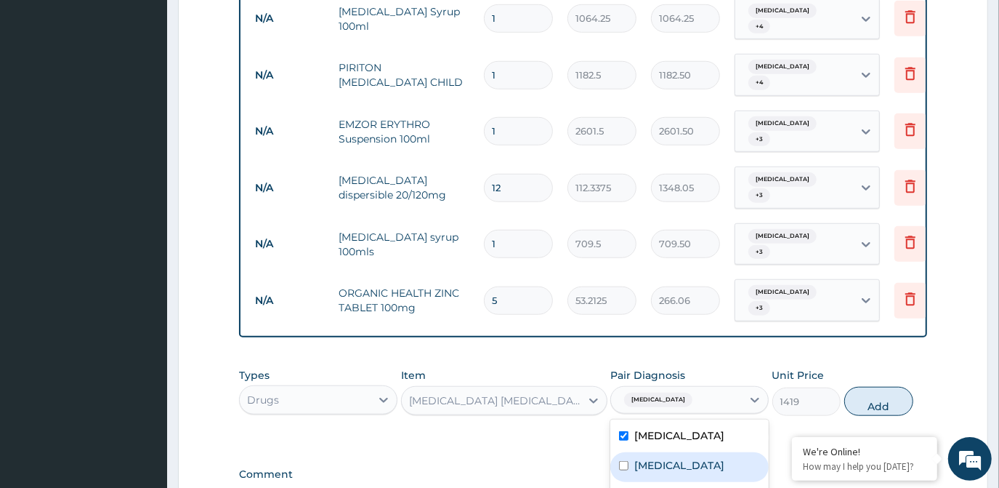
click at [672, 452] on div "Sepsis" at bounding box center [690, 467] width 158 height 30
checkbox input "true"
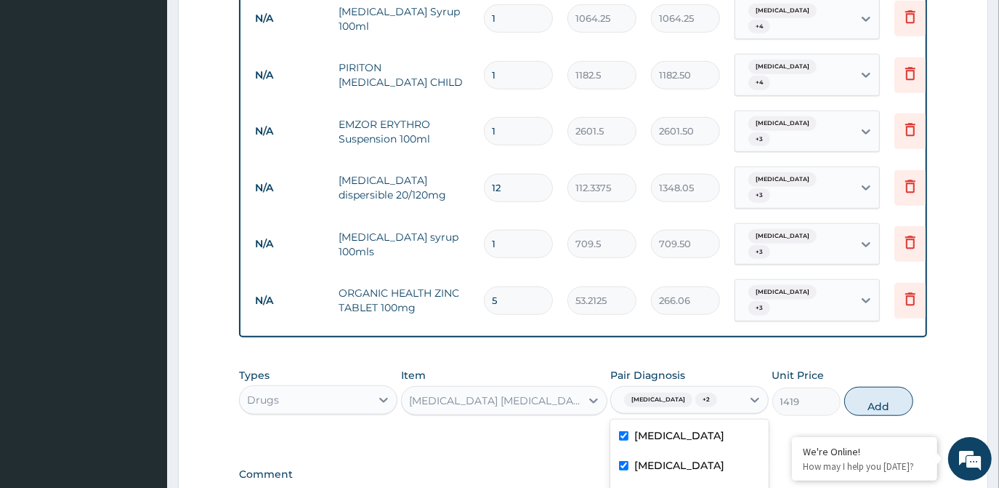
checkbox input "true"
click at [885, 387] on button "Add" at bounding box center [879, 401] width 69 height 29
type input "0"
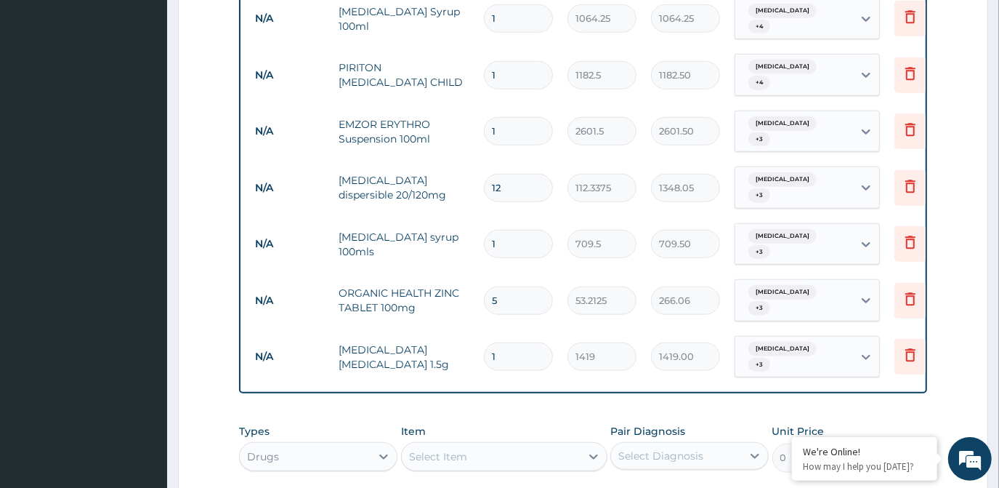
type input "0.00"
type input "4"
type input "5676.00"
type input "4"
click at [518, 445] on div "Select Item" at bounding box center [491, 456] width 179 height 23
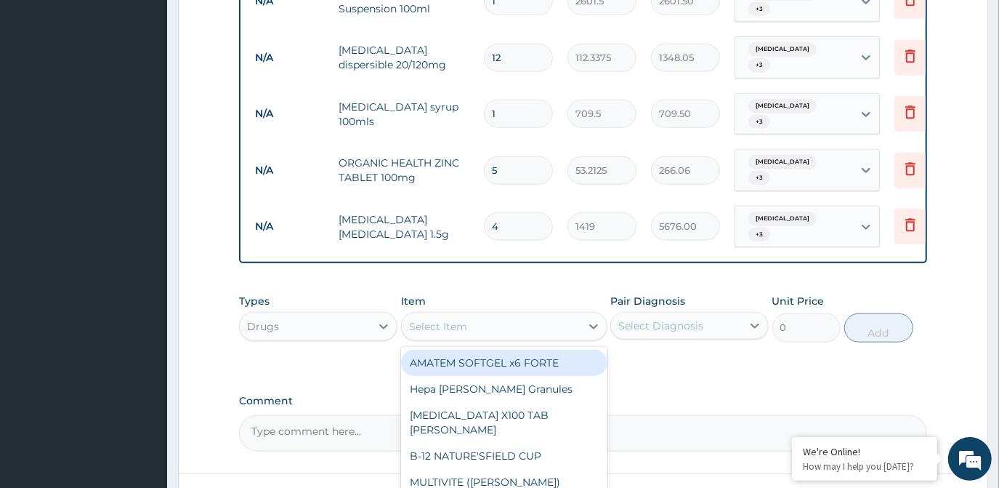
scroll to position [864, 0]
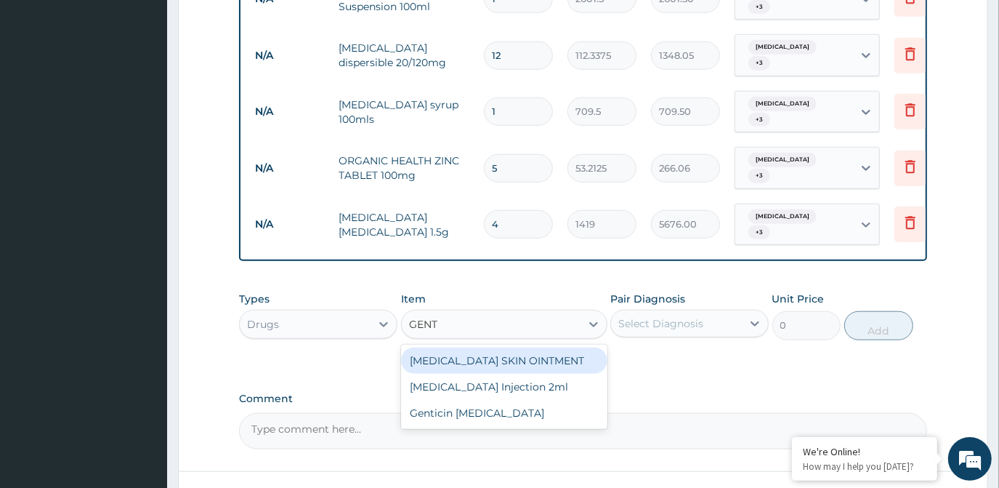
type input "GENTA"
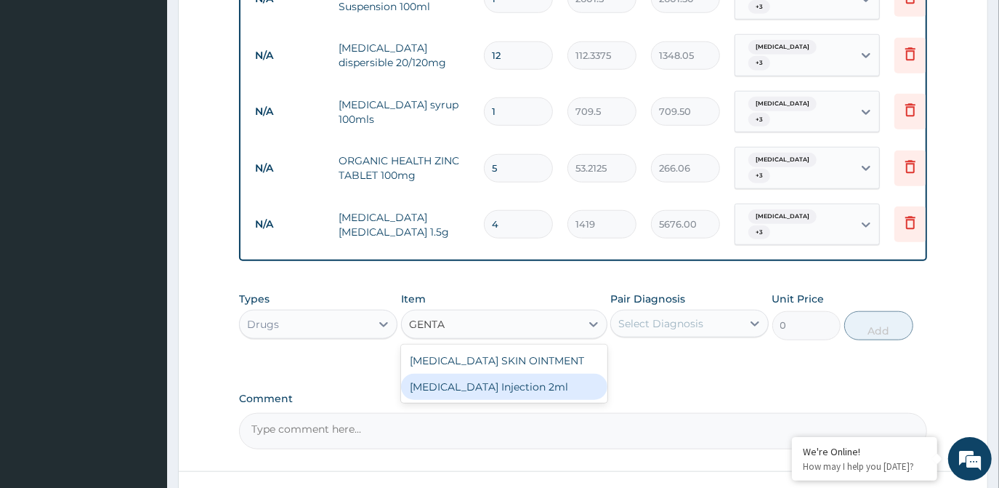
click at [566, 374] on div "GENTAMICIN Injection 2ml" at bounding box center [504, 387] width 206 height 26
type input "331.1"
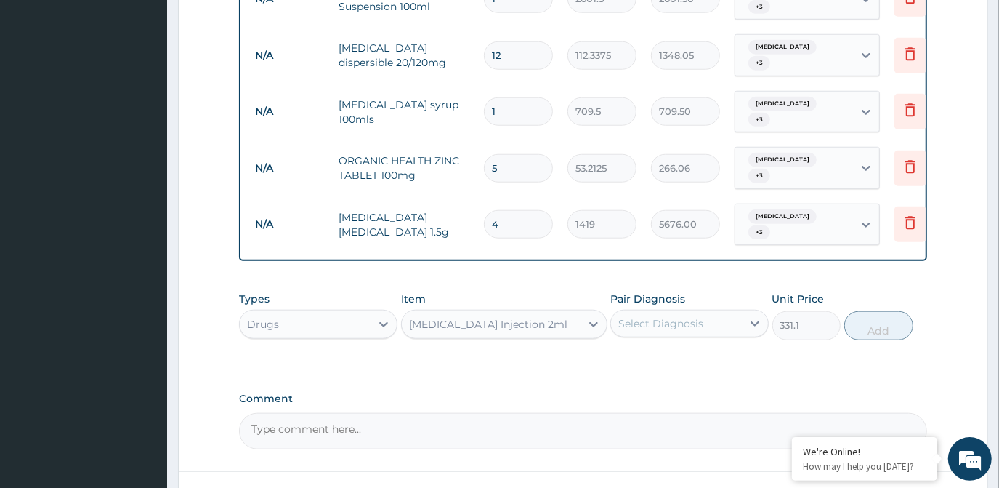
click at [678, 316] on div "Select Diagnosis" at bounding box center [661, 323] width 85 height 15
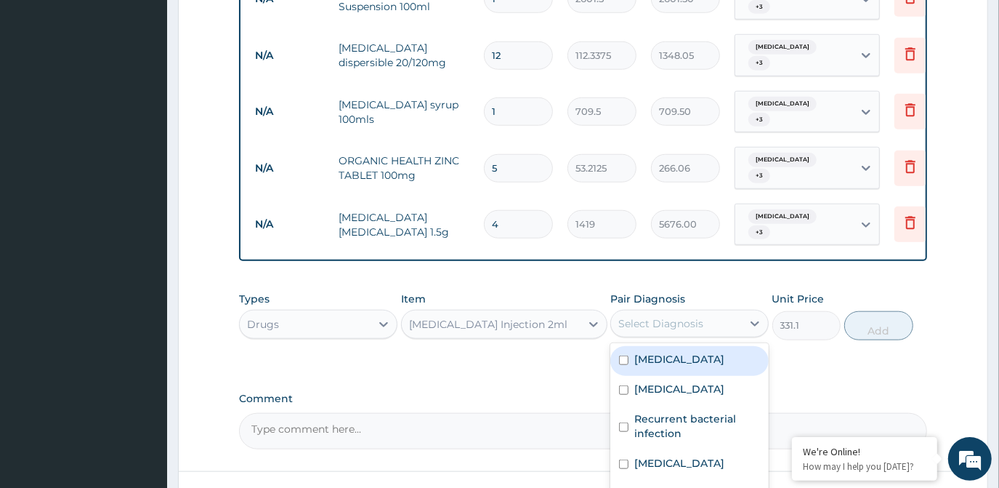
click at [681, 346] on div "Malaria" at bounding box center [690, 361] width 158 height 30
checkbox input "true"
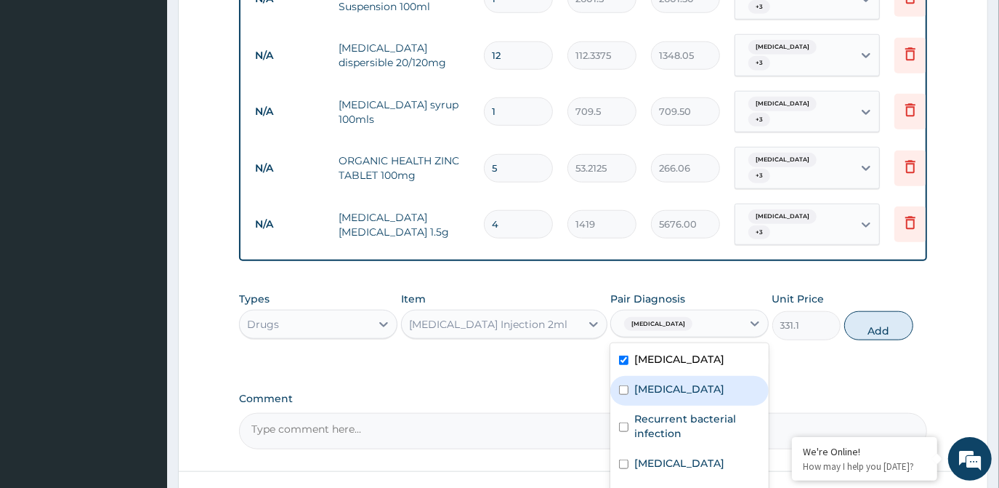
click at [673, 376] on div "Sepsis" at bounding box center [690, 391] width 158 height 30
checkbox input "true"
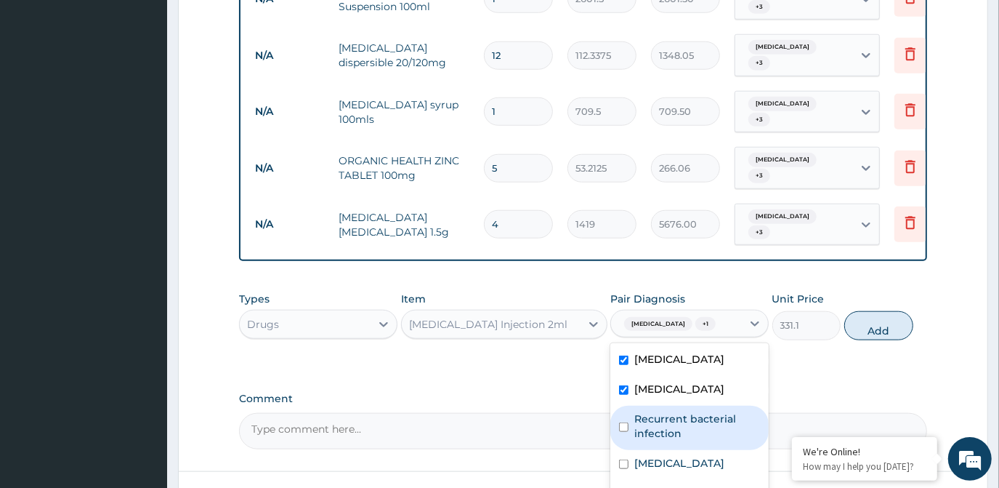
click at [672, 411] on label "Recurrent bacterial infection" at bounding box center [698, 425] width 126 height 29
checkbox input "true"
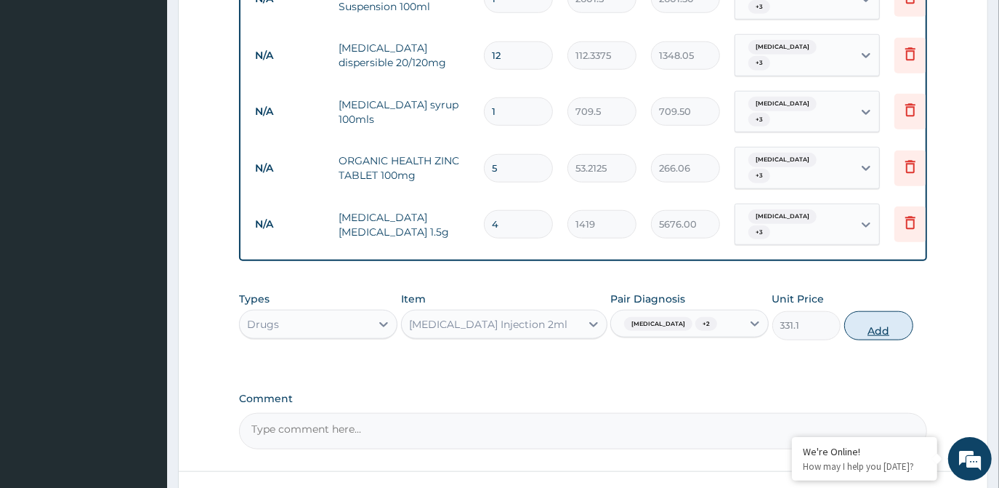
click at [879, 311] on button "Add" at bounding box center [879, 325] width 69 height 29
type input "0"
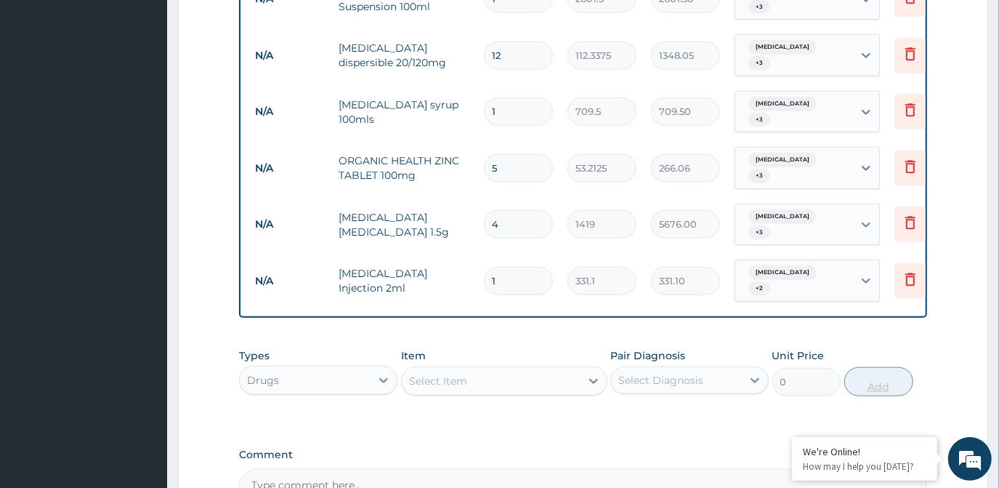
type input "0.00"
type input "4"
type input "1324.40"
type input "4"
click at [587, 374] on icon at bounding box center [594, 381] width 15 height 15
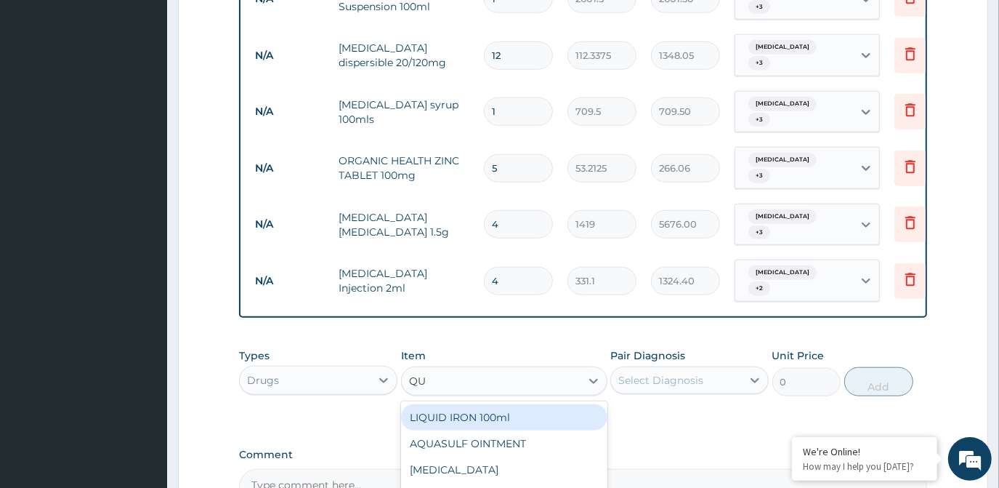
type input "QUI"
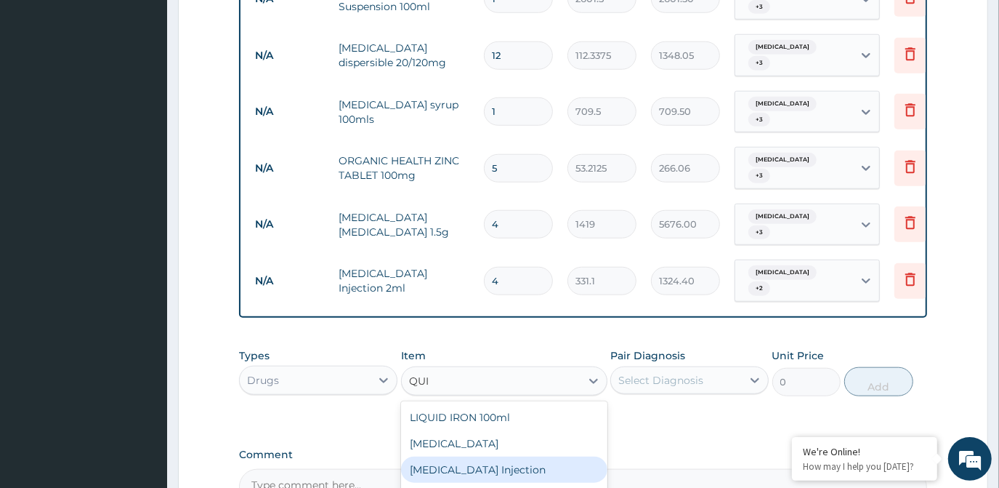
click at [471, 456] on div "QUININE Injection" at bounding box center [504, 469] width 206 height 26
type input "591.25"
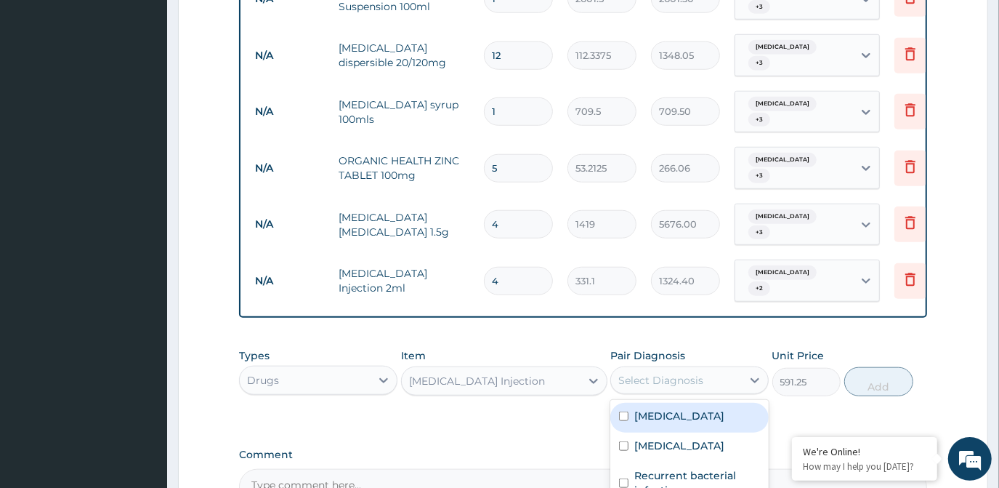
click at [670, 373] on div "Select Diagnosis" at bounding box center [661, 380] width 85 height 15
click at [658, 408] on label "Malaria" at bounding box center [680, 415] width 90 height 15
checkbox input "true"
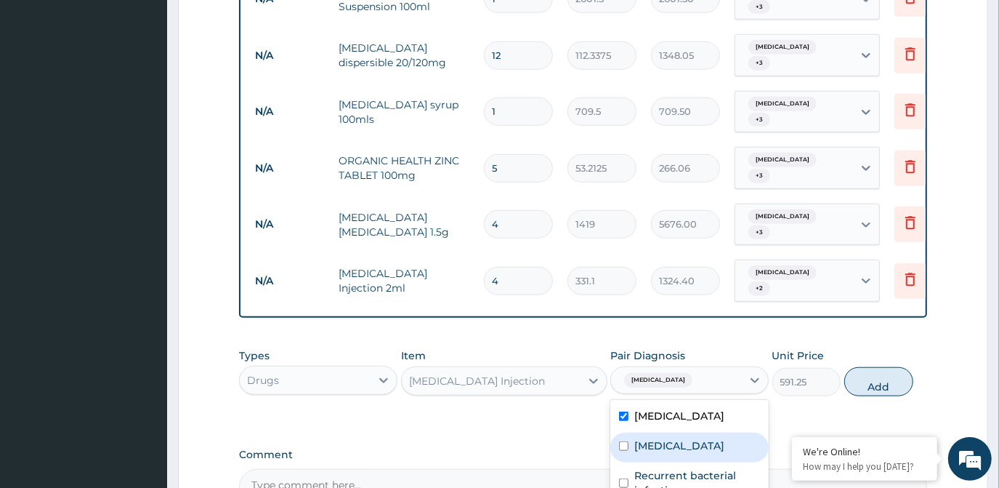
click at [655, 432] on div "Sepsis" at bounding box center [690, 447] width 158 height 30
checkbox input "true"
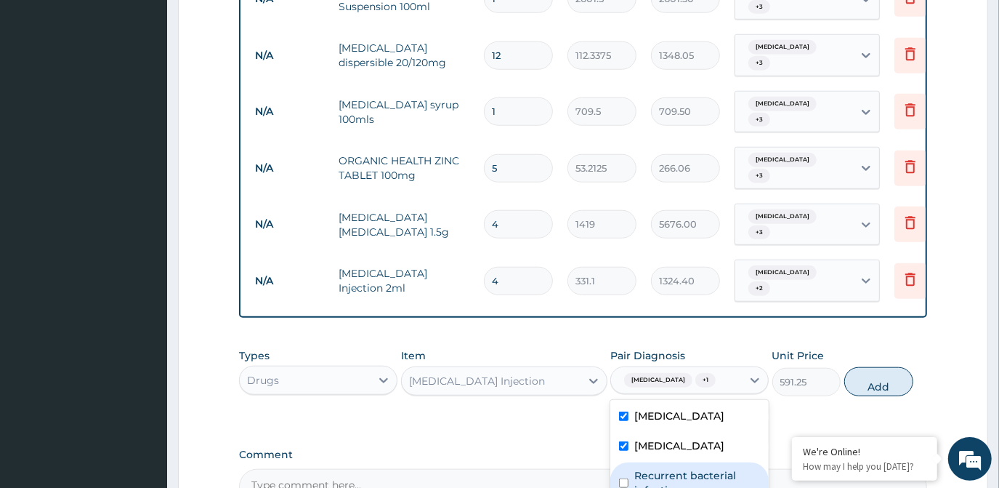
click at [656, 468] on label "Recurrent bacterial infection" at bounding box center [698, 482] width 126 height 29
checkbox input "true"
click at [896, 367] on button "Add" at bounding box center [879, 381] width 69 height 29
type input "0"
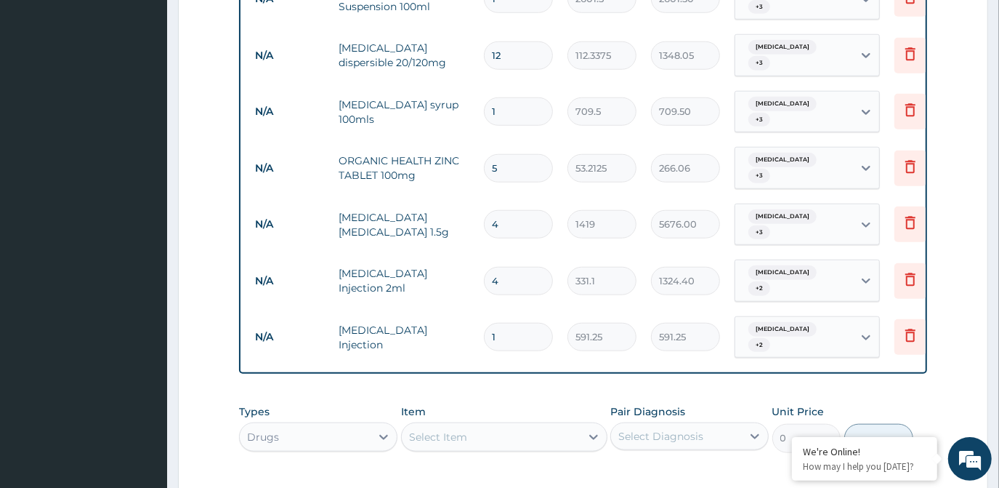
type input "0.00"
type input "3"
type input "1773.75"
type input "3"
click at [459, 425] on div "Select Item" at bounding box center [491, 436] width 179 height 23
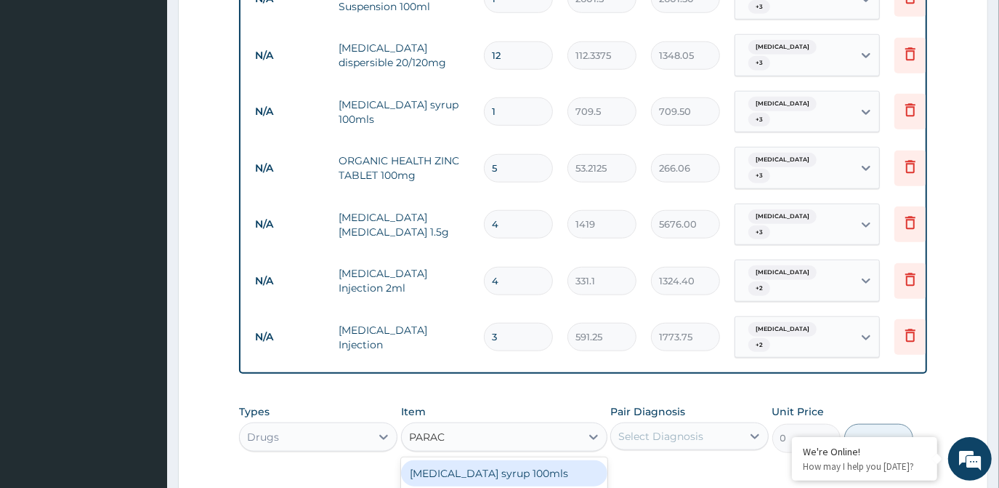
type input "PARACE"
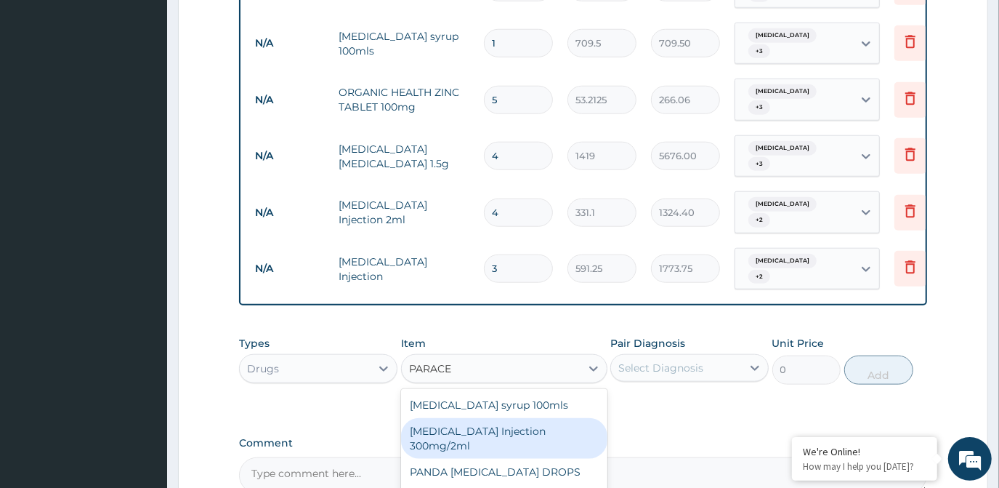
scroll to position [996, 0]
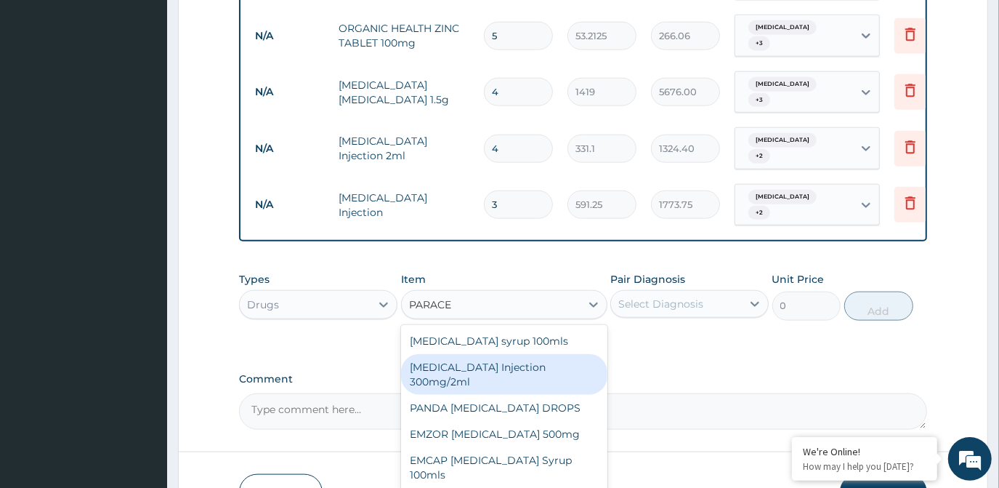
click at [547, 354] on div "PARACETAMOL Injection 300mg/2ml" at bounding box center [504, 374] width 206 height 41
type input "260.15"
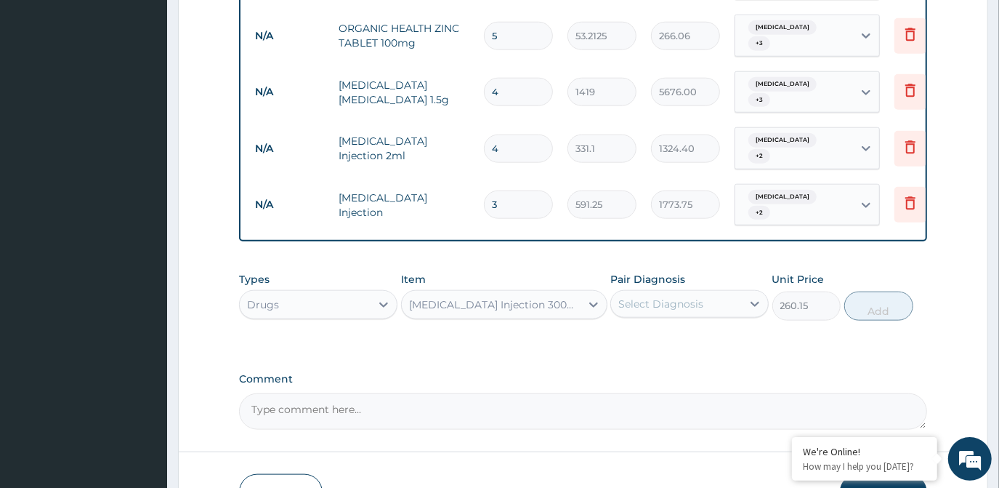
click at [738, 292] on div "Select Diagnosis" at bounding box center [676, 303] width 131 height 23
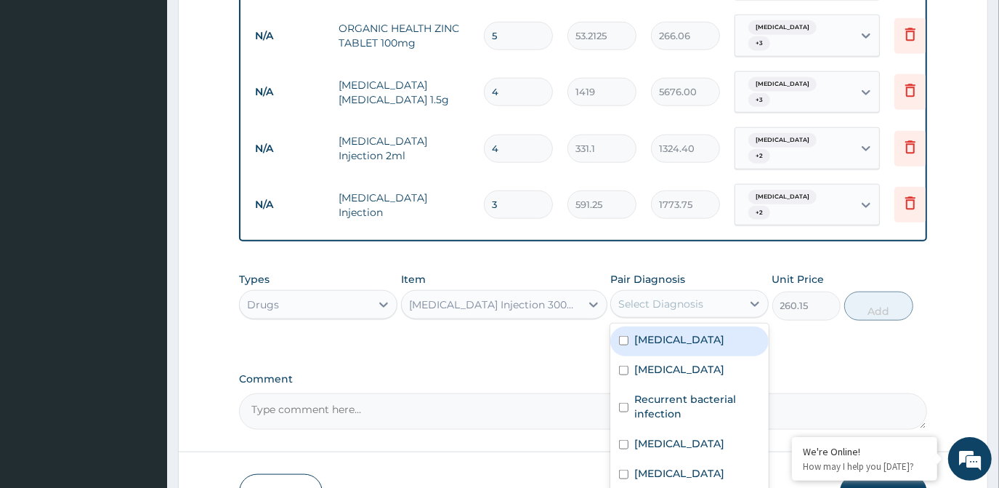
click at [691, 326] on div "Malaria" at bounding box center [690, 341] width 158 height 30
checkbox input "true"
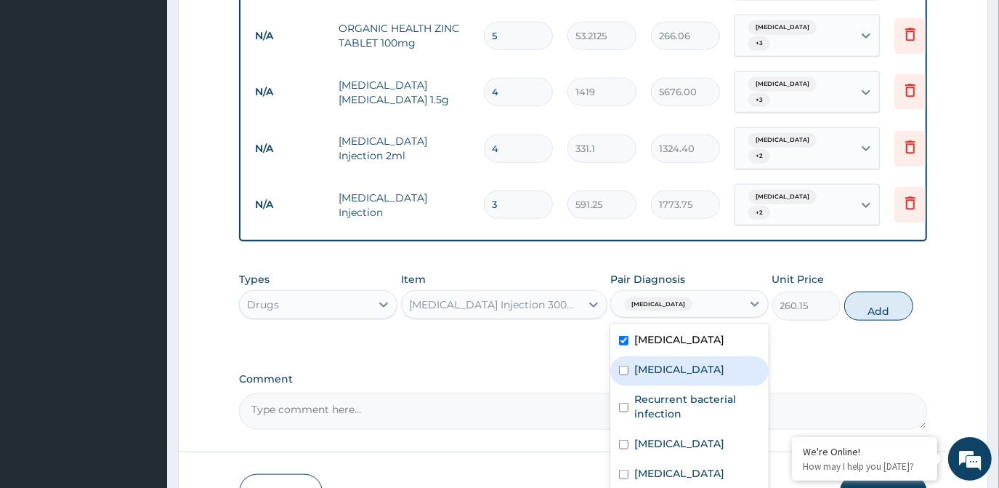
click at [688, 356] on div "Sepsis" at bounding box center [690, 371] width 158 height 30
checkbox input "true"
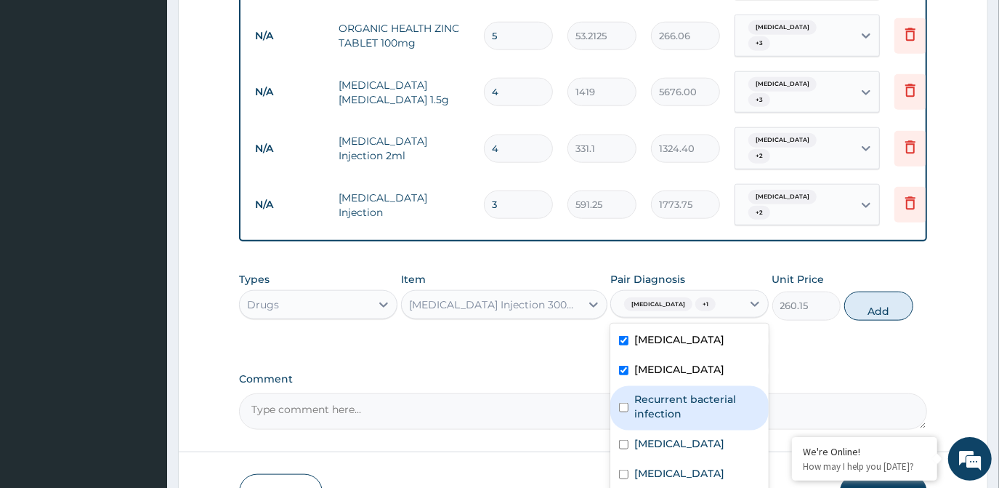
click at [670, 392] on label "Recurrent bacterial infection" at bounding box center [698, 406] width 126 height 29
checkbox input "true"
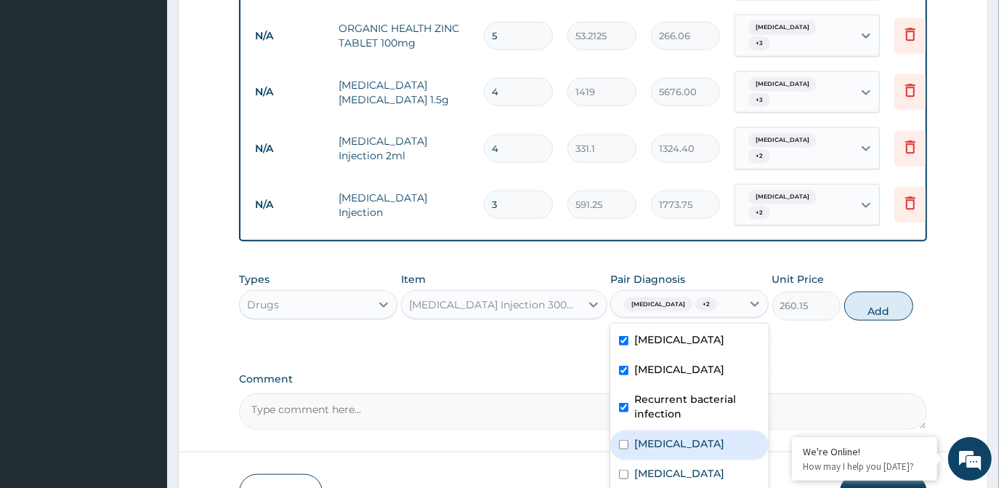
click at [668, 436] on label "Upper respiratory infection" at bounding box center [680, 443] width 90 height 15
checkbox input "true"
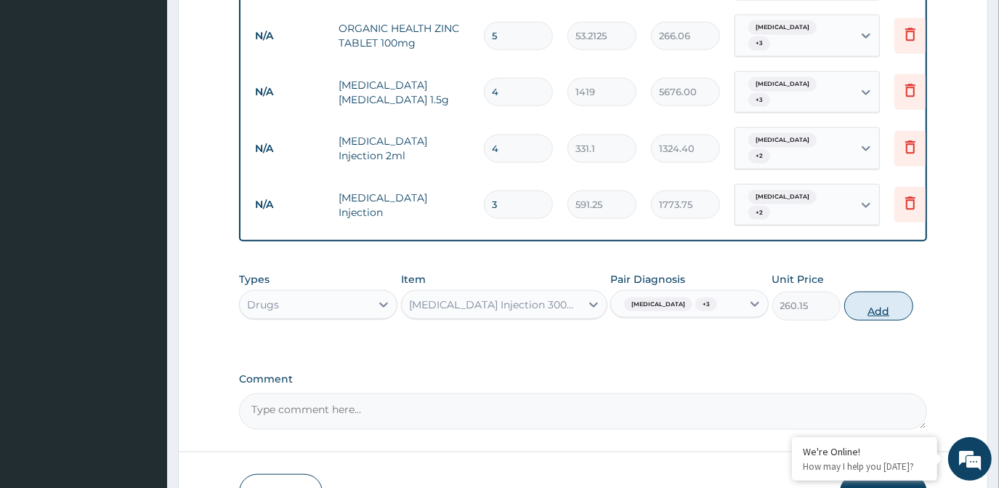
click at [896, 291] on button "Add" at bounding box center [879, 305] width 69 height 29
type input "0"
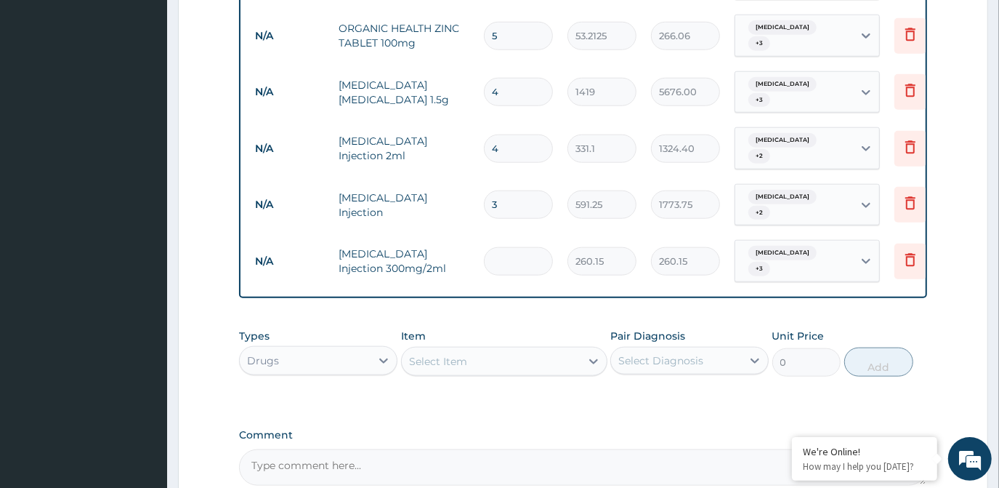
type input "0.00"
type input "8"
type input "2081.20"
type input "8"
click at [548, 350] on div "Select Item" at bounding box center [491, 361] width 179 height 23
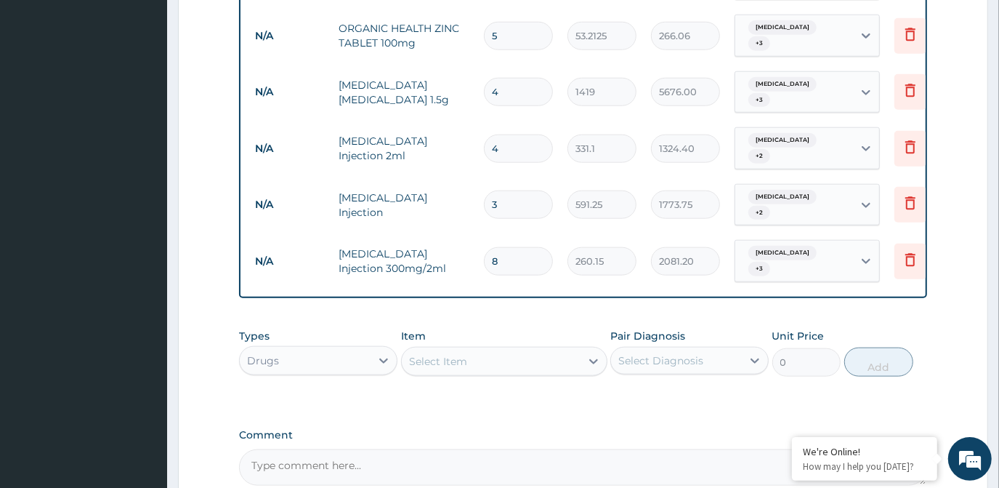
drag, startPoint x: 366, startPoint y: 284, endPoint x: 390, endPoint y: 294, distance: 25.1
click at [390, 321] on div "Types Drugs Item Select Item Pair Diagnosis Select Diagnosis Unit Price 0 Add" at bounding box center [583, 363] width 688 height 84
click at [472, 350] on div "Select Item" at bounding box center [491, 361] width 179 height 23
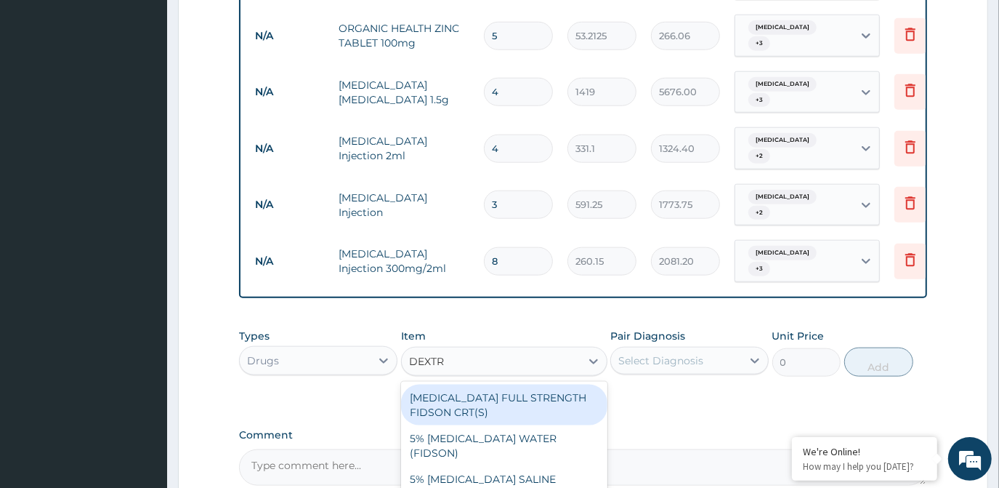
type input "DEXTRO"
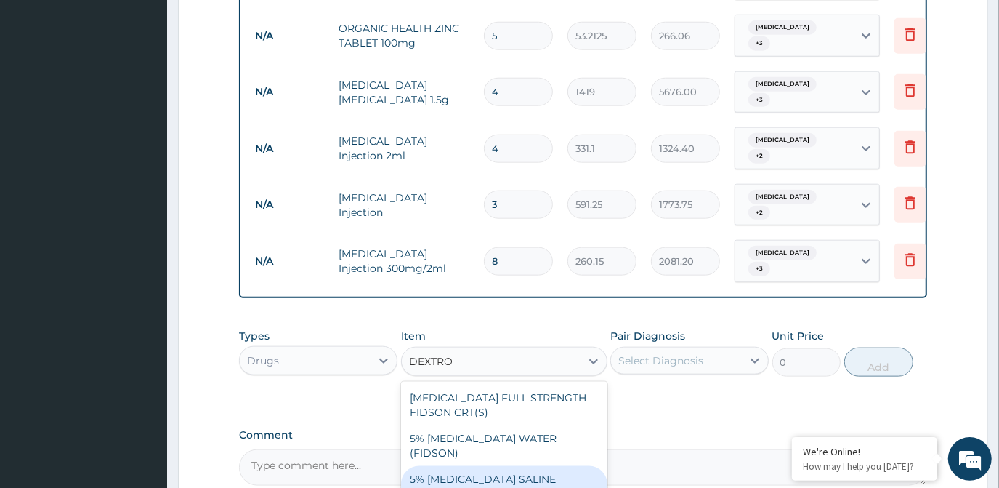
click at [505, 466] on div "5% DEXTROSE SALINE (FIDSON)" at bounding box center [504, 486] width 206 height 41
type input "1773.75"
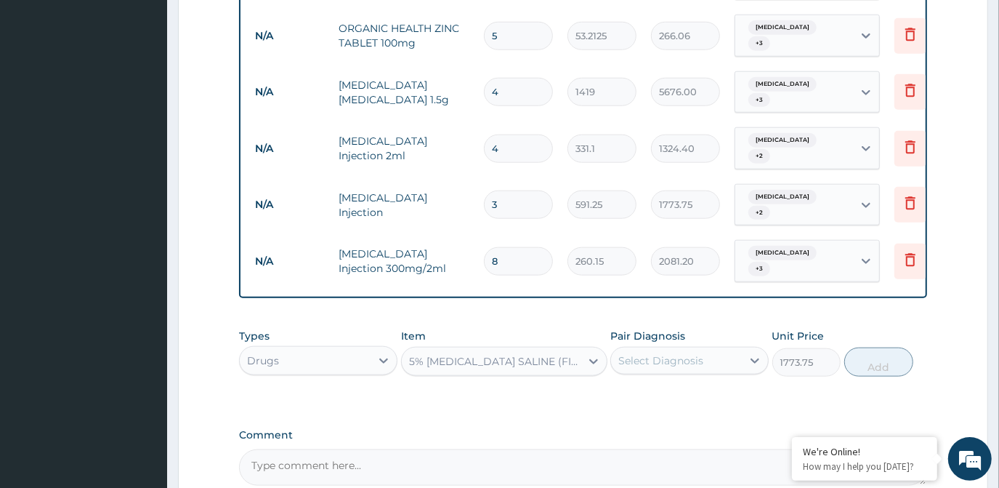
click at [698, 347] on div "Select Diagnosis" at bounding box center [690, 361] width 158 height 28
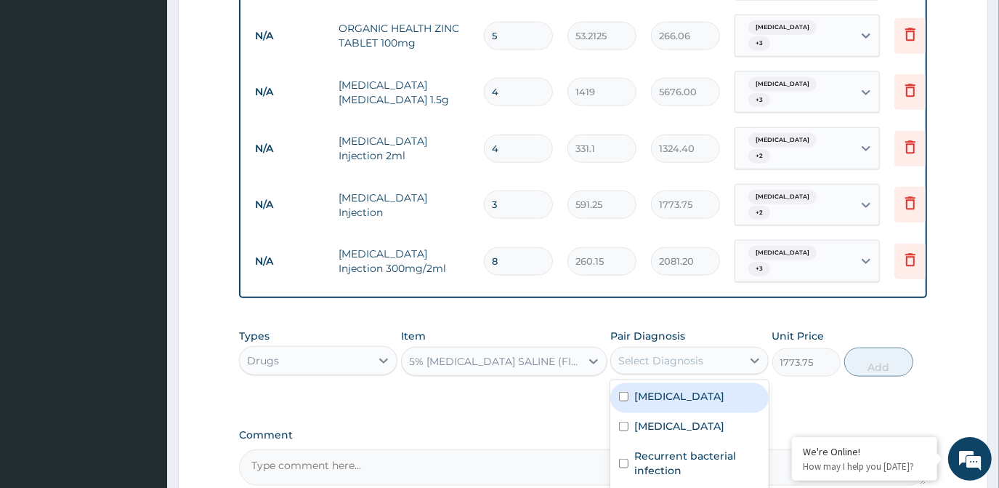
click at [683, 383] on div "Malaria" at bounding box center [690, 398] width 158 height 30
checkbox input "true"
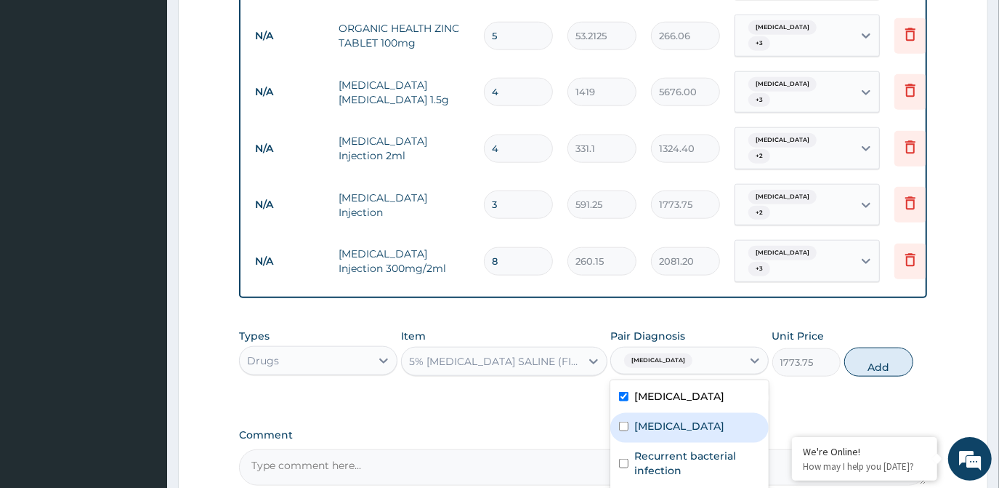
drag, startPoint x: 681, startPoint y: 328, endPoint x: 678, endPoint y: 337, distance: 9.9
click at [681, 413] on div "Sepsis" at bounding box center [690, 428] width 158 height 30
checkbox input "true"
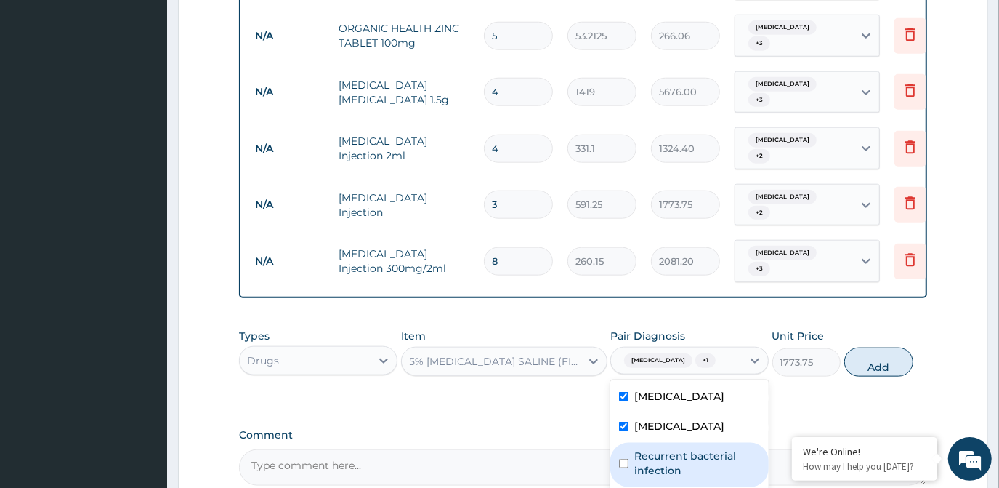
click at [667, 443] on div "Recurrent bacterial infection" at bounding box center [690, 465] width 158 height 44
checkbox input "true"
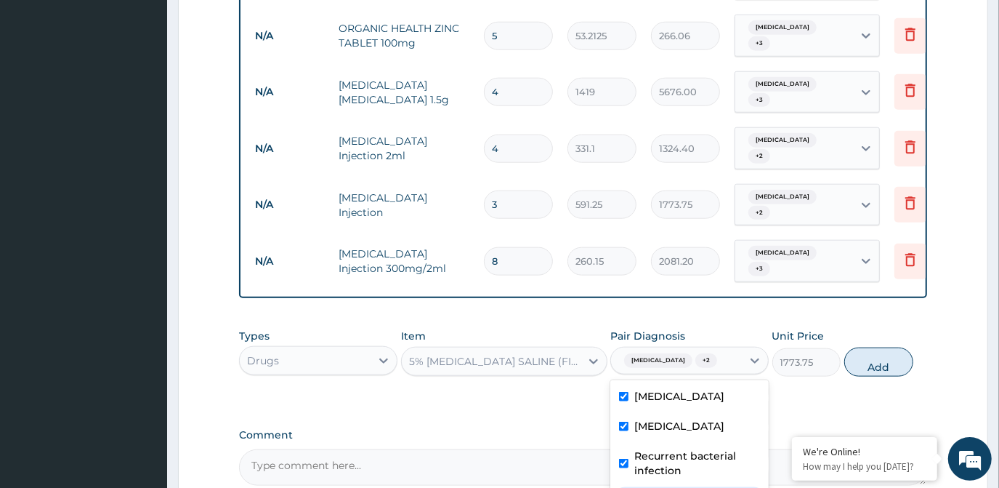
checkbox input "true"
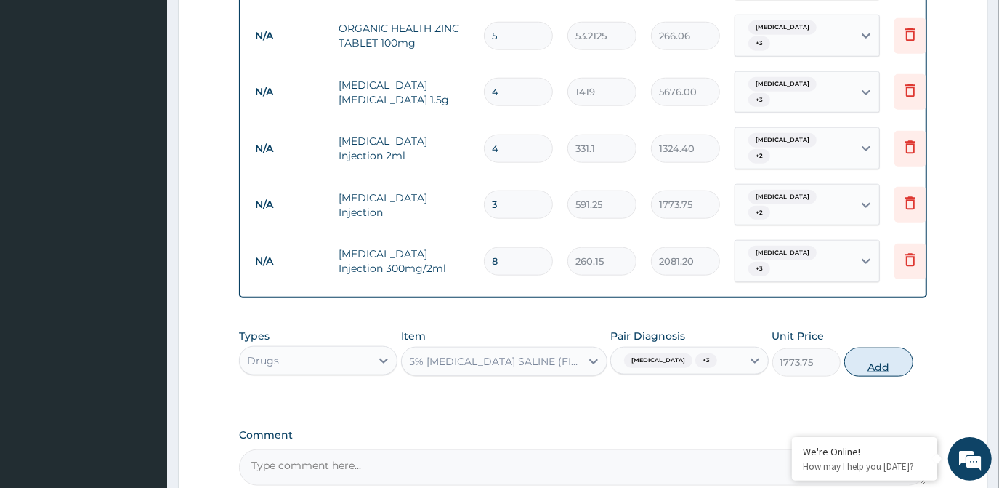
click at [877, 347] on button "Add" at bounding box center [879, 361] width 69 height 29
type input "0"
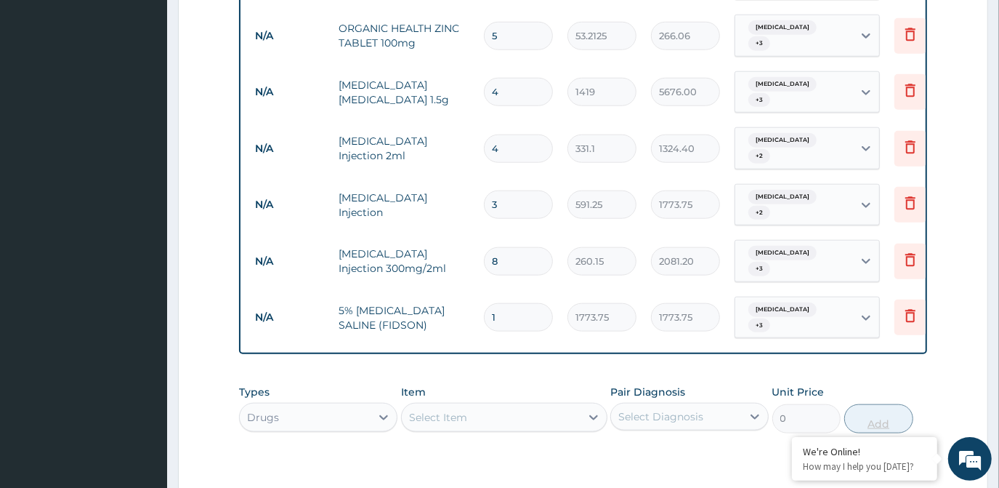
type input "0.00"
type input "4"
type input "7095.00"
type input "4"
click at [533, 406] on div "Select Item" at bounding box center [491, 417] width 179 height 23
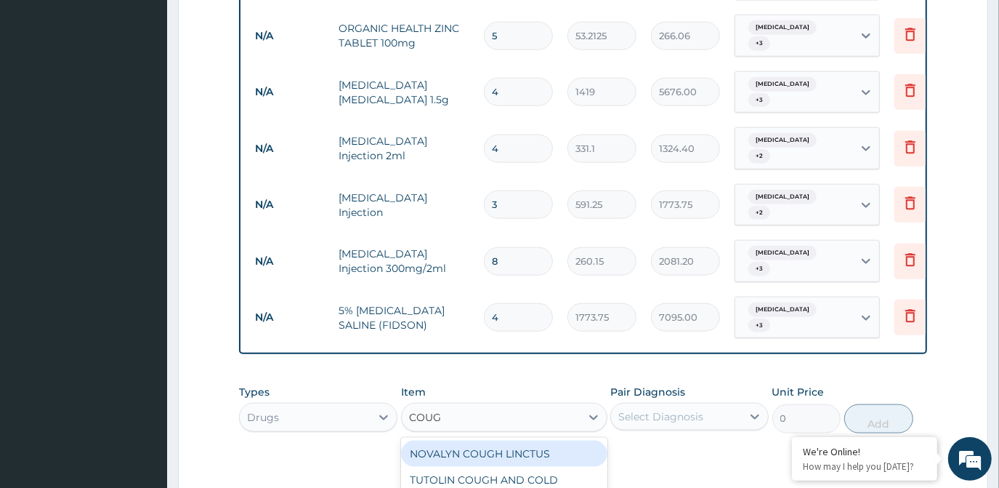
type input "COUGH"
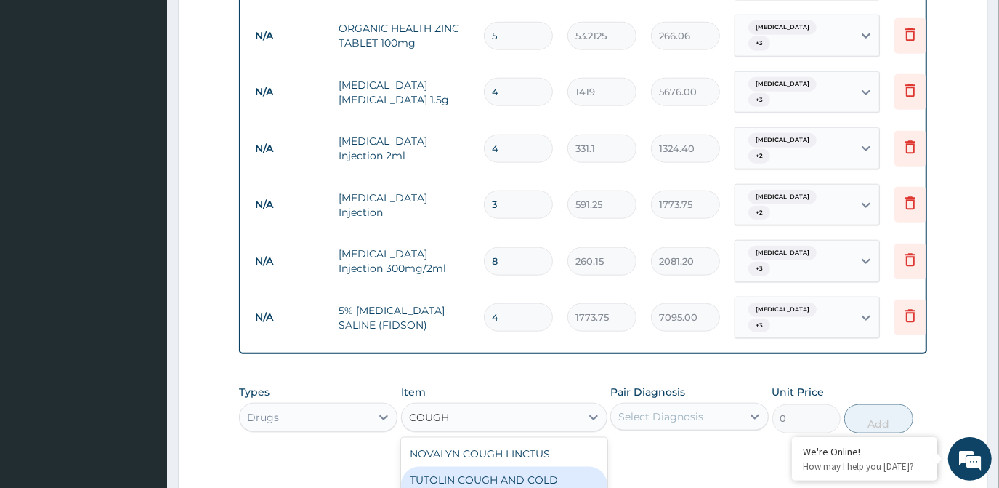
click at [525, 467] on div "TUTOLIN COUGH AND COLD DROPS" at bounding box center [504, 487] width 206 height 41
type input "1478.125"
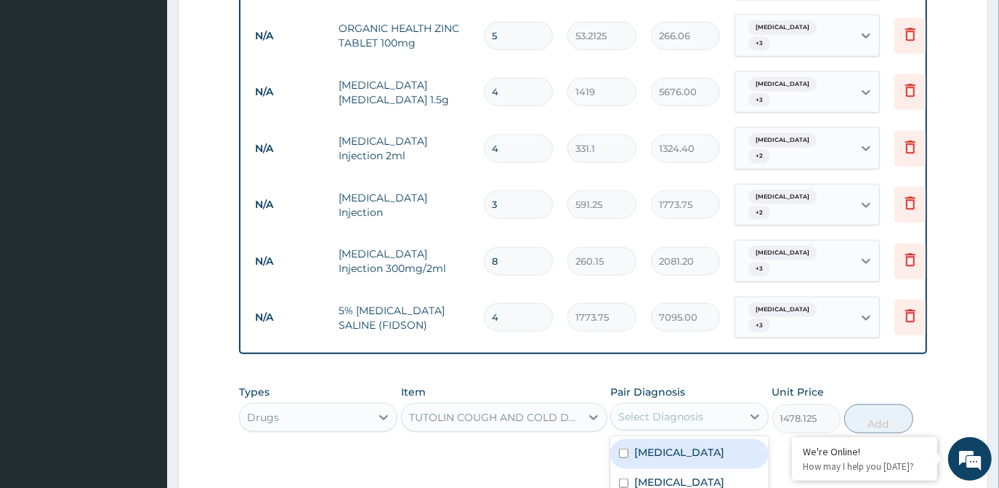
click at [710, 403] on div "Select Diagnosis" at bounding box center [690, 417] width 158 height 28
drag, startPoint x: 692, startPoint y: 346, endPoint x: 701, endPoint y: 398, distance: 52.5
click at [696, 439] on div "Malaria" at bounding box center [690, 454] width 158 height 30
checkbox input "true"
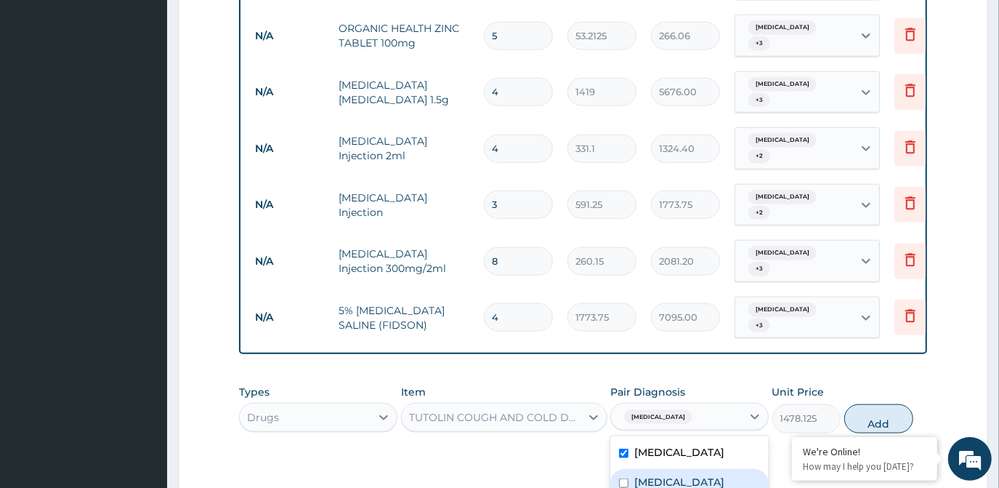
click at [699, 469] on div "Sepsis" at bounding box center [690, 484] width 158 height 30
checkbox input "true"
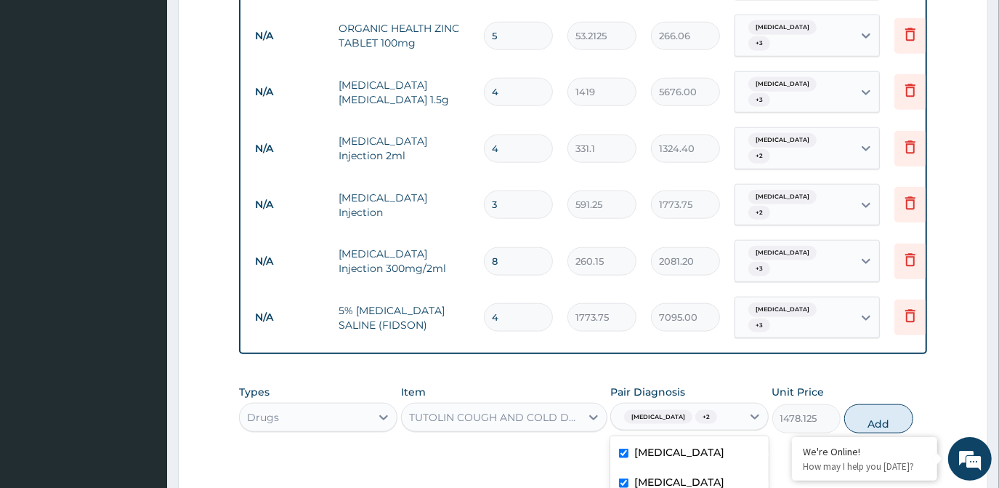
checkbox input "true"
click at [887, 404] on button "Add" at bounding box center [879, 418] width 69 height 29
type input "0"
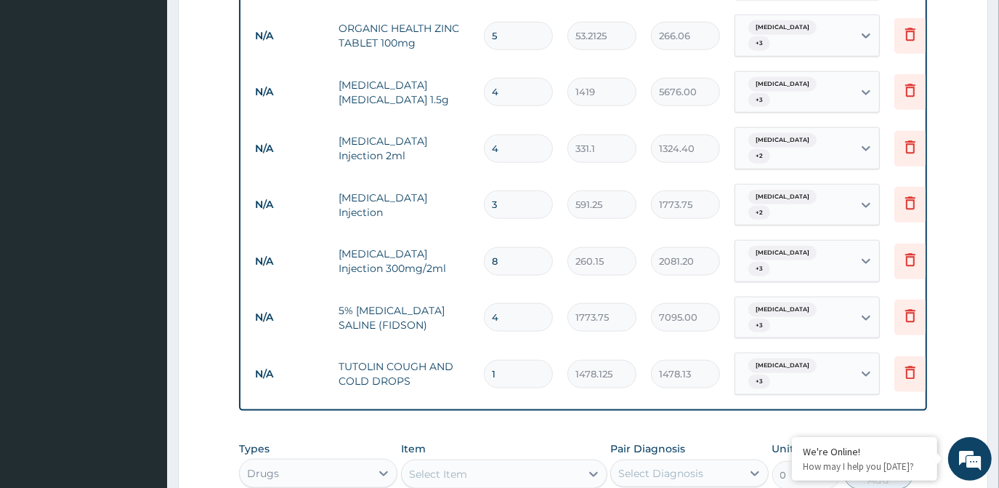
click at [305, 462] on div "Drugs" at bounding box center [305, 473] width 131 height 23
click at [491, 462] on div "Select Item" at bounding box center [491, 473] width 179 height 23
type input "MALA"
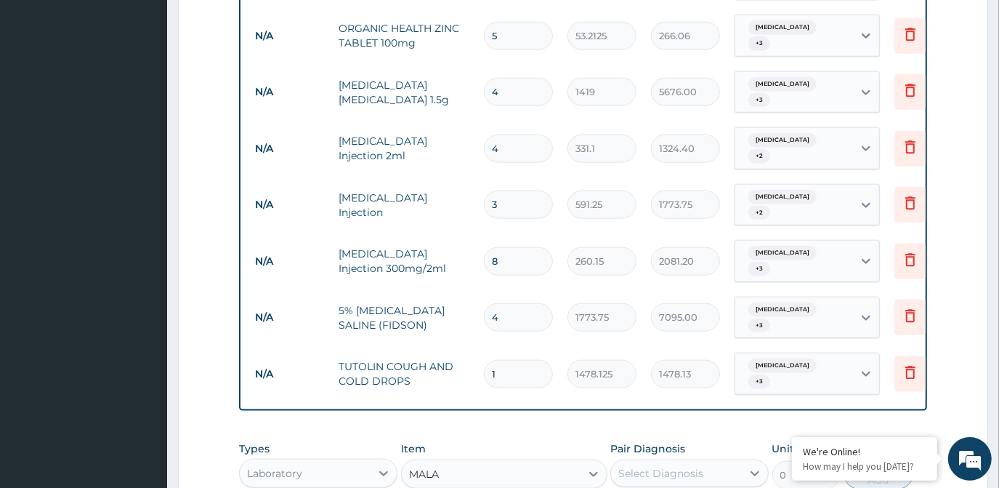
type input "1612.5"
click at [634, 466] on div "Select Diagnosis" at bounding box center [661, 473] width 85 height 15
checkbox input "true"
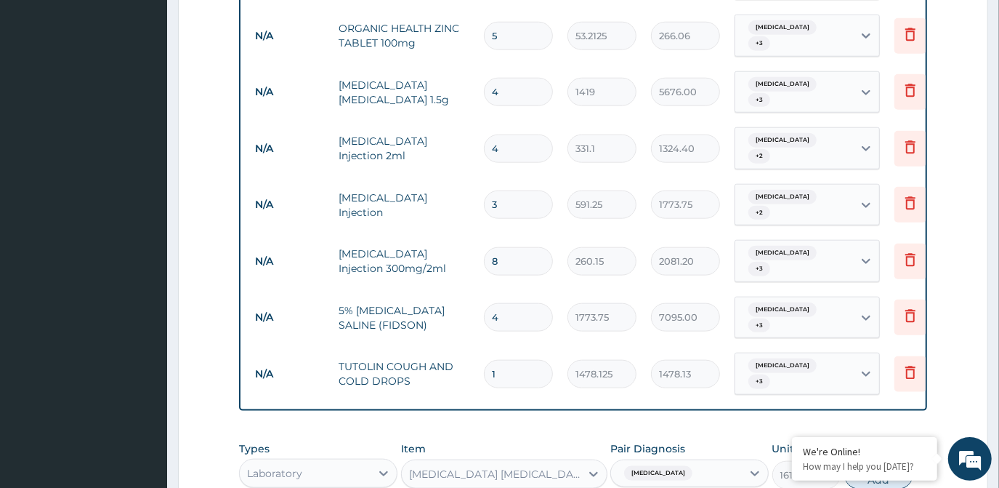
checkbox input "true"
click at [861, 460] on button "Add" at bounding box center [879, 474] width 69 height 29
type input "0"
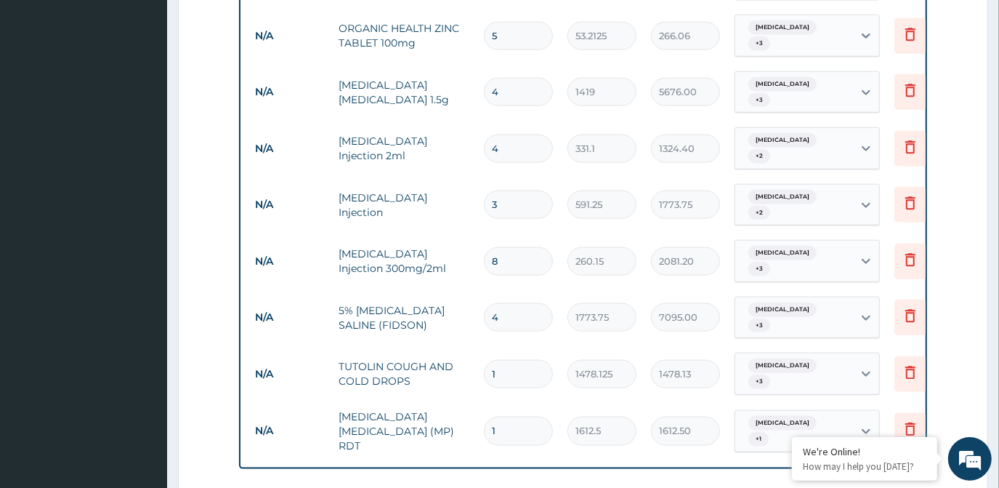
type input "ELE"
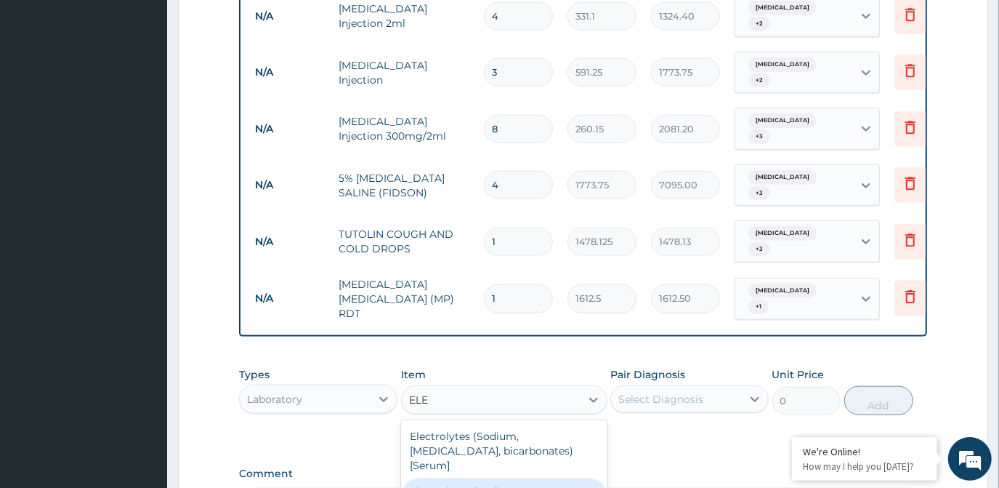
scroll to position [132, 0]
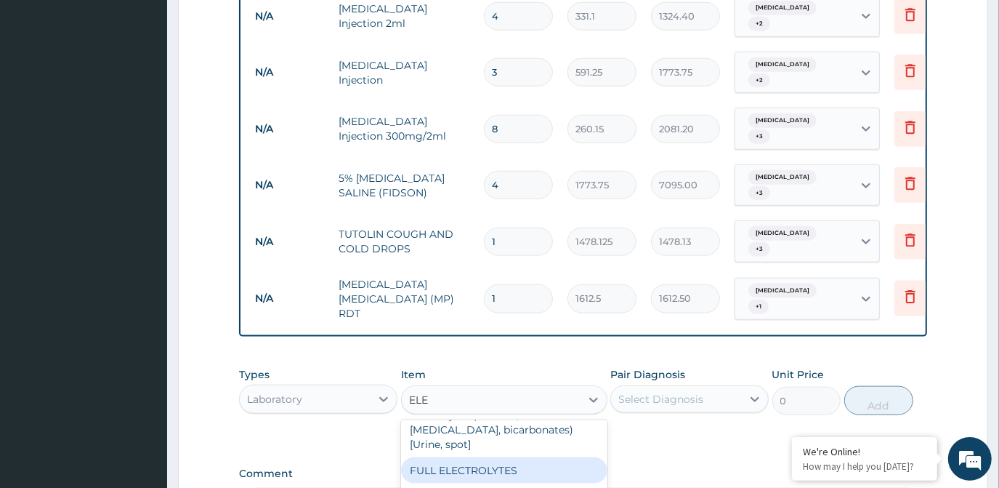
click at [534, 457] on div "FULL ELECTROLYTES" at bounding box center [504, 470] width 206 height 26
type input "3010"
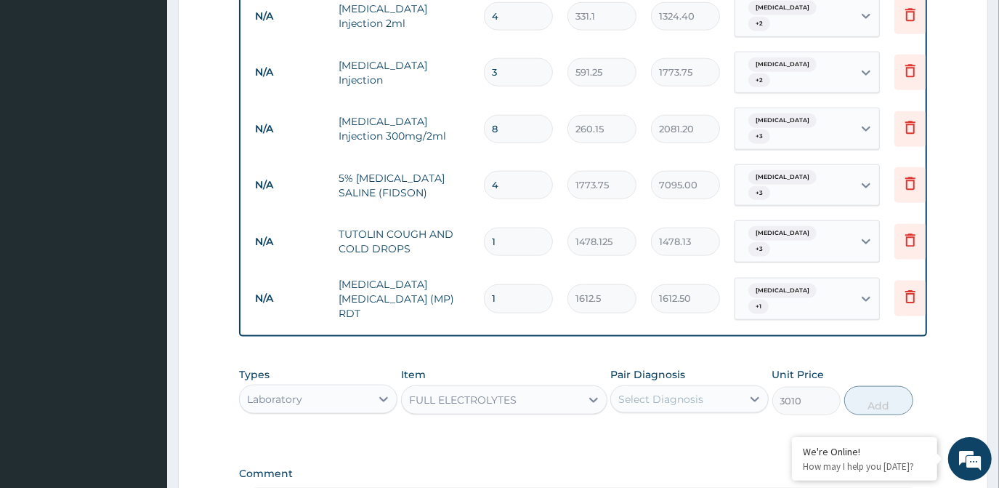
click at [564, 388] on div "FULL ELECTROLYTES" at bounding box center [491, 399] width 179 height 23
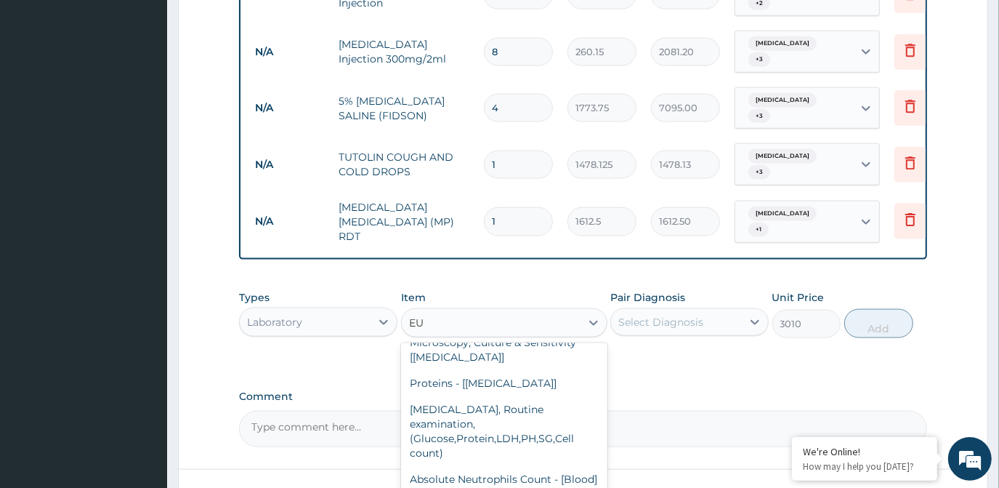
scroll to position [0, 0]
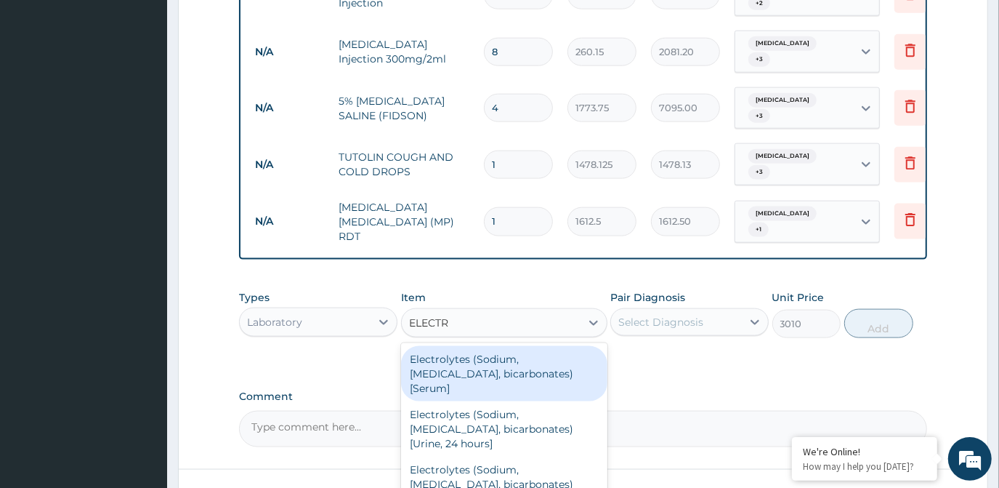
type input "ELECTRO"
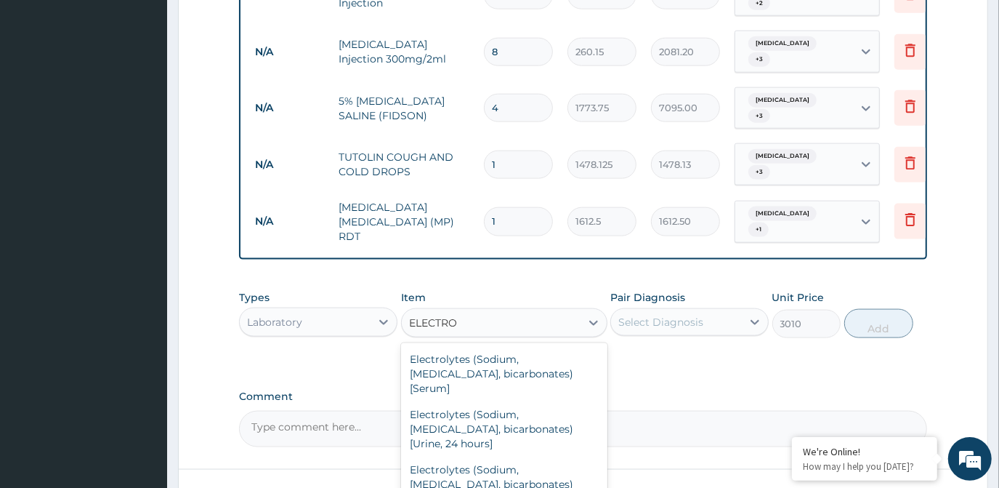
scroll to position [31, 0]
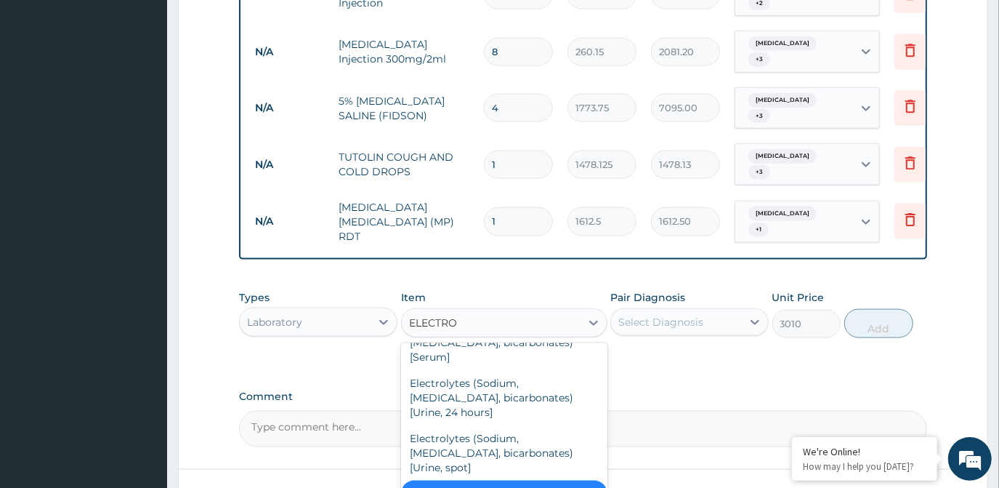
type input "4837.5"
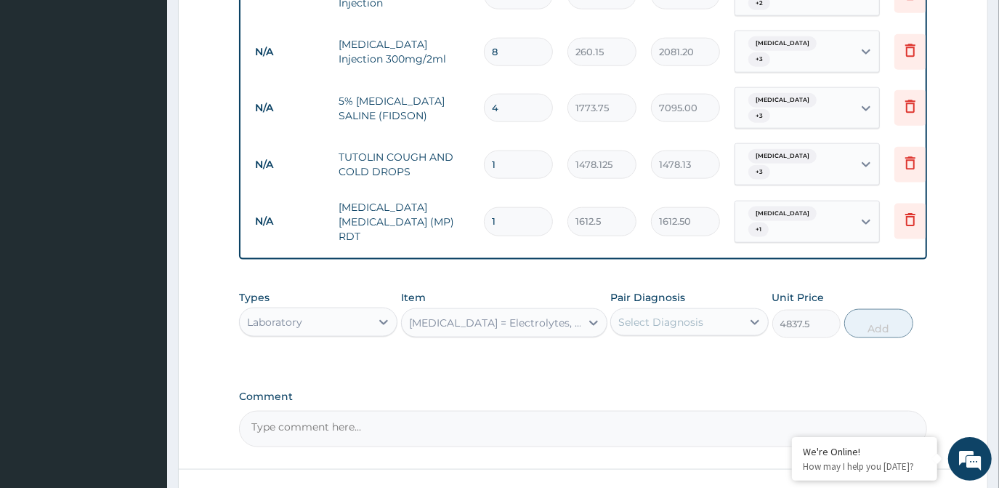
click at [554, 315] on div "Renal Function Tests = Electrolytes, Bicarbonate, Urea, Creatinine" at bounding box center [495, 322] width 173 height 15
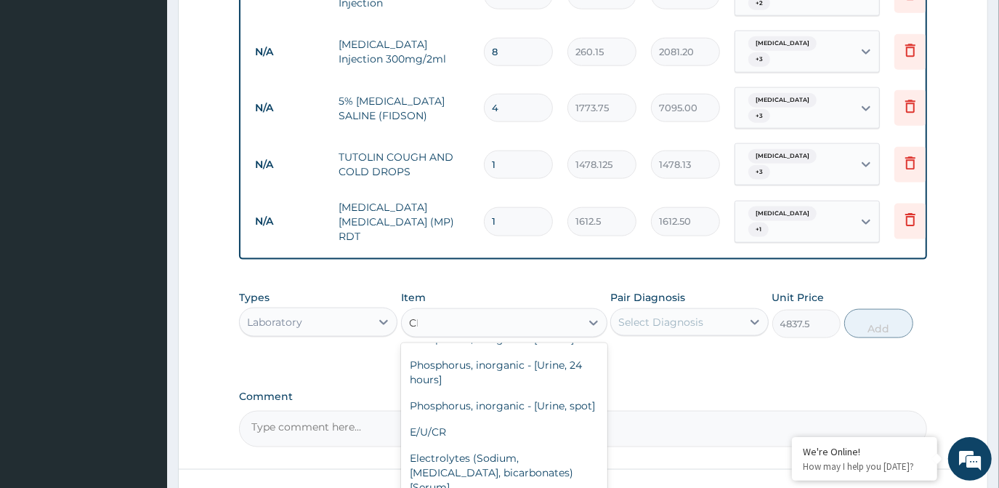
scroll to position [0, 0]
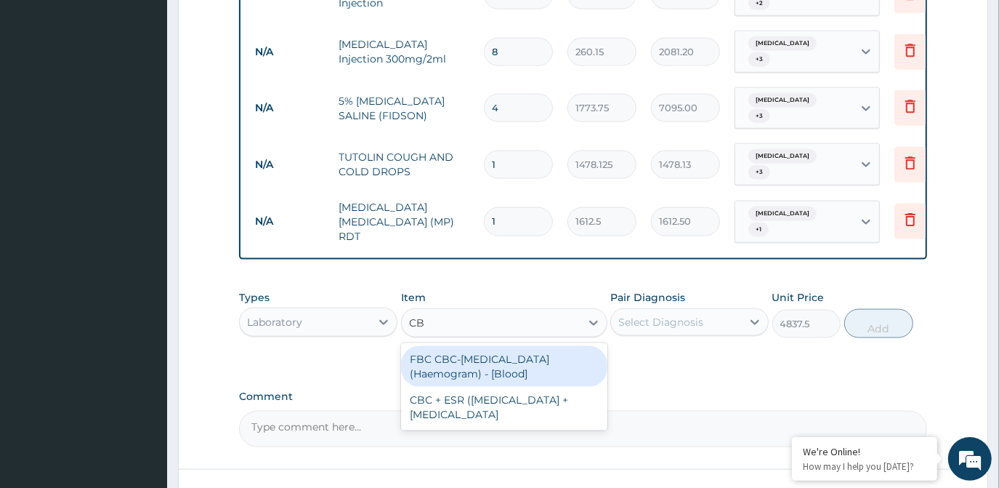
type input "CBC"
click at [500, 346] on div "FBC CBC-Complete Blood Count (Haemogram) - [Blood]" at bounding box center [504, 366] width 206 height 41
type input "4300"
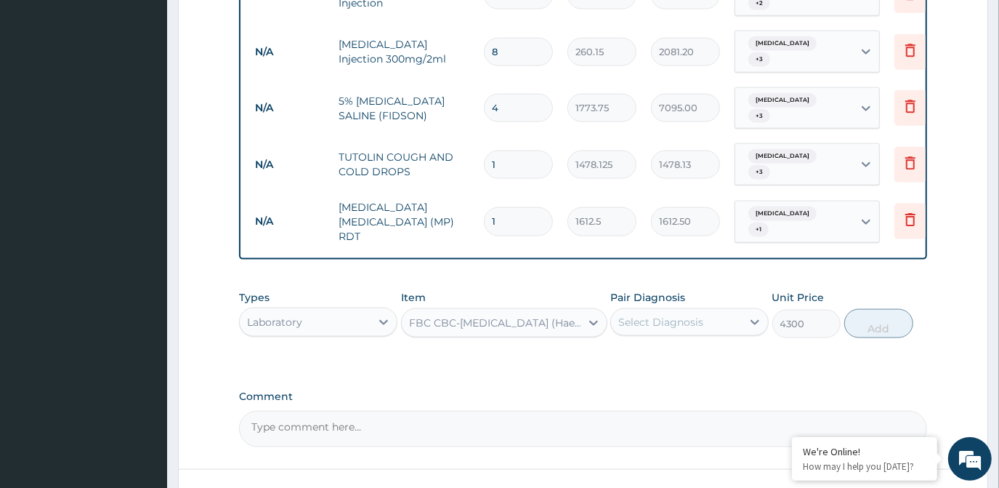
click at [682, 310] on div "Select Diagnosis" at bounding box center [676, 321] width 131 height 23
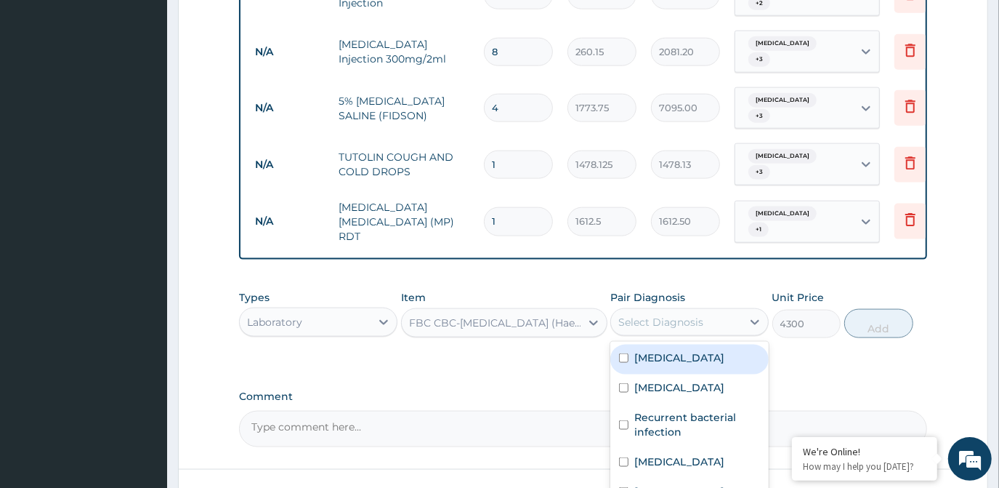
click at [681, 345] on div "Malaria" at bounding box center [690, 360] width 158 height 30
checkbox input "true"
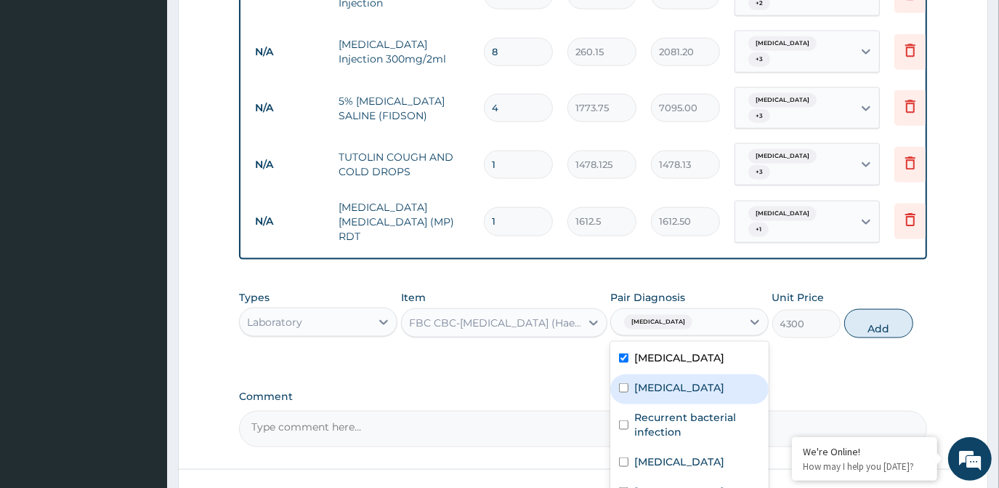
click at [677, 374] on div "Sepsis" at bounding box center [690, 389] width 158 height 30
checkbox input "true"
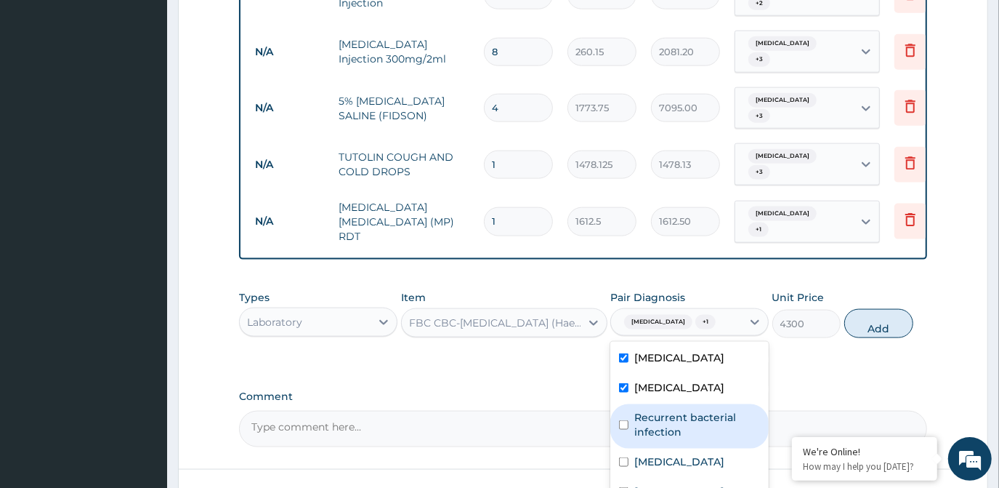
click at [675, 410] on label "Recurrent bacterial infection" at bounding box center [698, 424] width 126 height 29
checkbox input "true"
click at [868, 309] on button "Add" at bounding box center [879, 323] width 69 height 29
type input "0"
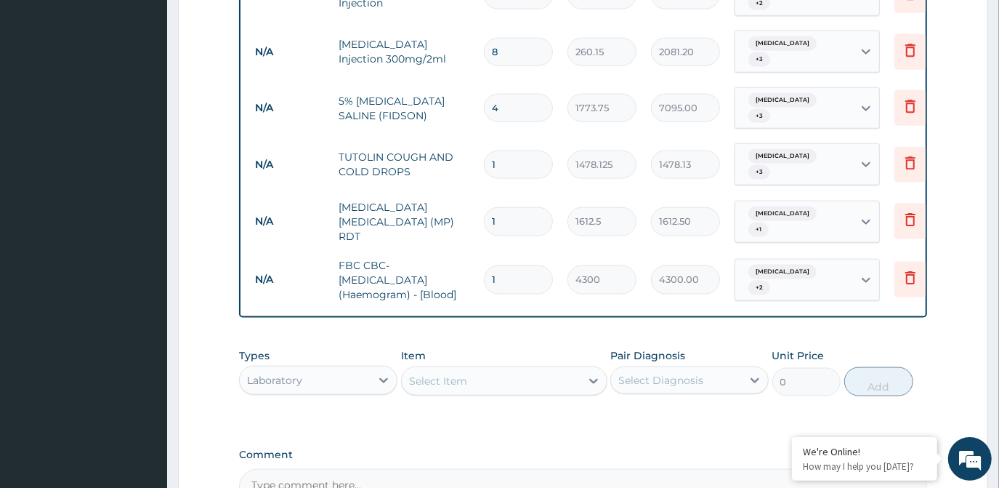
click at [520, 369] on div "Select Item" at bounding box center [491, 380] width 179 height 23
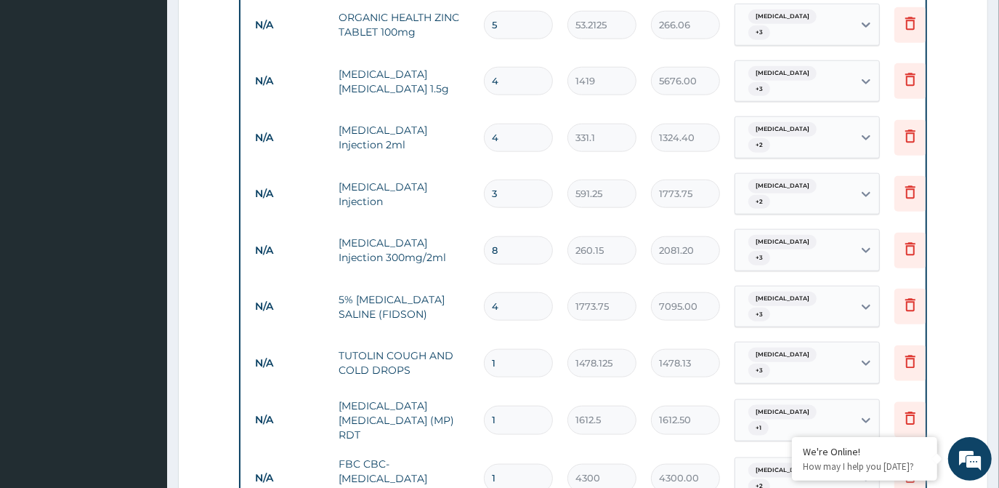
scroll to position [1073, 0]
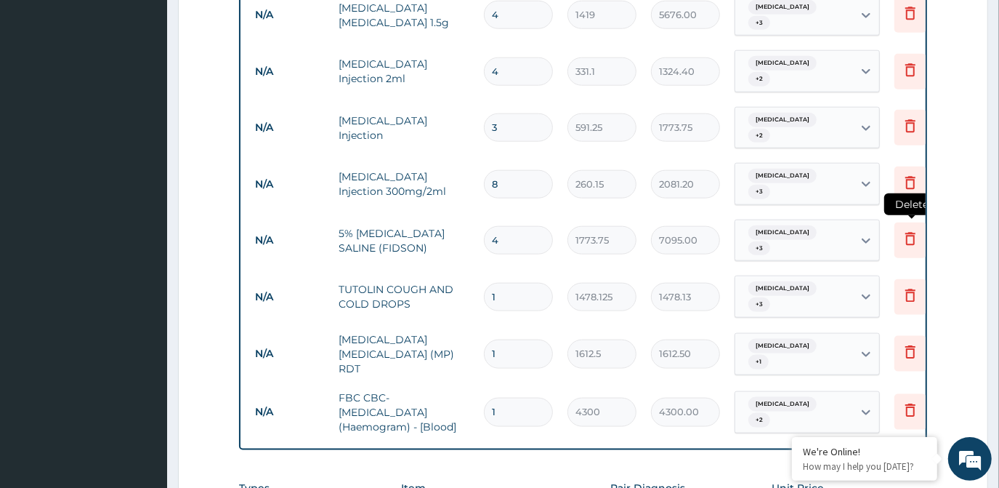
click at [911, 230] on icon at bounding box center [910, 238] width 17 height 17
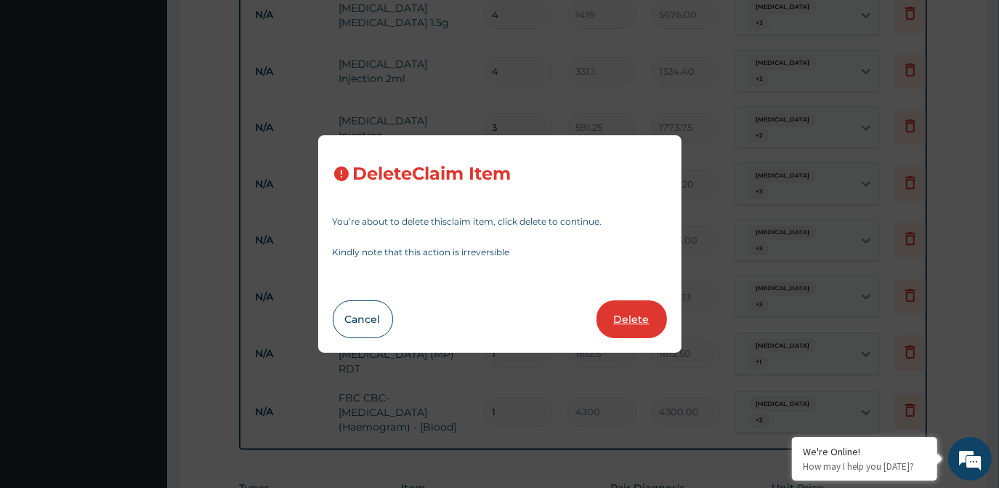
click at [648, 318] on button "Delete" at bounding box center [632, 319] width 71 height 38
type input "1"
type input "1478.125"
type input "1478.13"
type input "1612.5"
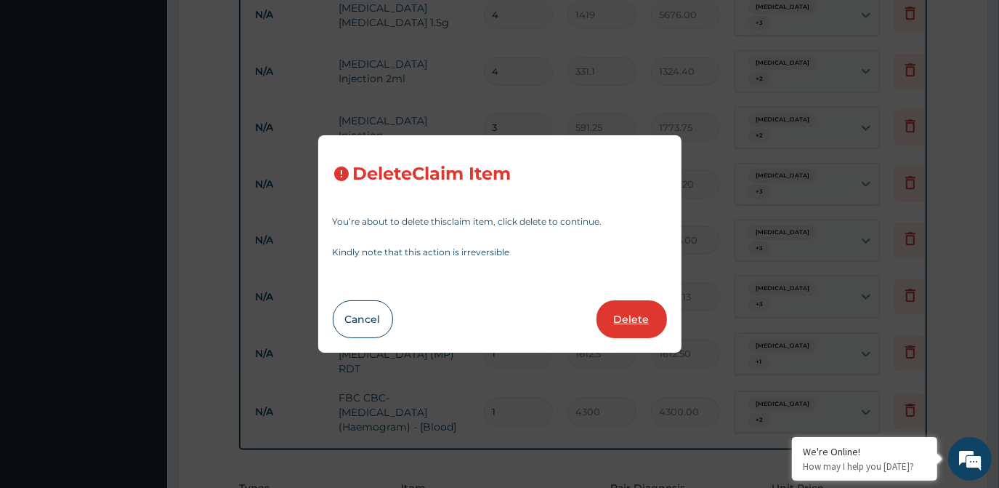
type input "1612.50"
type input "4300"
type input "4300.00"
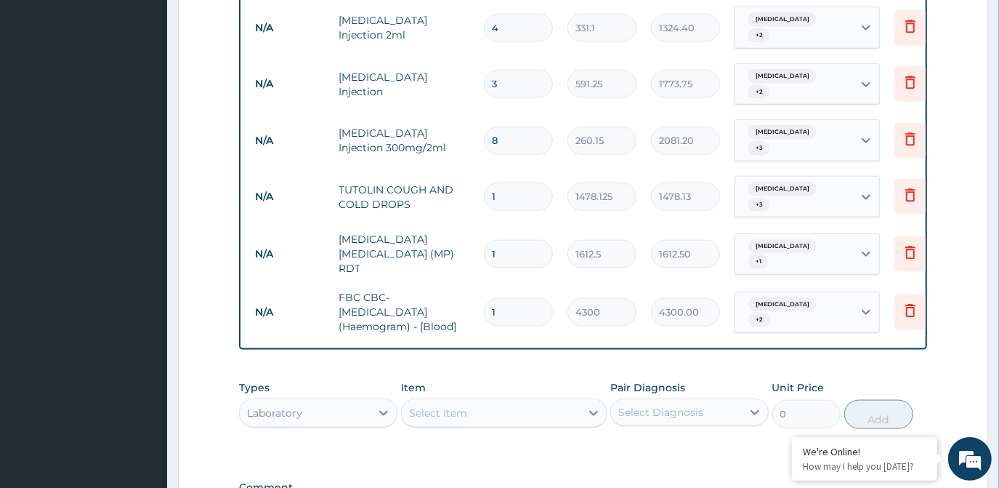
scroll to position [1139, 0]
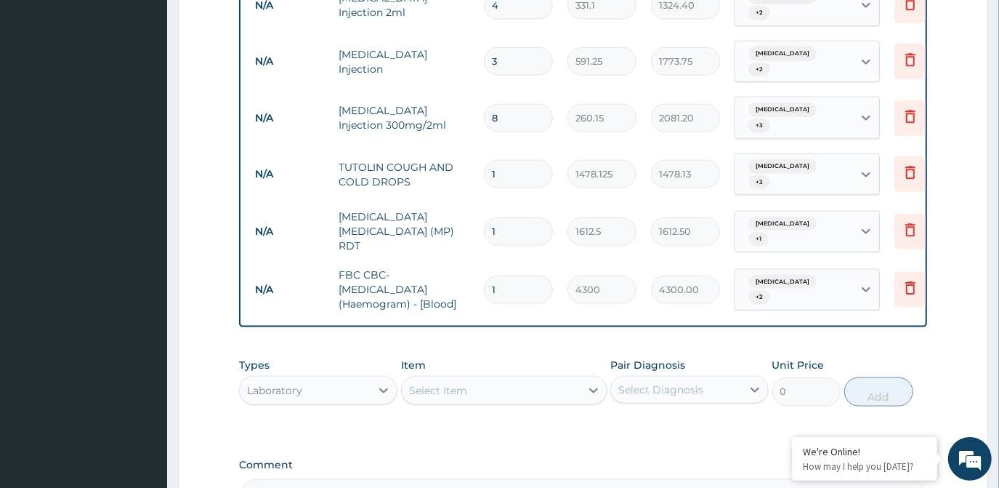
click at [355, 379] on div "Laboratory" at bounding box center [305, 390] width 131 height 23
click at [478, 376] on div "Select Item" at bounding box center [504, 390] width 206 height 29
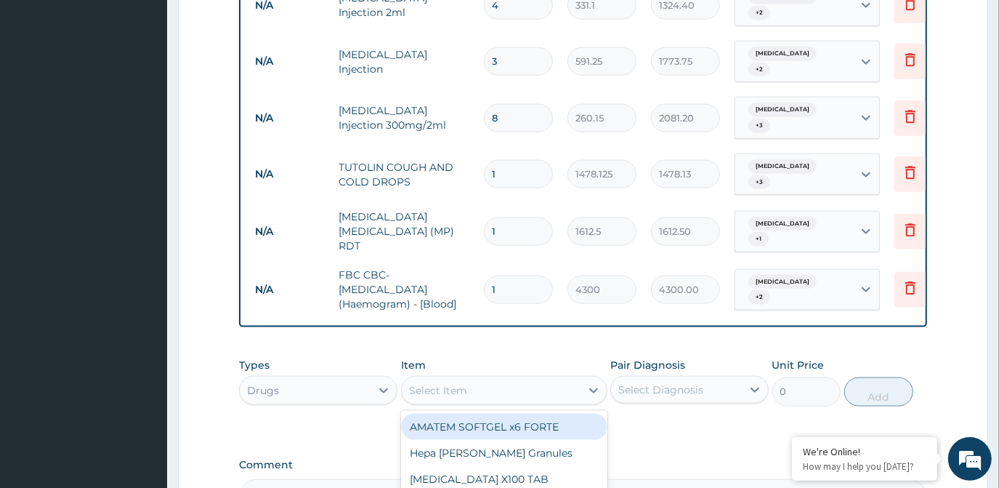
click at [478, 379] on div "Select Item" at bounding box center [491, 390] width 179 height 23
type input "DEXTR"
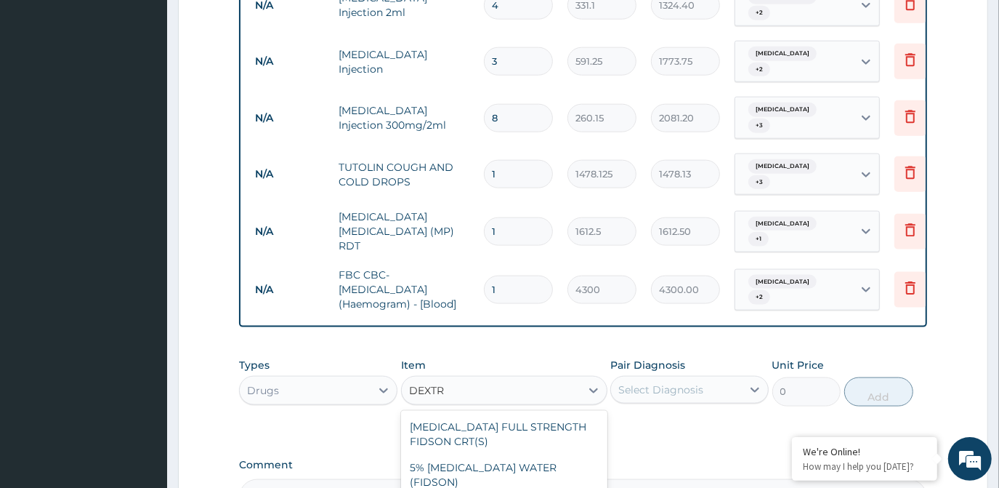
type input "1773.75"
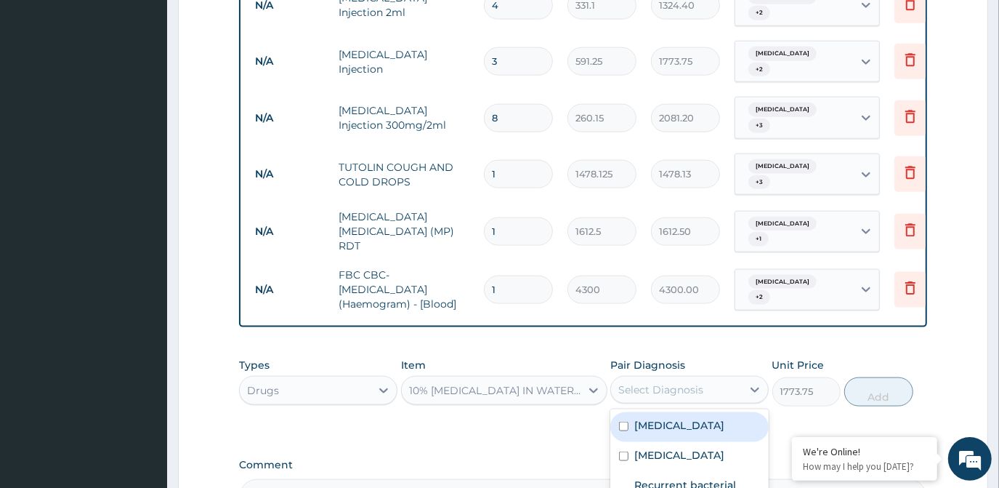
click at [655, 382] on div "Select Diagnosis" at bounding box center [661, 389] width 85 height 15
click at [664, 418] on label "Malaria" at bounding box center [680, 425] width 90 height 15
checkbox input "true"
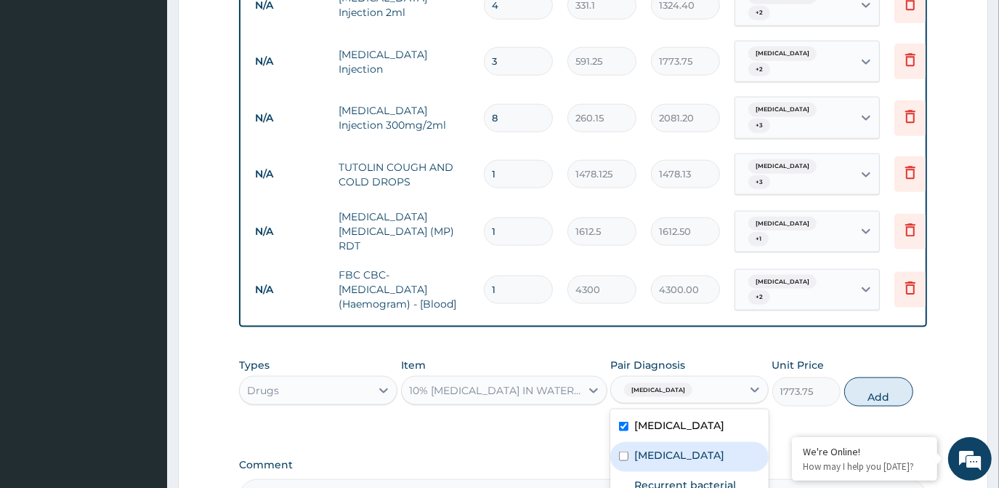
click at [647, 442] on div "Sepsis" at bounding box center [690, 457] width 158 height 30
checkbox input "true"
click at [660, 478] on label "Recurrent bacterial infection" at bounding box center [698, 492] width 126 height 29
checkbox input "true"
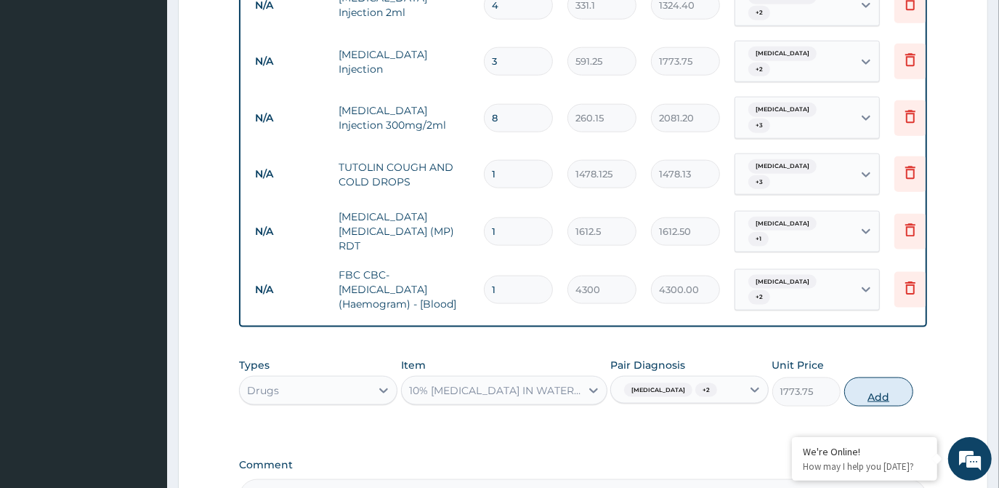
click at [877, 377] on button "Add" at bounding box center [879, 391] width 69 height 29
type input "0"
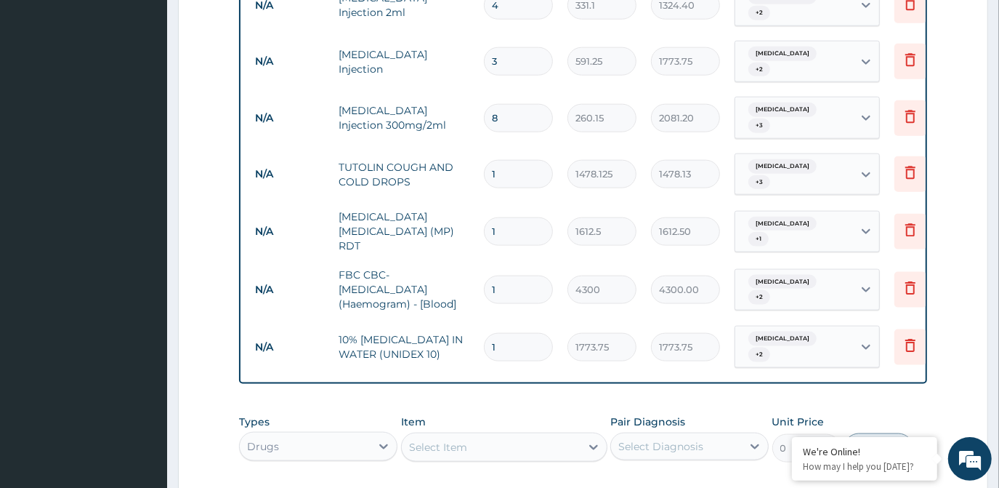
click at [506, 333] on input "1" at bounding box center [518, 347] width 69 height 28
type input "0.00"
type input "3"
type input "5321.25"
type input "3"
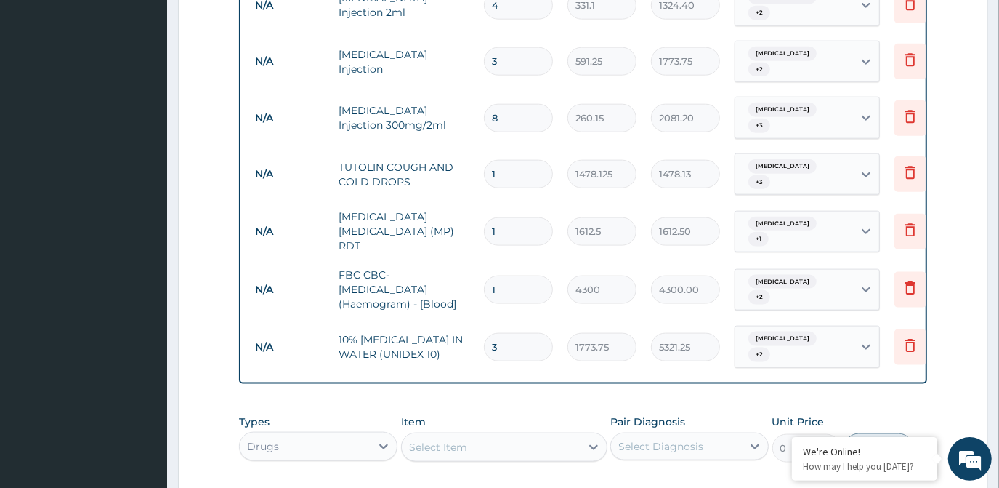
click at [457, 440] on div "Select Item" at bounding box center [438, 447] width 58 height 15
type input "DEXTROSE"
type input "1773.75"
click at [656, 439] on div "Select Diagnosis" at bounding box center [661, 446] width 85 height 15
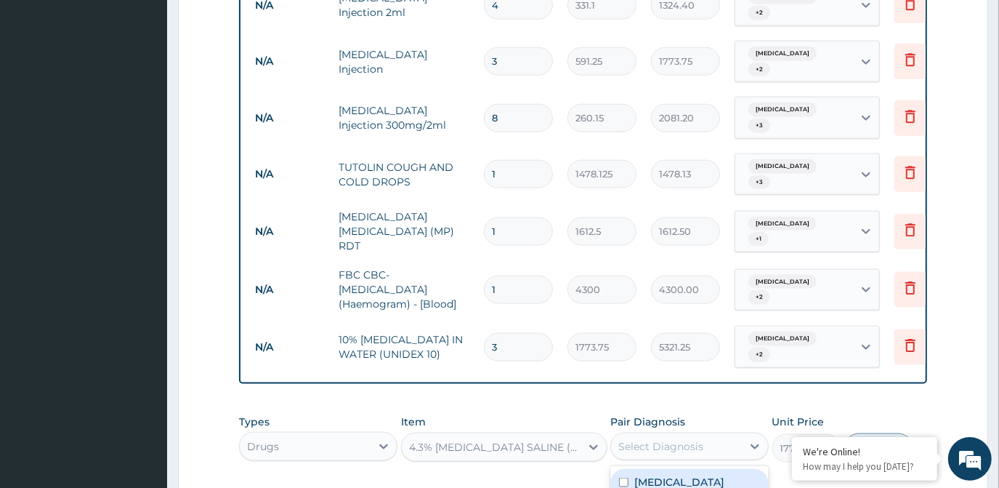
click at [676, 469] on div "Malaria" at bounding box center [690, 484] width 158 height 30
checkbox input "true"
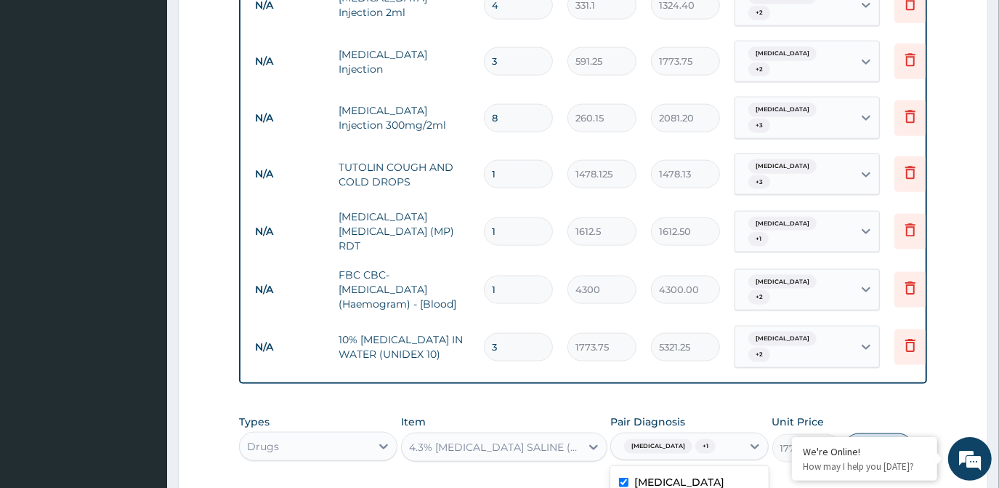
checkbox input "true"
click at [864, 433] on button "Add" at bounding box center [879, 447] width 69 height 29
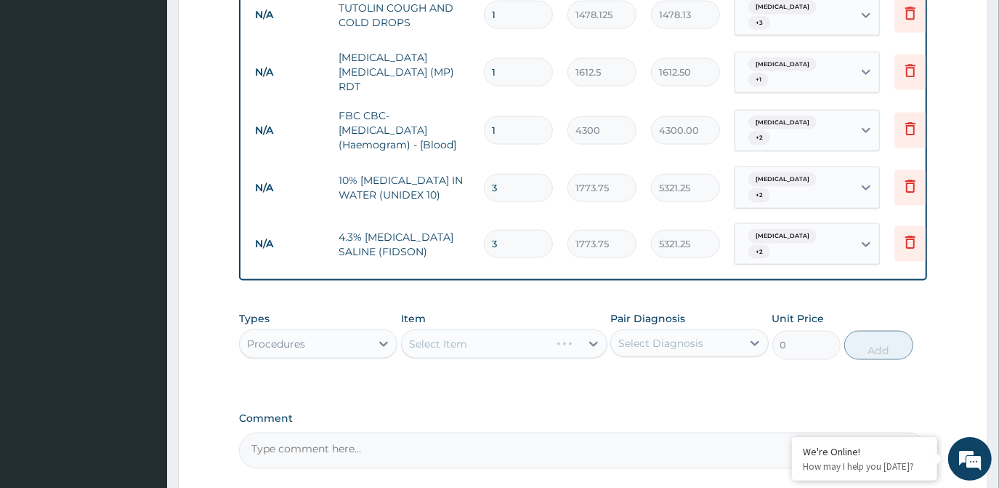
scroll to position [1313, 0]
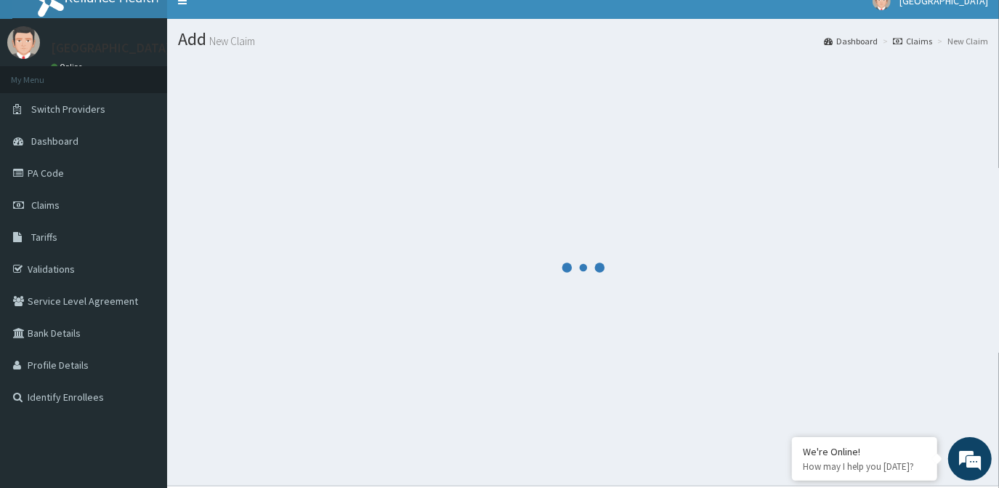
scroll to position [0, 0]
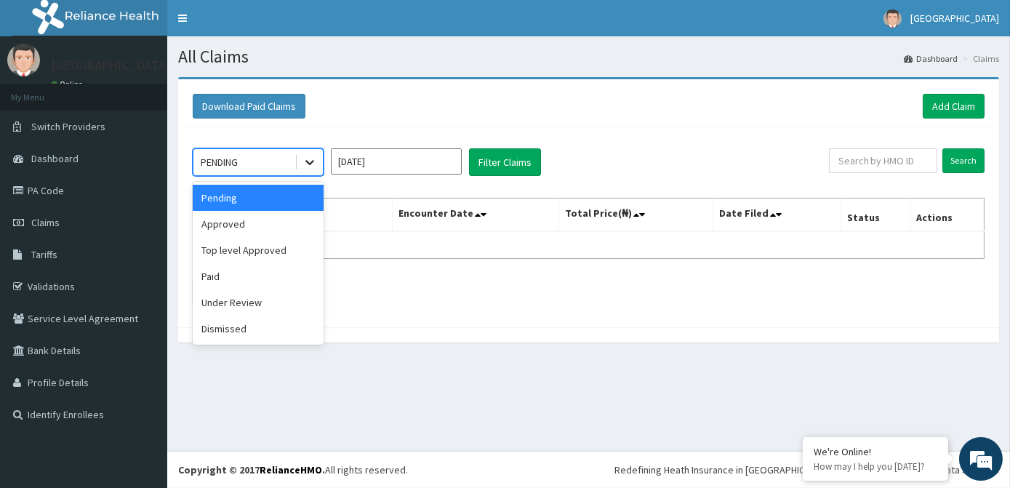
click at [307, 169] on icon at bounding box center [309, 162] width 15 height 15
click at [262, 223] on div "Approved" at bounding box center [258, 224] width 131 height 26
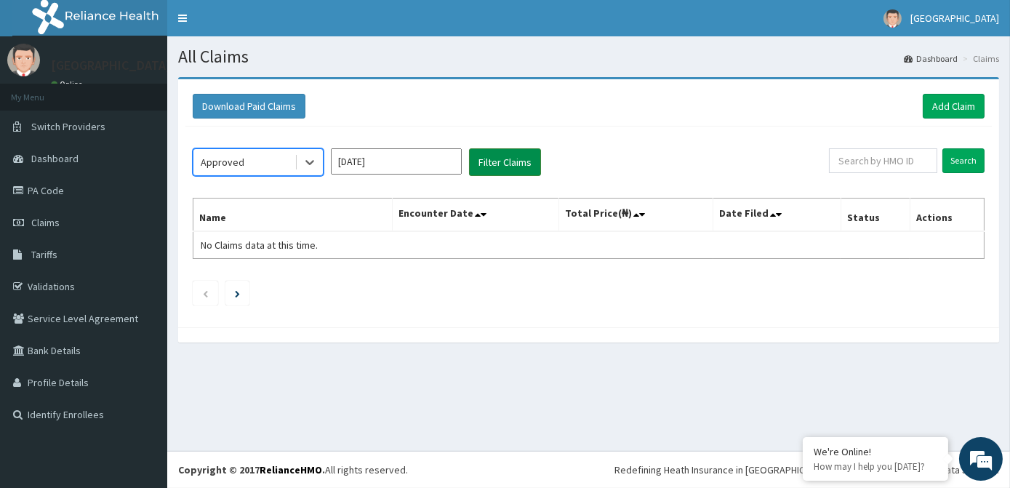
click at [501, 166] on button "Filter Claims" at bounding box center [505, 162] width 72 height 28
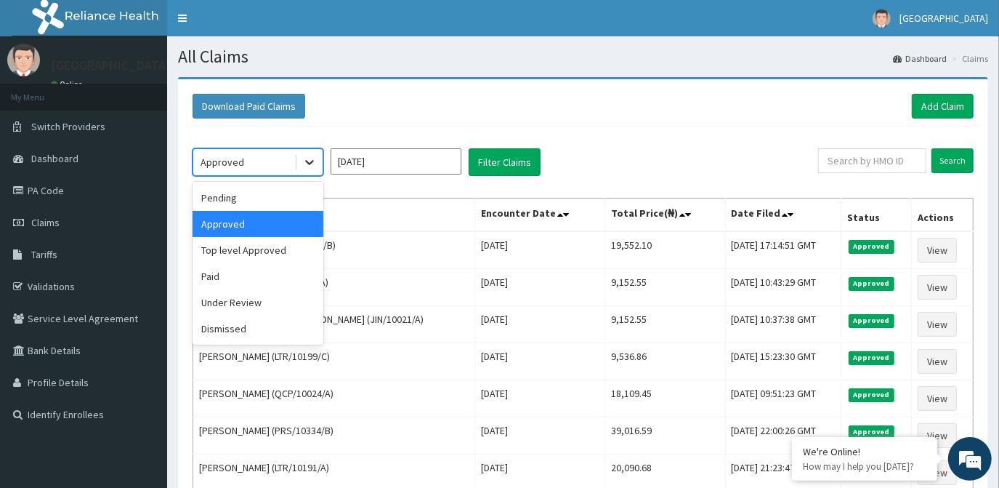
click at [310, 164] on icon at bounding box center [309, 162] width 15 height 15
click at [269, 297] on div "Under Review" at bounding box center [258, 302] width 131 height 26
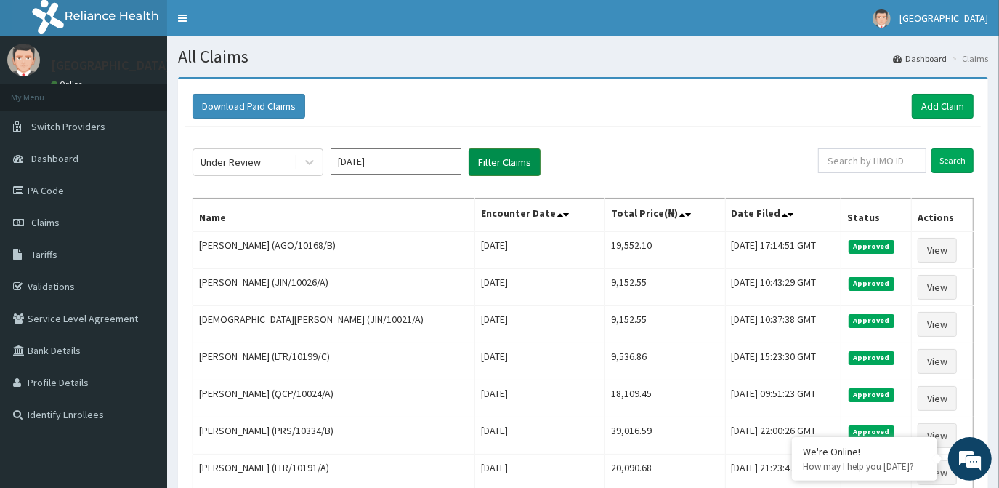
click at [488, 166] on button "Filter Claims" at bounding box center [505, 162] width 72 height 28
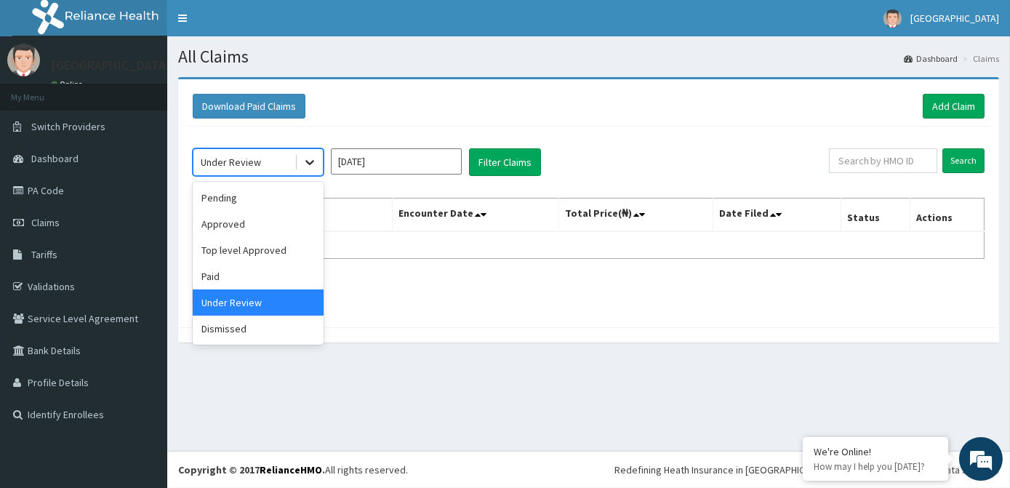
click at [314, 156] on icon at bounding box center [309, 162] width 15 height 15
click at [259, 270] on div "Paid" at bounding box center [258, 276] width 131 height 26
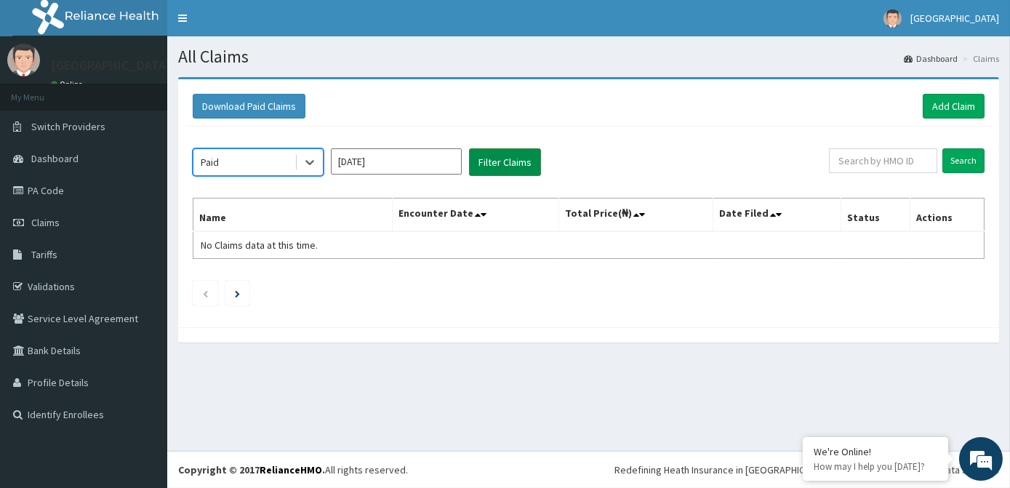
click at [489, 155] on button "Filter Claims" at bounding box center [505, 162] width 72 height 28
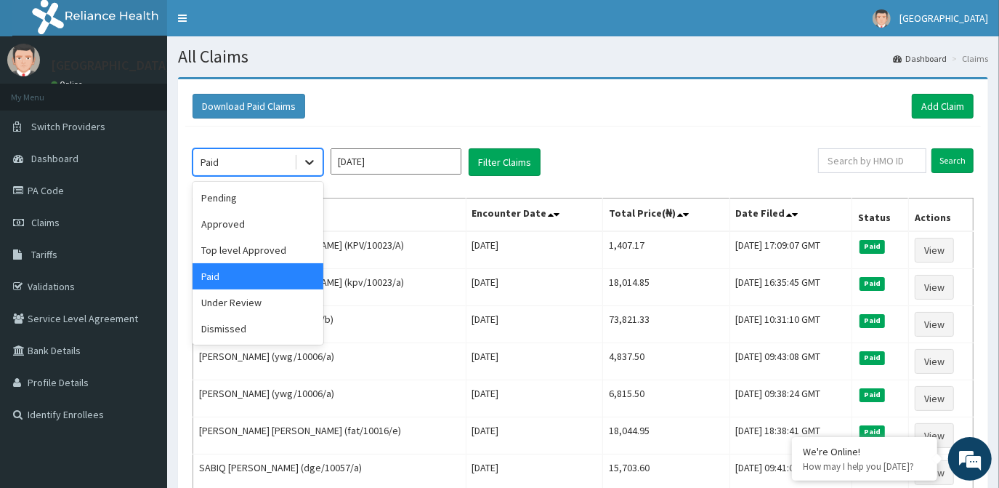
click at [305, 163] on icon at bounding box center [309, 162] width 15 height 15
click at [271, 247] on div "Top level Approved" at bounding box center [258, 250] width 131 height 26
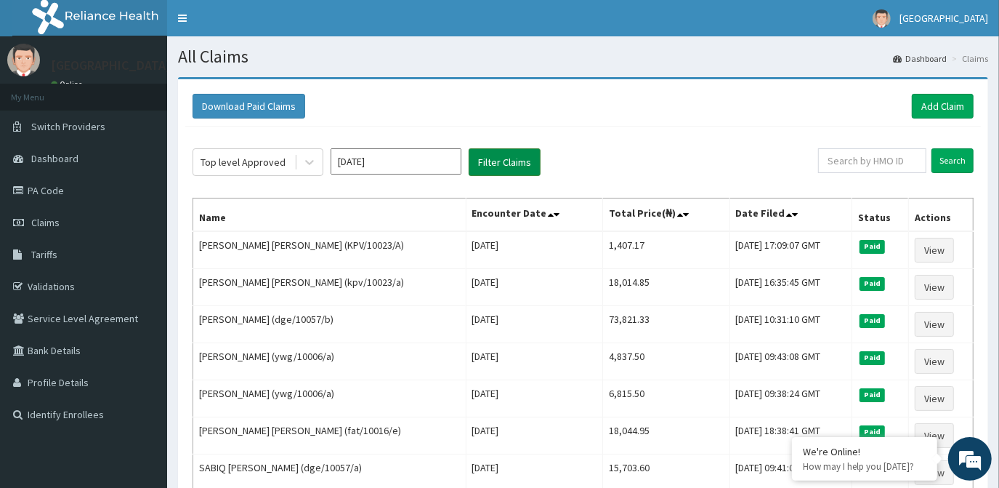
click at [488, 159] on button "Filter Claims" at bounding box center [505, 162] width 72 height 28
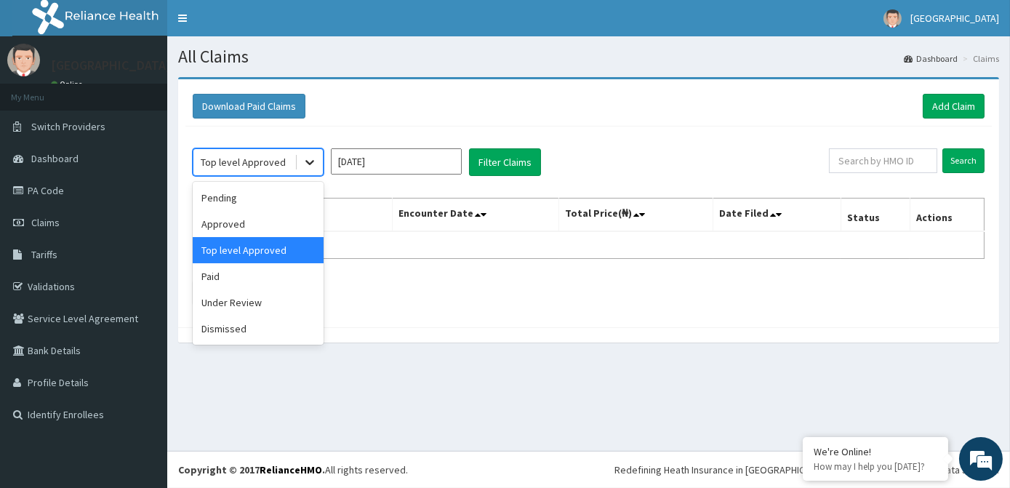
click at [314, 156] on icon at bounding box center [309, 162] width 15 height 15
click at [276, 222] on div "Approved" at bounding box center [258, 224] width 131 height 26
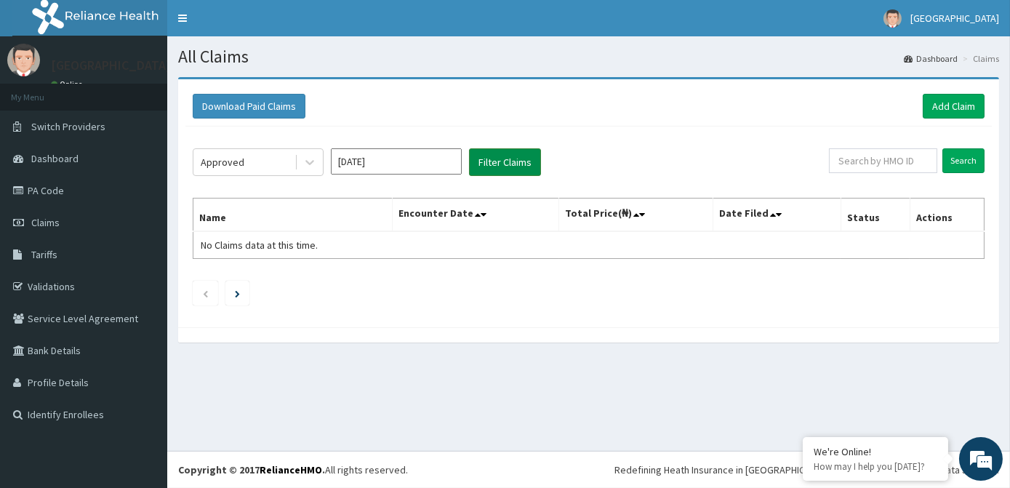
click at [480, 164] on button "Filter Claims" at bounding box center [505, 162] width 72 height 28
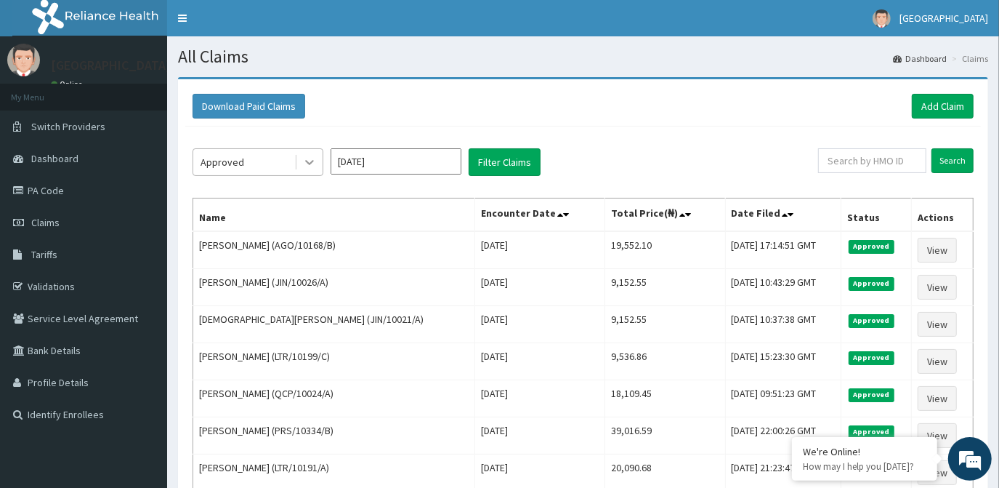
click at [311, 159] on icon at bounding box center [309, 162] width 15 height 15
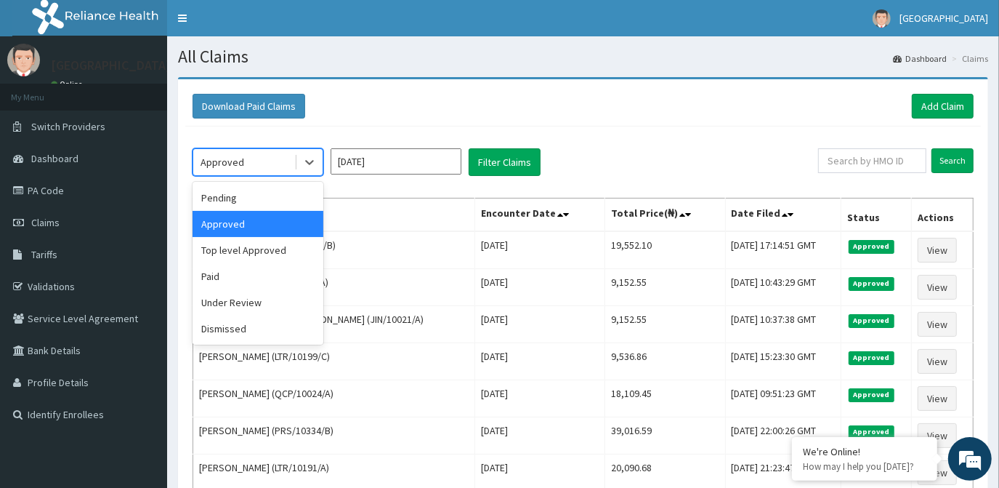
click at [270, 183] on div "Pending Approved Top level Approved Paid Under Review Dismissed" at bounding box center [258, 263] width 131 height 163
click at [264, 191] on div "Pending" at bounding box center [258, 198] width 131 height 26
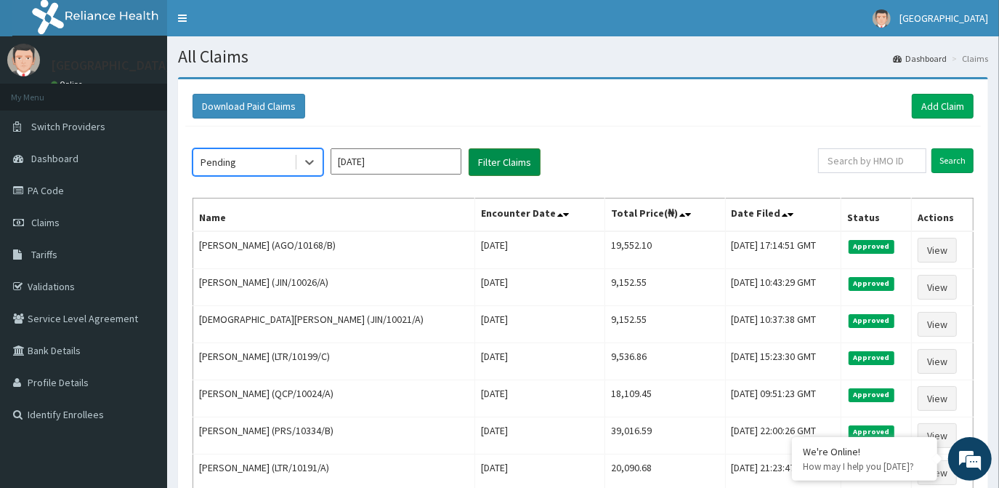
click at [499, 166] on button "Filter Claims" at bounding box center [505, 162] width 72 height 28
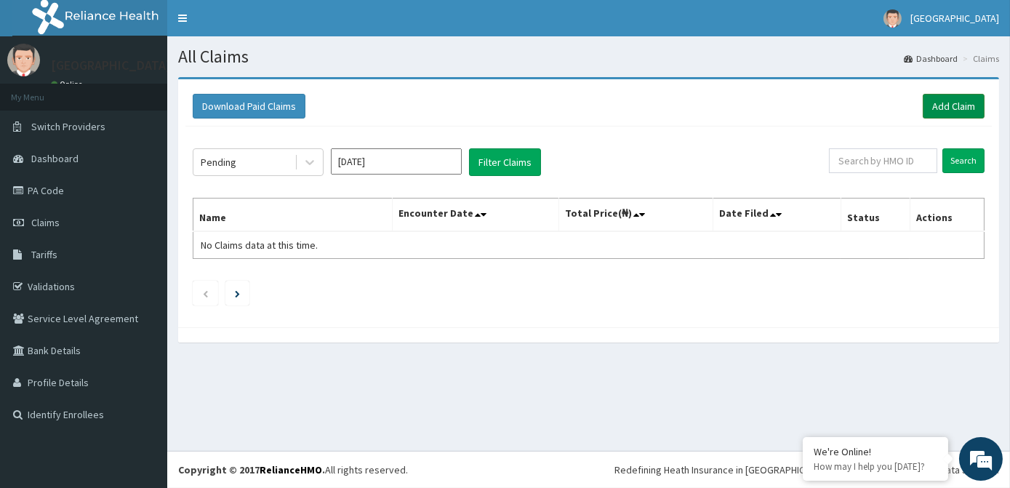
click at [946, 100] on link "Add Claim" at bounding box center [953, 106] width 62 height 25
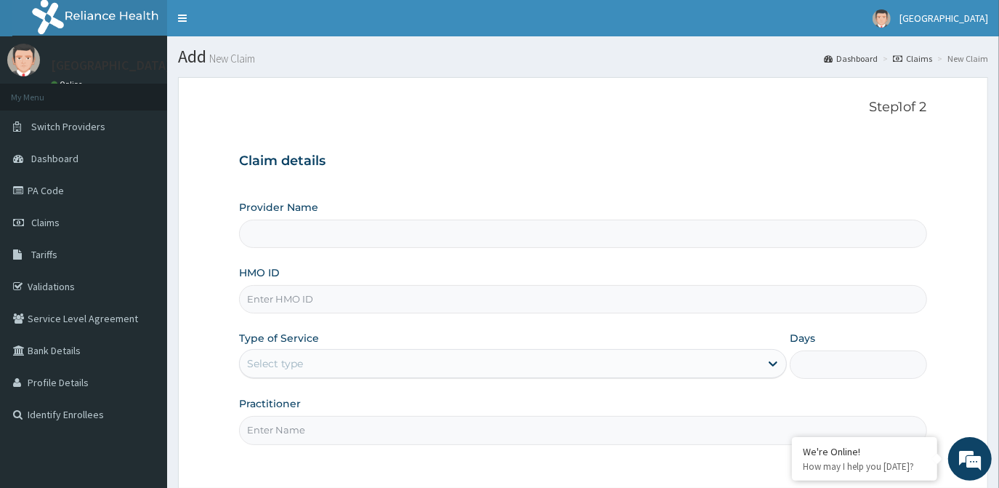
type input "[GEOGRAPHIC_DATA]"
click at [327, 294] on input "HMO ID" at bounding box center [583, 299] width 688 height 28
